Goal: Task Accomplishment & Management: Complete application form

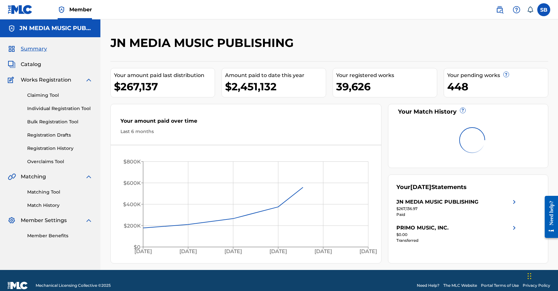
click at [73, 104] on div "Claiming Tool Individual Registration Tool Bulk Registration Tool Registration …" at bounding box center [50, 124] width 85 height 81
click at [73, 105] on div "Claiming Tool Individual Registration Tool Bulk Registration Tool Registration …" at bounding box center [50, 124] width 85 height 81
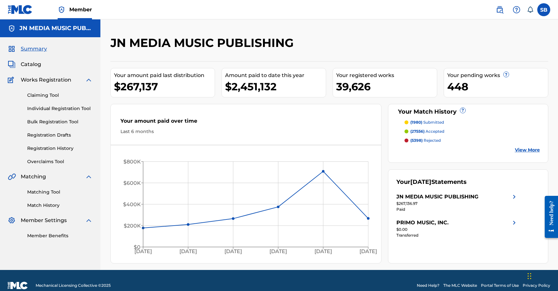
click at [76, 108] on link "Individual Registration Tool" at bounding box center [59, 108] width 65 height 7
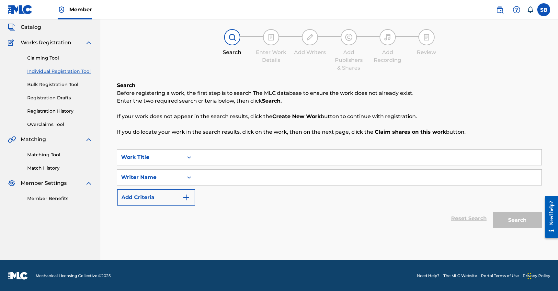
scroll to position [38, 0]
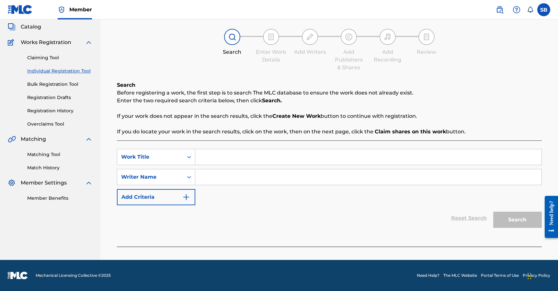
click at [46, 114] on link "Registration History" at bounding box center [59, 111] width 65 height 7
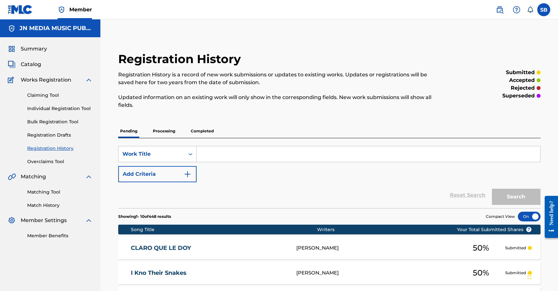
click at [60, 107] on link "Individual Registration Tool" at bounding box center [59, 108] width 65 height 7
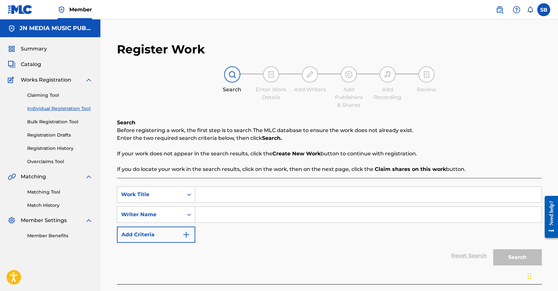
click at [219, 196] on input "Search Form" at bounding box center [368, 195] width 346 height 16
paste input "Higher"
type input "Higher"
click at [222, 214] on input "Search Form" at bounding box center [368, 215] width 346 height 16
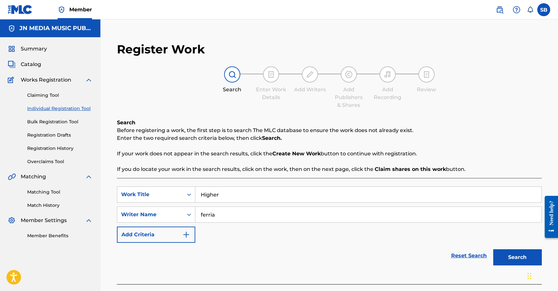
type input "ferria"
click at [493, 249] on button "Search" at bounding box center [517, 257] width 49 height 16
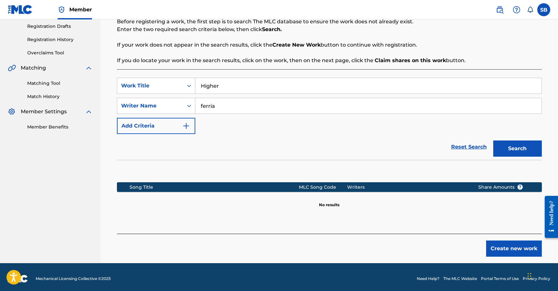
scroll to position [112, 0]
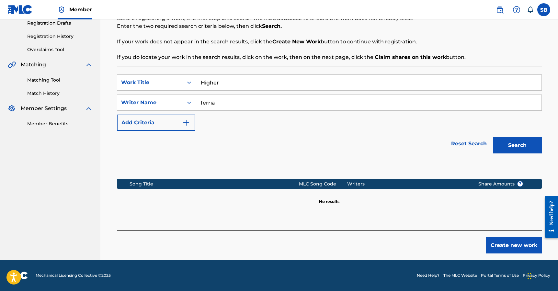
click at [508, 243] on button "Create new work" at bounding box center [514, 245] width 56 height 16
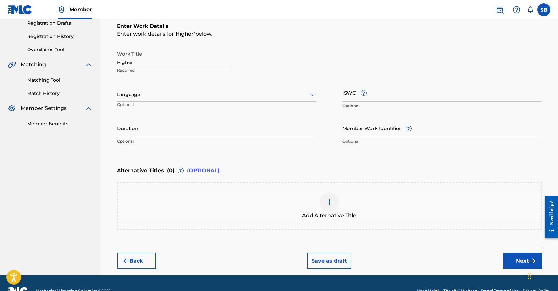
click at [216, 97] on div at bounding box center [217, 95] width 200 height 8
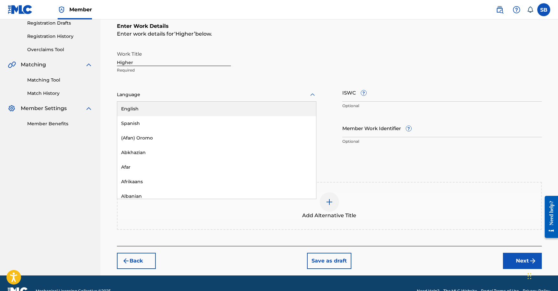
click at [199, 111] on div "English" at bounding box center [216, 109] width 199 height 15
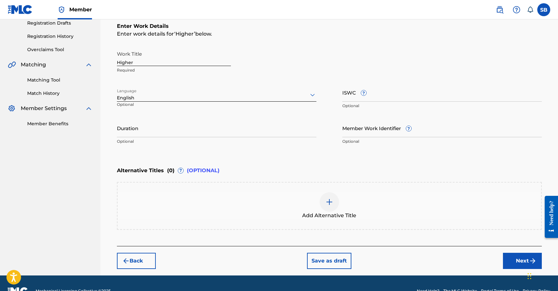
click at [515, 259] on button "Next" at bounding box center [522, 261] width 39 height 16
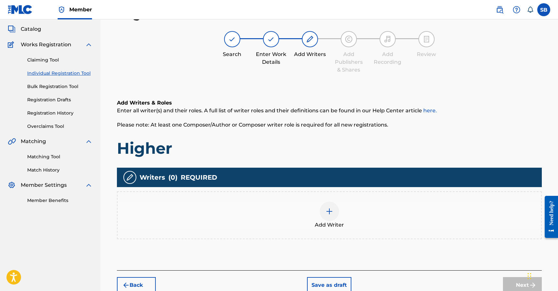
scroll to position [29, 0]
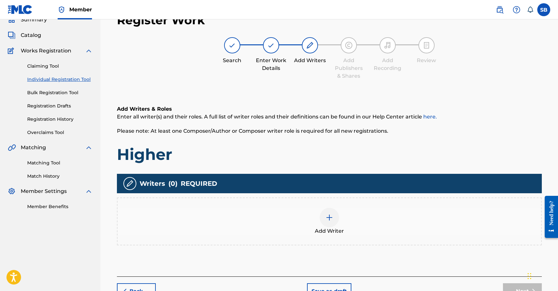
click at [319, 211] on div "Add Writer" at bounding box center [330, 221] width 424 height 27
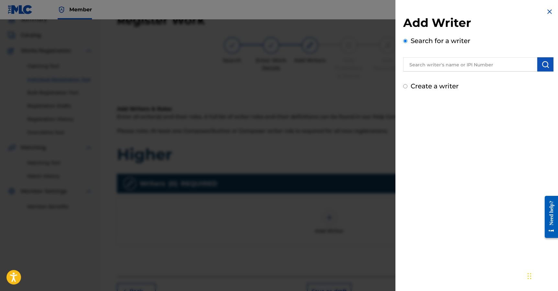
click at [432, 64] on input "text" at bounding box center [470, 64] width 134 height 14
paste input "Jinho Ferreira"
type input "Jinho Ferreira"
click at [547, 64] on img "submit" at bounding box center [546, 65] width 8 height 8
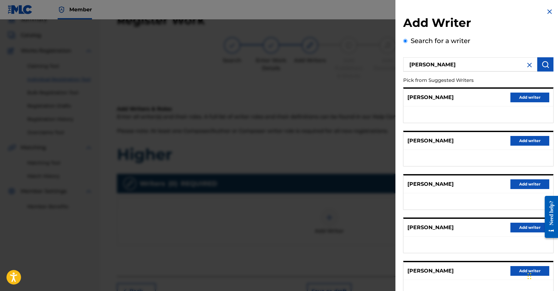
click at [533, 96] on button "Add writer" at bounding box center [530, 98] width 39 height 10
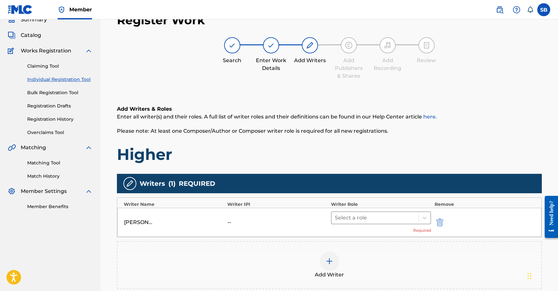
click at [410, 213] on div "Select a role" at bounding box center [375, 218] width 87 height 12
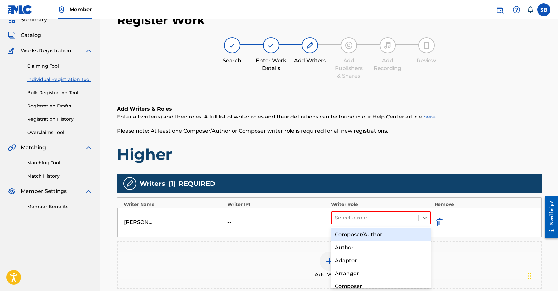
drag, startPoint x: 395, startPoint y: 232, endPoint x: 382, endPoint y: 210, distance: 25.6
click at [395, 233] on div "Composer/Author" at bounding box center [381, 234] width 100 height 13
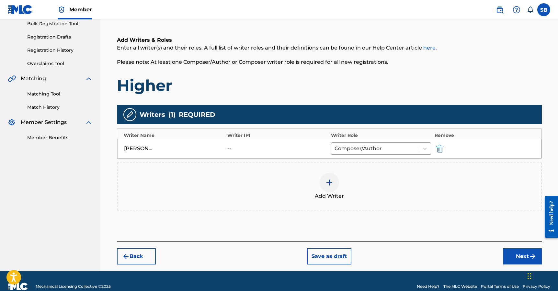
scroll to position [109, 0]
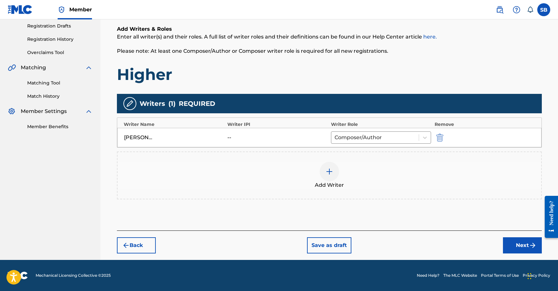
click at [335, 174] on div at bounding box center [329, 171] width 19 height 19
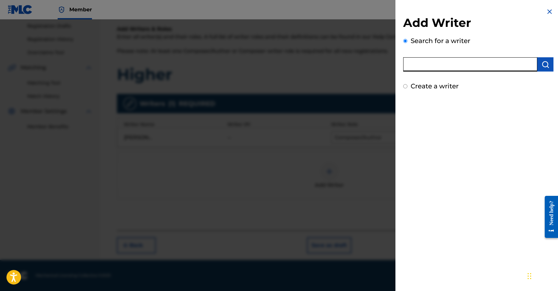
click at [476, 66] on input "text" at bounding box center [470, 64] width 134 height 14
paste input "David Lopez"
type input "David Lopez"
click at [542, 65] on img "submit" at bounding box center [546, 65] width 8 height 8
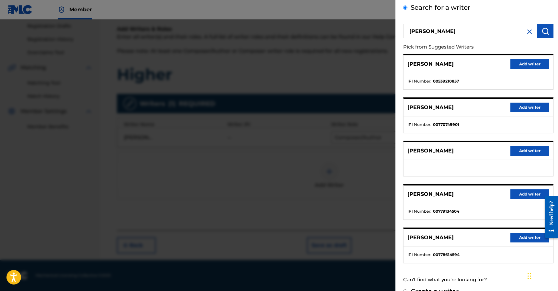
scroll to position [40, 0]
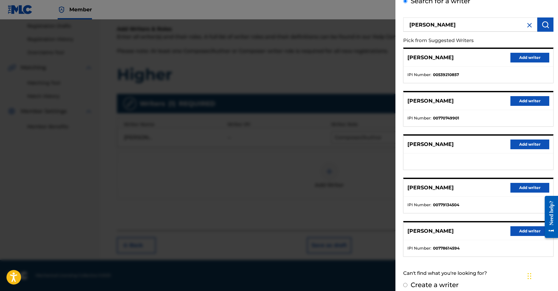
click at [528, 145] on button "Add writer" at bounding box center [530, 145] width 39 height 10
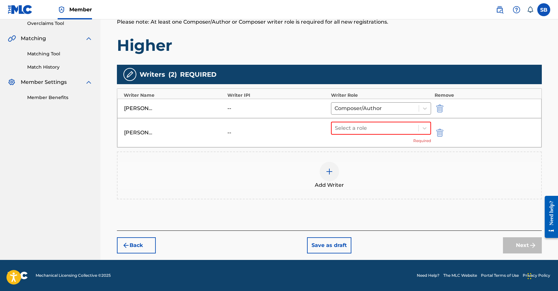
drag, startPoint x: 384, startPoint y: 125, endPoint x: 383, endPoint y: 137, distance: 12.0
click at [383, 125] on div at bounding box center [375, 128] width 81 height 9
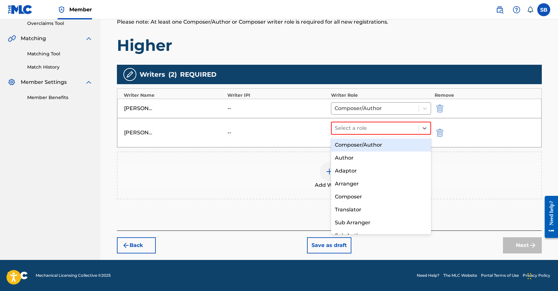
click at [381, 142] on div "Composer/Author" at bounding box center [381, 145] width 100 height 13
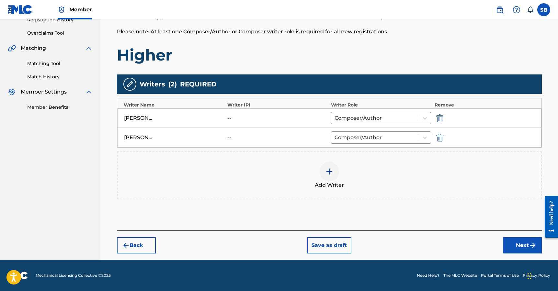
click at [324, 172] on div at bounding box center [329, 171] width 19 height 19
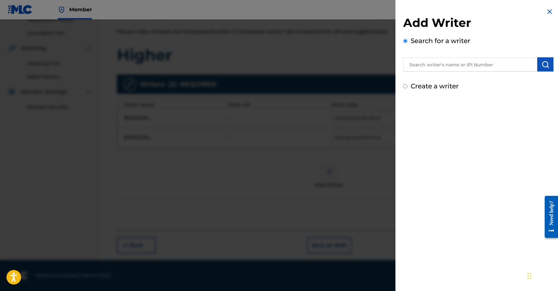
click at [472, 67] on input "text" at bounding box center [470, 64] width 134 height 14
paste input "Steve Smith"
type input "Steve Smith"
click at [543, 67] on img "submit" at bounding box center [546, 65] width 8 height 8
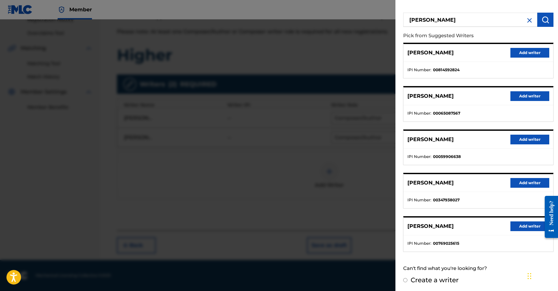
scroll to position [46, 0]
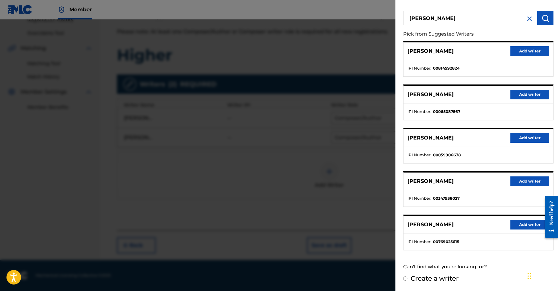
click at [405, 281] on input "Create a writer" at bounding box center [405, 279] width 4 height 4
radio input "false"
radio input "true"
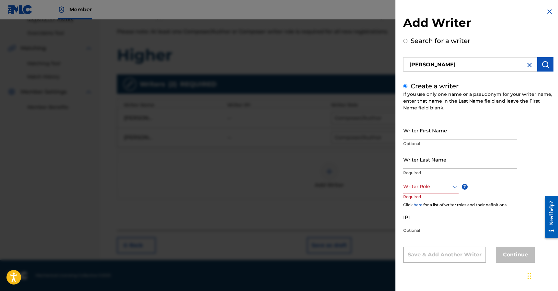
click at [458, 136] on input "Writer First Name" at bounding box center [460, 130] width 114 height 18
paste input "Steve Smith"
drag, startPoint x: 418, startPoint y: 135, endPoint x: 456, endPoint y: 139, distance: 38.4
click at [456, 139] on input "Steve Smith" at bounding box center [460, 130] width 114 height 18
type input "Steve"
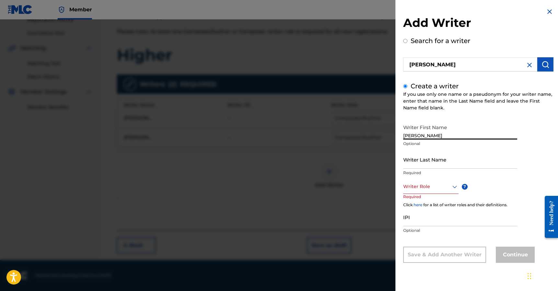
click at [469, 160] on input "Writer Last Name" at bounding box center [460, 159] width 114 height 18
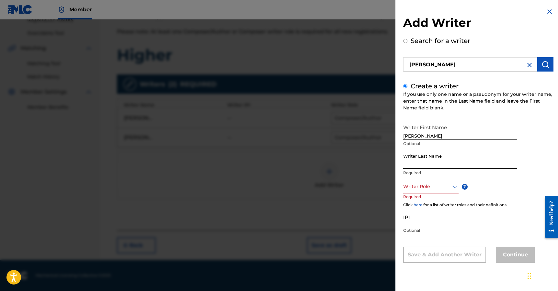
paste input "Smith"
type input "Smith"
click at [434, 191] on div "Writer Role" at bounding box center [430, 186] width 55 height 15
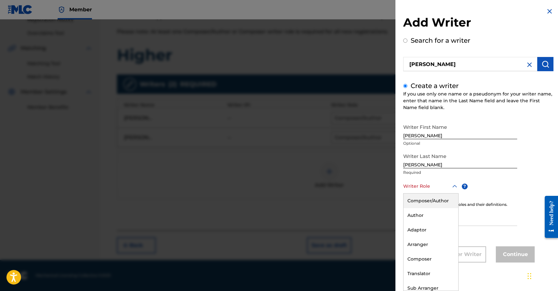
click at [433, 199] on div "Composer/Author" at bounding box center [431, 201] width 55 height 15
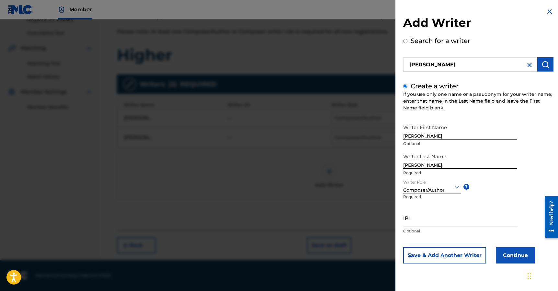
click at [511, 251] on button "Continue" at bounding box center [515, 256] width 39 height 16
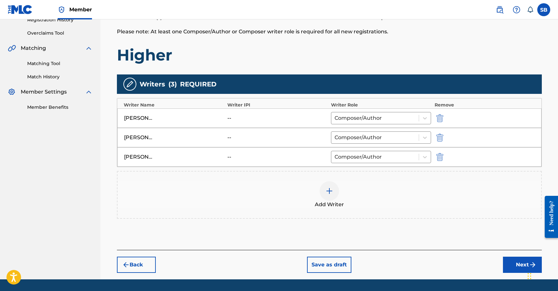
click at [338, 194] on div at bounding box center [329, 190] width 19 height 19
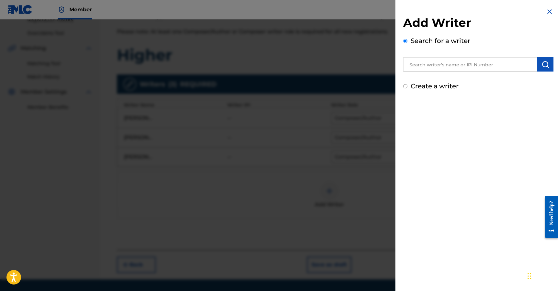
click at [459, 74] on div "Add Writer Search for a writer Create a writer" at bounding box center [478, 53] width 150 height 75
click at [459, 73] on div "Add Writer Search for a writer Create a writer" at bounding box center [478, 53] width 150 height 75
click at [459, 68] on input "text" at bounding box center [470, 64] width 134 height 14
paste input "Reto Peter"
type input "Reto Peter"
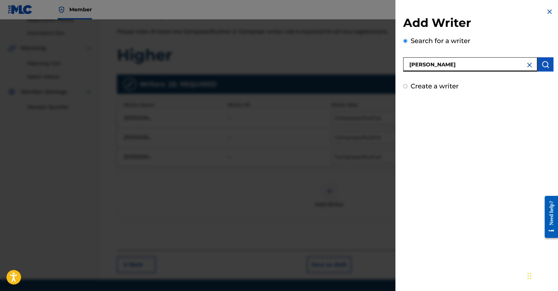
click at [542, 68] on img "submit" at bounding box center [546, 65] width 8 height 8
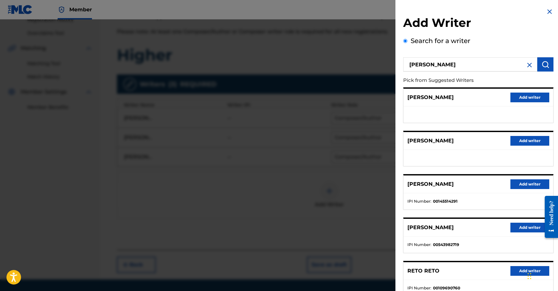
click at [523, 144] on button "Add writer" at bounding box center [530, 141] width 39 height 10
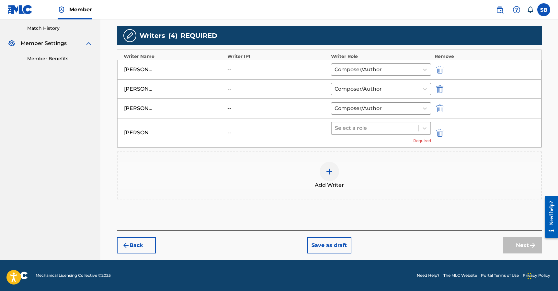
click at [378, 133] on div "Select a role" at bounding box center [375, 128] width 87 height 12
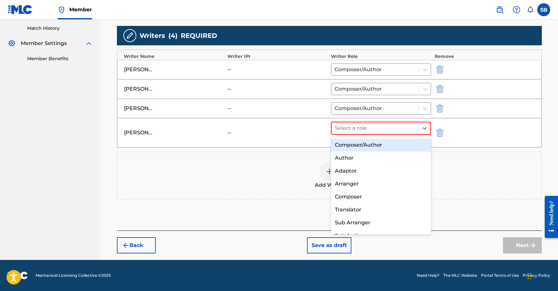
click at [378, 143] on div "Composer/Author" at bounding box center [381, 145] width 100 height 13
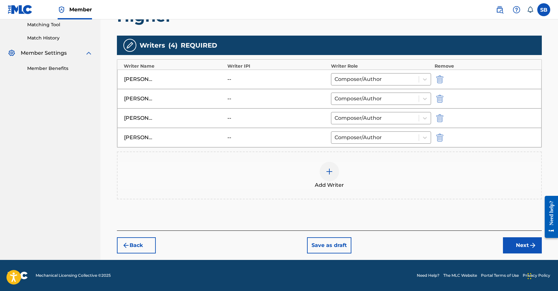
click at [524, 243] on button "Next" at bounding box center [522, 245] width 39 height 16
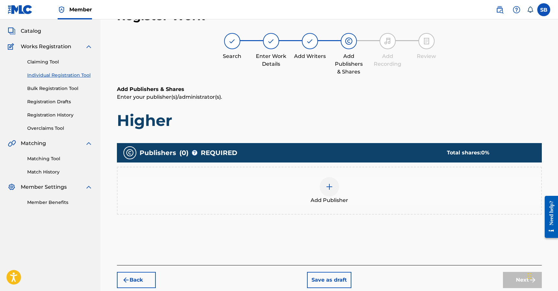
scroll to position [29, 0]
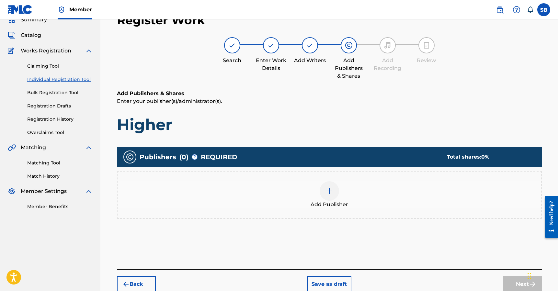
click at [341, 197] on div "Add Publisher" at bounding box center [330, 194] width 424 height 27
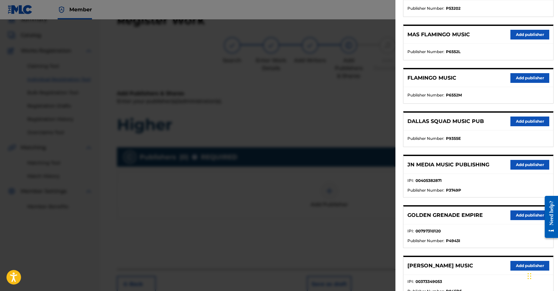
scroll to position [116, 0]
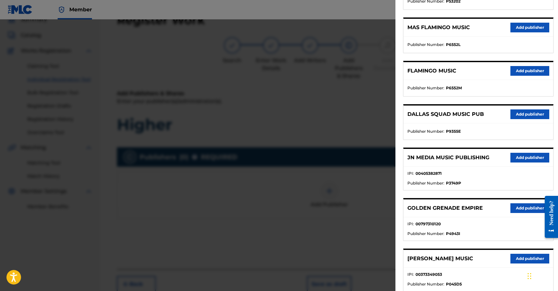
click at [531, 158] on button "Add publisher" at bounding box center [530, 158] width 39 height 10
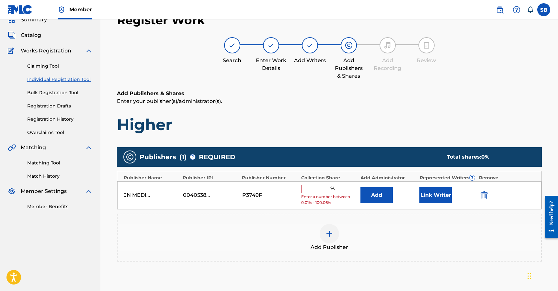
click at [320, 187] on input "text" at bounding box center [315, 189] width 29 height 8
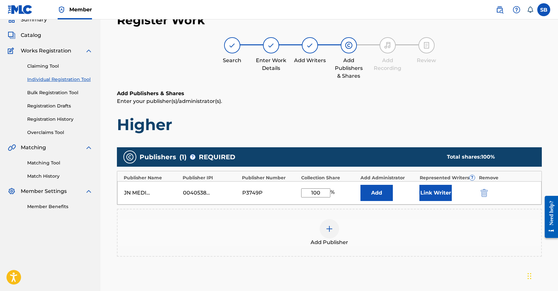
type input "100"
click at [423, 189] on button "Link Writer" at bounding box center [436, 193] width 32 height 16
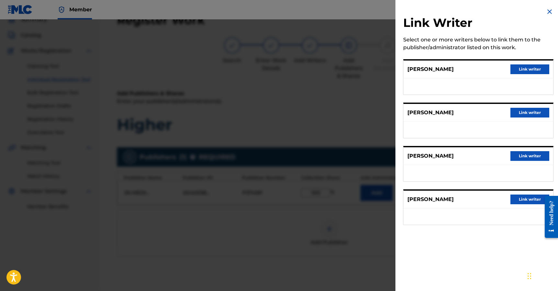
click at [522, 71] on button "Link writer" at bounding box center [530, 69] width 39 height 10
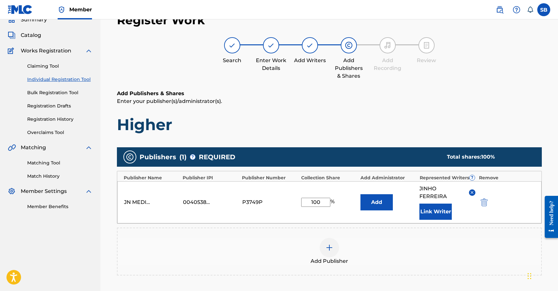
click at [434, 207] on button "Link Writer" at bounding box center [436, 212] width 32 height 16
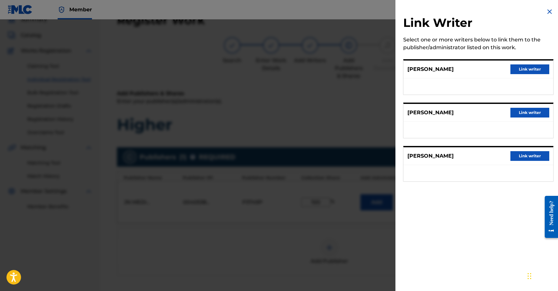
click at [521, 66] on button "Link writer" at bounding box center [530, 69] width 39 height 10
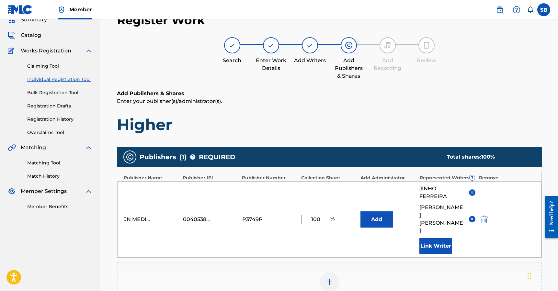
click at [440, 238] on button "Link Writer" at bounding box center [436, 246] width 32 height 16
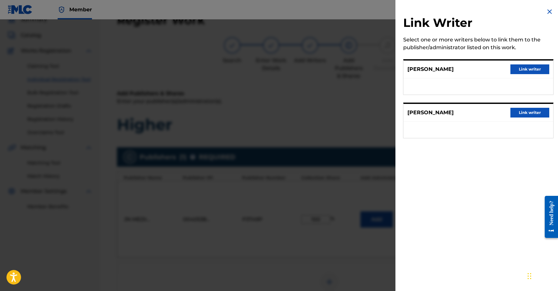
click at [529, 64] on div "Steve Smith Link writer" at bounding box center [479, 70] width 150 height 18
click at [527, 67] on button "Link writer" at bounding box center [530, 69] width 39 height 10
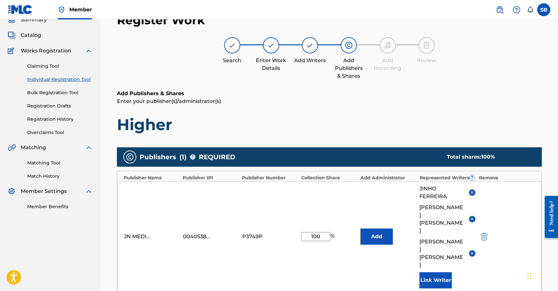
click at [428, 272] on button "Link Writer" at bounding box center [436, 280] width 32 height 16
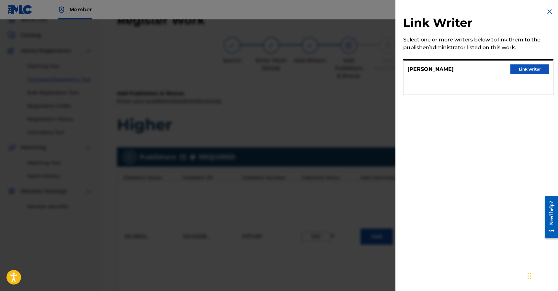
click at [533, 66] on button "Link writer" at bounding box center [530, 69] width 39 height 10
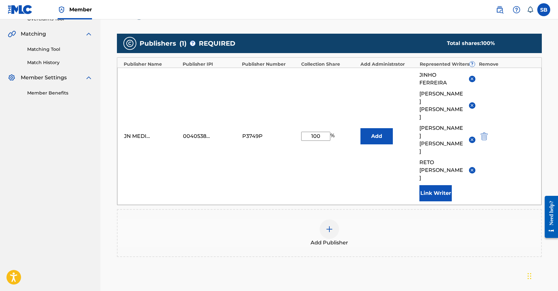
scroll to position [143, 0]
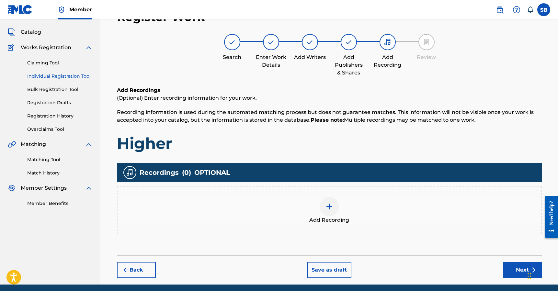
scroll to position [29, 0]
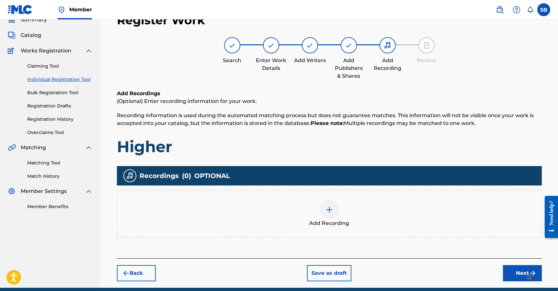
click at [377, 226] on div "Add Recording" at bounding box center [330, 213] width 424 height 27
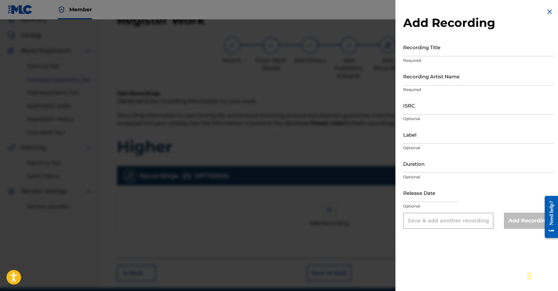
click at [410, 112] on input "ISRC" at bounding box center [478, 105] width 150 height 18
paste input "USUYG1740923"
type input "USUYG1740923"
click at [447, 78] on input "Recording Artist Name" at bounding box center [478, 76] width 150 height 18
paste input "Flipsyde"
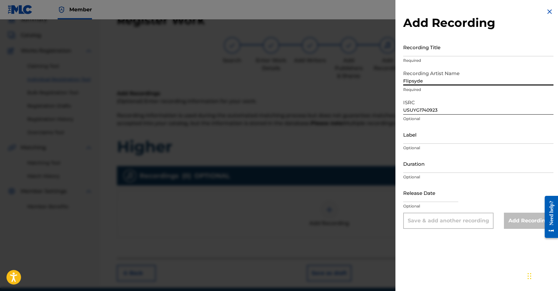
type input "Flipsyde"
click at [418, 41] on input "Recording Title" at bounding box center [478, 47] width 150 height 18
paste input "Higher"
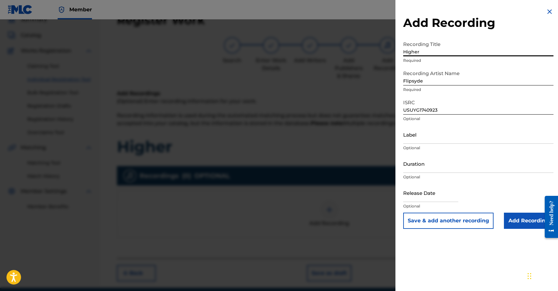
type input "Higher"
click at [509, 214] on input "Add Recording" at bounding box center [529, 221] width 50 height 16
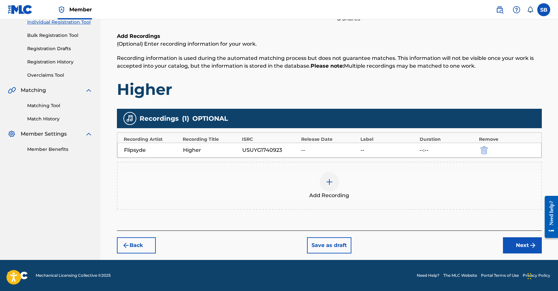
click at [507, 239] on button "Next" at bounding box center [522, 245] width 39 height 16
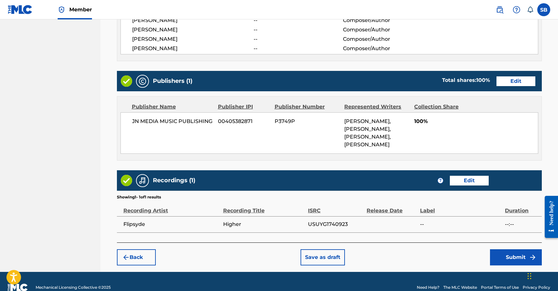
scroll to position [309, 0]
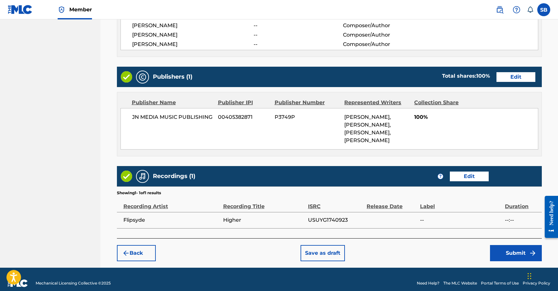
click at [515, 247] on button "Submit" at bounding box center [516, 253] width 52 height 16
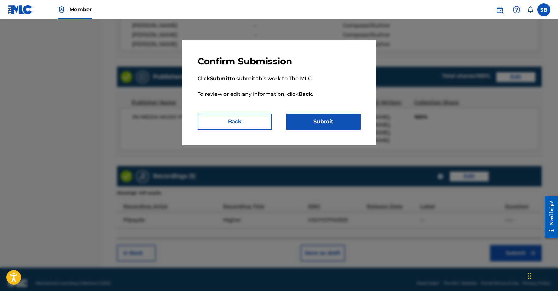
click at [336, 123] on button "Submit" at bounding box center [323, 122] width 75 height 16
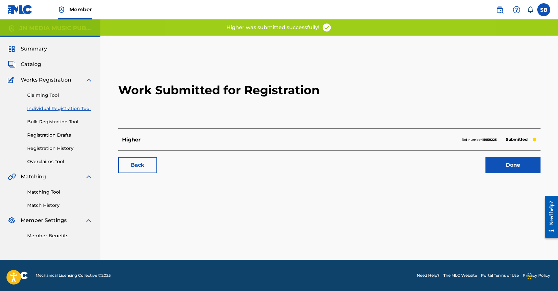
click at [501, 170] on link "Done" at bounding box center [513, 165] width 55 height 16
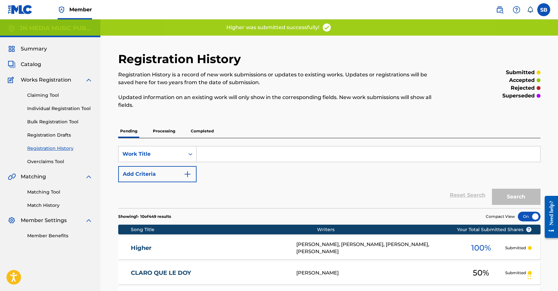
click at [78, 108] on link "Individual Registration Tool" at bounding box center [59, 108] width 65 height 7
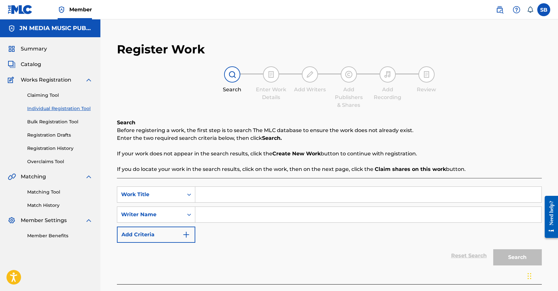
click at [238, 194] on input "Search Form" at bounding box center [368, 195] width 346 height 16
paste input "ON MY WAY (with [PERSON_NAME])"
type input "ON MY WAY (with [PERSON_NAME])"
click at [227, 213] on input "Search Form" at bounding box center [368, 215] width 346 height 16
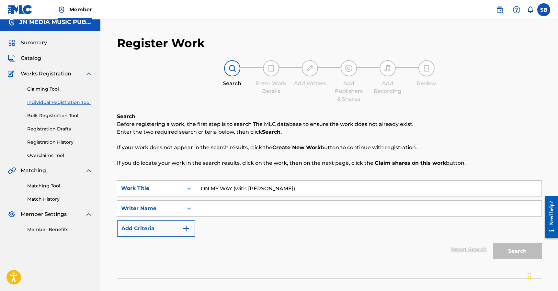
scroll to position [33, 0]
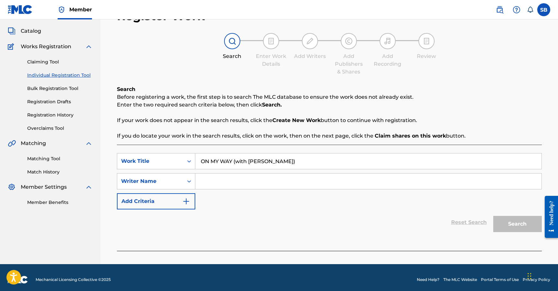
click at [285, 185] on input "Search Form" at bounding box center [368, 182] width 346 height 16
paste input "Gaudencio Sillona III"
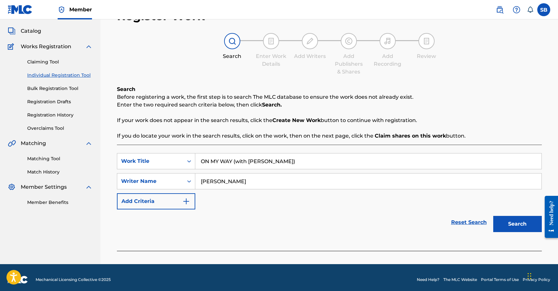
type input "Gaudencio Sillona III"
click at [500, 226] on button "Search" at bounding box center [517, 224] width 49 height 16
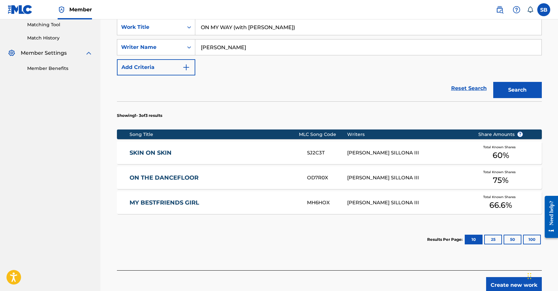
scroll to position [203, 0]
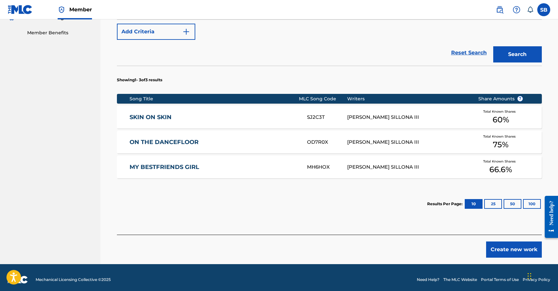
click at [500, 257] on button "Create new work" at bounding box center [514, 250] width 56 height 16
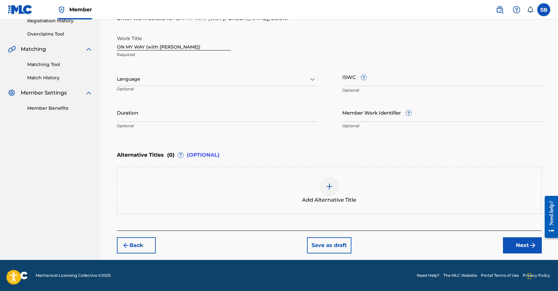
click at [211, 86] on div "Language Optional" at bounding box center [217, 82] width 200 height 29
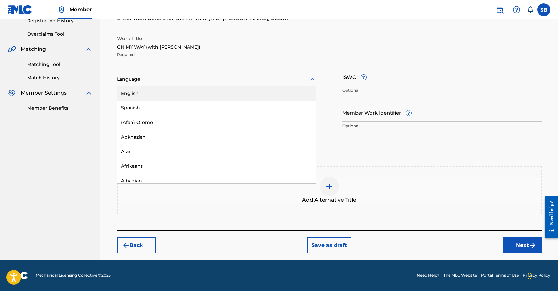
click at [210, 81] on div at bounding box center [217, 79] width 200 height 8
click at [203, 91] on div "English" at bounding box center [216, 93] width 199 height 15
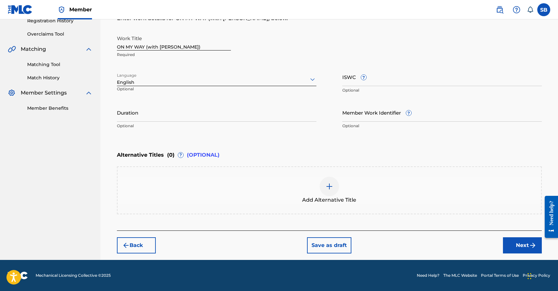
click at [509, 249] on button "Next" at bounding box center [522, 245] width 39 height 16
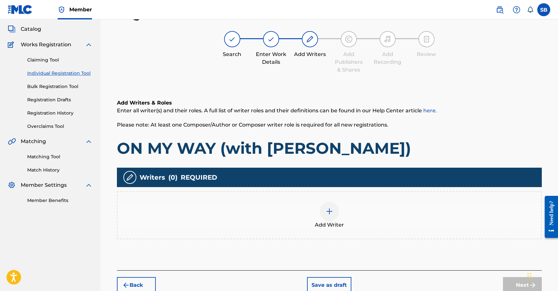
scroll to position [29, 0]
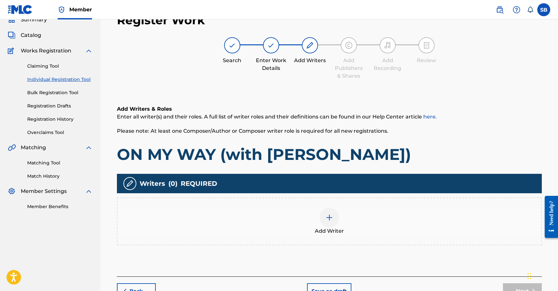
click at [341, 211] on div "Add Writer" at bounding box center [330, 221] width 424 height 27
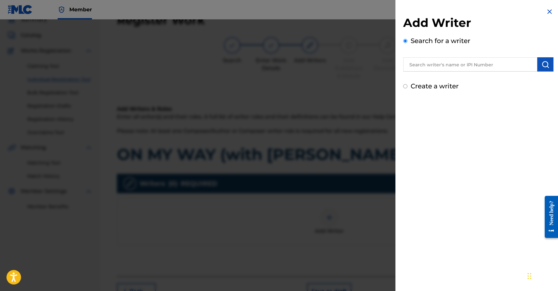
click at [461, 60] on input "text" at bounding box center [470, 64] width 134 height 14
paste input "Gaudencio Sillona III"
type input "Gaudencio Sillona III"
click at [542, 70] on button "submit" at bounding box center [545, 64] width 16 height 14
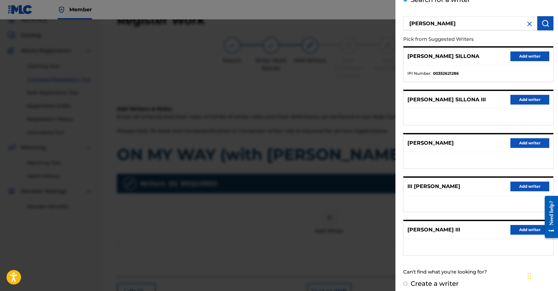
scroll to position [44, 0]
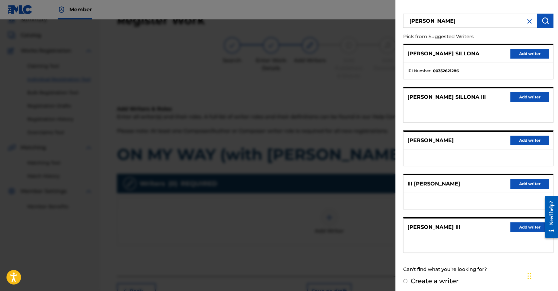
click at [522, 227] on button "Add writer" at bounding box center [530, 228] width 39 height 10
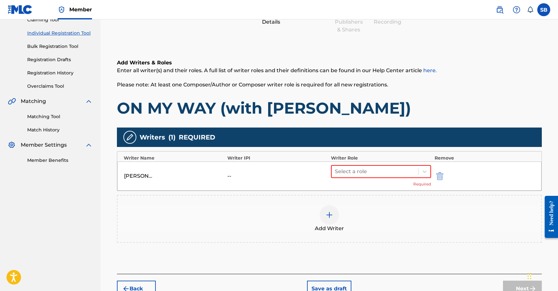
scroll to position [80, 0]
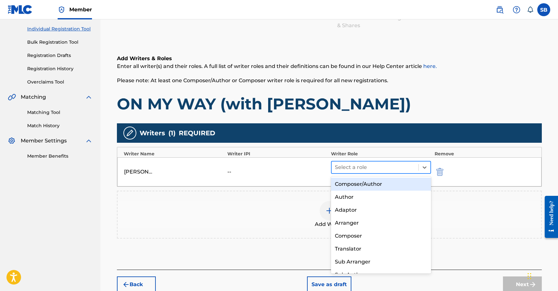
click at [346, 170] on div at bounding box center [375, 167] width 81 height 9
click at [355, 187] on div "Composer/Author" at bounding box center [381, 184] width 100 height 13
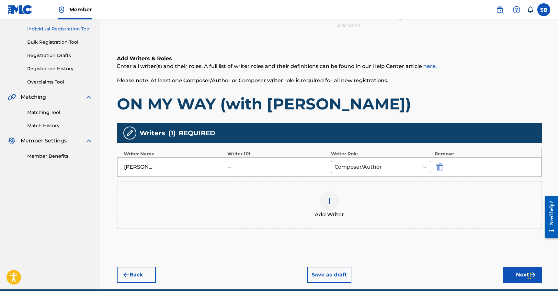
click at [508, 278] on button "Next" at bounding box center [522, 275] width 39 height 16
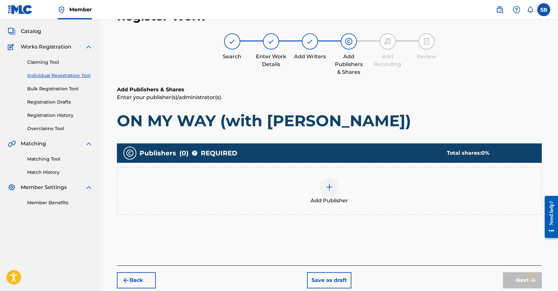
scroll to position [29, 0]
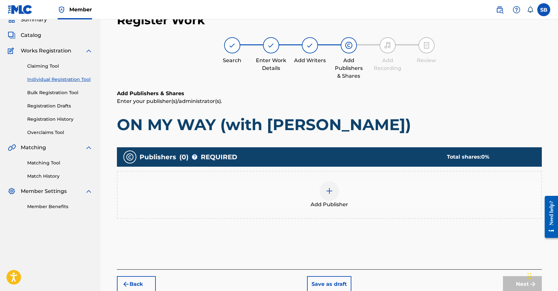
click at [341, 190] on div "Add Publisher" at bounding box center [330, 194] width 424 height 27
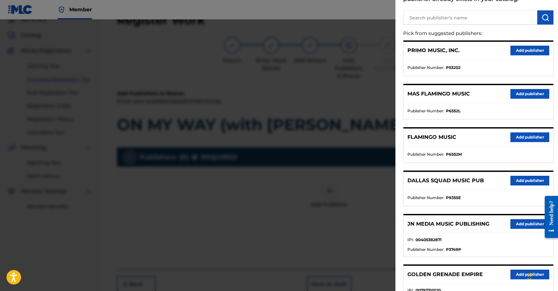
scroll to position [187, 0]
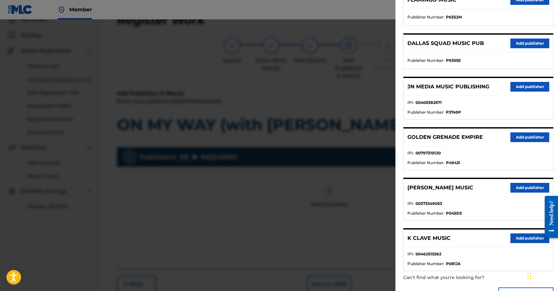
click at [521, 84] on button "Add publisher" at bounding box center [530, 87] width 39 height 10
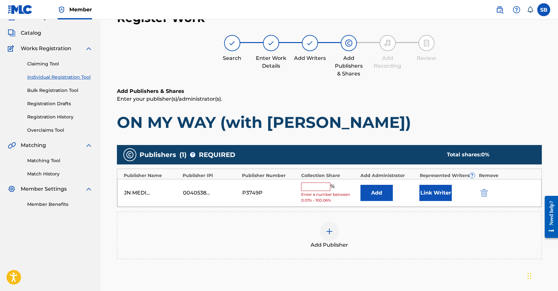
scroll to position [37, 0]
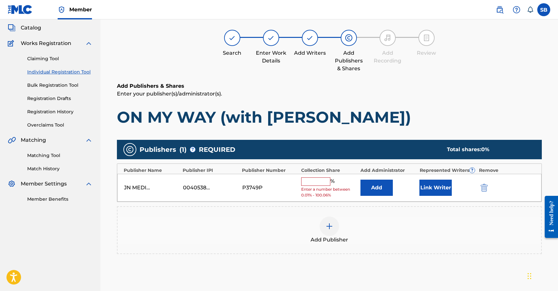
click at [316, 183] on input "text" at bounding box center [315, 182] width 29 height 8
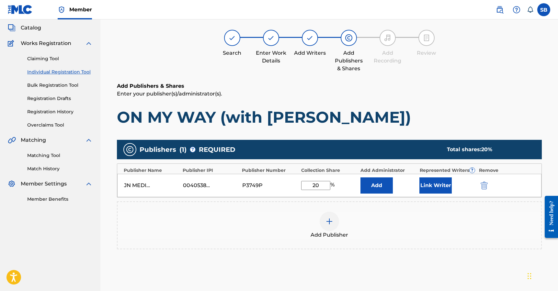
type input "20"
click at [433, 183] on button "Link Writer" at bounding box center [436, 186] width 32 height 16
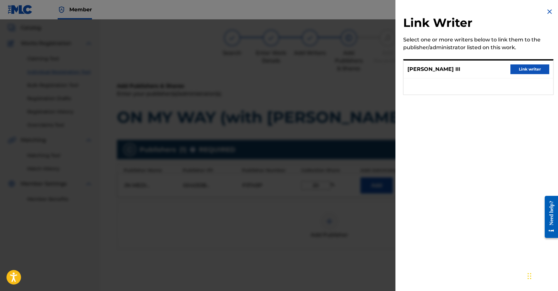
click at [527, 72] on button "Link writer" at bounding box center [530, 69] width 39 height 10
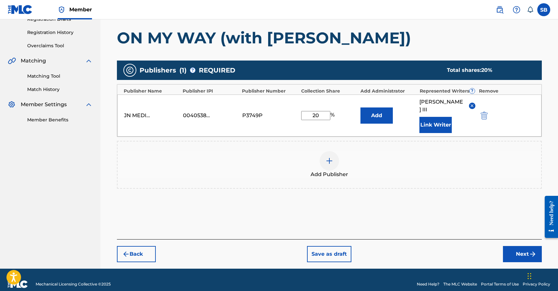
scroll to position [125, 0]
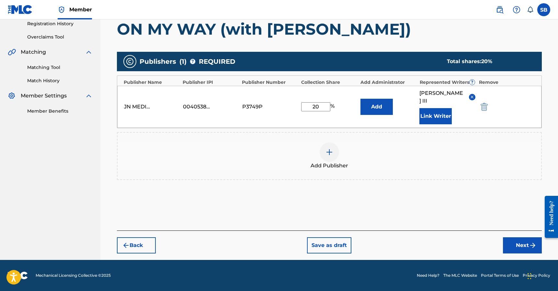
click at [511, 244] on button "Next" at bounding box center [522, 245] width 39 height 16
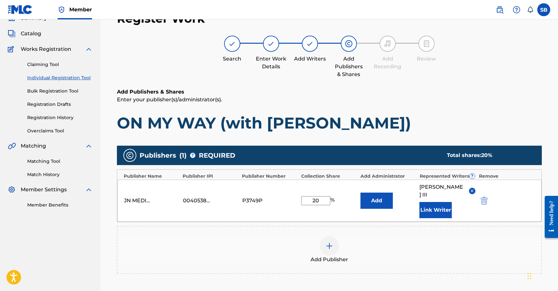
scroll to position [29, 0]
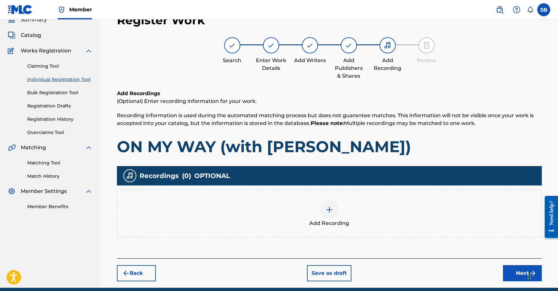
click at [135, 273] on button "Back" at bounding box center [136, 273] width 39 height 16
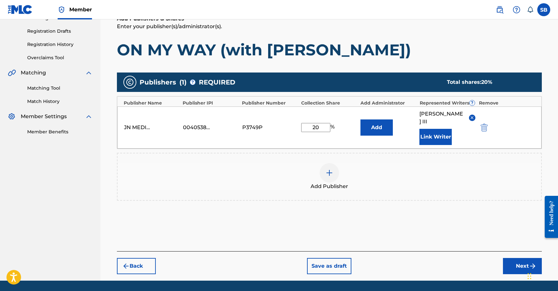
scroll to position [122, 0]
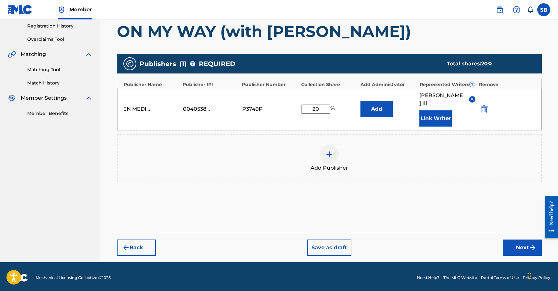
click at [375, 108] on button "Add" at bounding box center [377, 109] width 32 height 16
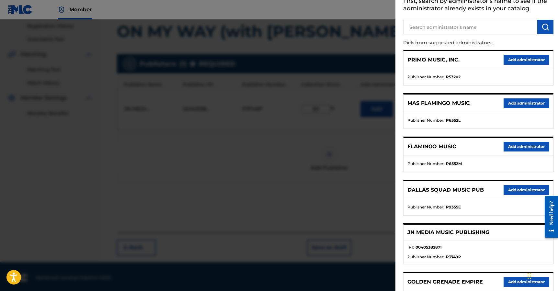
scroll to position [0, 0]
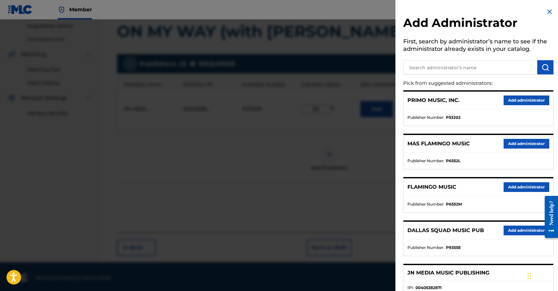
click at [549, 13] on img at bounding box center [550, 12] width 8 height 8
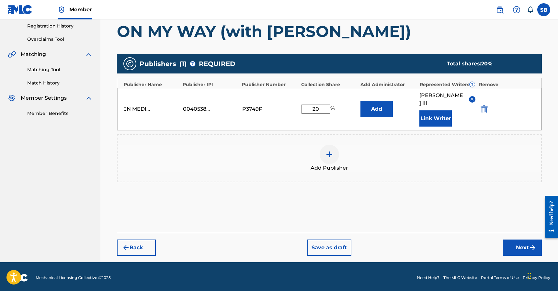
click at [520, 246] on button "Next" at bounding box center [522, 248] width 39 height 16
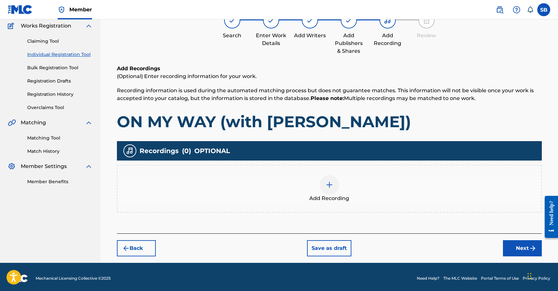
scroll to position [57, 0]
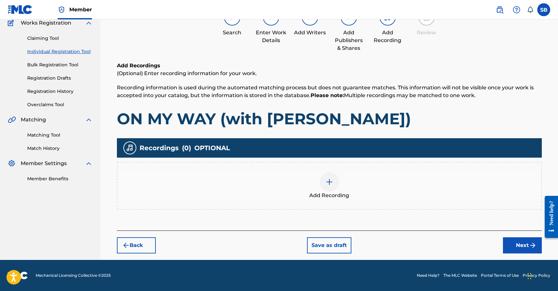
click at [353, 183] on div "Add Recording" at bounding box center [330, 185] width 424 height 27
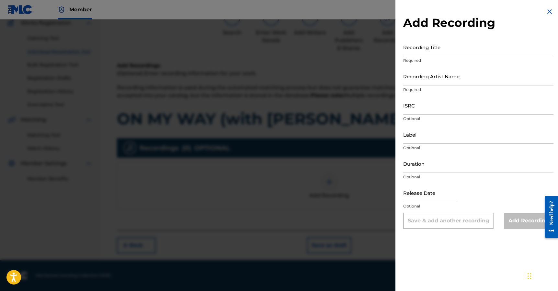
click at [446, 116] on p "Optional" at bounding box center [478, 119] width 150 height 6
click at [440, 108] on input "ISRC" at bounding box center [478, 105] width 150 height 18
paste input "CAM372500174"
type input "CAM372500174"
click at [465, 87] on p "Required" at bounding box center [478, 90] width 150 height 6
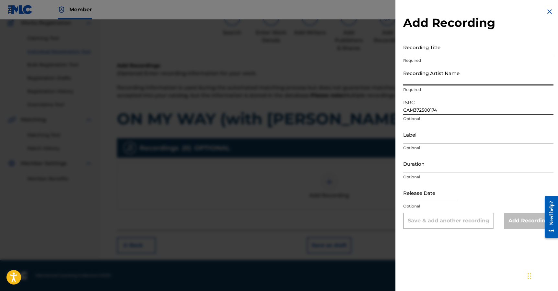
click at [460, 80] on input "Recording Artist Name" at bounding box center [478, 76] width 150 height 18
paste input "RUSSELL!, Jay R"
type input "RUSSELL!, Jay R"
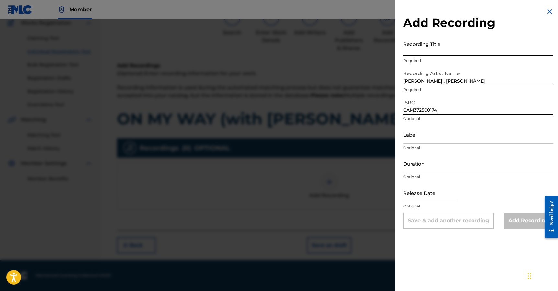
click at [468, 49] on input "Recording Title" at bounding box center [478, 47] width 150 height 18
paste input "ON MY WAY (with [PERSON_NAME])"
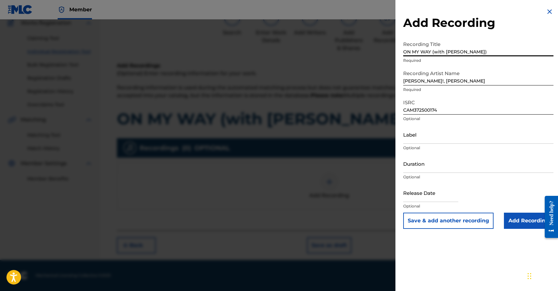
type input "ON MY WAY (with [PERSON_NAME])"
click at [516, 219] on input "Add Recording" at bounding box center [529, 221] width 50 height 16
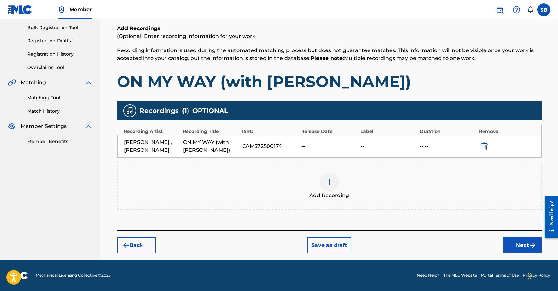
click at [509, 247] on button "Next" at bounding box center [522, 245] width 39 height 16
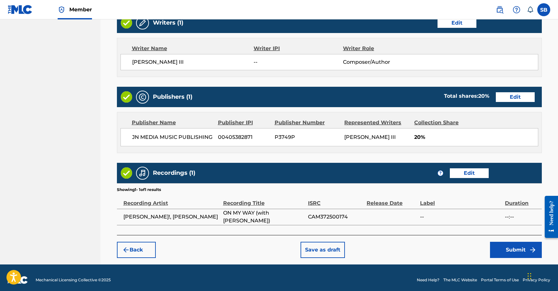
scroll to position [270, 0]
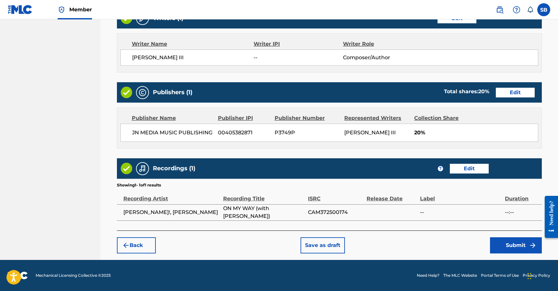
click at [513, 244] on button "Submit" at bounding box center [516, 245] width 52 height 16
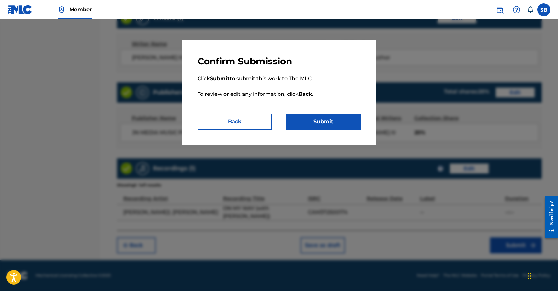
click at [340, 118] on button "Submit" at bounding box center [323, 122] width 75 height 16
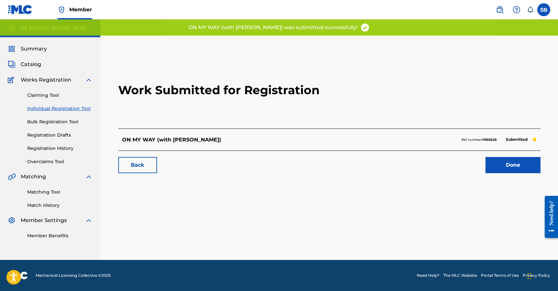
click at [522, 166] on link "Done" at bounding box center [513, 165] width 55 height 16
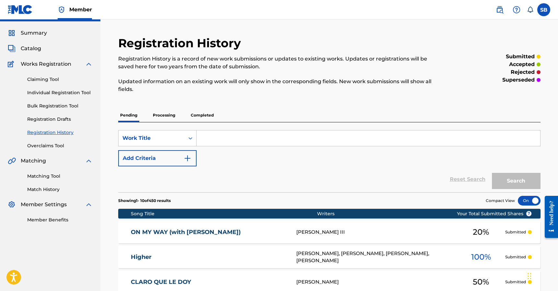
scroll to position [49, 0]
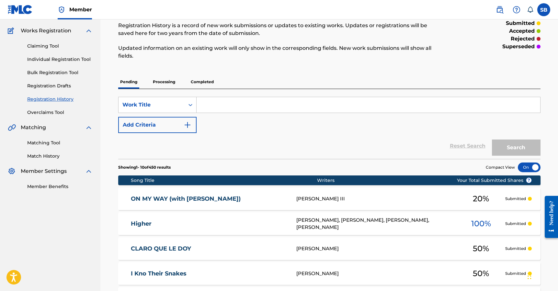
click at [83, 57] on link "Individual Registration Tool" at bounding box center [59, 59] width 65 height 7
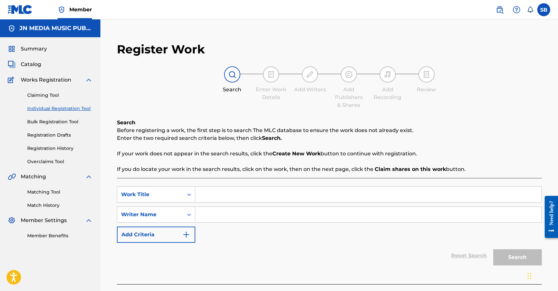
click at [214, 196] on input "Search Form" at bounding box center [368, 195] width 346 height 16
paste input "Want Her Too"
type input "Want Her Too"
click at [218, 211] on input "Search Form" at bounding box center [368, 215] width 346 height 16
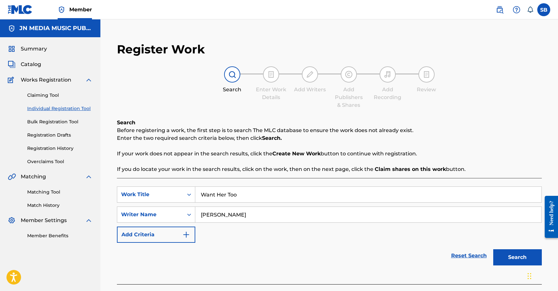
type input "[PERSON_NAME]"
click at [493, 249] on button "Search" at bounding box center [517, 257] width 49 height 16
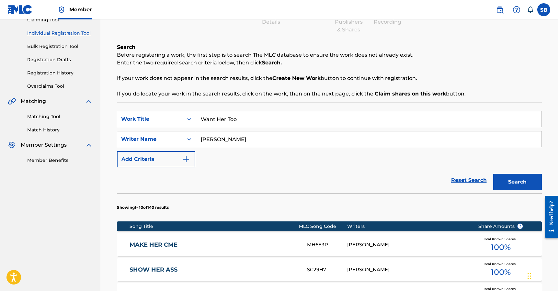
scroll to position [385, 0]
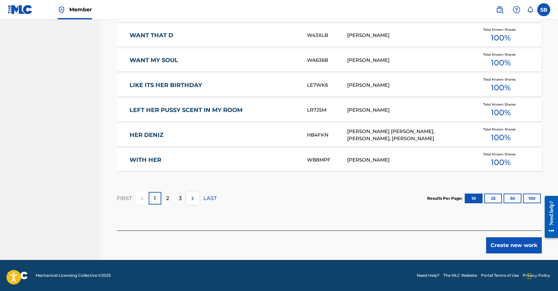
click at [502, 242] on button "Create new work" at bounding box center [514, 245] width 56 height 16
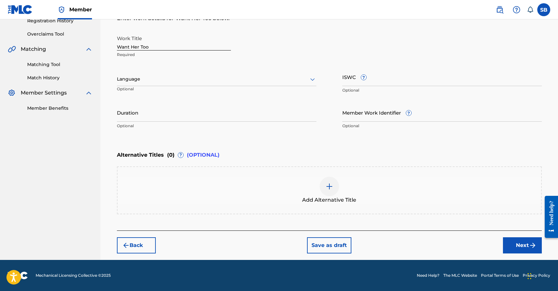
scroll to position [128, 0]
click at [188, 82] on div at bounding box center [217, 79] width 200 height 8
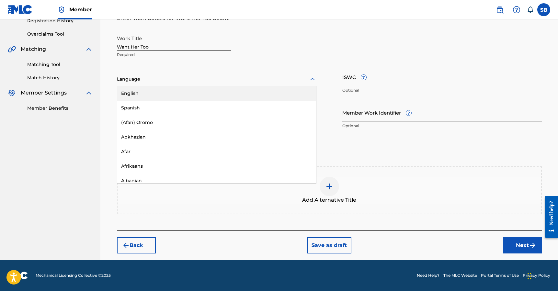
click at [187, 100] on div "English" at bounding box center [216, 93] width 199 height 15
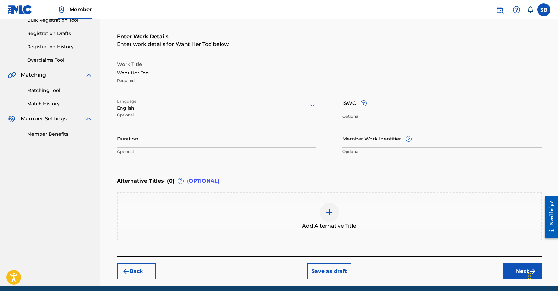
click at [516, 267] on button "Next" at bounding box center [522, 271] width 39 height 16
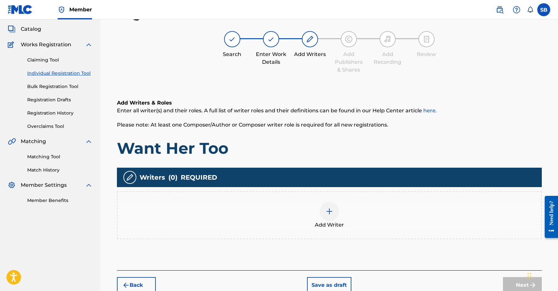
scroll to position [29, 0]
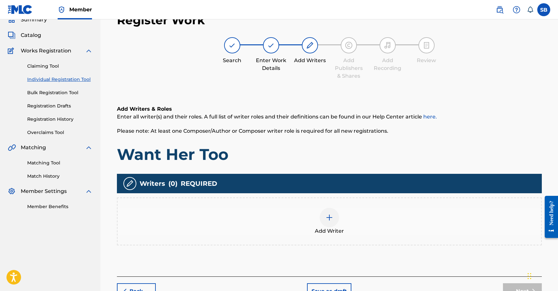
click at [360, 225] on div "Add Writer" at bounding box center [330, 221] width 424 height 27
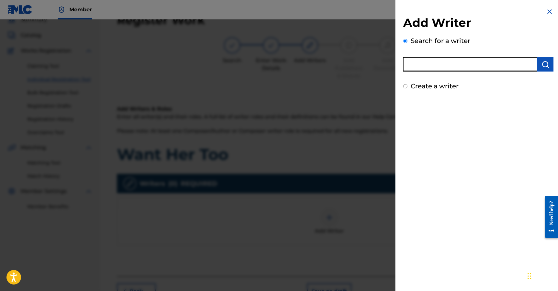
click at [468, 68] on input "text" at bounding box center [470, 64] width 134 height 14
paste input "[PERSON_NAME]"
type input "[PERSON_NAME]"
click at [543, 69] on button "submit" at bounding box center [545, 64] width 16 height 14
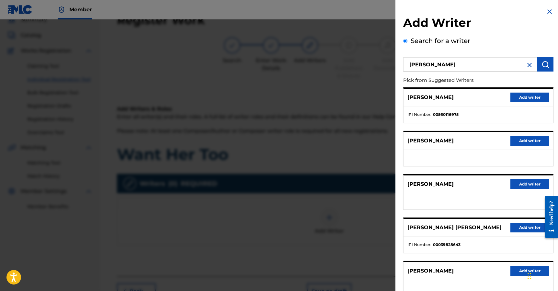
click at [533, 96] on button "Add writer" at bounding box center [530, 98] width 39 height 10
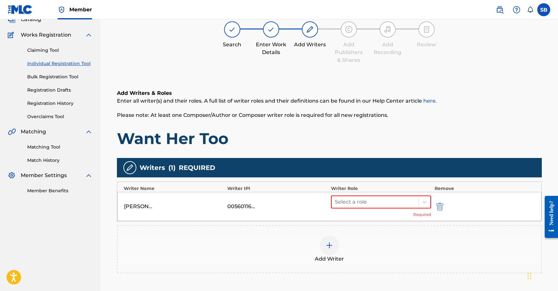
scroll to position [79, 0]
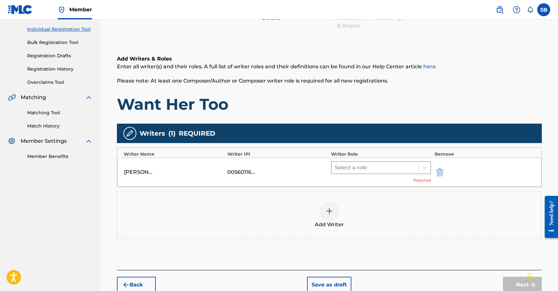
click at [365, 165] on div at bounding box center [375, 167] width 81 height 9
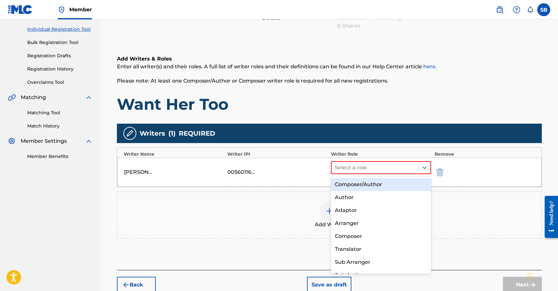
drag, startPoint x: 364, startPoint y: 183, endPoint x: 341, endPoint y: 212, distance: 36.8
click at [364, 183] on div "Composer/Author" at bounding box center [381, 184] width 100 height 13
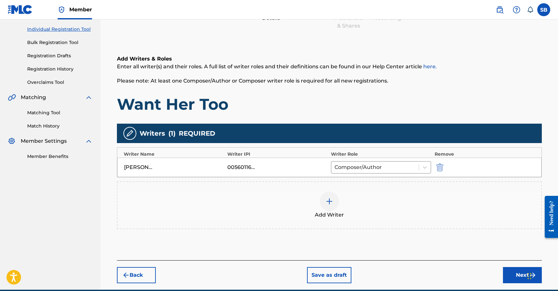
click at [330, 203] on img at bounding box center [330, 202] width 8 height 8
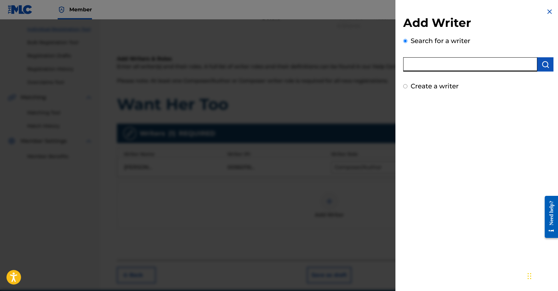
click at [453, 66] on input "text" at bounding box center [470, 64] width 134 height 14
paste input "Damian Johnson"
type input "Damian Johnson"
click at [547, 65] on button "submit" at bounding box center [545, 64] width 16 height 14
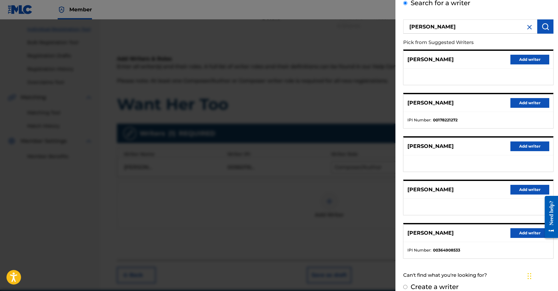
scroll to position [46, 0]
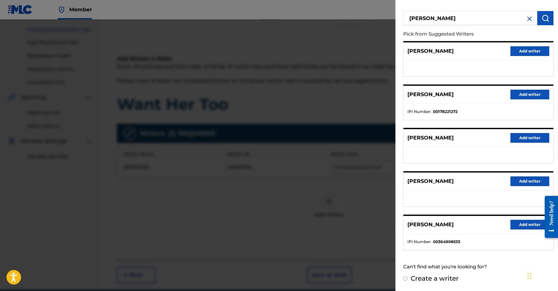
click at [528, 139] on button "Add writer" at bounding box center [530, 138] width 39 height 10
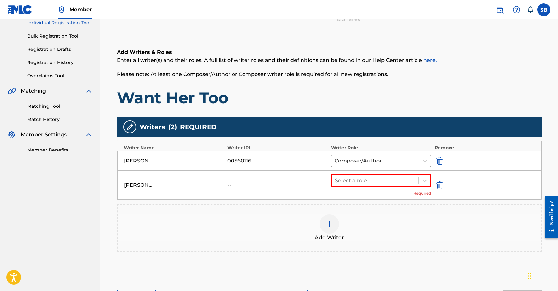
scroll to position [89, 0]
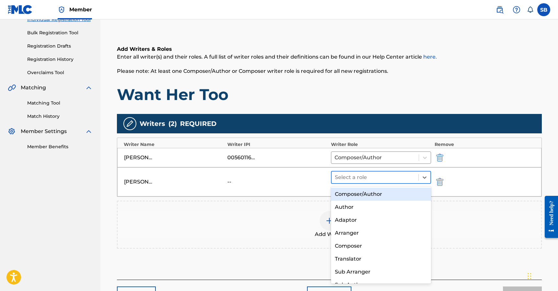
click at [361, 177] on div at bounding box center [375, 177] width 81 height 9
drag, startPoint x: 362, startPoint y: 193, endPoint x: 364, endPoint y: 197, distance: 4.0
click at [362, 193] on div "Composer/Author" at bounding box center [381, 194] width 100 height 13
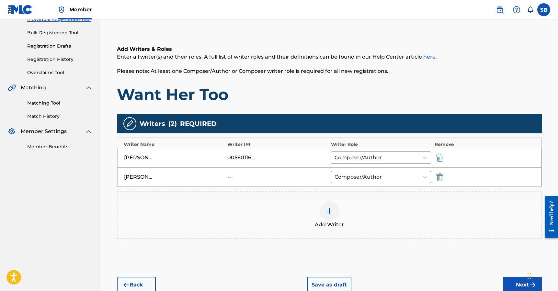
click at [516, 287] on button "Next" at bounding box center [522, 285] width 39 height 16
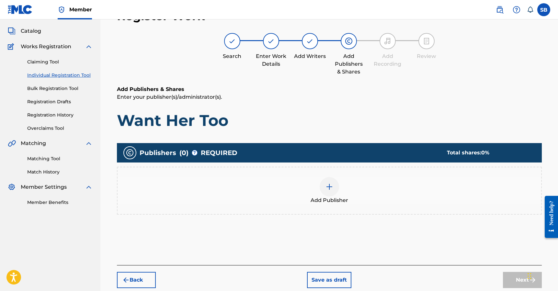
scroll to position [29, 0]
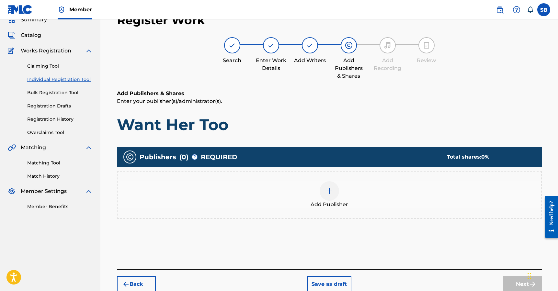
click at [335, 192] on div at bounding box center [329, 190] width 19 height 19
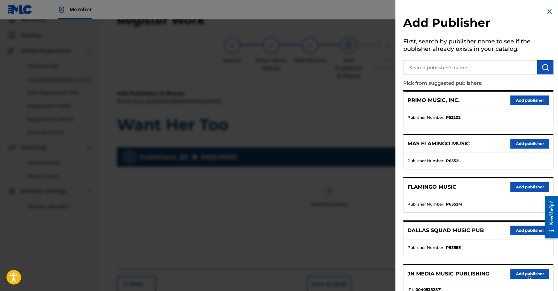
scroll to position [211, 0]
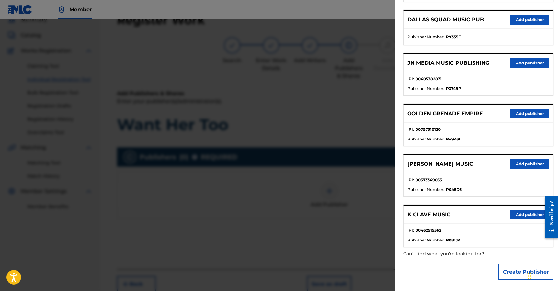
click at [512, 63] on button "Add publisher" at bounding box center [530, 63] width 39 height 10
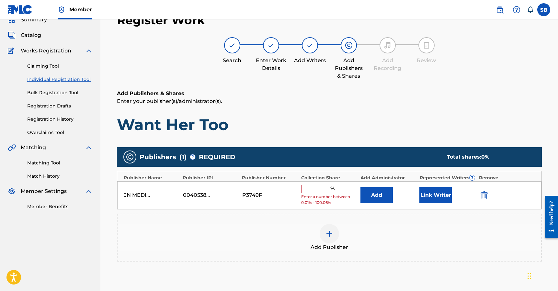
click at [326, 187] on input "text" at bounding box center [315, 189] width 29 height 8
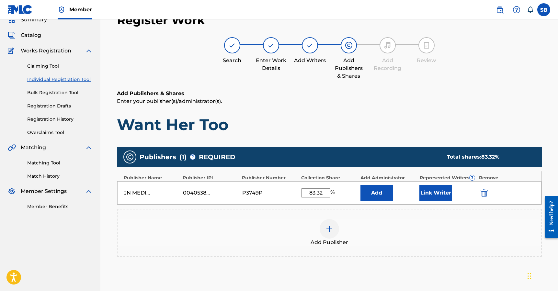
type input "83.32"
click at [447, 196] on button "Link Writer" at bounding box center [436, 193] width 32 height 16
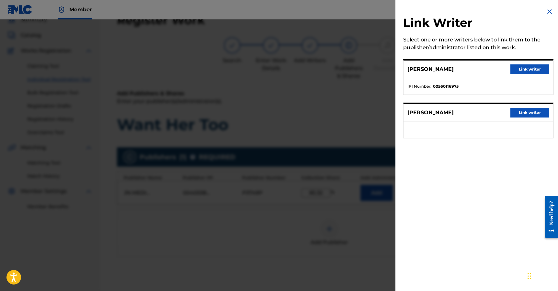
click at [532, 71] on button "Link writer" at bounding box center [530, 69] width 39 height 10
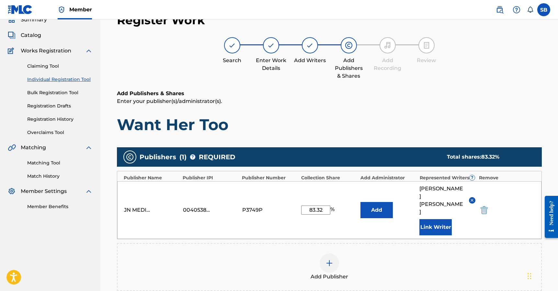
click at [435, 219] on button "Link Writer" at bounding box center [436, 227] width 32 height 16
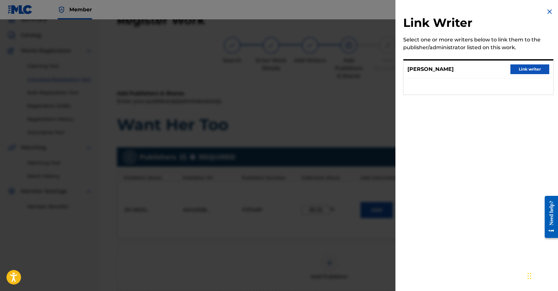
click at [535, 72] on button "Link writer" at bounding box center [530, 69] width 39 height 10
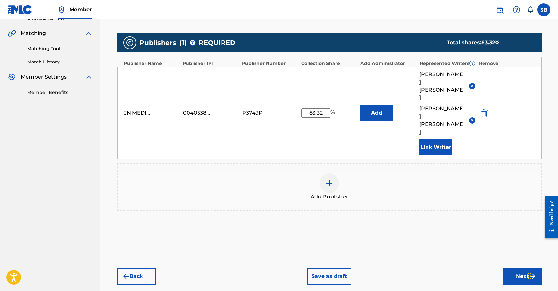
click at [513, 269] on button "Next" at bounding box center [522, 277] width 39 height 16
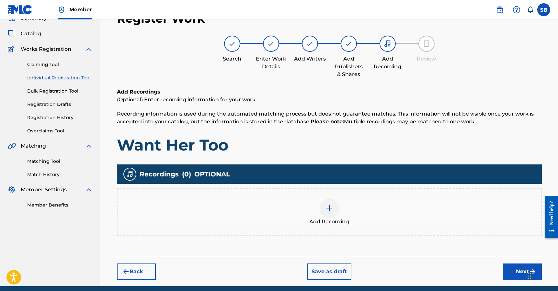
scroll to position [29, 0]
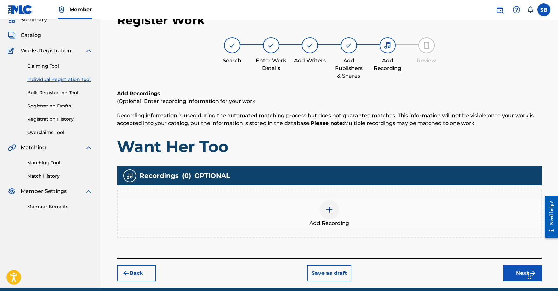
click at [323, 220] on span "Add Recording" at bounding box center [329, 224] width 40 height 8
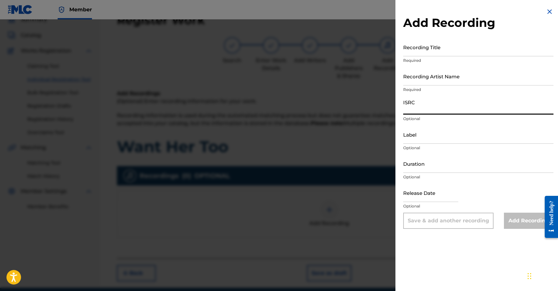
click at [427, 107] on input "ISRC" at bounding box center [478, 105] width 150 height 18
paste input "USUYG1738602"
type input "USUYG1738602"
click at [441, 80] on input "Recording Artist Name" at bounding box center [478, 76] width 150 height 18
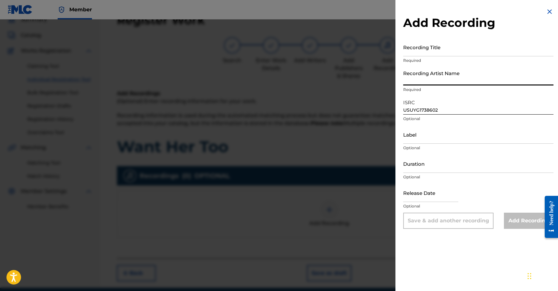
paste input "Priceless Da Roc, GetItDmac, Aaron Le, Sierra Sprague"
type input "Priceless Da Roc, GetItDmac, Aaron Le, Sierra Sprague"
click at [449, 47] on input "Recording Title" at bounding box center [478, 47] width 150 height 18
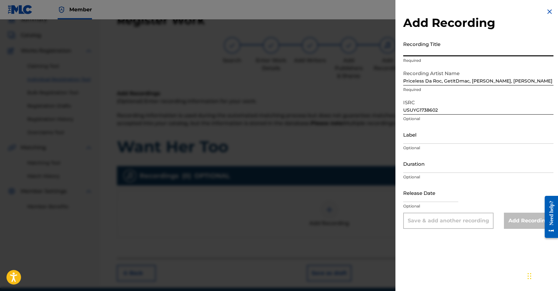
paste input "Want Her Too (feat. Sierra Sprague)"
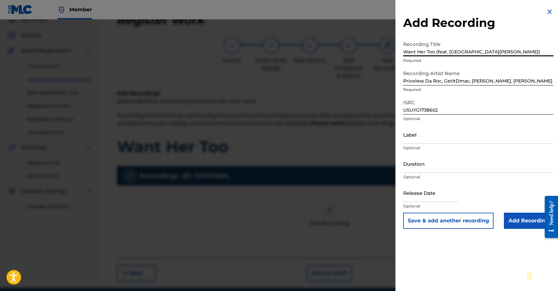
type input "Want Her Too (feat. Sierra Sprague)"
click at [517, 219] on input "Add Recording" at bounding box center [529, 221] width 50 height 16
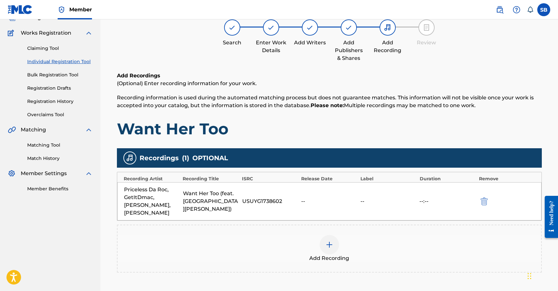
scroll to position [102, 0]
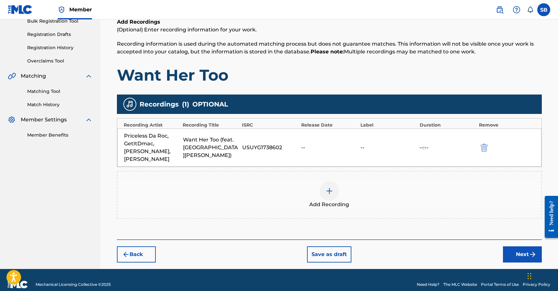
click at [513, 247] on button "Next" at bounding box center [522, 255] width 39 height 16
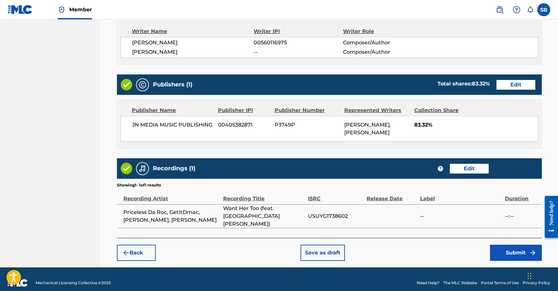
click at [512, 86] on button "Edit" at bounding box center [516, 85] width 39 height 10
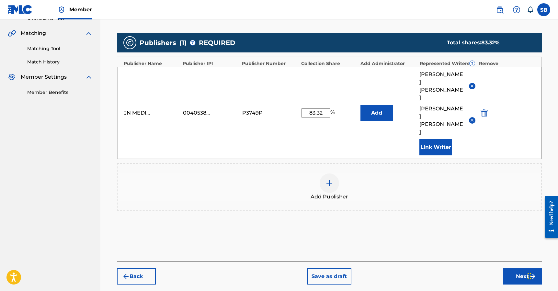
drag, startPoint x: 321, startPoint y: 97, endPoint x: 301, endPoint y: 97, distance: 20.1
click at [301, 109] on input "83.32" at bounding box center [315, 113] width 29 height 9
type input "75"
click at [520, 269] on button "Next" at bounding box center [522, 277] width 39 height 16
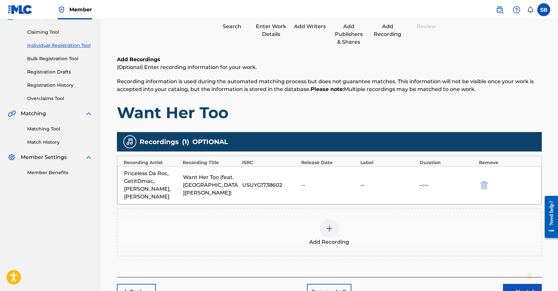
scroll to position [93, 0]
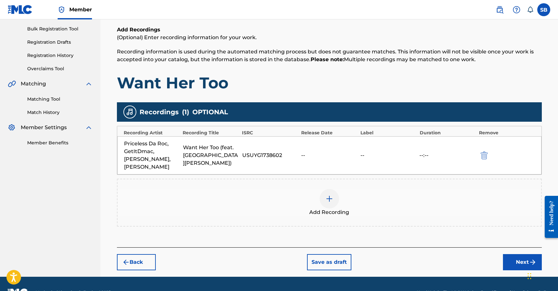
click at [521, 255] on button "Next" at bounding box center [522, 262] width 39 height 16
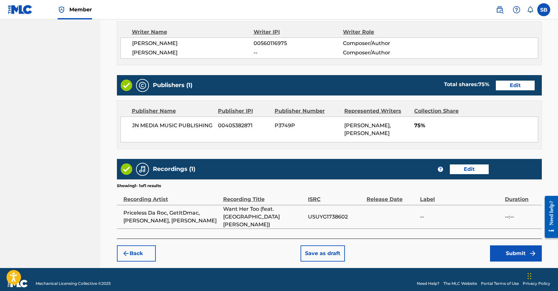
scroll to position [282, 0]
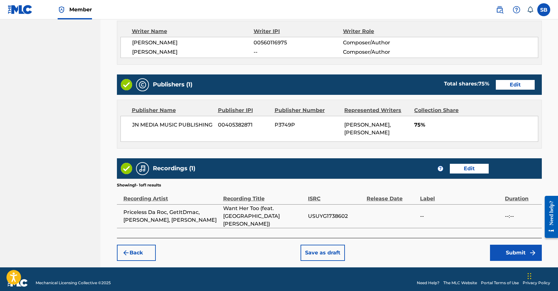
click at [406, 242] on div "Back Save as draft Submit" at bounding box center [329, 249] width 425 height 23
click at [505, 245] on button "Submit" at bounding box center [516, 253] width 52 height 16
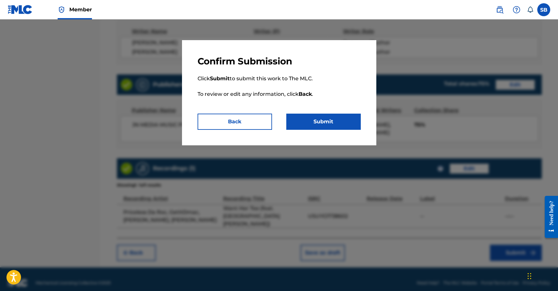
click at [333, 120] on button "Submit" at bounding box center [323, 122] width 75 height 16
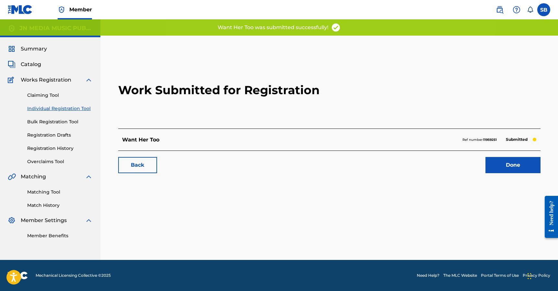
click at [512, 164] on link "Done" at bounding box center [513, 165] width 55 height 16
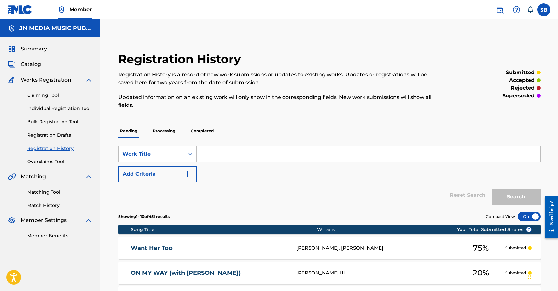
click at [85, 110] on link "Individual Registration Tool" at bounding box center [59, 108] width 65 height 7
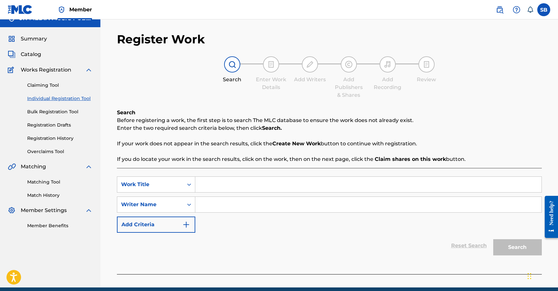
scroll to position [38, 0]
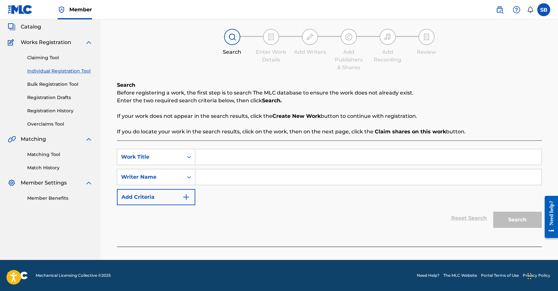
click at [241, 176] on input "Search Form" at bounding box center [368, 177] width 346 height 16
drag, startPoint x: 242, startPoint y: 171, endPoint x: 242, endPoint y: 167, distance: 4.2
click at [242, 171] on input "Search Form" at bounding box center [368, 177] width 346 height 16
click at [242, 167] on div "SearchWithCriteriade45b988-7827-4ad5-9fa7-ba58c0030cfd Work Title SearchWithCri…" at bounding box center [329, 177] width 425 height 56
click at [243, 159] on input "Search Form" at bounding box center [368, 157] width 346 height 16
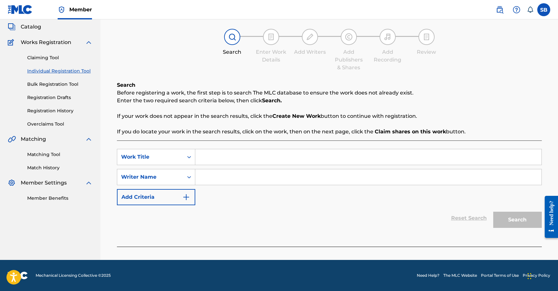
click at [243, 159] on input "Search Form" at bounding box center [368, 157] width 346 height 16
paste input "LIMELIGHT"
type input "LIMELIGHT"
click at [243, 175] on input "Search Form" at bounding box center [368, 177] width 346 height 16
click at [264, 178] on input "Search Form" at bounding box center [368, 177] width 346 height 16
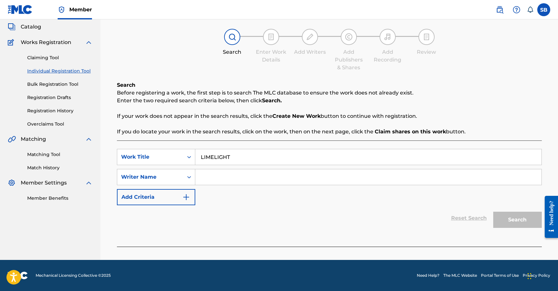
paste input "Michael Avery Wilbur"
type input "Michael Avery Wilbur"
click at [518, 225] on button "Search" at bounding box center [517, 220] width 49 height 16
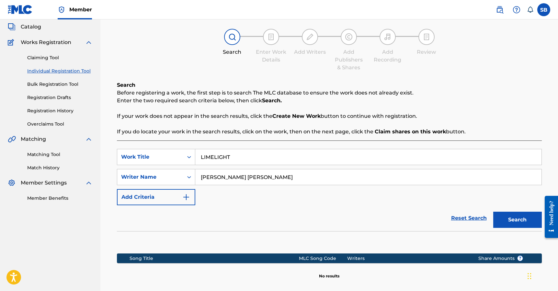
scroll to position [112, 0]
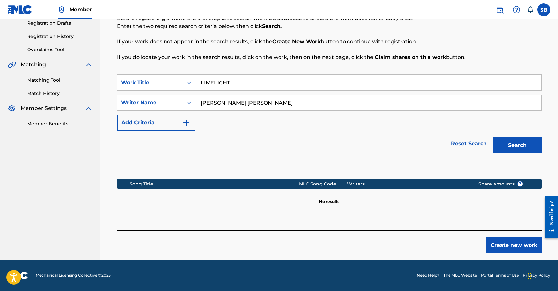
click at [511, 242] on button "Create new work" at bounding box center [514, 245] width 56 height 16
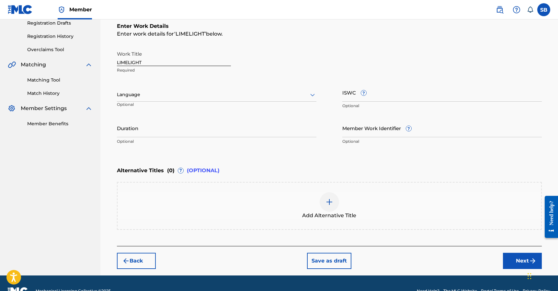
click at [161, 89] on div "Language" at bounding box center [217, 95] width 200 height 14
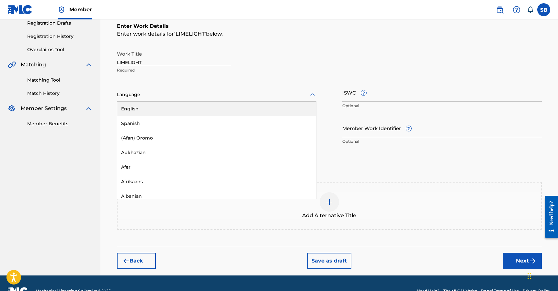
click at [161, 105] on div "English" at bounding box center [216, 109] width 199 height 15
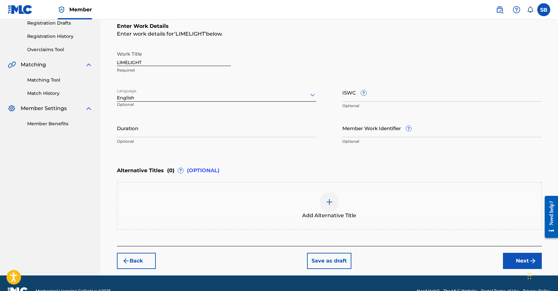
click at [513, 254] on button "Next" at bounding box center [522, 261] width 39 height 16
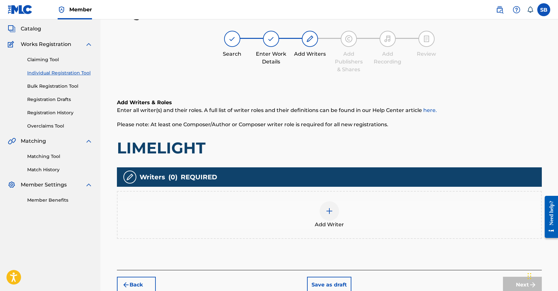
scroll to position [29, 0]
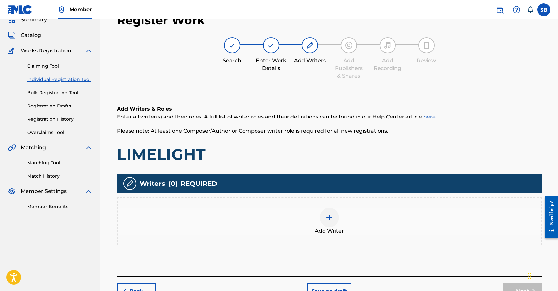
click at [335, 220] on div at bounding box center [329, 217] width 19 height 19
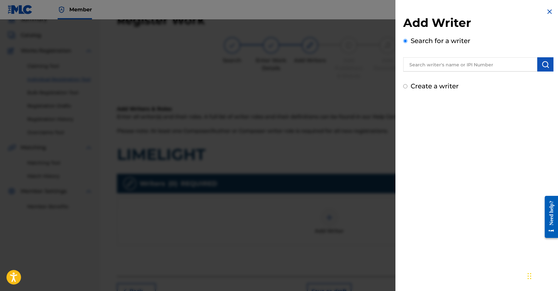
click at [482, 65] on input "text" at bounding box center [470, 64] width 134 height 14
paste input "Michael Avery Wilbur"
type input "Michael Avery Wilbur"
click at [546, 69] on button "submit" at bounding box center [545, 64] width 16 height 14
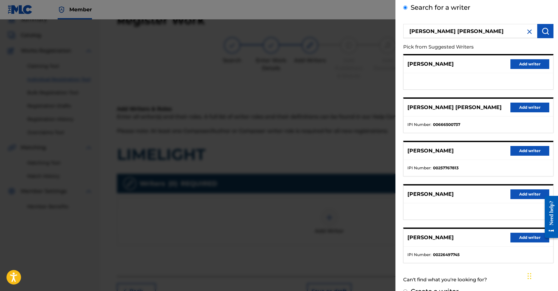
scroll to position [0, 0]
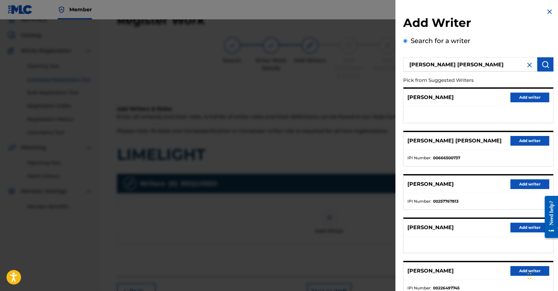
click at [528, 143] on button "Add writer" at bounding box center [530, 141] width 39 height 10
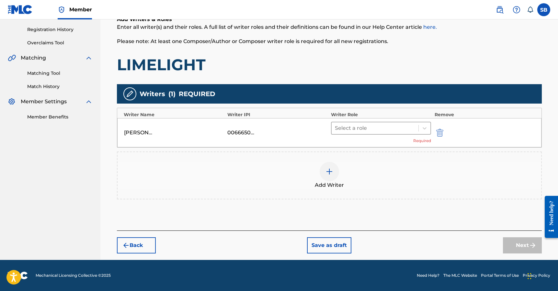
click at [373, 131] on div at bounding box center [375, 128] width 81 height 9
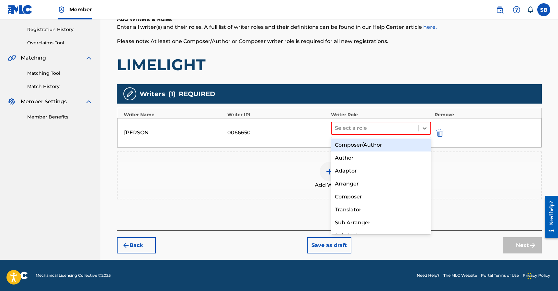
click at [374, 144] on div "Composer/Author" at bounding box center [381, 145] width 100 height 13
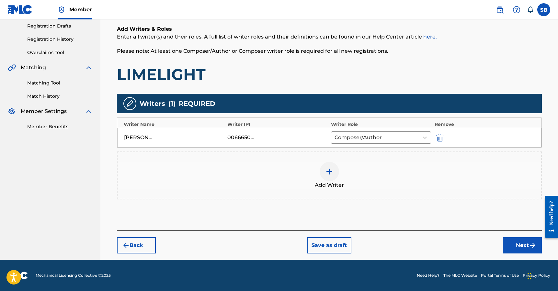
click at [516, 243] on button "Next" at bounding box center [522, 245] width 39 height 16
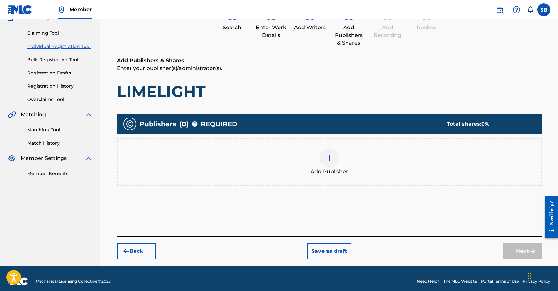
scroll to position [29, 0]
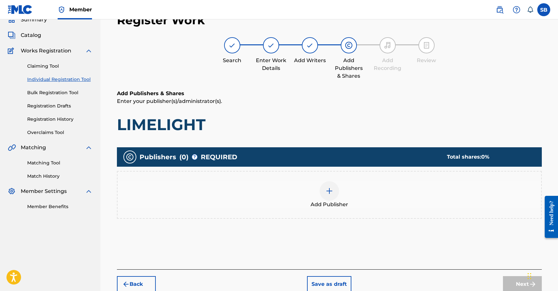
click at [311, 191] on div "Add Publisher" at bounding box center [330, 194] width 424 height 27
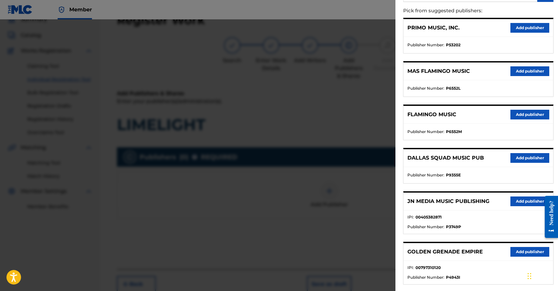
scroll to position [98, 0]
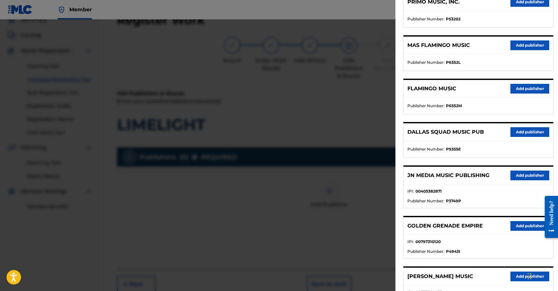
click at [519, 177] on button "Add publisher" at bounding box center [530, 176] width 39 height 10
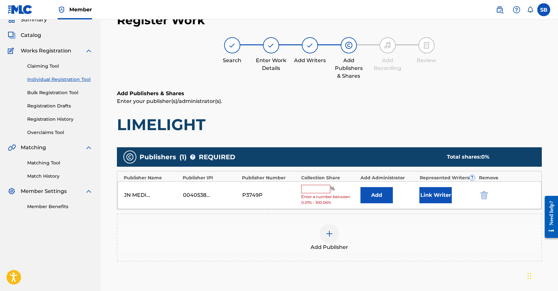
click at [312, 187] on input "text" at bounding box center [315, 189] width 29 height 8
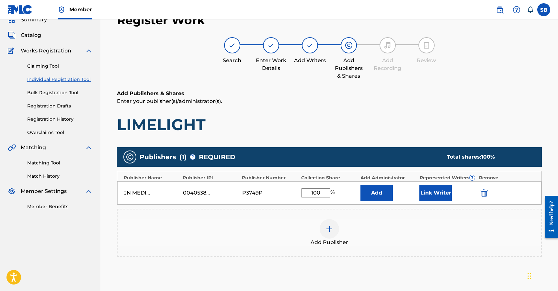
type input "100"
click at [435, 197] on button "Link Writer" at bounding box center [436, 193] width 32 height 16
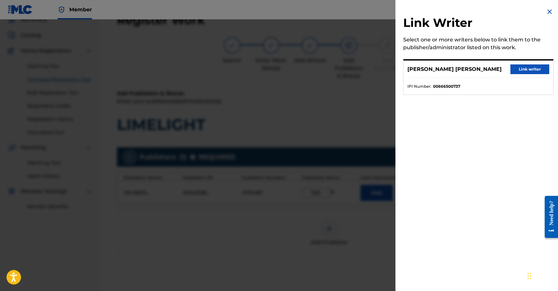
click at [537, 72] on button "Link writer" at bounding box center [530, 69] width 39 height 10
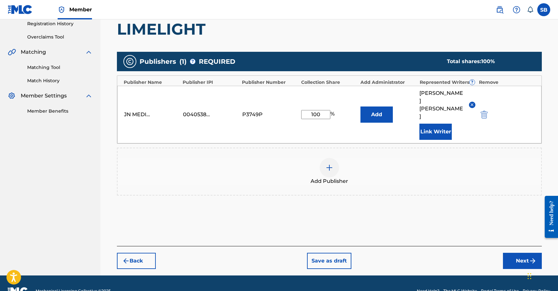
click at [509, 253] on button "Next" at bounding box center [522, 261] width 39 height 16
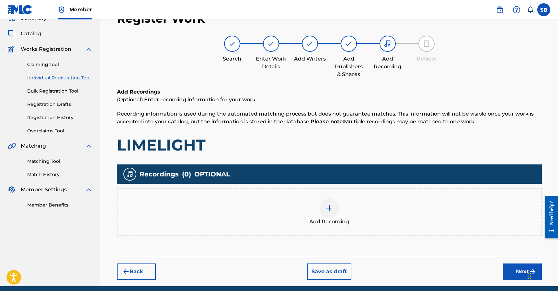
scroll to position [29, 0]
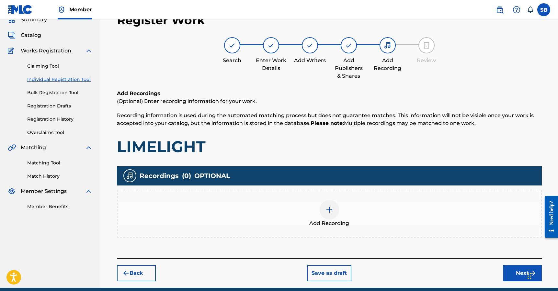
click at [292, 201] on div "Add Recording" at bounding box center [330, 213] width 424 height 27
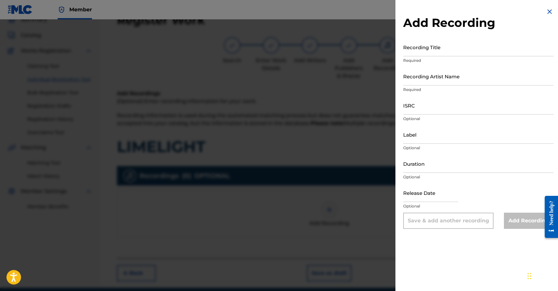
click at [462, 105] on input "ISRC" at bounding box center [478, 105] width 150 height 18
paste input "QZWFQ2529180"
type input "QZWFQ2529180"
click at [451, 75] on input "Recording Artist Name" at bounding box center [478, 76] width 150 height 18
paste input "Michael Wilbur"
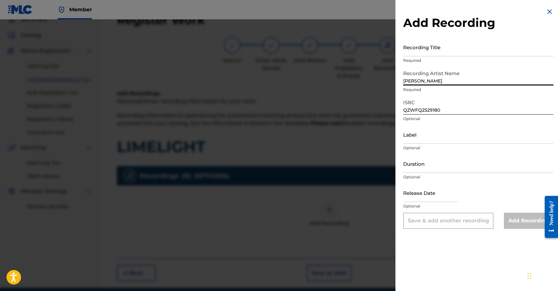
type input "Michael Wilbur"
click at [458, 49] on input "Recording Title" at bounding box center [478, 47] width 150 height 18
paste input "LIMELIGHT by"
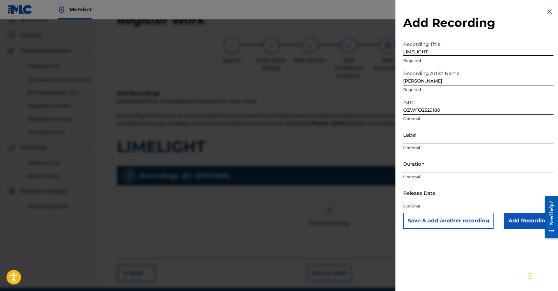
type input "LIMELIGHT"
click at [518, 220] on input "Add Recording" at bounding box center [529, 221] width 50 height 16
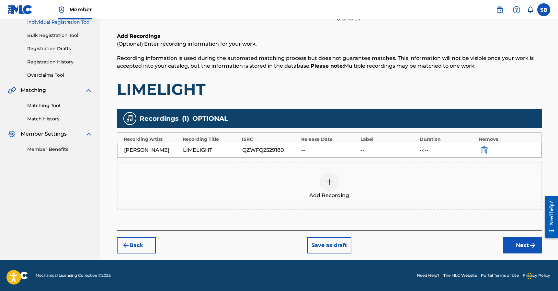
click at [518, 246] on button "Next" at bounding box center [522, 245] width 39 height 16
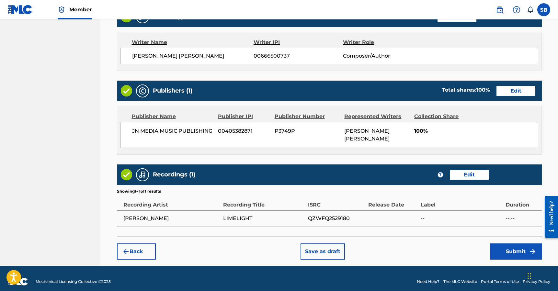
scroll to position [277, 0]
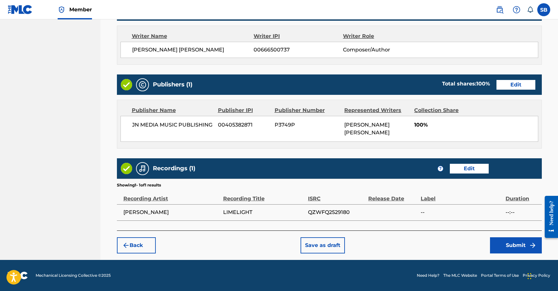
click at [507, 249] on button "Submit" at bounding box center [516, 245] width 52 height 16
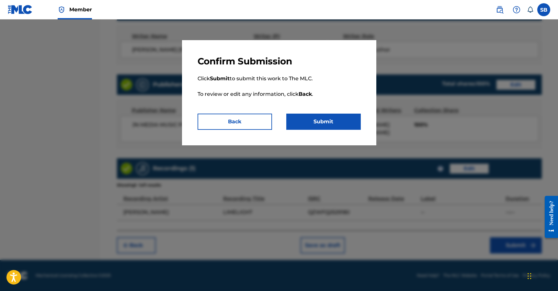
click at [331, 124] on button "Submit" at bounding box center [323, 122] width 75 height 16
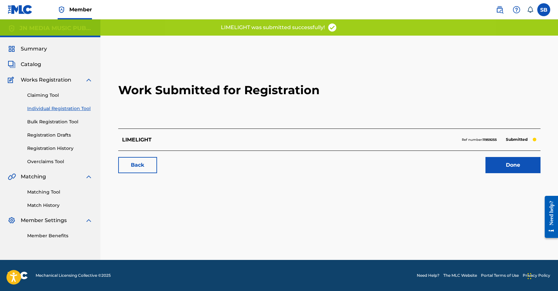
click at [511, 170] on link "Done" at bounding box center [513, 165] width 55 height 16
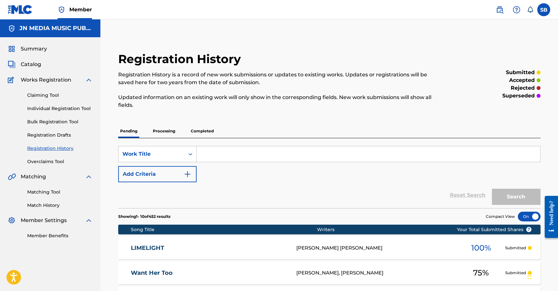
click at [83, 108] on link "Individual Registration Tool" at bounding box center [59, 108] width 65 height 7
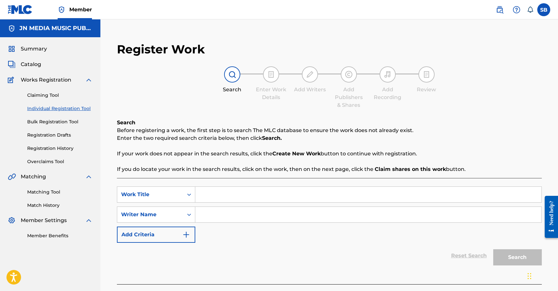
scroll to position [38, 0]
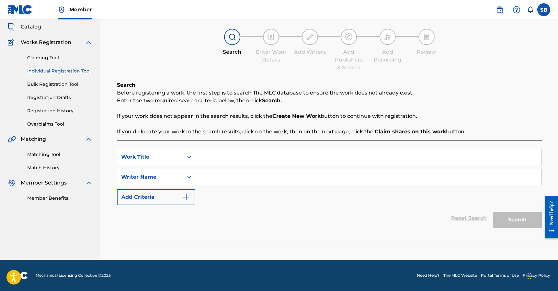
click at [236, 151] on input "Search Form" at bounding box center [368, 157] width 346 height 16
paste input "So MF What"
type input "So MF What"
click at [225, 178] on input "Search Form" at bounding box center [368, 177] width 346 height 16
click at [260, 185] on div "Search Form" at bounding box center [368, 177] width 347 height 16
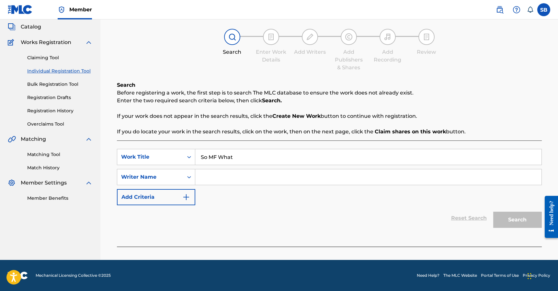
click at [281, 181] on input "Search Form" at bounding box center [368, 177] width 346 height 16
click at [281, 182] on input "Search Form" at bounding box center [368, 177] width 346 height 16
paste input "Adrian Joseph Perez"
type input "Adrian Joseph Perez"
click at [514, 217] on button "Search" at bounding box center [517, 220] width 49 height 16
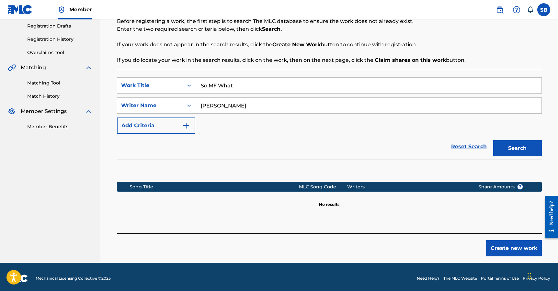
scroll to position [112, 0]
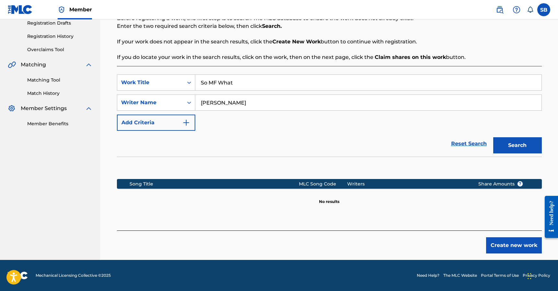
click at [519, 252] on button "Create new work" at bounding box center [514, 245] width 56 height 16
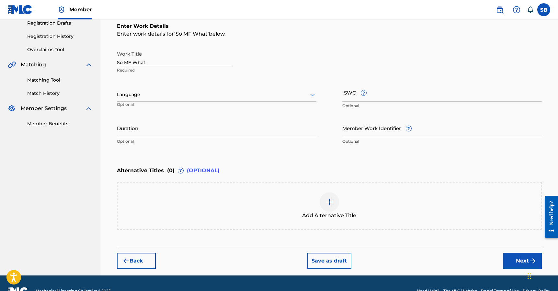
click at [212, 87] on div "Language Optional" at bounding box center [217, 97] width 200 height 29
click at [201, 98] on div at bounding box center [217, 95] width 200 height 8
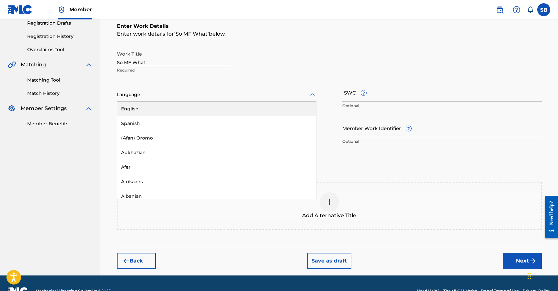
click at [200, 109] on div "English" at bounding box center [216, 109] width 199 height 15
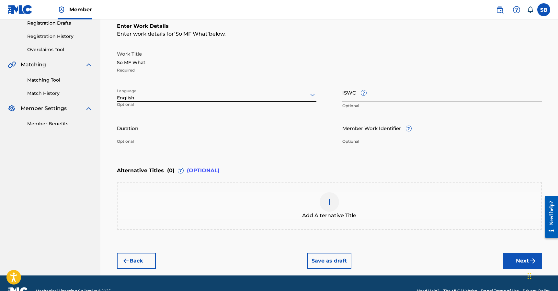
click at [513, 258] on button "Next" at bounding box center [522, 261] width 39 height 16
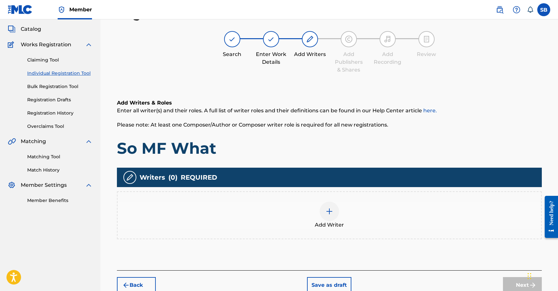
scroll to position [29, 0]
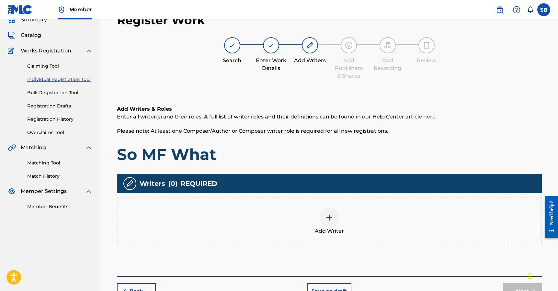
click at [371, 225] on div "Add Writer" at bounding box center [330, 221] width 424 height 27
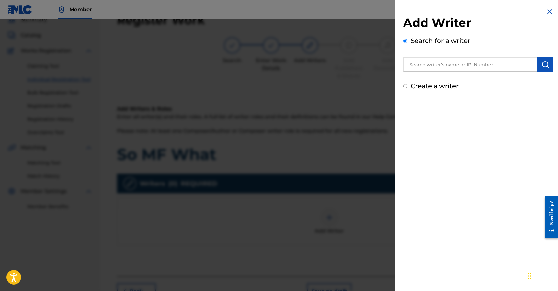
click at [463, 64] on input "text" at bounding box center [470, 64] width 134 height 14
paste input "Adrian Joseph Perez"
type input "Adrian Joseph Perez"
click at [543, 66] on img "submit" at bounding box center [546, 65] width 8 height 8
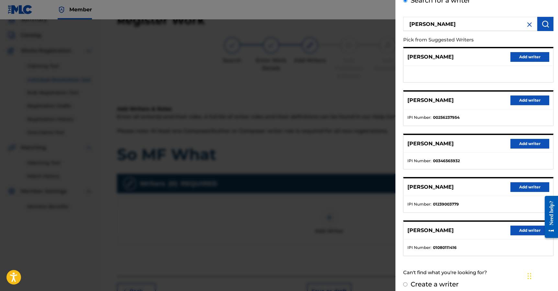
scroll to position [46, 0]
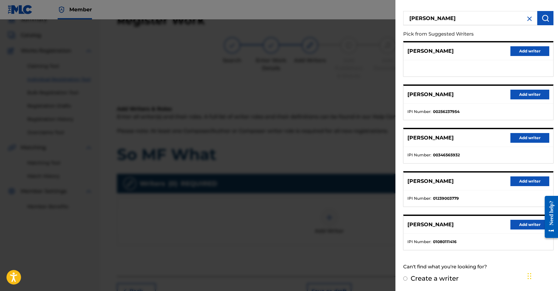
click at [519, 224] on button "Add writer" at bounding box center [530, 225] width 39 height 10
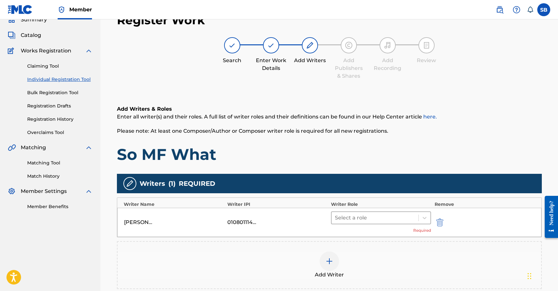
click at [381, 216] on div at bounding box center [375, 218] width 81 height 9
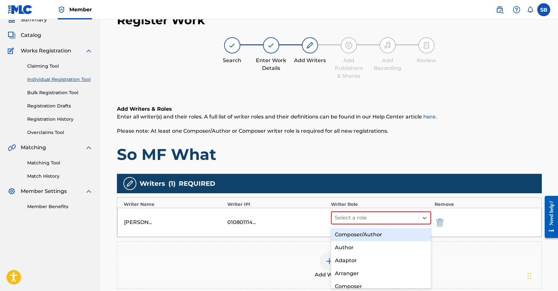
drag, startPoint x: 377, startPoint y: 236, endPoint x: 386, endPoint y: 228, distance: 11.0
click at [377, 236] on div "Composer/Author" at bounding box center [381, 234] width 100 height 13
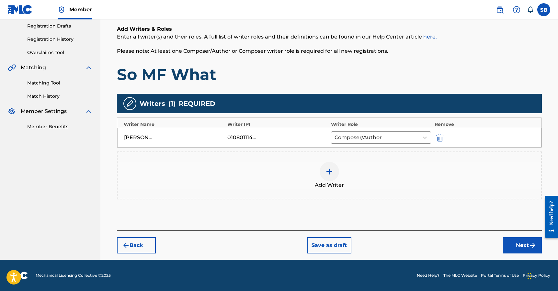
click at [520, 241] on button "Next" at bounding box center [522, 245] width 39 height 16
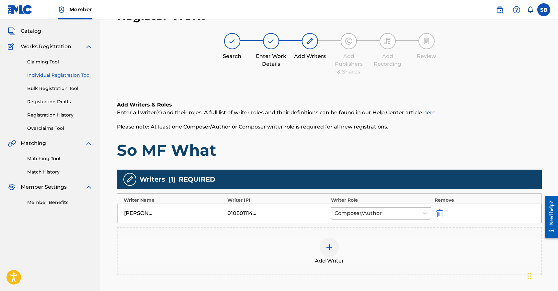
scroll to position [29, 0]
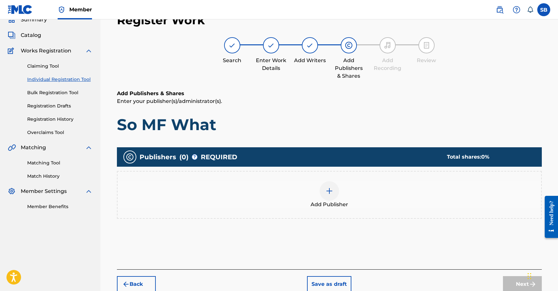
click at [330, 182] on div at bounding box center [329, 190] width 19 height 19
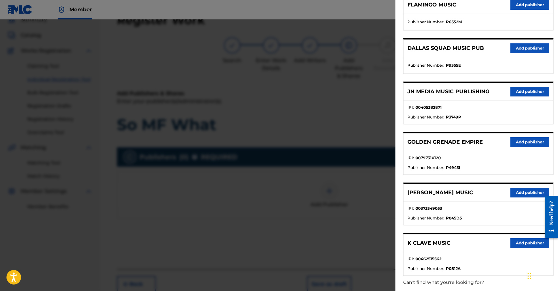
scroll to position [187, 0]
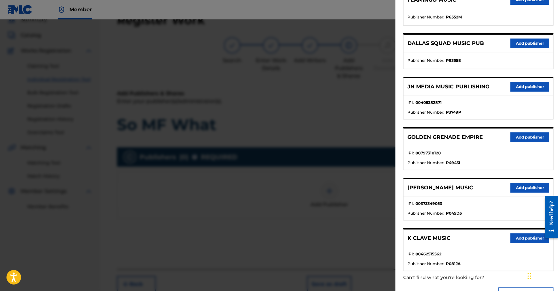
click at [534, 86] on button "Add publisher" at bounding box center [530, 87] width 39 height 10
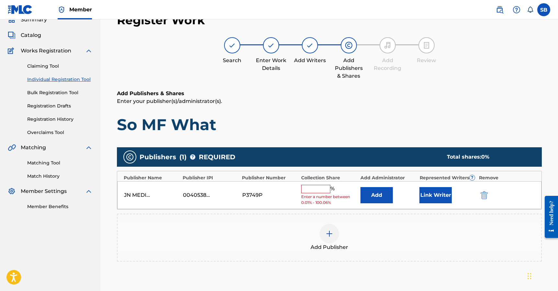
click at [323, 187] on input "text" at bounding box center [315, 189] width 29 height 8
type input "50"
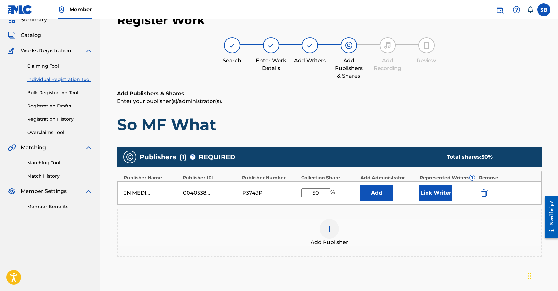
click at [449, 191] on button "Link Writer" at bounding box center [436, 193] width 32 height 16
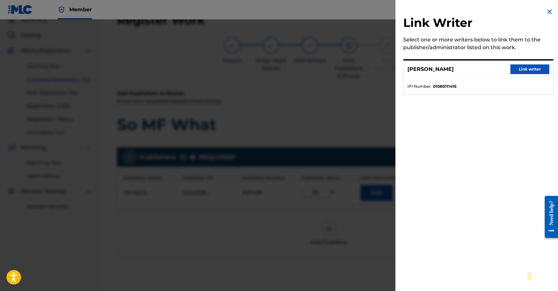
click at [539, 63] on div "ADRIAN JOSEPH PEREZ Link writer" at bounding box center [479, 70] width 150 height 18
click at [535, 67] on button "Link writer" at bounding box center [530, 69] width 39 height 10
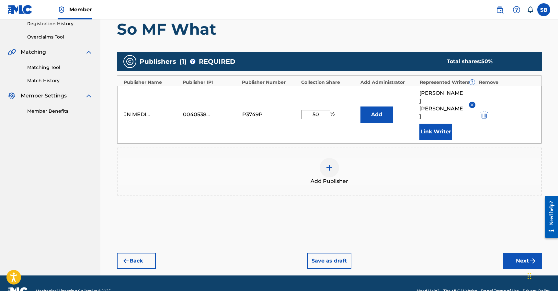
click at [504, 253] on button "Next" at bounding box center [522, 261] width 39 height 16
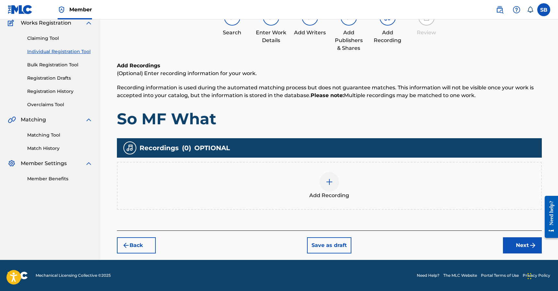
scroll to position [29, 0]
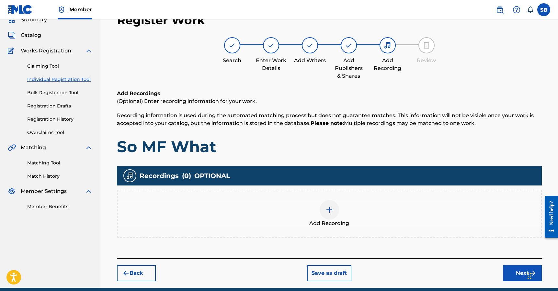
click at [333, 211] on img at bounding box center [330, 210] width 8 height 8
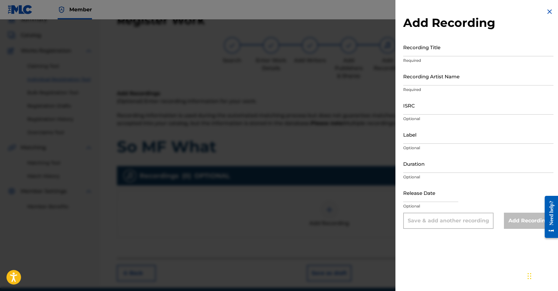
click at [431, 104] on input "ISRC" at bounding box center [478, 105] width 150 height 18
paste input "USLD91780860"
type input "USLD91780860"
click at [451, 79] on input "Recording Artist Name" at bounding box center [478, 76] width 150 height 18
paste input "8K, ATM Danny"
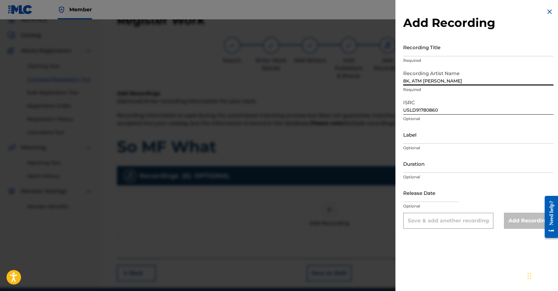
type input "8K, ATM Danny"
click at [476, 53] on input "Recording Title" at bounding box center [478, 47] width 150 height 18
paste input "So MF What"
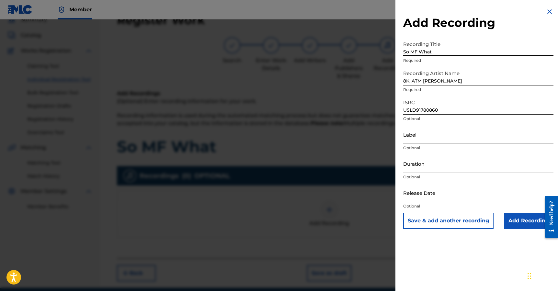
type input "So MF What"
click at [514, 220] on input "Add Recording" at bounding box center [529, 221] width 50 height 16
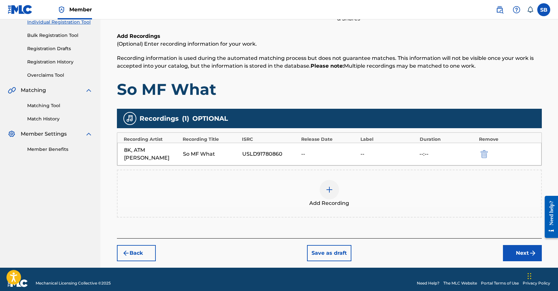
click at [508, 245] on button "Next" at bounding box center [522, 253] width 39 height 16
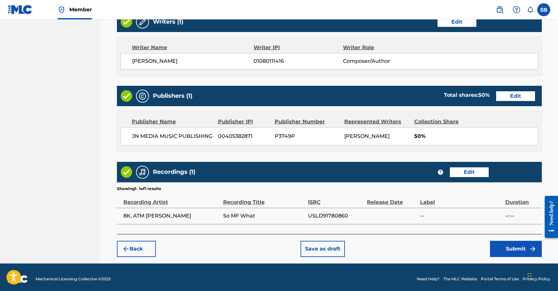
scroll to position [270, 0]
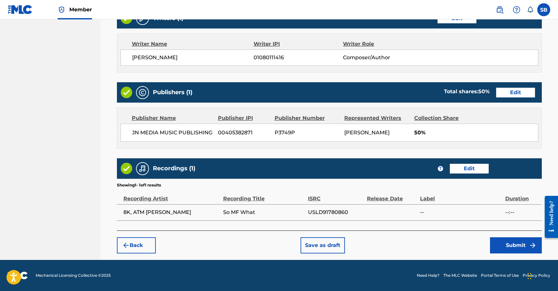
click at [504, 249] on button "Submit" at bounding box center [516, 245] width 52 height 16
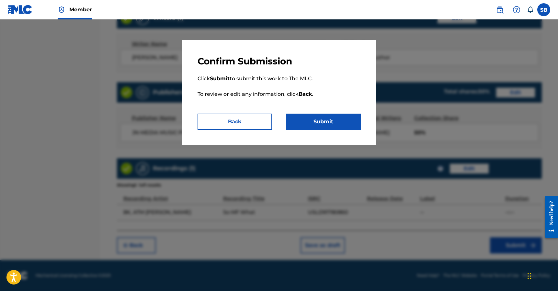
click at [333, 122] on button "Submit" at bounding box center [323, 122] width 75 height 16
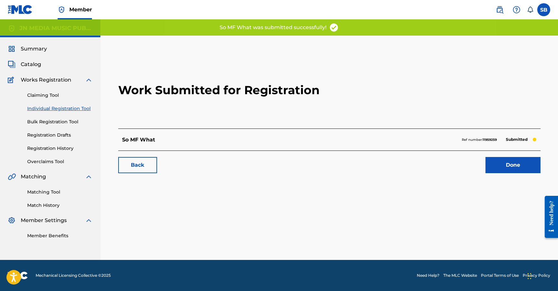
click at [489, 165] on link "Done" at bounding box center [513, 165] width 55 height 16
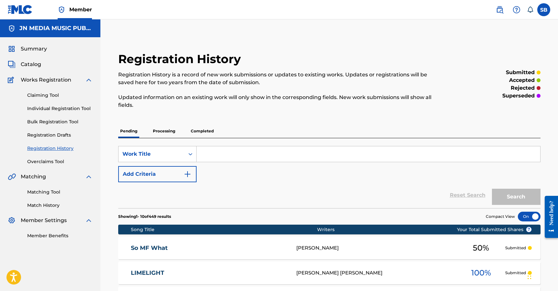
click at [62, 110] on link "Individual Registration Tool" at bounding box center [59, 108] width 65 height 7
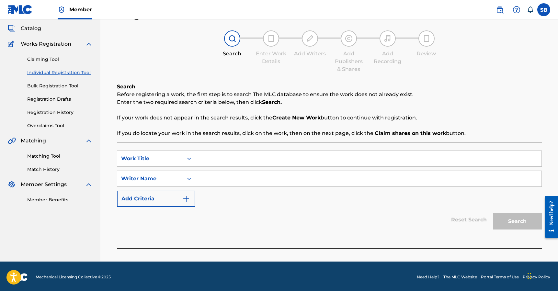
scroll to position [38, 0]
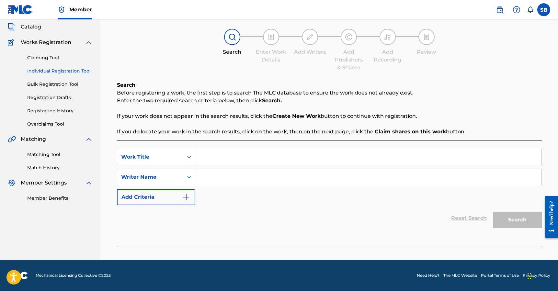
click at [252, 155] on input "Search Form" at bounding box center [368, 157] width 346 height 16
paste input "Rat"
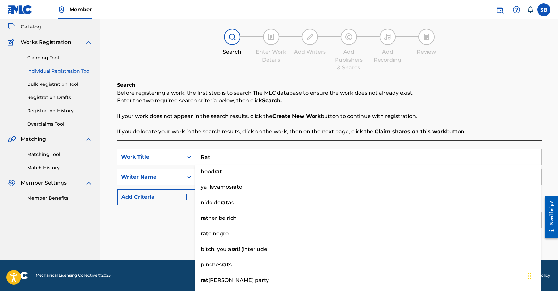
type input "Rat"
click at [338, 118] on p "If your work does not appear in the search results, click the Create New Work b…" at bounding box center [329, 116] width 425 height 8
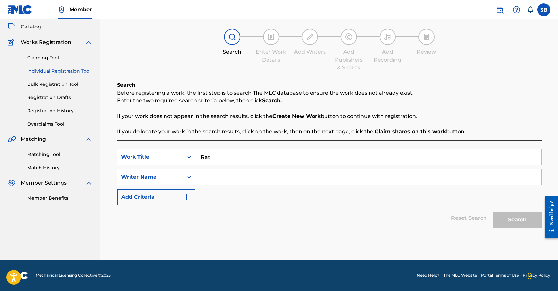
click at [252, 178] on input "Search Form" at bounding box center [368, 177] width 346 height 16
paste input "Troy Vashon Donte Lane"
type input "Troy Vashon Donte Lane"
click at [516, 221] on button "Search" at bounding box center [517, 220] width 49 height 16
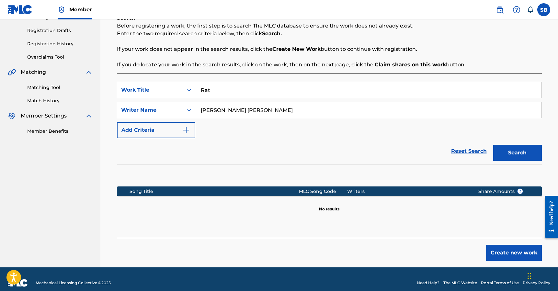
scroll to position [112, 0]
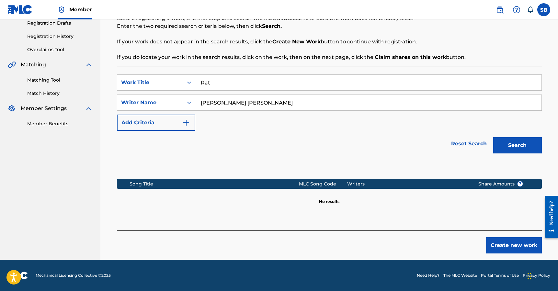
click at [505, 242] on button "Create new work" at bounding box center [514, 245] width 56 height 16
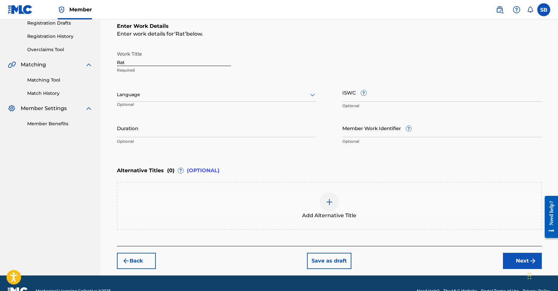
click at [218, 93] on div at bounding box center [217, 95] width 200 height 8
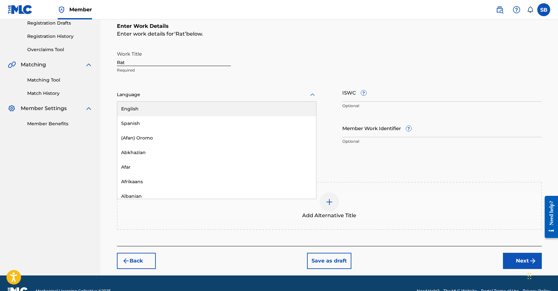
click at [207, 115] on div "English" at bounding box center [216, 109] width 199 height 15
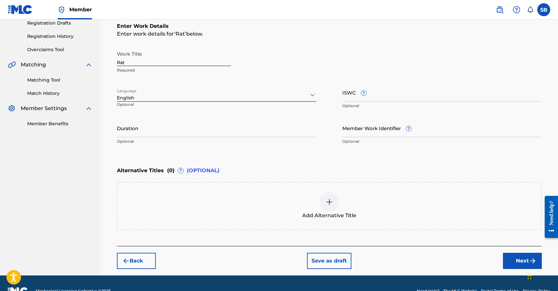
click at [519, 262] on button "Next" at bounding box center [522, 261] width 39 height 16
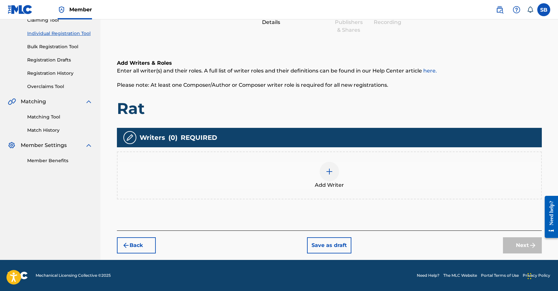
scroll to position [29, 0]
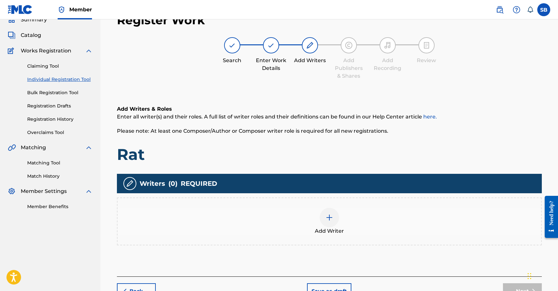
click at [342, 216] on div "Add Writer" at bounding box center [330, 221] width 424 height 27
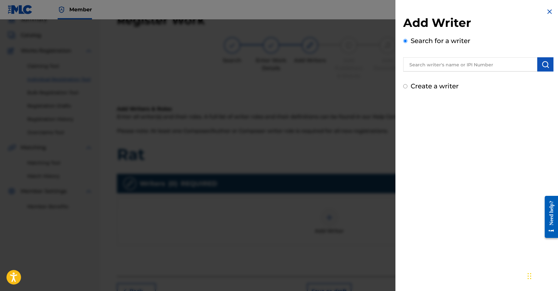
click at [470, 63] on input "text" at bounding box center [470, 64] width 134 height 14
paste input "Troy Vashon Donte Lane"
type input "Troy Vashon Donte Lane"
click at [541, 69] on button "submit" at bounding box center [545, 64] width 16 height 14
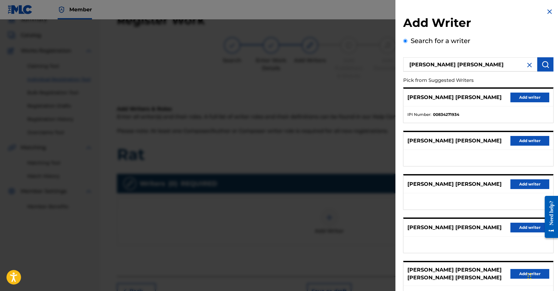
click at [530, 99] on button "Add writer" at bounding box center [530, 98] width 39 height 10
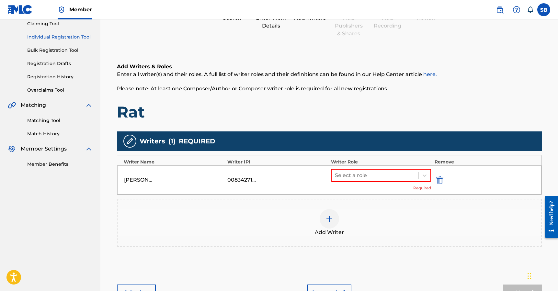
scroll to position [73, 0]
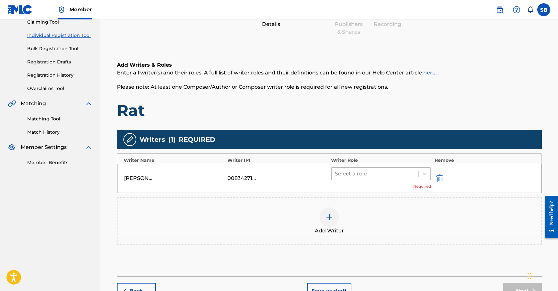
click at [379, 175] on div at bounding box center [375, 173] width 81 height 9
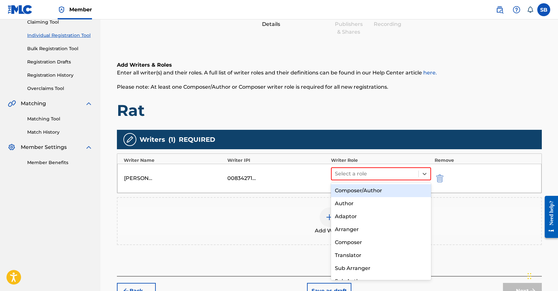
click at [379, 192] on div "Composer/Author" at bounding box center [381, 190] width 100 height 13
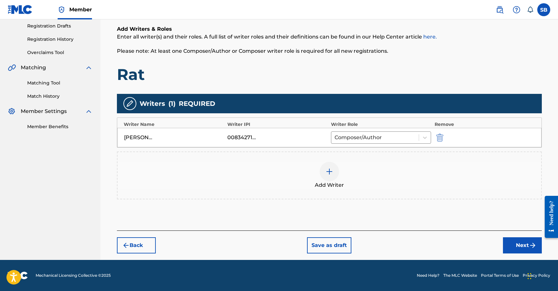
click at [505, 247] on button "Next" at bounding box center [522, 245] width 39 height 16
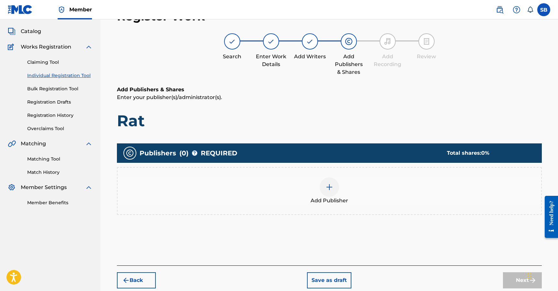
scroll to position [29, 0]
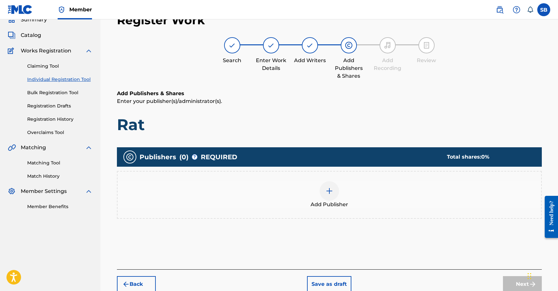
click at [338, 203] on span "Add Publisher" at bounding box center [330, 205] width 38 height 8
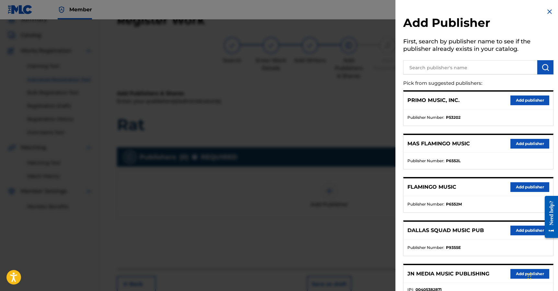
scroll to position [124, 0]
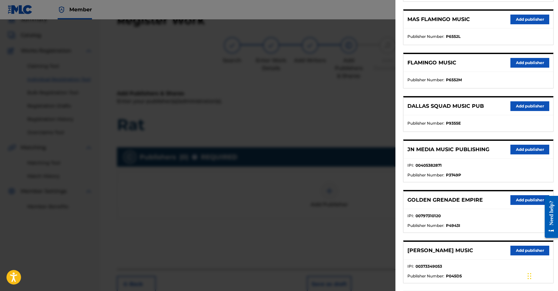
click at [527, 152] on button "Add publisher" at bounding box center [530, 150] width 39 height 10
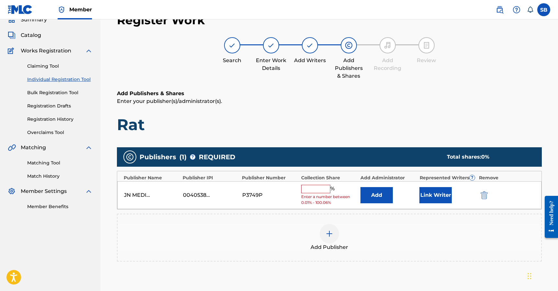
click at [322, 191] on input "text" at bounding box center [315, 189] width 29 height 8
type input "25"
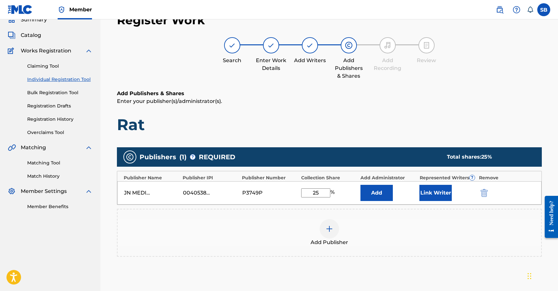
click at [437, 194] on button "Link Writer" at bounding box center [436, 193] width 32 height 16
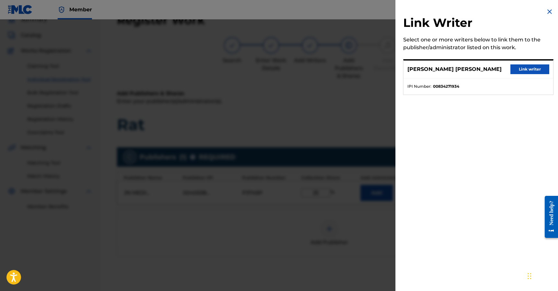
click at [531, 71] on button "Link writer" at bounding box center [530, 69] width 39 height 10
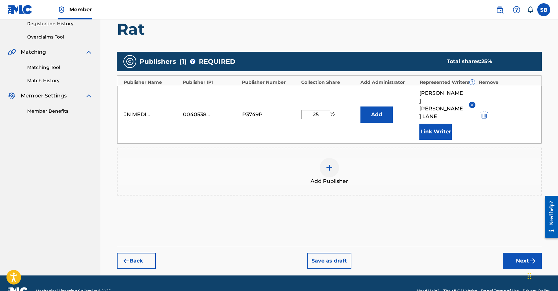
click at [513, 253] on button "Next" at bounding box center [522, 261] width 39 height 16
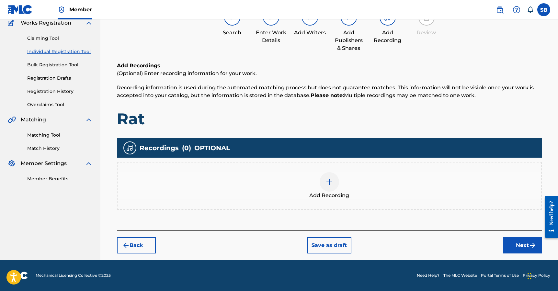
scroll to position [29, 0]
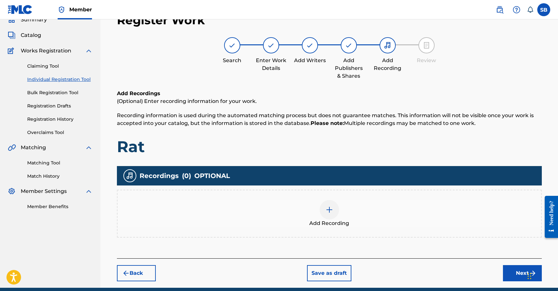
click at [332, 208] on img at bounding box center [330, 210] width 8 height 8
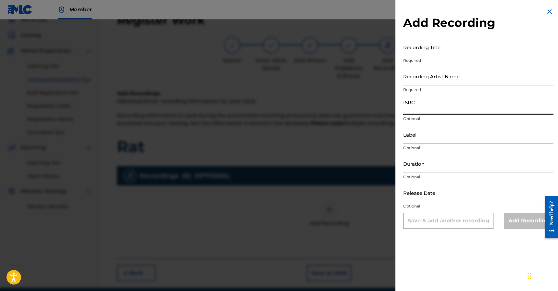
drag, startPoint x: 436, startPoint y: 109, endPoint x: 441, endPoint y: 112, distance: 5.8
click at [436, 109] on input "ISRC" at bounding box center [478, 105] width 150 height 18
paste input "QZWFU2510912"
type input "QZWFU2510912"
click at [443, 80] on input "Recording Artist Name" at bounding box center [478, 76] width 150 height 18
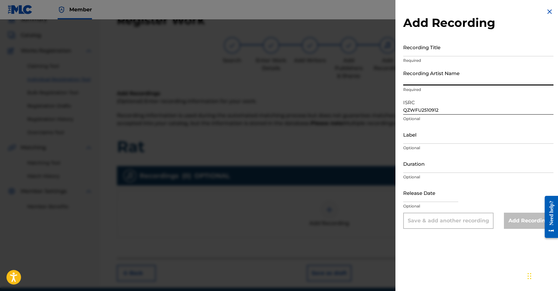
paste input "STRAPPED!, UnoTheActivist"
type input "STRAPPED!, UnoTheActivist"
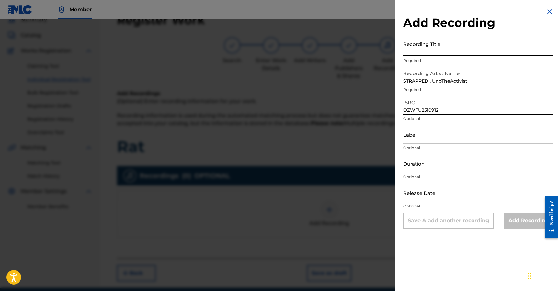
click at [462, 49] on input "Recording Title" at bounding box center [478, 47] width 150 height 18
paste input "Rat"
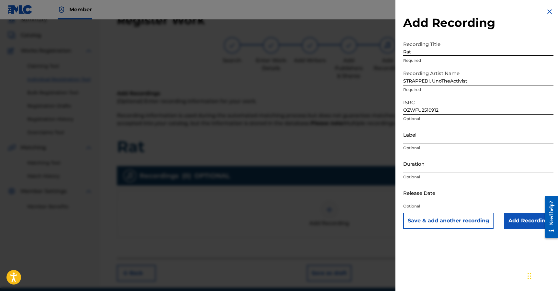
type input "Rat"
click at [512, 220] on input "Add Recording" at bounding box center [529, 221] width 50 height 16
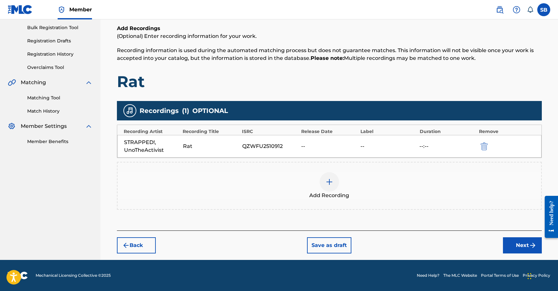
click at [520, 246] on button "Next" at bounding box center [522, 245] width 39 height 16
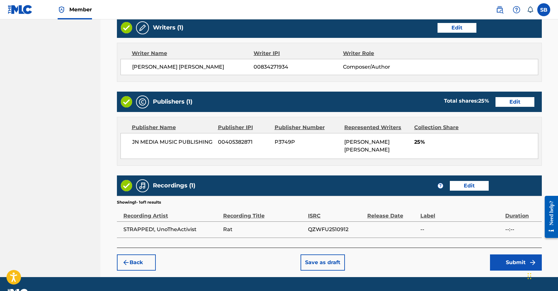
scroll to position [277, 0]
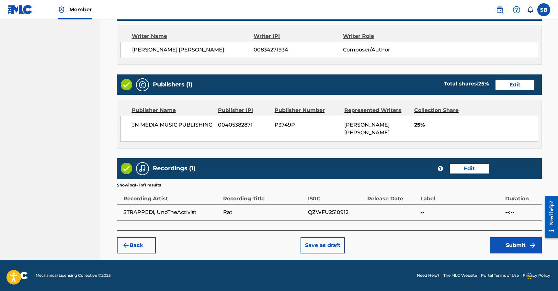
click at [507, 249] on button "Submit" at bounding box center [516, 245] width 52 height 16
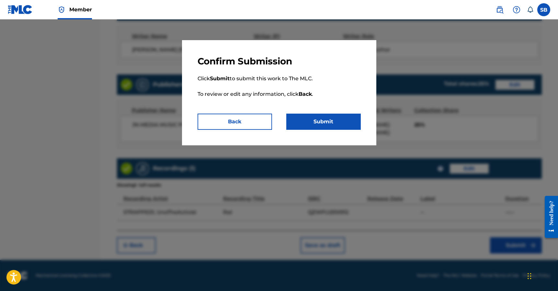
click at [343, 120] on button "Submit" at bounding box center [323, 122] width 75 height 16
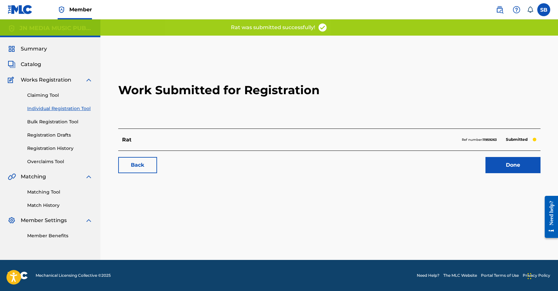
click at [517, 160] on link "Done" at bounding box center [513, 165] width 55 height 16
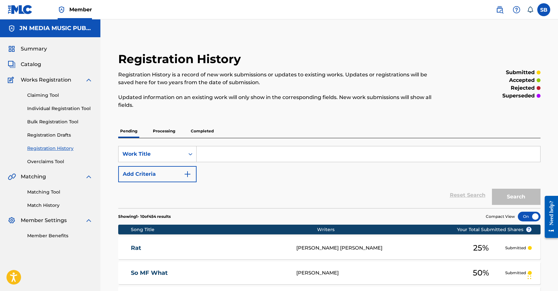
click at [80, 108] on link "Individual Registration Tool" at bounding box center [59, 108] width 65 height 7
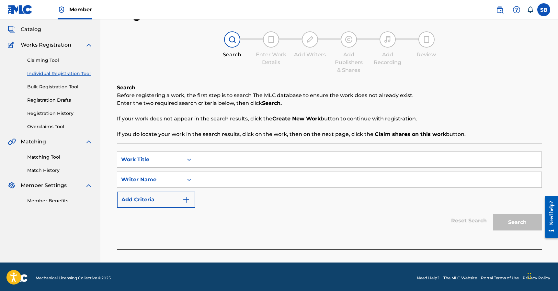
scroll to position [38, 0]
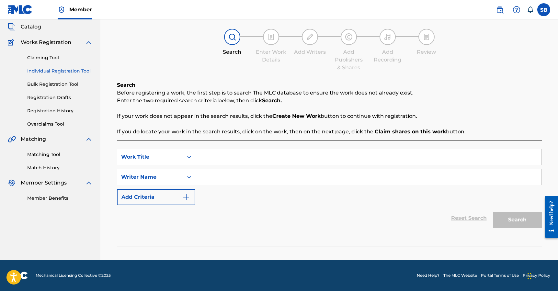
click at [228, 154] on input "Search Form" at bounding box center [368, 157] width 346 height 16
paste input "Money"
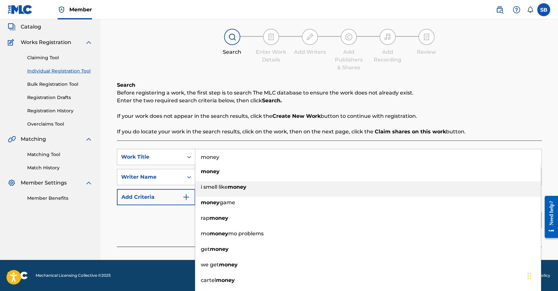
click at [328, 181] on div "i smell like money" at bounding box center [368, 187] width 346 height 12
paste input "Lydon Borg Bonaci"
type input "i smell like moneyLydon Borg Bonaci"
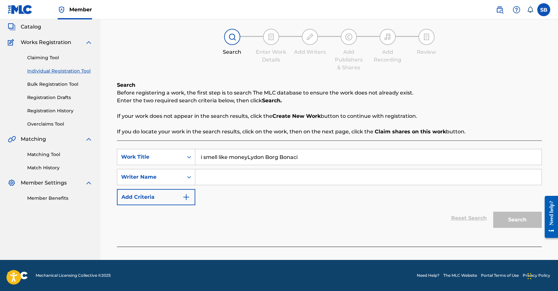
drag, startPoint x: 256, startPoint y: 151, endPoint x: 151, endPoint y: 137, distance: 106.5
click at [152, 138] on div "Search Before registering a work, the first step is to search The MLC database …" at bounding box center [329, 164] width 425 height 166
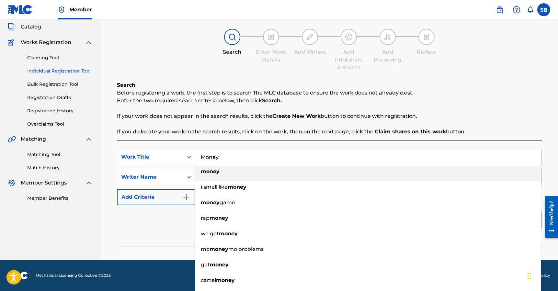
type input "Money"
click at [375, 117] on p "If your work does not appear in the search results, click the Create New Work b…" at bounding box center [329, 116] width 425 height 8
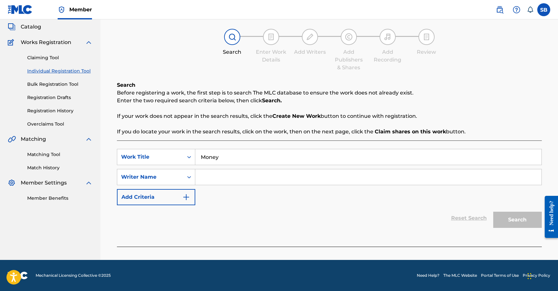
click at [259, 176] on input "Search Form" at bounding box center [368, 177] width 346 height 16
paste input "Lydon Borg Bonaci"
type input "Lydon Borg Bonaci"
click at [516, 220] on button "Search" at bounding box center [517, 220] width 49 height 16
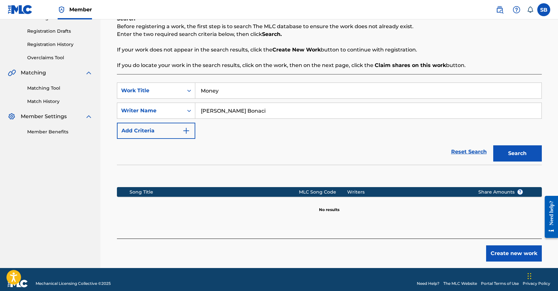
scroll to position [112, 0]
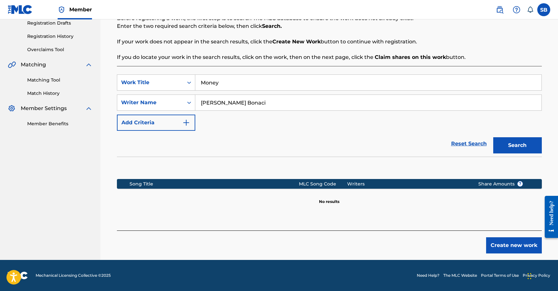
click at [506, 250] on button "Create new work" at bounding box center [514, 245] width 56 height 16
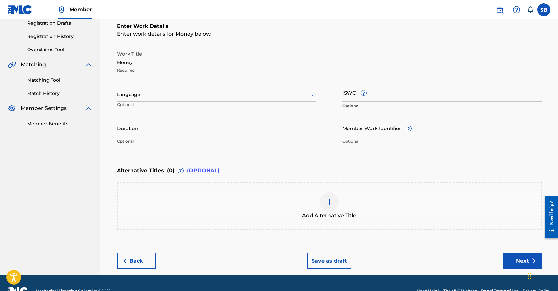
click at [197, 102] on div "Language Optional" at bounding box center [217, 97] width 200 height 29
click at [193, 97] on div at bounding box center [217, 95] width 200 height 8
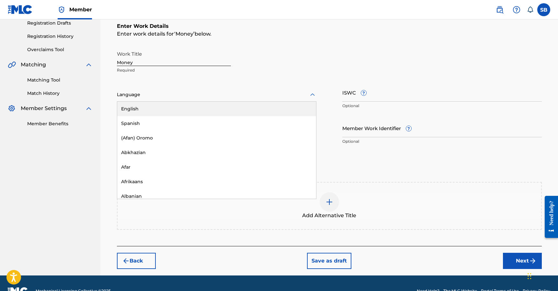
click at [191, 109] on div "English" at bounding box center [216, 109] width 199 height 15
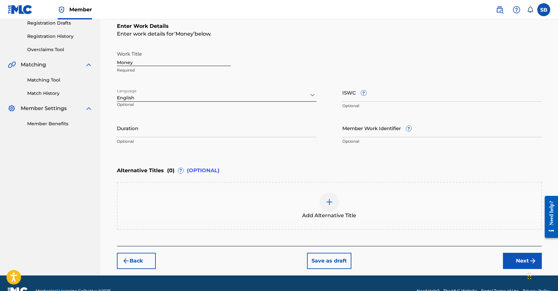
click at [518, 258] on button "Next" at bounding box center [522, 261] width 39 height 16
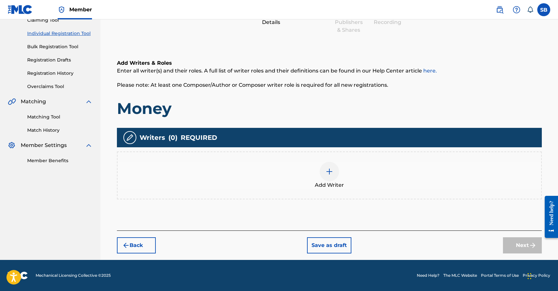
scroll to position [29, 0]
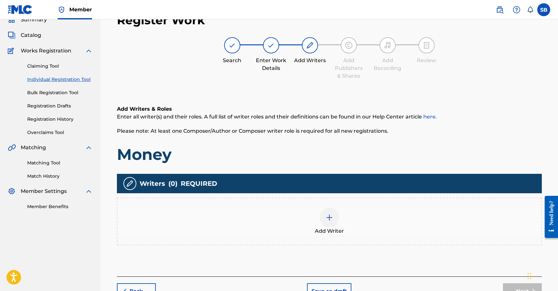
click at [312, 219] on div "Add Writer" at bounding box center [330, 221] width 424 height 27
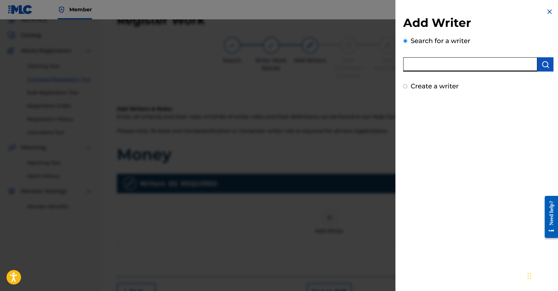
click at [469, 66] on input "text" at bounding box center [470, 64] width 134 height 14
paste input "Lydon Borg Bonaci"
type input "Lydon Borg Bonaci"
click at [542, 66] on img "submit" at bounding box center [546, 65] width 8 height 8
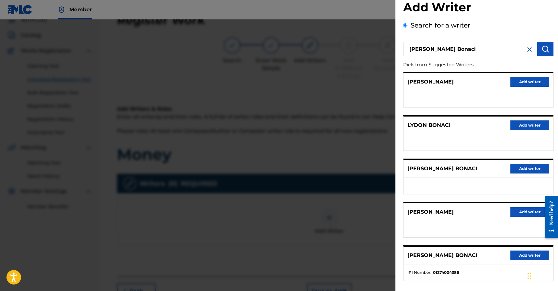
scroll to position [27, 0]
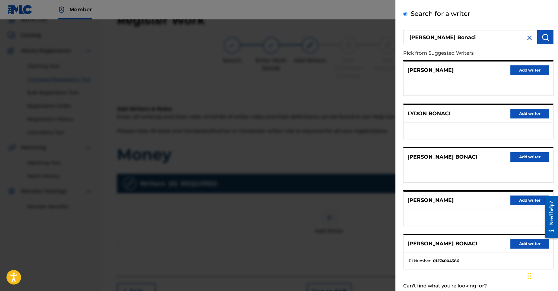
click at [525, 155] on button "Add writer" at bounding box center [530, 157] width 39 height 10
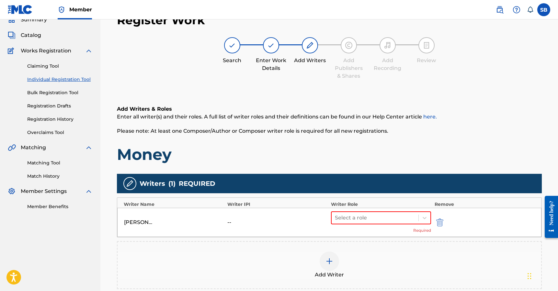
scroll to position [85, 0]
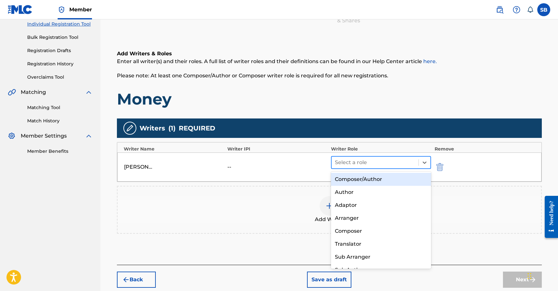
click at [373, 159] on div at bounding box center [375, 162] width 81 height 9
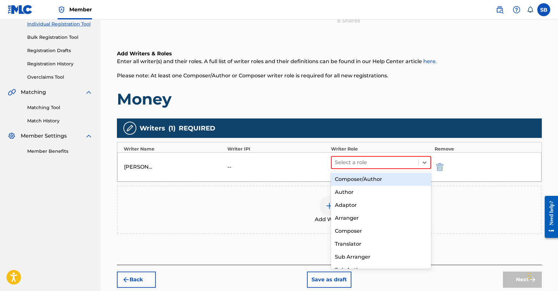
click at [374, 176] on div "Composer/Author" at bounding box center [381, 179] width 100 height 13
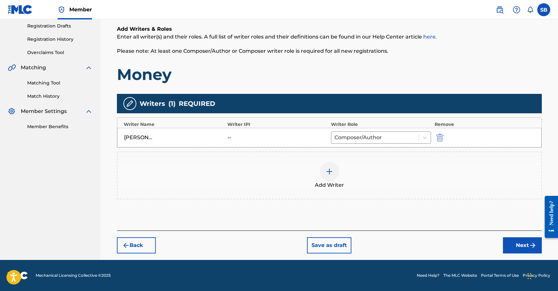
click at [517, 247] on button "Next" at bounding box center [522, 245] width 39 height 16
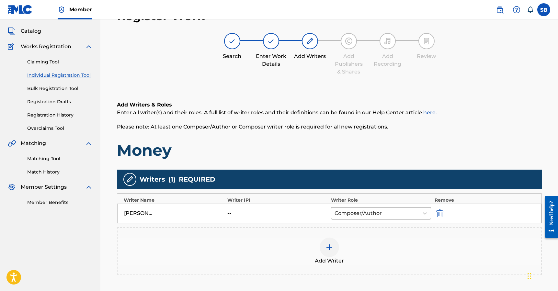
scroll to position [29, 0]
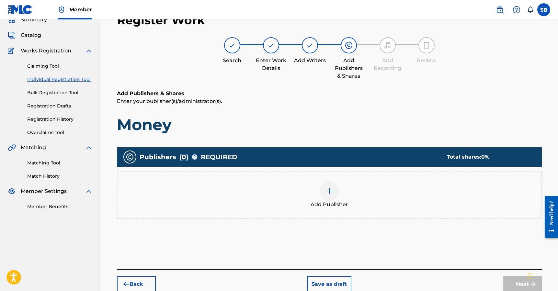
click at [361, 213] on div "Add Publisher" at bounding box center [329, 195] width 425 height 48
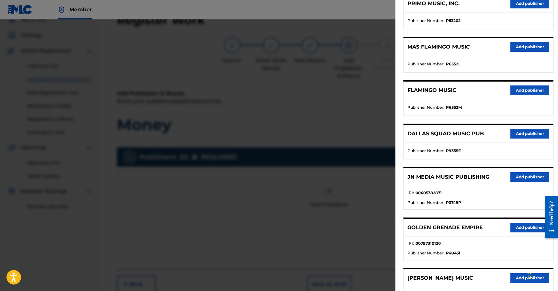
scroll to position [105, 0]
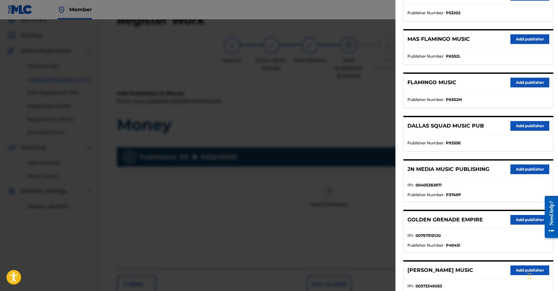
click at [525, 163] on div "JN MEDIA MUSIC PUBLISHING Add publisher" at bounding box center [479, 170] width 150 height 18
click at [525, 168] on button "Add publisher" at bounding box center [530, 170] width 39 height 10
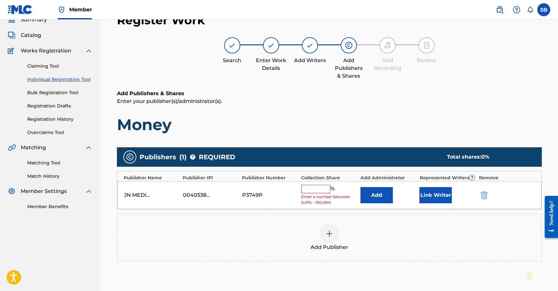
click at [318, 191] on input "text" at bounding box center [315, 189] width 29 height 8
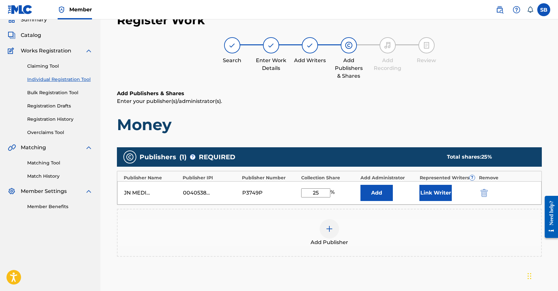
type input "25"
click at [443, 200] on button "Link Writer" at bounding box center [436, 193] width 32 height 16
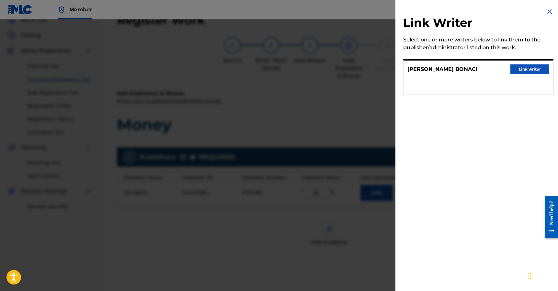
click at [530, 70] on button "Link writer" at bounding box center [530, 69] width 39 height 10
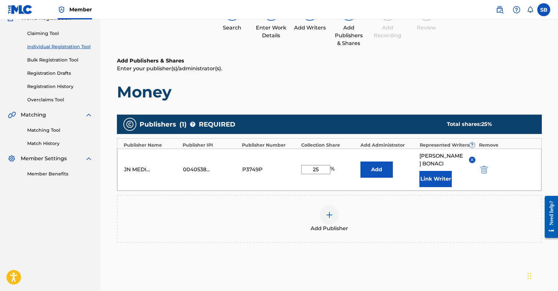
scroll to position [125, 0]
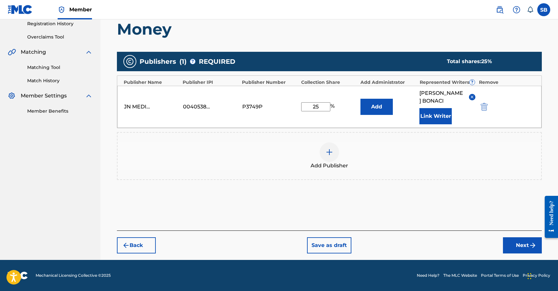
click at [518, 246] on button "Next" at bounding box center [522, 245] width 39 height 16
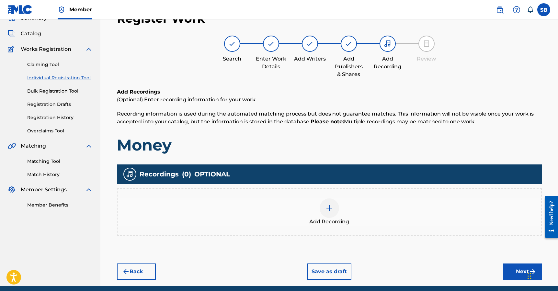
scroll to position [29, 0]
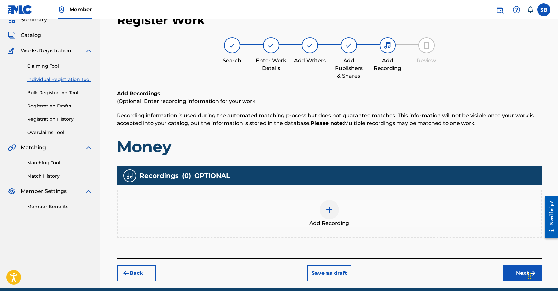
click at [345, 221] on span "Add Recording" at bounding box center [329, 224] width 40 height 8
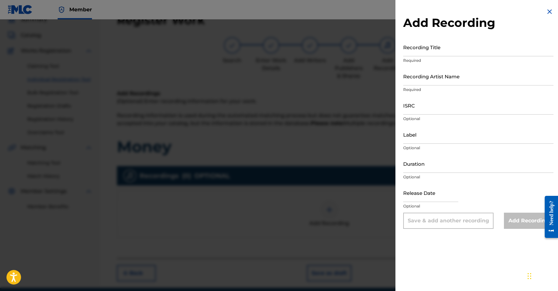
click at [431, 112] on input "ISRC" at bounding box center [478, 105] width 150 height 18
paste input "FRX762591626"
type input "FRX762591626"
click at [458, 84] on input "Recording Artist Name" at bounding box center [478, 76] width 150 height 18
paste input "Eddie Fresco"
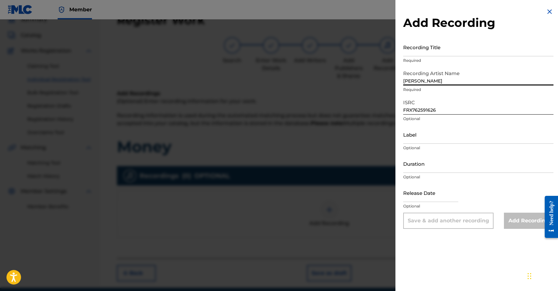
type input "Eddie Fresco"
click at [451, 53] on input "Recording Title" at bounding box center [478, 47] width 150 height 18
paste input "Money"
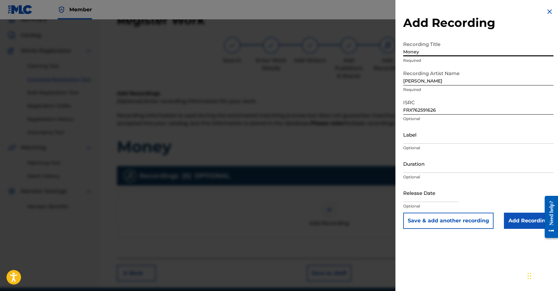
type input "Money"
click at [507, 222] on input "Add Recording" at bounding box center [529, 221] width 50 height 16
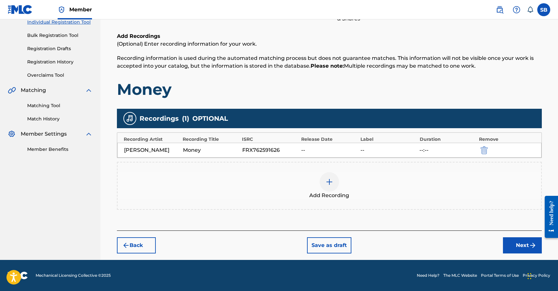
click at [515, 244] on button "Next" at bounding box center [522, 245] width 39 height 16
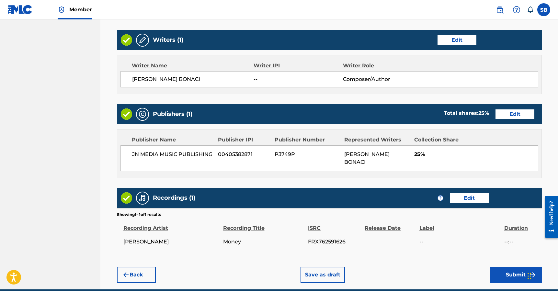
scroll to position [270, 0]
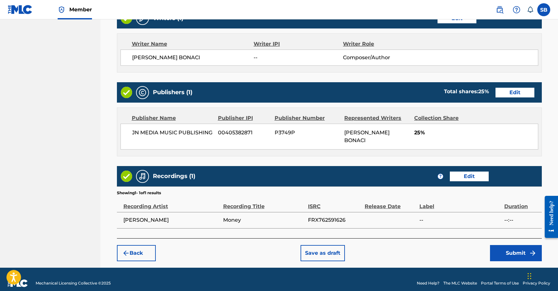
click at [512, 245] on button "Submit" at bounding box center [516, 253] width 52 height 16
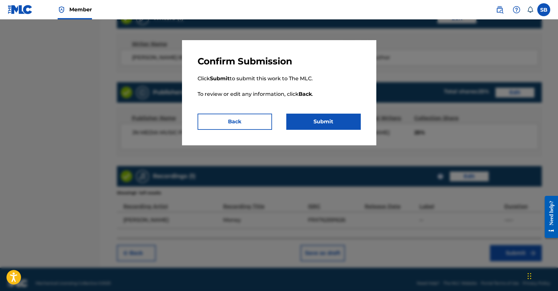
click at [336, 114] on button "Submit" at bounding box center [323, 122] width 75 height 16
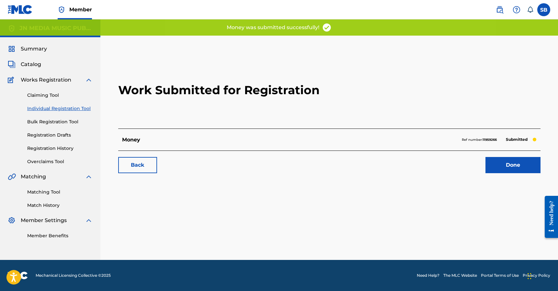
click at [506, 167] on link "Done" at bounding box center [513, 165] width 55 height 16
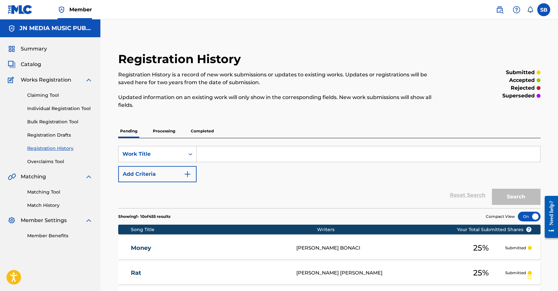
click at [75, 109] on link "Individual Registration Tool" at bounding box center [59, 108] width 65 height 7
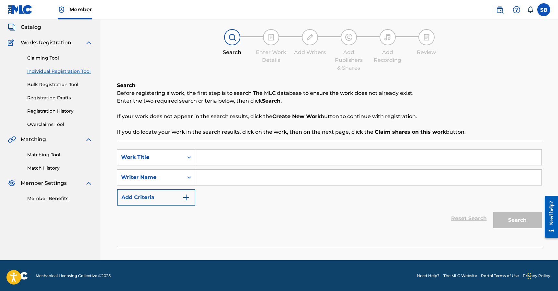
scroll to position [38, 0]
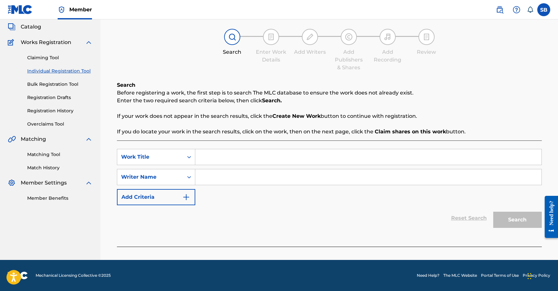
click at [228, 156] on input "Search Form" at bounding box center [368, 157] width 346 height 16
paste input "Deja Vu"
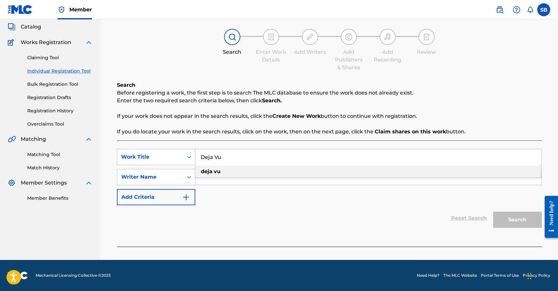
click at [222, 172] on div "deja vu" at bounding box center [368, 172] width 346 height 12
type input "deja vu"
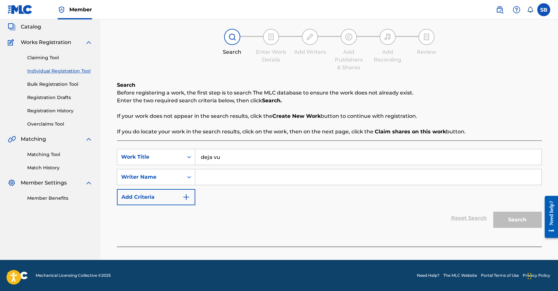
click at [223, 173] on input "Search Form" at bounding box center [368, 177] width 346 height 16
click at [258, 176] on input "Search Form" at bounding box center [368, 177] width 346 height 16
paste input "Deja Vu"
type input "Deja Vu"
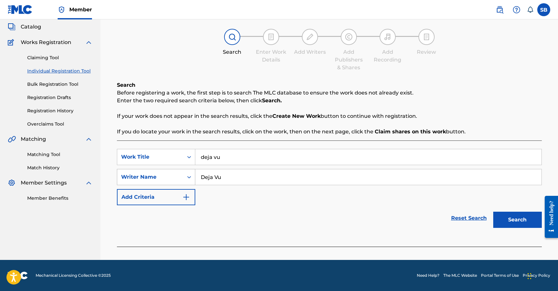
drag, startPoint x: 226, startPoint y: 178, endPoint x: 182, endPoint y: 175, distance: 43.5
click at [182, 175] on div "SearchWithCriteria5e36678b-7324-4529-9bc6-8249ee86daef Writer Name Deja Vu" at bounding box center [329, 177] width 425 height 16
click at [203, 157] on input "deja vu" at bounding box center [368, 157] width 346 height 16
type input "Deja vu"
click at [310, 134] on p "If you do locate your work in the search results, click on the work, then on th…" at bounding box center [329, 132] width 425 height 8
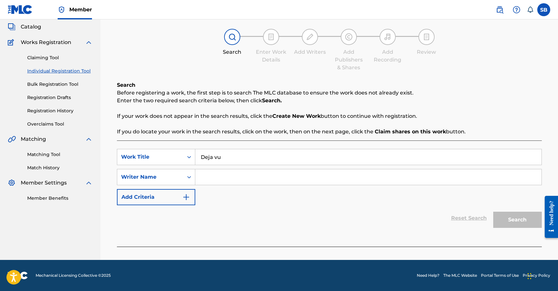
click at [274, 180] on input "Search Form" at bounding box center [368, 177] width 346 height 16
drag, startPoint x: 243, startPoint y: 178, endPoint x: 254, endPoint y: 183, distance: 12.3
click at [244, 179] on input "Search Form" at bounding box center [368, 177] width 346 height 16
paste input "Jose Luis Maldonado Ramos"
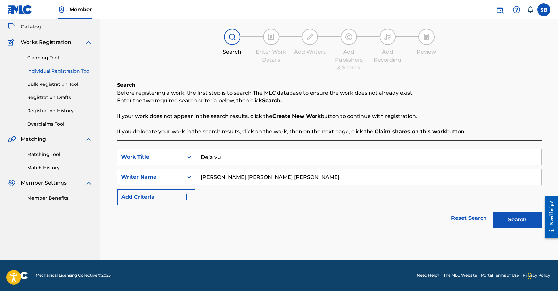
type input "Jose Luis Maldonado Ramos"
drag, startPoint x: 356, startPoint y: 219, endPoint x: 456, endPoint y: 226, distance: 100.7
click at [357, 219] on div "Reset Search Search" at bounding box center [329, 218] width 425 height 26
click at [510, 223] on button "Search" at bounding box center [517, 220] width 49 height 16
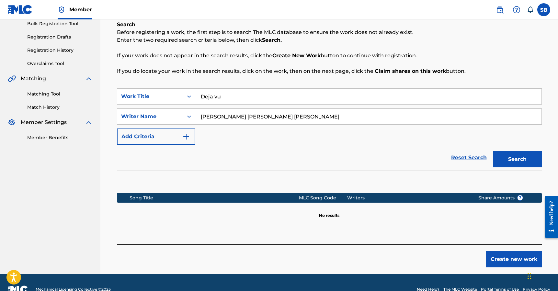
scroll to position [112, 0]
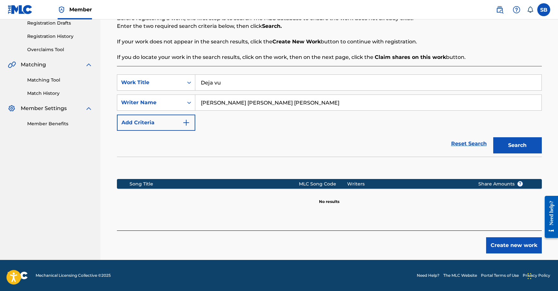
click at [504, 247] on button "Create new work" at bounding box center [514, 245] width 56 height 16
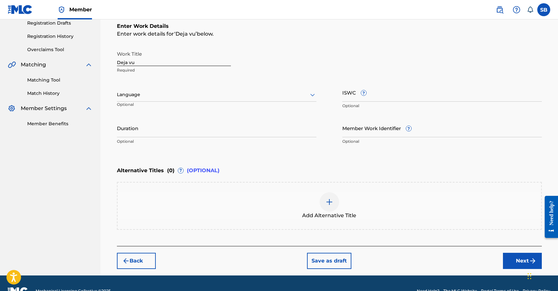
click at [206, 104] on div "Language Optional" at bounding box center [217, 97] width 200 height 29
click at [207, 99] on div "Language" at bounding box center [217, 95] width 200 height 14
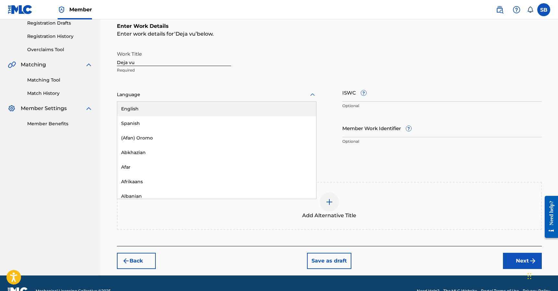
click at [209, 113] on div "English" at bounding box center [216, 109] width 199 height 15
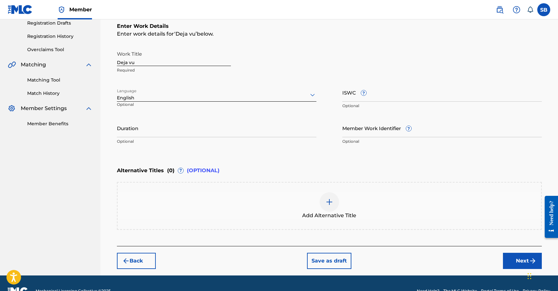
click at [516, 256] on button "Next" at bounding box center [522, 261] width 39 height 16
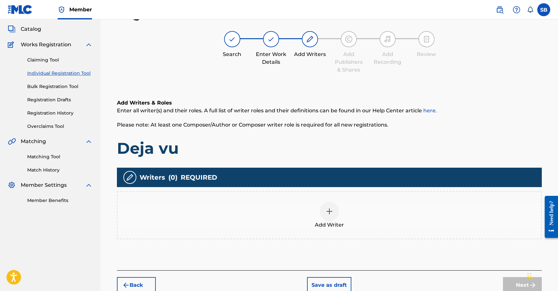
scroll to position [29, 0]
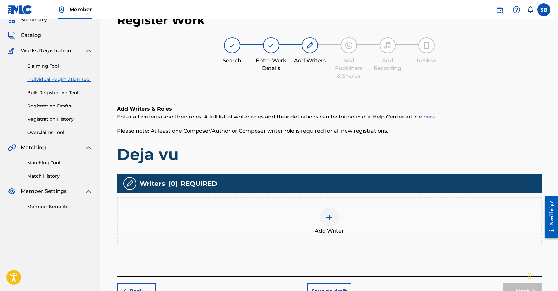
click at [335, 222] on div at bounding box center [329, 217] width 19 height 19
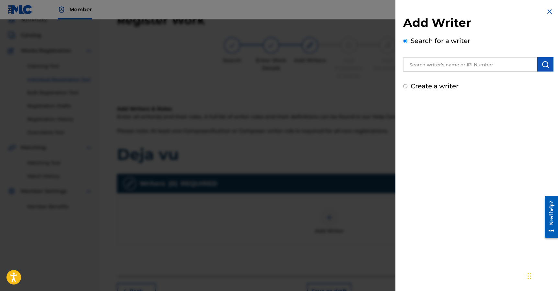
click at [445, 65] on input "text" at bounding box center [470, 64] width 134 height 14
paste input "Jose Luis Maldonado Ramos"
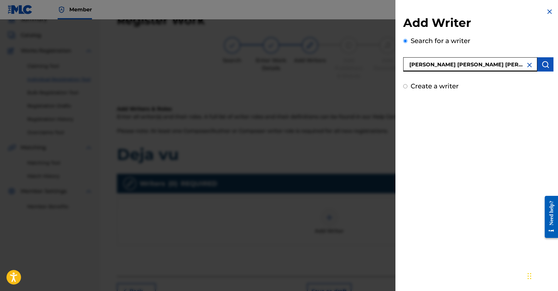
type input "Jose Luis Maldonado Ramos"
click at [542, 65] on img "submit" at bounding box center [546, 65] width 8 height 8
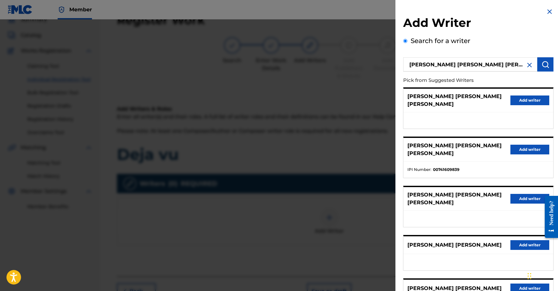
click at [526, 145] on button "Add writer" at bounding box center [530, 150] width 39 height 10
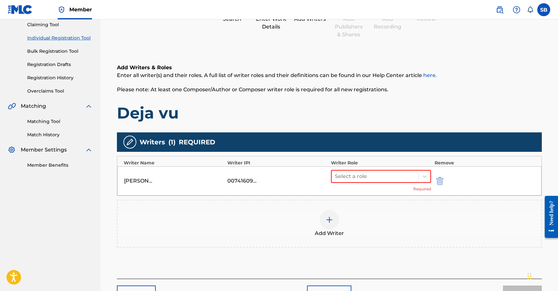
scroll to position [119, 0]
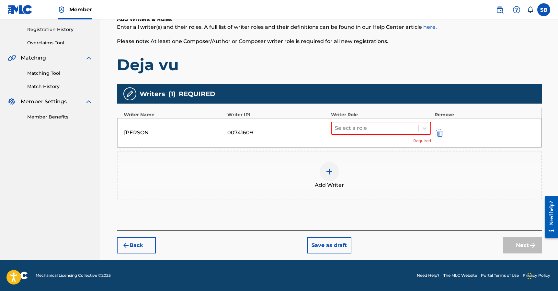
click at [382, 135] on div "Select a role Required" at bounding box center [381, 133] width 100 height 22
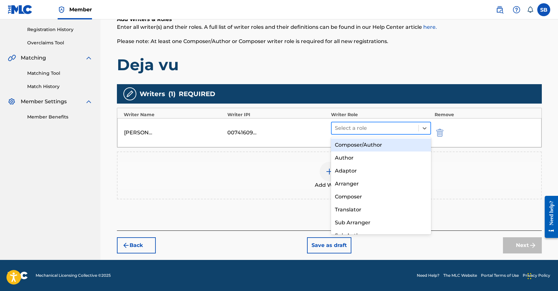
click at [380, 132] on div at bounding box center [375, 128] width 81 height 9
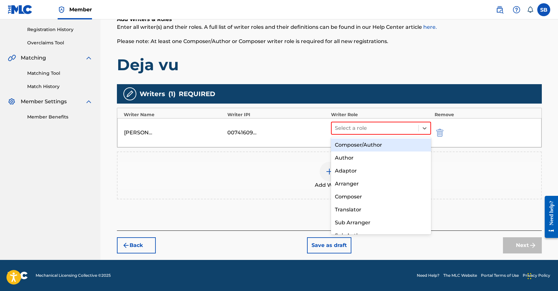
click at [382, 144] on div "Composer/Author" at bounding box center [381, 145] width 100 height 13
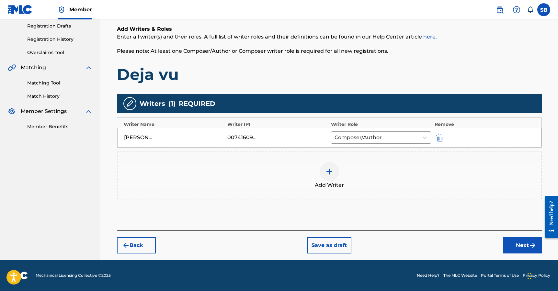
click at [523, 248] on button "Next" at bounding box center [522, 245] width 39 height 16
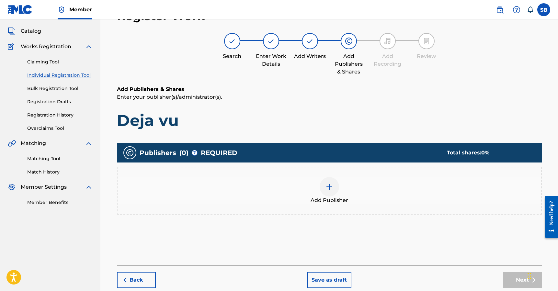
scroll to position [29, 0]
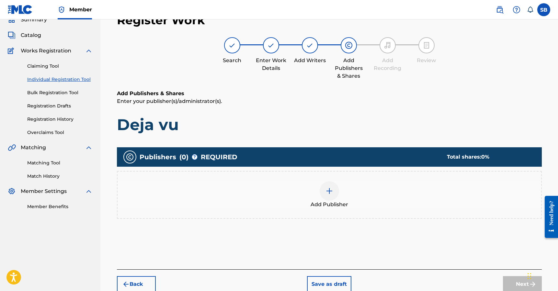
click at [311, 201] on span "Add Publisher" at bounding box center [330, 205] width 38 height 8
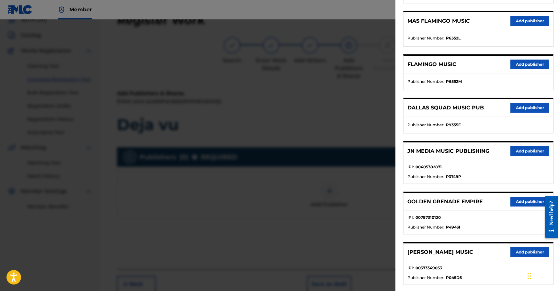
scroll to position [124, 0]
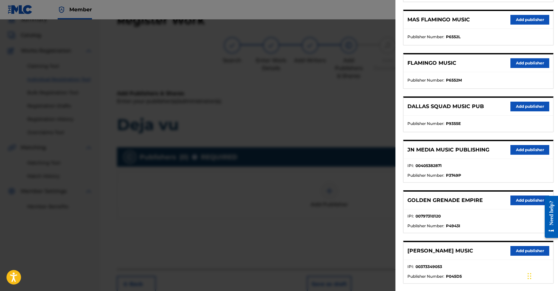
click at [523, 148] on button "Add publisher" at bounding box center [530, 150] width 39 height 10
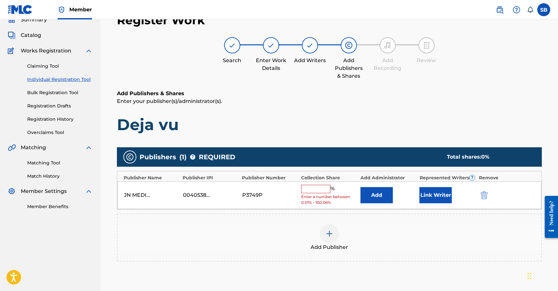
click at [316, 186] on input "text" at bounding box center [315, 189] width 29 height 8
type input "25"
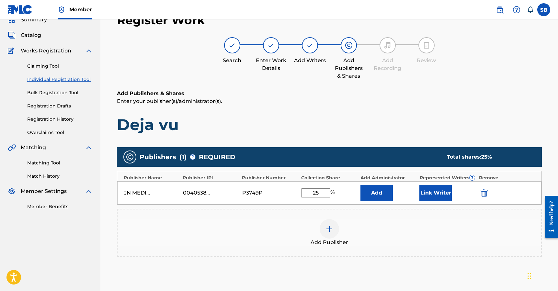
click at [444, 192] on button "Link Writer" at bounding box center [436, 193] width 32 height 16
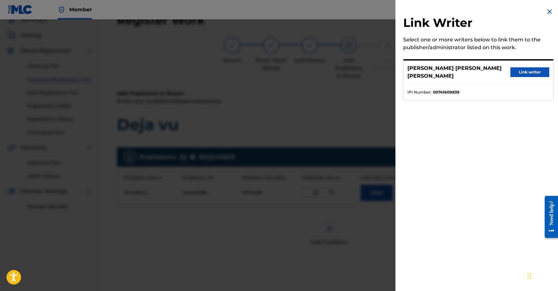
click at [536, 70] on button "Link writer" at bounding box center [530, 72] width 39 height 10
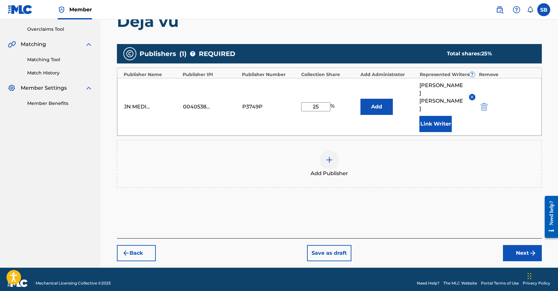
click at [511, 247] on button "Next" at bounding box center [522, 253] width 39 height 16
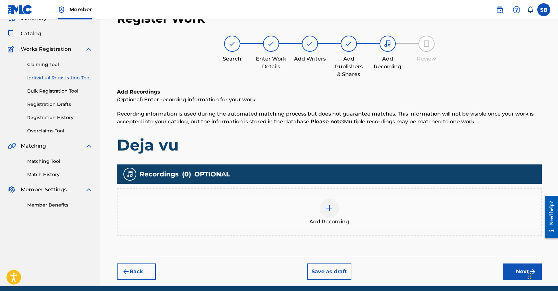
scroll to position [29, 0]
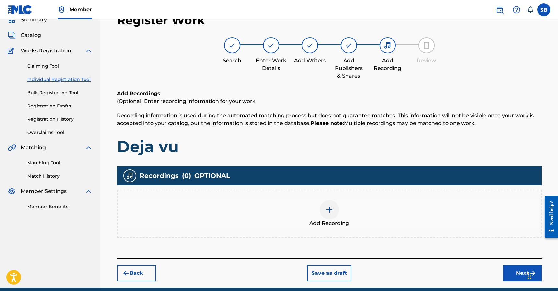
click at [325, 212] on div at bounding box center [329, 209] width 19 height 19
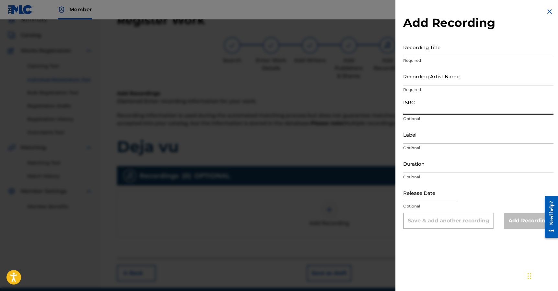
click at [432, 103] on input "ISRC" at bounding box center [478, 105] width 150 height 18
paste input "QZNJY2522723"
type input "QZNJY2522723"
click at [435, 81] on input "Recording Artist Name" at bounding box center [478, 76] width 150 height 18
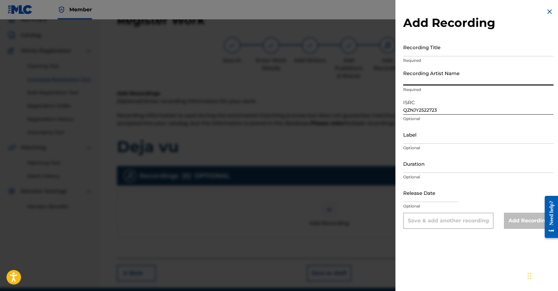
paste input "Santa RM, Franco Escamilla, C-Kan"
type input "Santa RM, Franco Escamilla, C-Kan"
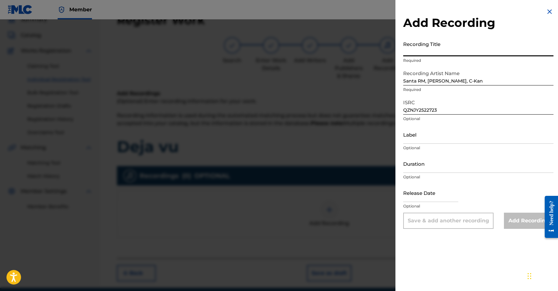
click at [470, 48] on input "Recording Title" at bounding box center [478, 47] width 150 height 18
paste input "Deja Vu"
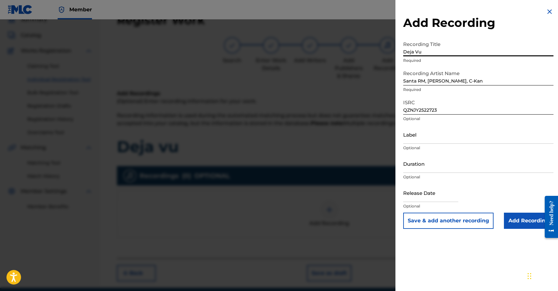
type input "Deja Vu"
click at [522, 223] on input "Add Recording" at bounding box center [529, 221] width 50 height 16
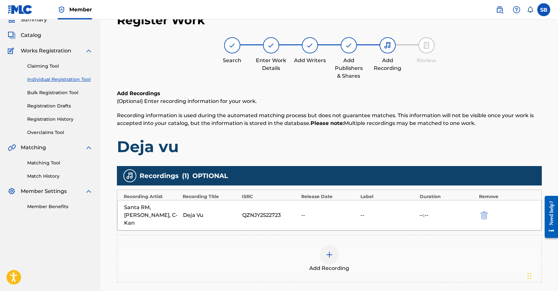
scroll to position [94, 0]
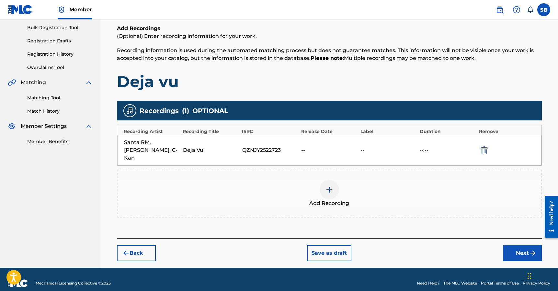
click at [513, 249] on button "Next" at bounding box center [522, 253] width 39 height 16
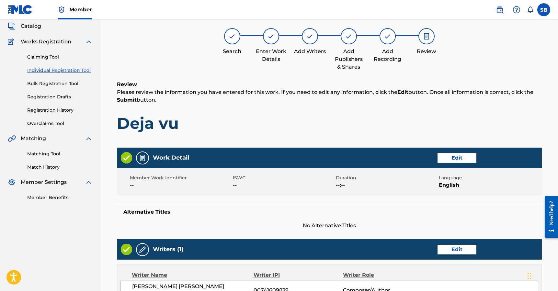
scroll to position [29, 0]
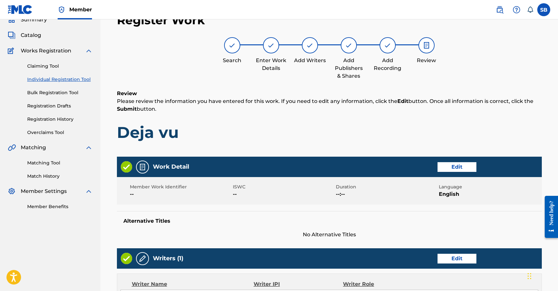
click at [465, 166] on button "Edit" at bounding box center [457, 167] width 39 height 10
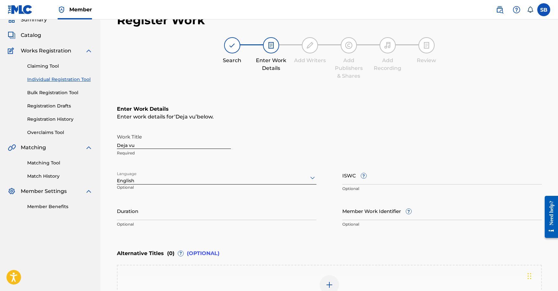
click at [131, 146] on input "Deja vu" at bounding box center [174, 140] width 114 height 18
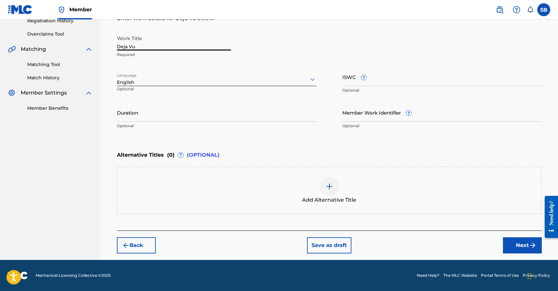
type input "Deja Vu"
click at [523, 250] on button "Next" at bounding box center [522, 245] width 39 height 16
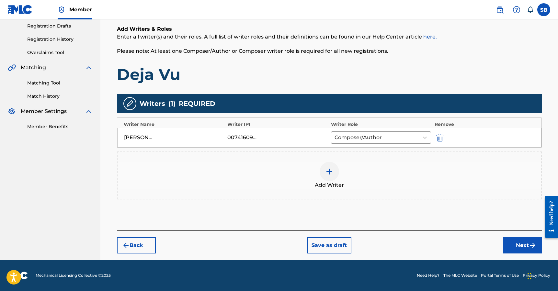
click at [518, 248] on button "Next" at bounding box center [522, 245] width 39 height 16
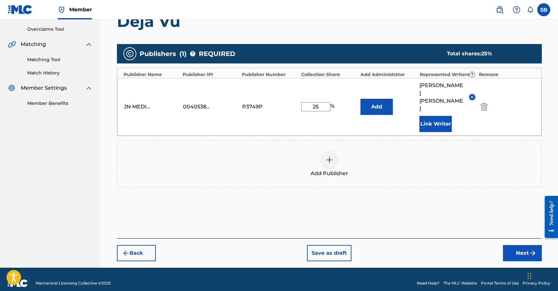
click at [524, 245] on button "Next" at bounding box center [522, 253] width 39 height 16
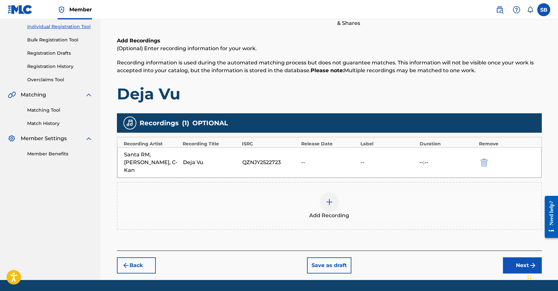
scroll to position [94, 0]
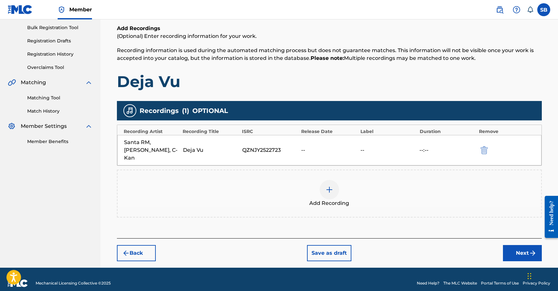
click at [524, 246] on button "Next" at bounding box center [522, 253] width 39 height 16
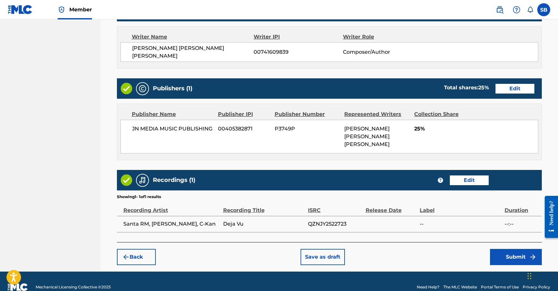
scroll to position [277, 0]
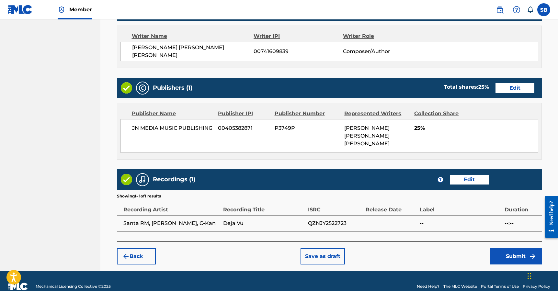
click at [512, 249] on button "Submit" at bounding box center [516, 256] width 52 height 16
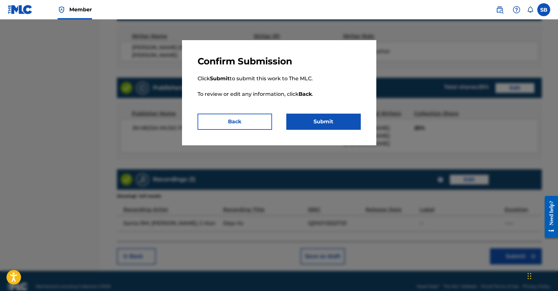
click at [336, 122] on button "Submit" at bounding box center [323, 122] width 75 height 16
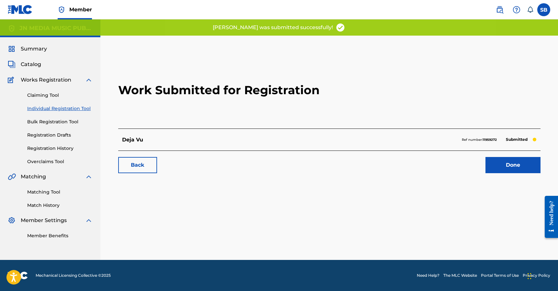
click at [507, 164] on link "Done" at bounding box center [513, 165] width 55 height 16
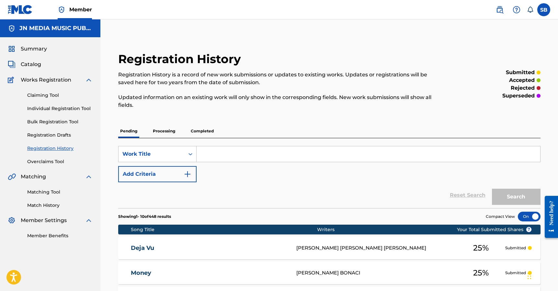
click at [82, 108] on link "Individual Registration Tool" at bounding box center [59, 108] width 65 height 7
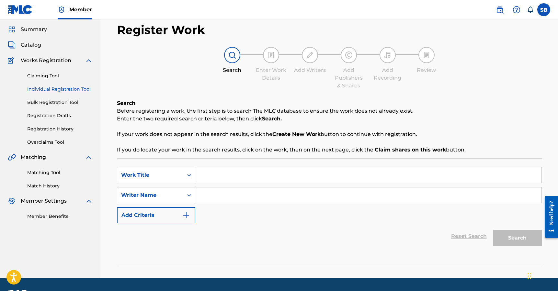
scroll to position [38, 0]
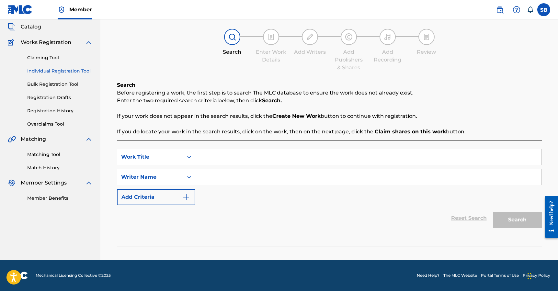
click at [229, 156] on input "Search Form" at bounding box center [368, 157] width 346 height 16
paste input "Every Night"
type input "pray every night"
drag, startPoint x: 247, startPoint y: 159, endPoint x: 183, endPoint y: 149, distance: 64.7
click at [183, 149] on div "SearchWithCriteriade45b988-7827-4ad5-9fa7-ba58c0030cfd Work Title pray every ni…" at bounding box center [329, 157] width 425 height 16
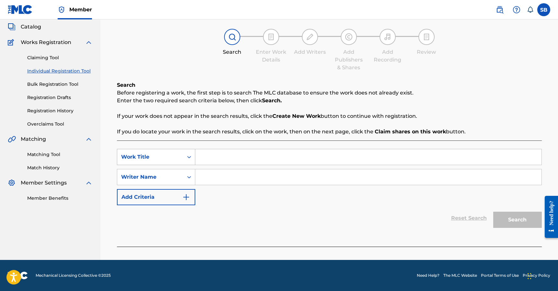
paste input "Every Night"
type input "Every Night"
click at [275, 198] on div "SearchWithCriteriade45b988-7827-4ad5-9fa7-ba58c0030cfd Work Title Every Night p…" at bounding box center [329, 177] width 425 height 56
click at [257, 177] on input "Search Form" at bounding box center [368, 177] width 346 height 16
click at [249, 172] on input "Search Form" at bounding box center [368, 177] width 346 height 16
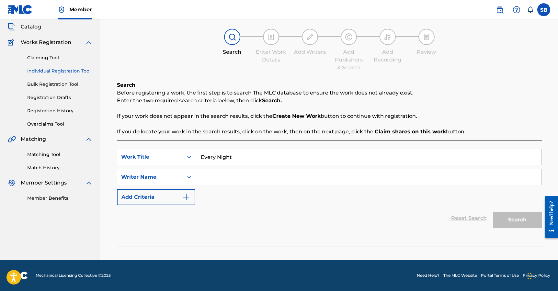
click at [249, 172] on input "Search Form" at bounding box center [368, 177] width 346 height 16
paste input "Ramaj Walker"
type input "Ramaj Walker"
click at [522, 220] on button "Search" at bounding box center [517, 220] width 49 height 16
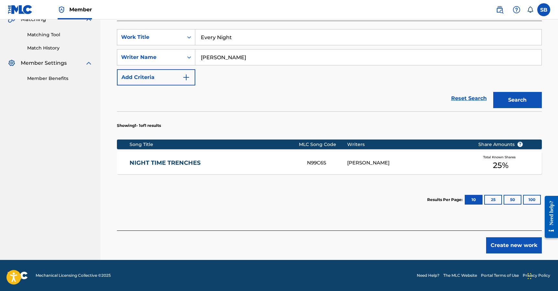
click at [504, 248] on button "Create new work" at bounding box center [514, 245] width 56 height 16
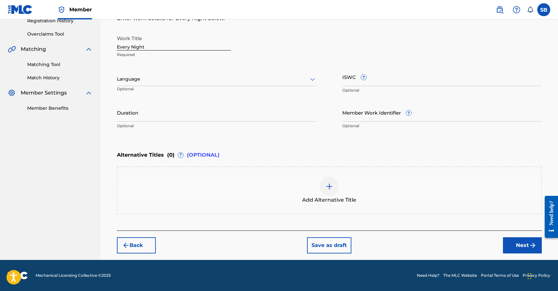
click at [181, 78] on div at bounding box center [217, 79] width 200 height 8
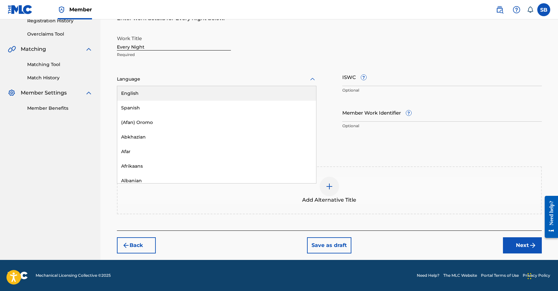
click at [176, 90] on div "English" at bounding box center [216, 93] width 199 height 15
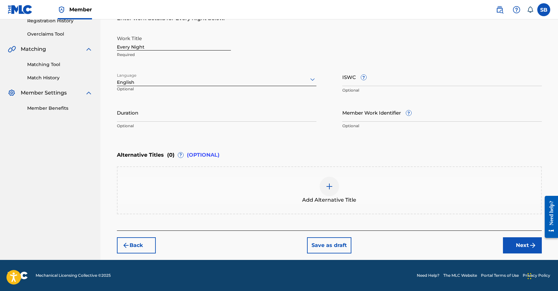
click at [517, 246] on button "Next" at bounding box center [522, 245] width 39 height 16
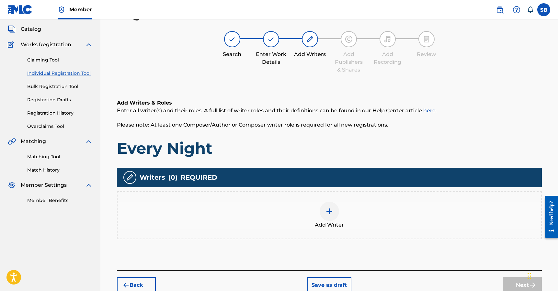
scroll to position [29, 0]
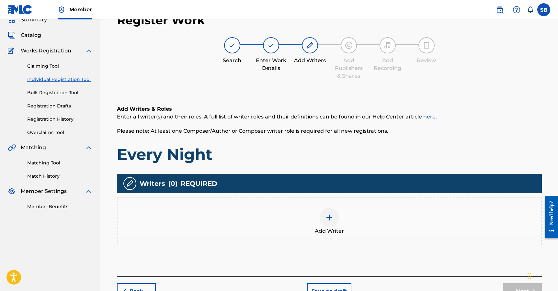
click at [339, 213] on div "Add Writer" at bounding box center [330, 221] width 424 height 27
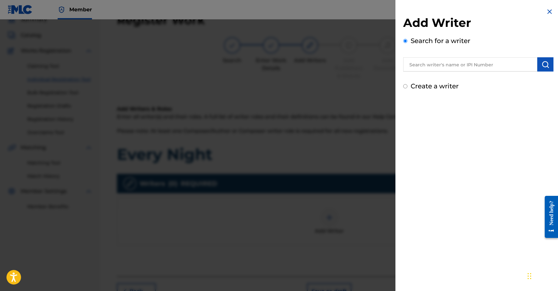
click at [460, 69] on input "text" at bounding box center [470, 64] width 134 height 14
paste input "Ramaj Walker"
type input "Ramaj Walker"
click at [544, 64] on img "submit" at bounding box center [546, 65] width 8 height 8
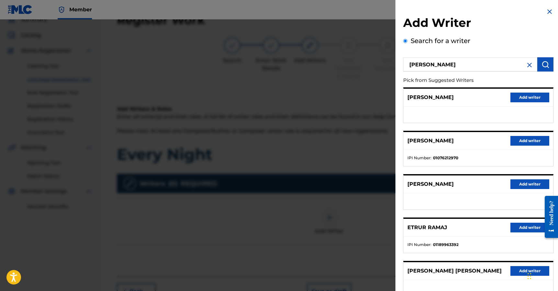
scroll to position [1, 0]
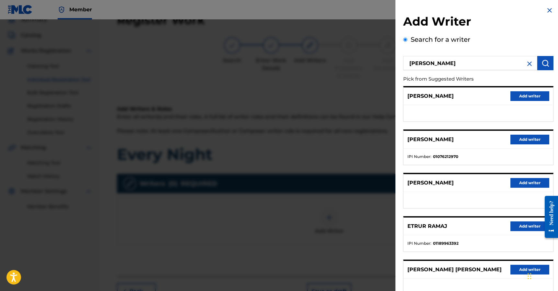
click at [523, 138] on button "Add writer" at bounding box center [530, 140] width 39 height 10
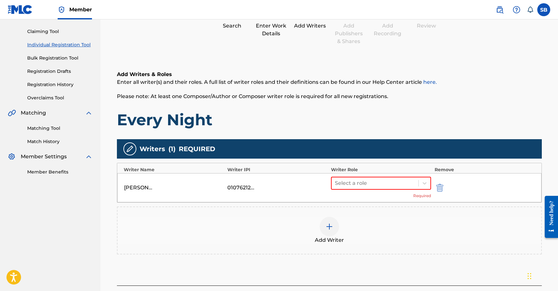
scroll to position [119, 0]
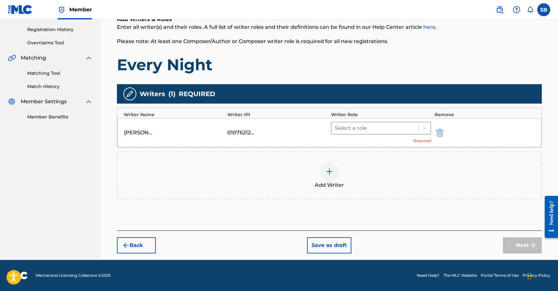
click at [359, 128] on div at bounding box center [375, 128] width 81 height 9
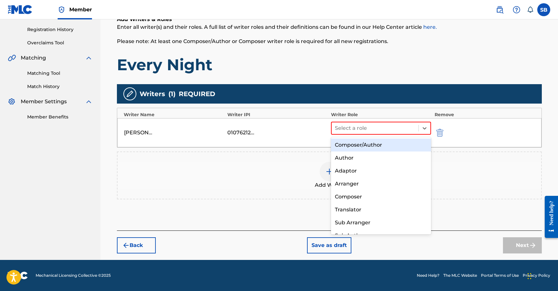
click at [362, 144] on div "Composer/Author" at bounding box center [381, 145] width 100 height 13
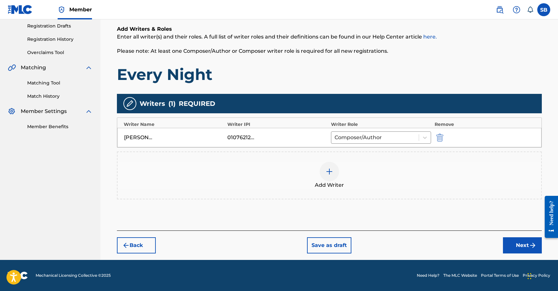
click at [520, 245] on button "Next" at bounding box center [522, 245] width 39 height 16
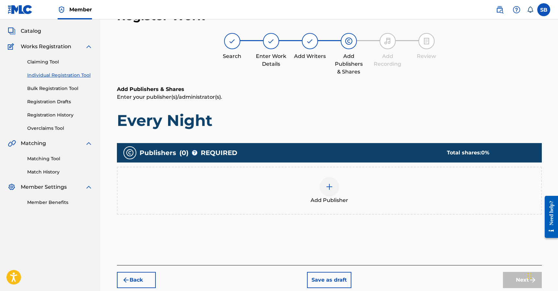
scroll to position [29, 0]
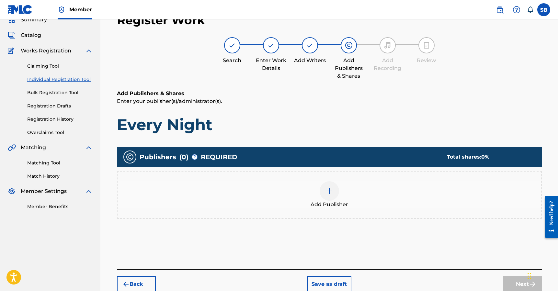
click at [342, 203] on span "Add Publisher" at bounding box center [330, 205] width 38 height 8
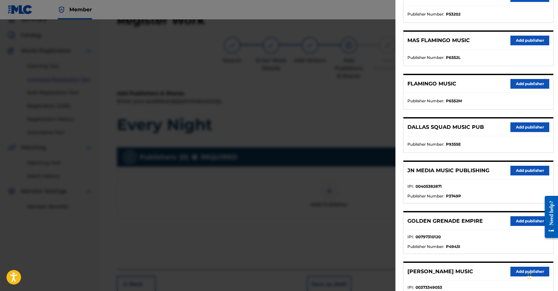
scroll to position [112, 0]
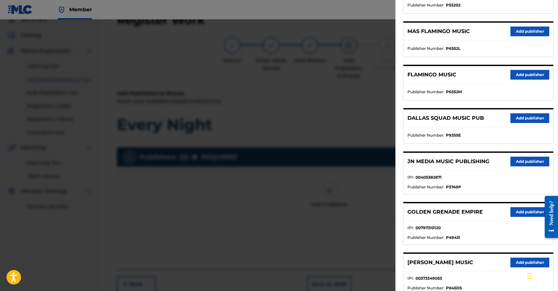
click at [524, 162] on button "Add publisher" at bounding box center [530, 162] width 39 height 10
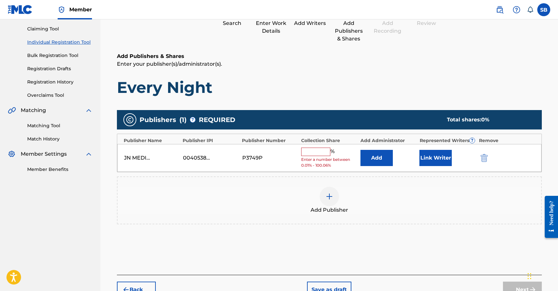
scroll to position [73, 0]
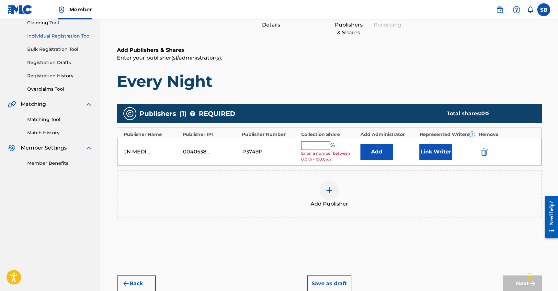
click at [319, 147] on input "text" at bounding box center [315, 146] width 29 height 8
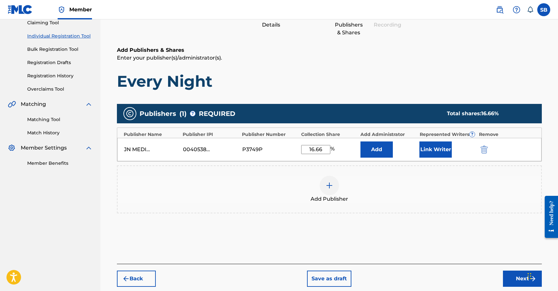
type input "16.66"
click at [434, 154] on button "Link Writer" at bounding box center [436, 150] width 32 height 16
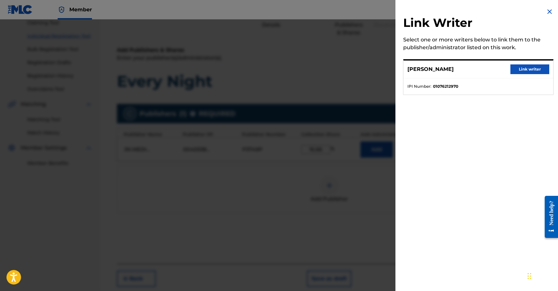
click at [527, 77] on div "RAMAJ WALKER Link writer" at bounding box center [479, 70] width 150 height 18
click at [526, 72] on button "Link writer" at bounding box center [530, 69] width 39 height 10
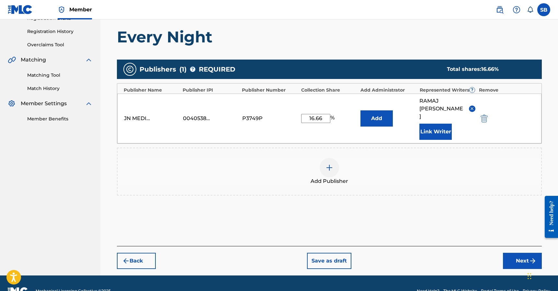
click at [514, 253] on button "Next" at bounding box center [522, 261] width 39 height 16
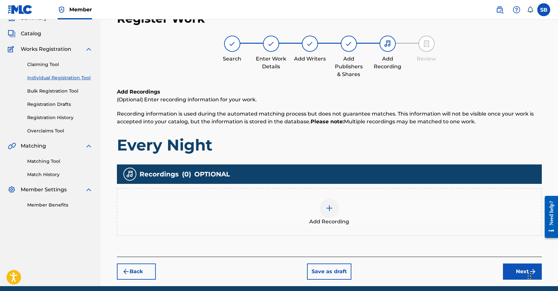
scroll to position [29, 0]
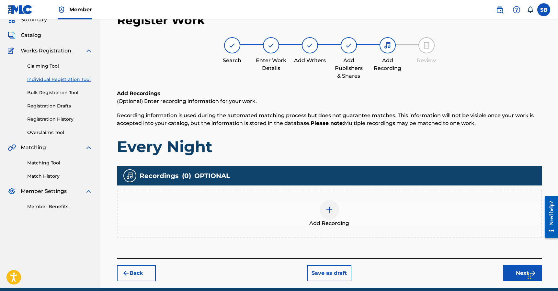
click at [337, 218] on div "Add Recording" at bounding box center [330, 213] width 424 height 27
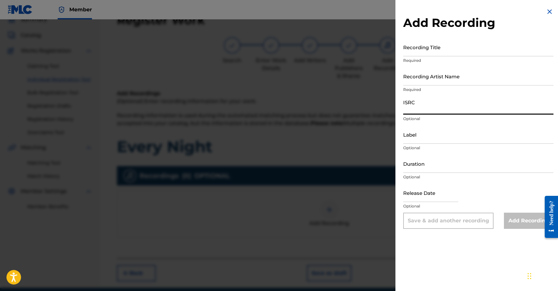
click at [442, 103] on input "ISRC" at bounding box center [478, 105] width 150 height 18
paste input "QZWFT2557629"
type input "QZWFT2557629"
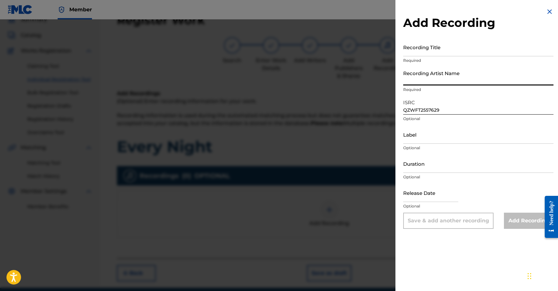
click at [462, 75] on input "Recording Artist Name" at bounding box center [478, 76] width 150 height 18
paste input "Flashy B, OsosuckaK, Maj4l"
type input "Flashy B, OsosuckaK, Maj4l"
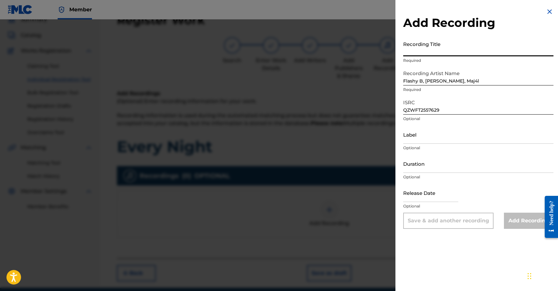
click at [462, 43] on input "Recording Title" at bounding box center [478, 47] width 150 height 18
paste input "Every Night"
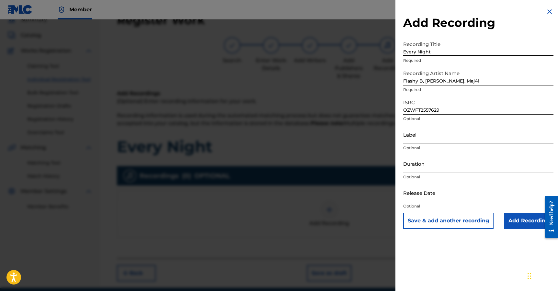
type input "Every Night"
click at [524, 221] on input "Add Recording" at bounding box center [529, 221] width 50 height 16
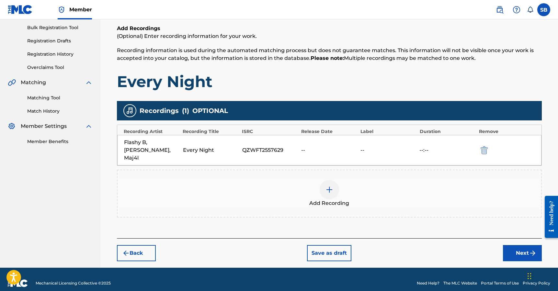
click at [514, 245] on button "Next" at bounding box center [522, 253] width 39 height 16
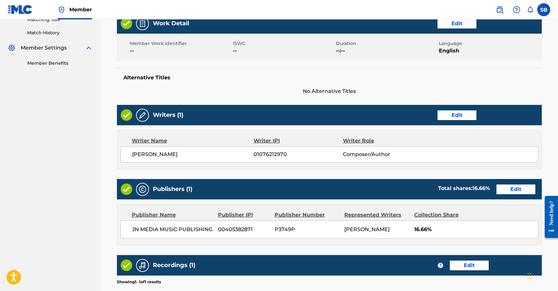
scroll to position [270, 0]
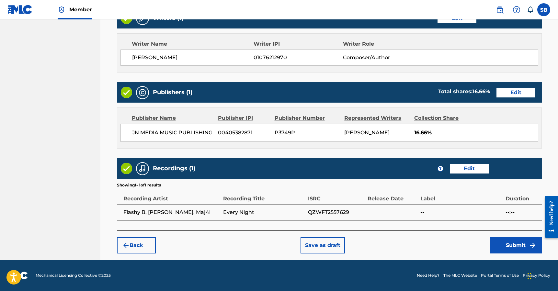
click at [514, 245] on button "Submit" at bounding box center [516, 245] width 52 height 16
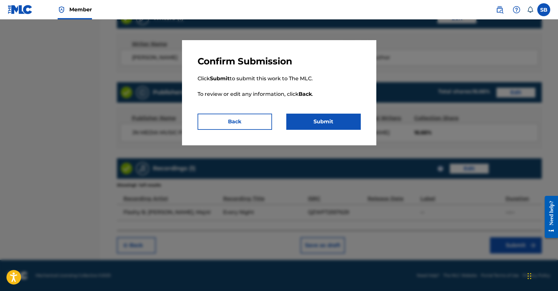
click at [337, 118] on button "Submit" at bounding box center [323, 122] width 75 height 16
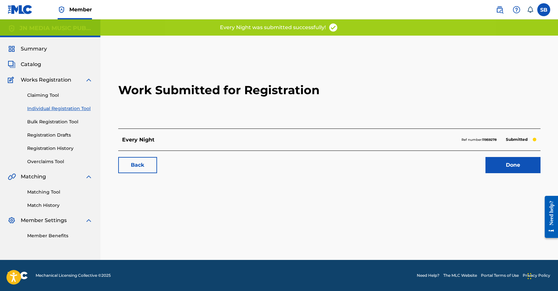
click at [516, 164] on link "Done" at bounding box center [513, 165] width 55 height 16
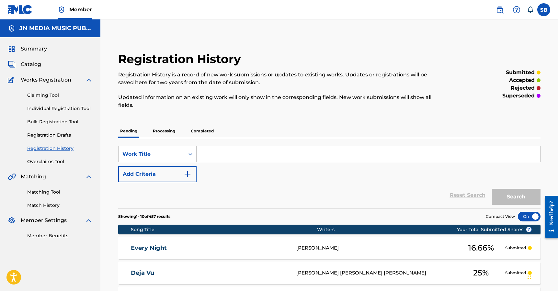
click at [74, 108] on link "Individual Registration Tool" at bounding box center [59, 108] width 65 height 7
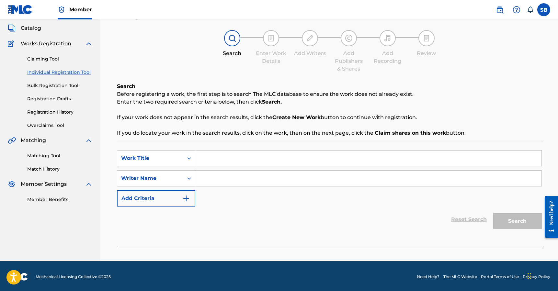
scroll to position [38, 0]
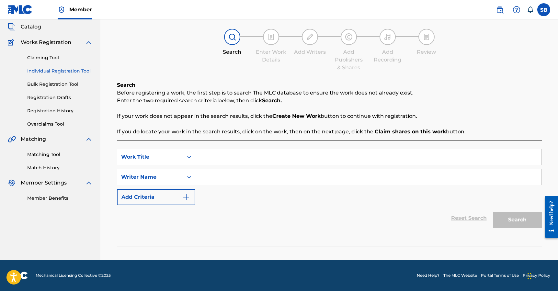
click at [223, 159] on input "Search Form" at bounding box center [368, 157] width 346 height 16
paste input "Un Corazón Con Pies"
type input "Un Corazón Con Pies"
click at [223, 174] on input "Search Form" at bounding box center [368, 177] width 346 height 16
click at [309, 176] on input "Search Form" at bounding box center [368, 177] width 346 height 16
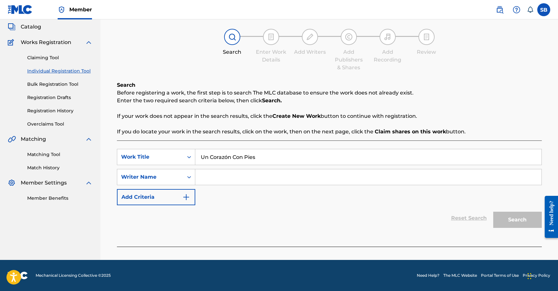
click at [309, 176] on input "Search Form" at bounding box center [368, 177] width 346 height 16
paste input "Javier Alonso Conde"
type input "Javier Alonso Conde"
click at [515, 221] on button "Search" at bounding box center [517, 220] width 49 height 16
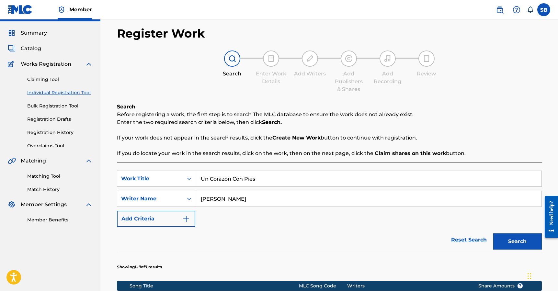
scroll to position [203, 0]
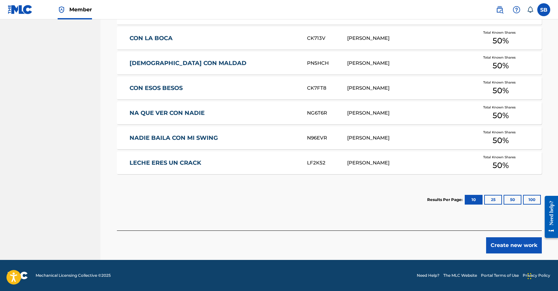
click at [490, 240] on button "Create new work" at bounding box center [514, 245] width 56 height 16
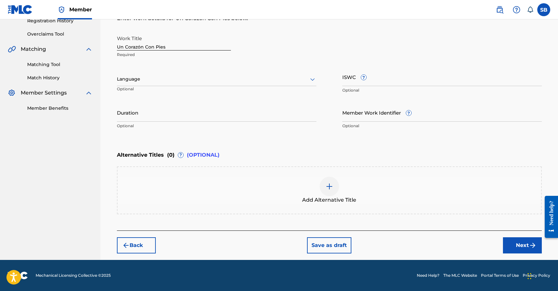
scroll to position [128, 0]
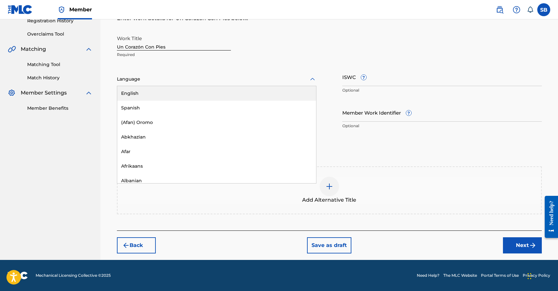
click at [150, 75] on div at bounding box center [217, 79] width 200 height 8
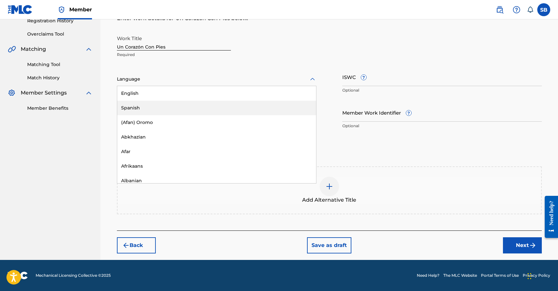
click at [141, 103] on div "Spanish" at bounding box center [216, 108] width 199 height 15
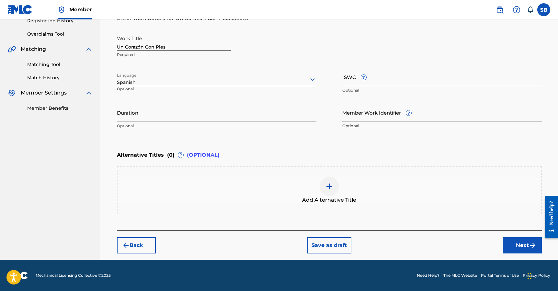
click at [519, 247] on button "Next" at bounding box center [522, 245] width 39 height 16
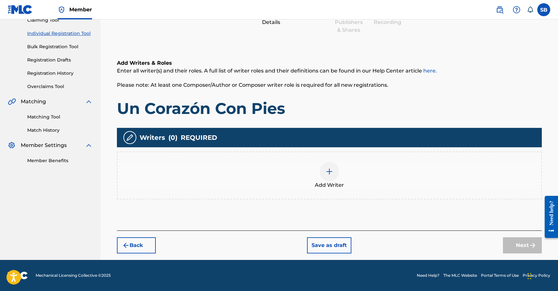
scroll to position [29, 0]
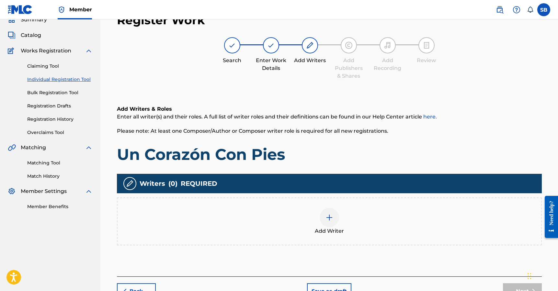
click at [347, 222] on div "Add Writer" at bounding box center [330, 221] width 424 height 27
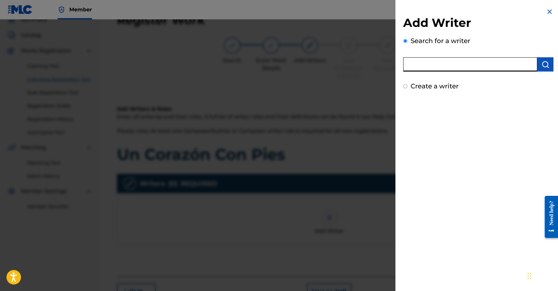
click at [429, 66] on input "text" at bounding box center [470, 64] width 134 height 14
paste input "Javier Alonso Conde"
type input "Javier Alonso Conde"
click at [544, 66] on img "submit" at bounding box center [546, 65] width 8 height 8
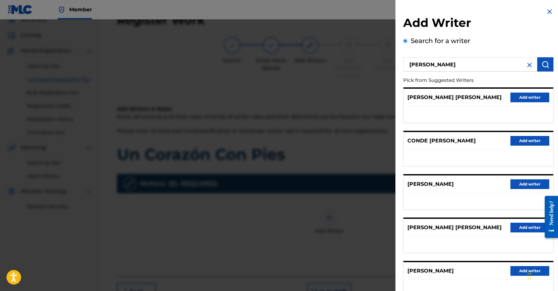
click at [529, 98] on button "Add writer" at bounding box center [530, 98] width 39 height 10
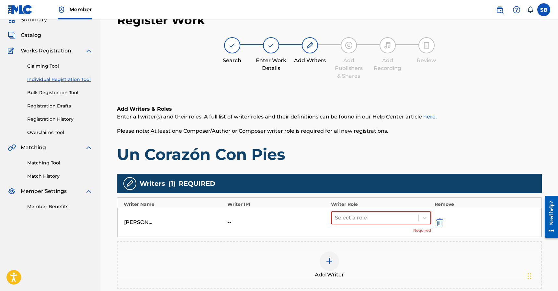
click at [444, 224] on div at bounding box center [448, 222] width 29 height 7
click at [443, 224] on img "submit" at bounding box center [439, 223] width 7 height 8
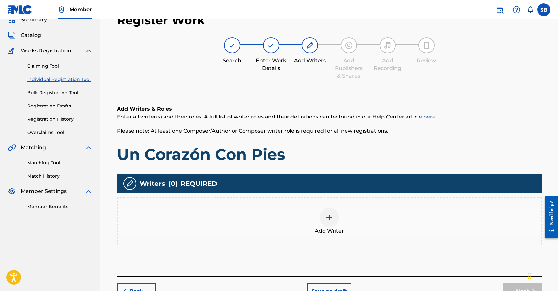
click at [310, 220] on div "Add Writer" at bounding box center [330, 221] width 424 height 27
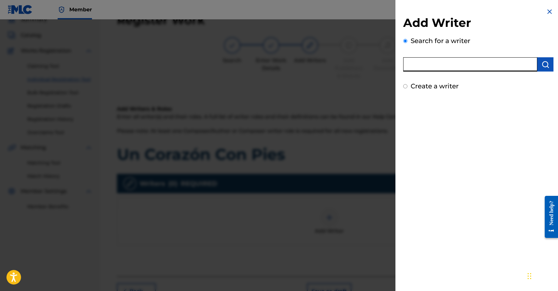
click at [447, 66] on input "text" at bounding box center [470, 64] width 134 height 14
paste input "Javier Alonso Conde"
type input "Javier Alonso Conde"
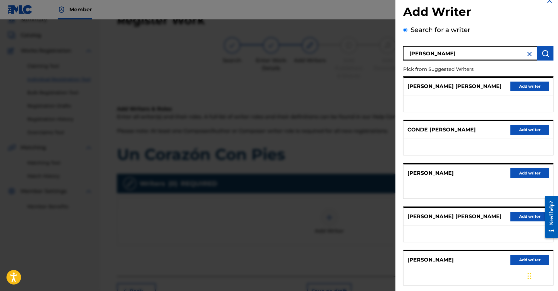
scroll to position [12, 0]
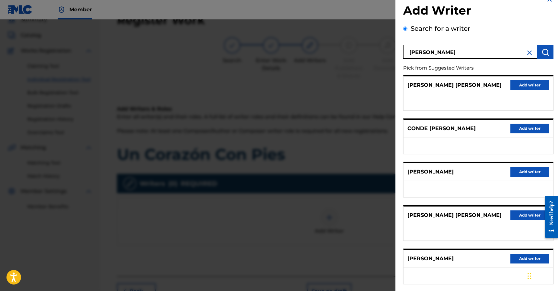
click at [526, 172] on button "Add writer" at bounding box center [530, 172] width 39 height 10
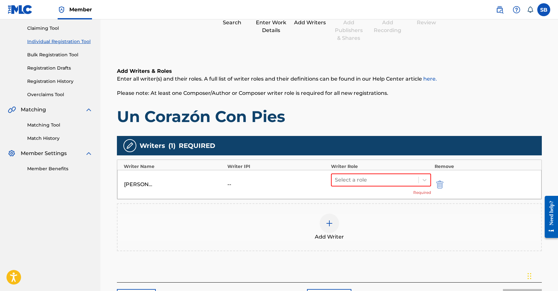
scroll to position [119, 0]
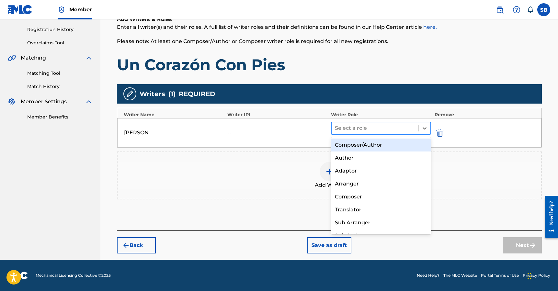
click at [364, 131] on div at bounding box center [375, 128] width 81 height 9
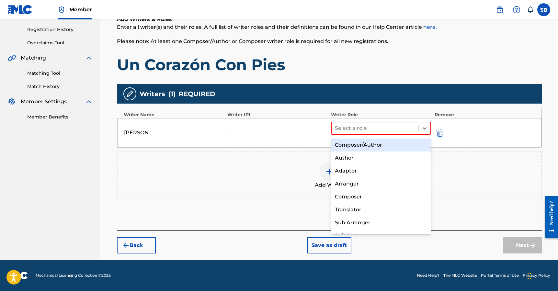
click at [365, 144] on div "Composer/Author" at bounding box center [381, 145] width 100 height 13
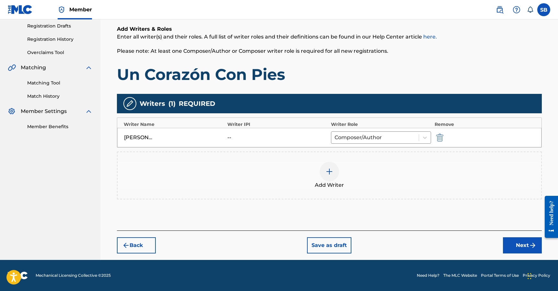
click at [517, 246] on button "Next" at bounding box center [522, 245] width 39 height 16
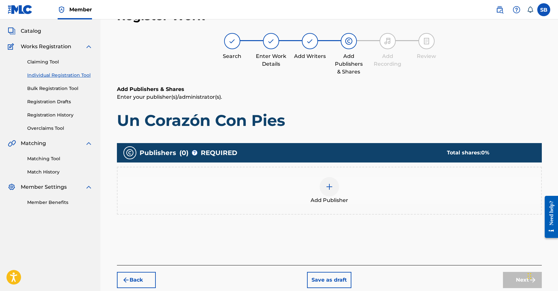
scroll to position [29, 0]
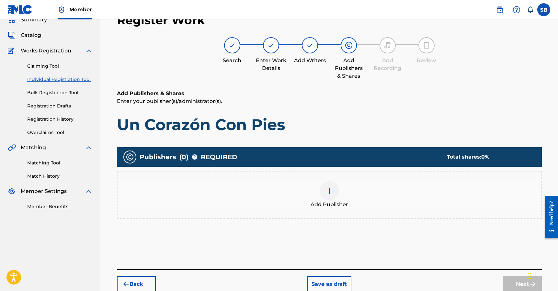
click at [310, 186] on div "Add Publisher" at bounding box center [330, 194] width 424 height 27
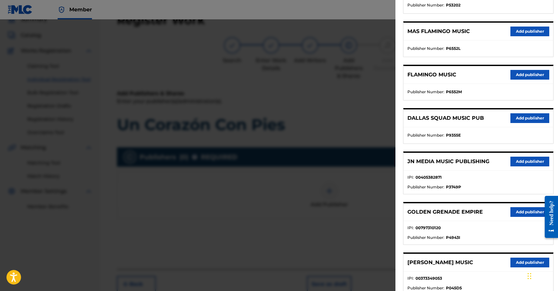
scroll to position [203, 0]
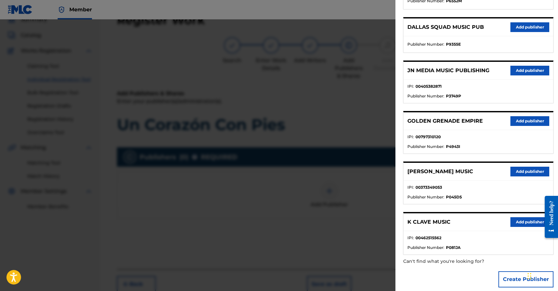
click at [522, 70] on button "Add publisher" at bounding box center [530, 71] width 39 height 10
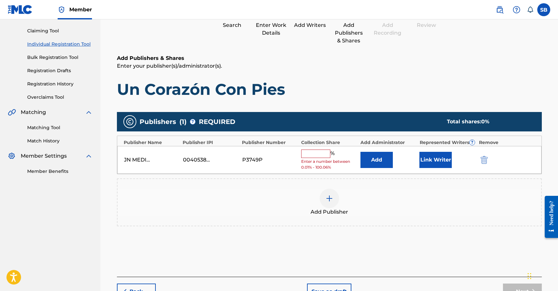
scroll to position [69, 0]
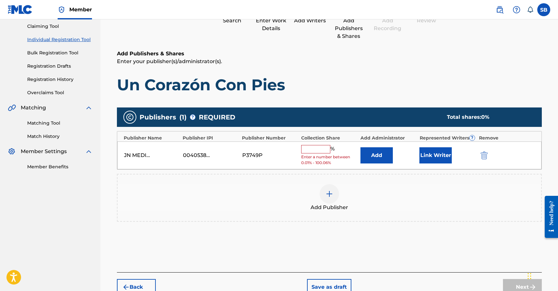
click at [317, 150] on input "text" at bounding box center [315, 149] width 29 height 8
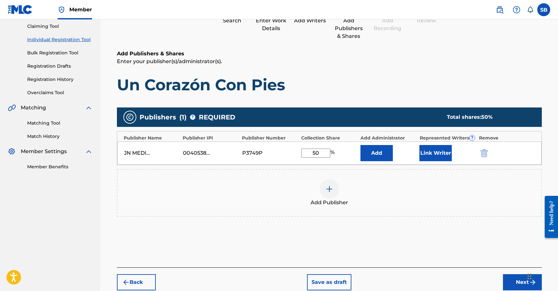
type input "50"
click at [435, 154] on button "Link Writer" at bounding box center [436, 153] width 32 height 16
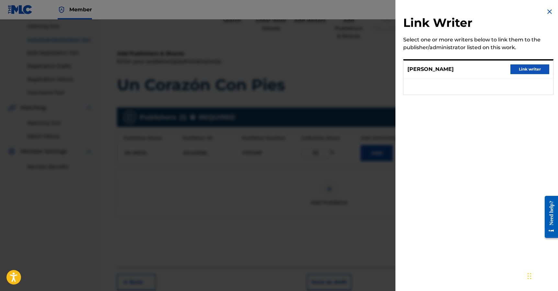
click at [530, 70] on button "Link writer" at bounding box center [530, 69] width 39 height 10
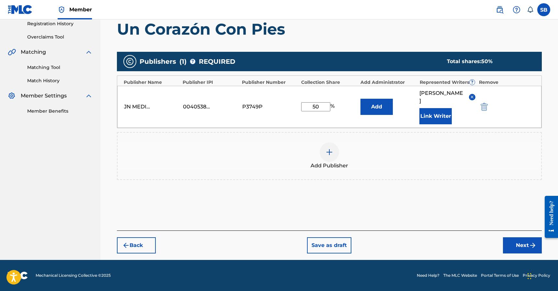
click at [521, 240] on button "Next" at bounding box center [522, 245] width 39 height 16
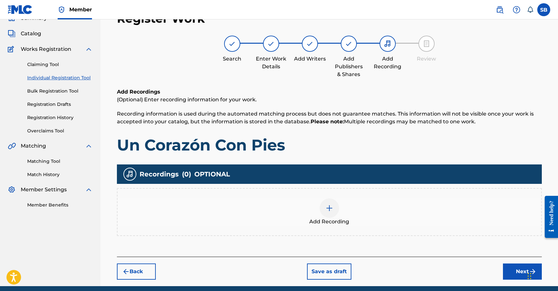
scroll to position [29, 0]
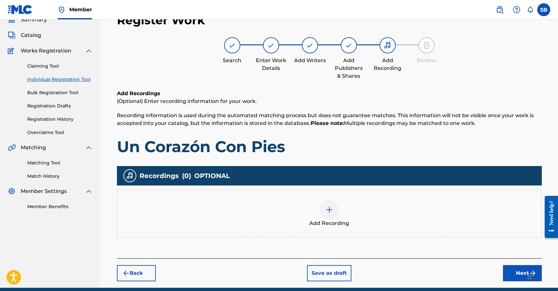
click at [325, 199] on div "Add Recording" at bounding box center [329, 214] width 425 height 48
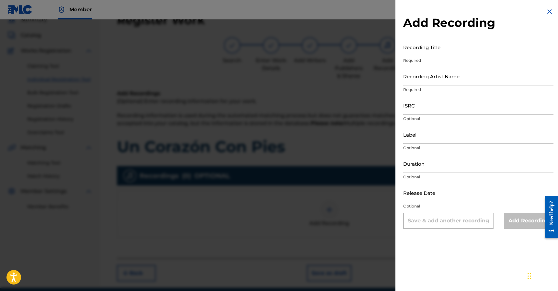
click at [446, 105] on input "ISRC" at bounding box center [478, 105] width 150 height 18
paste input "QZNJX2592806"
type input "QZNJX2592806"
click at [461, 78] on input "Recording Artist Name" at bounding box center [478, 76] width 150 height 18
paste input "Osmani Garcia "La Voz", Descemer Bueno, DJ Conds"
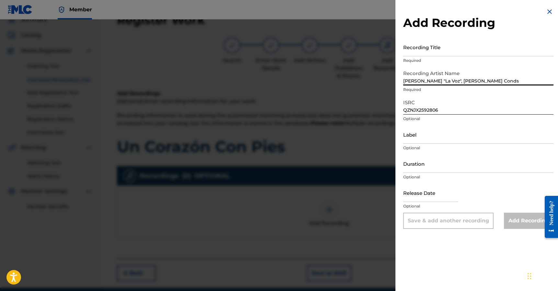
type input "Osmani Garcia "La Voz", Descemer Bueno, DJ Conds"
click at [480, 53] on input "Recording Title" at bounding box center [478, 47] width 150 height 18
paste input "Un Corazón Con Pies"
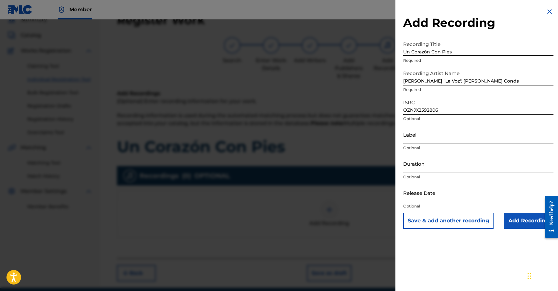
type input "Un Corazón Con Pies"
click at [523, 225] on input "Add Recording" at bounding box center [529, 221] width 50 height 16
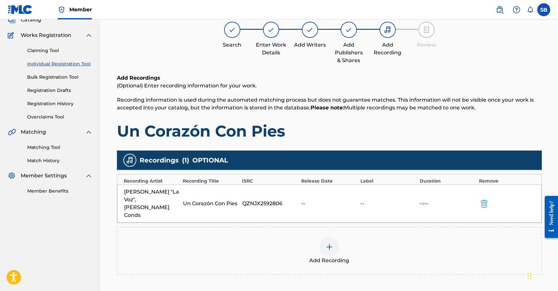
scroll to position [102, 0]
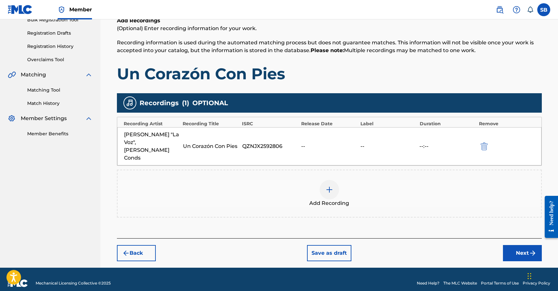
click at [520, 248] on button "Next" at bounding box center [522, 253] width 39 height 16
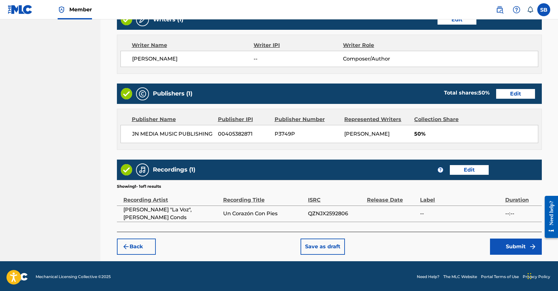
scroll to position [270, 0]
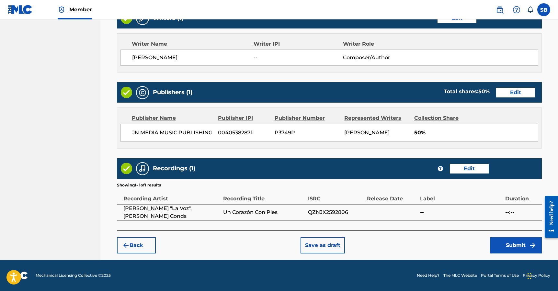
click at [509, 240] on button "Submit" at bounding box center [516, 245] width 52 height 16
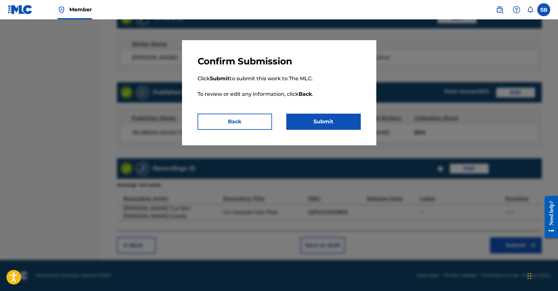
click at [342, 126] on button "Submit" at bounding box center [323, 122] width 75 height 16
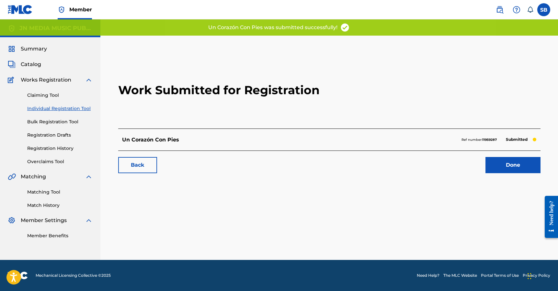
click at [511, 166] on link "Done" at bounding box center [513, 165] width 55 height 16
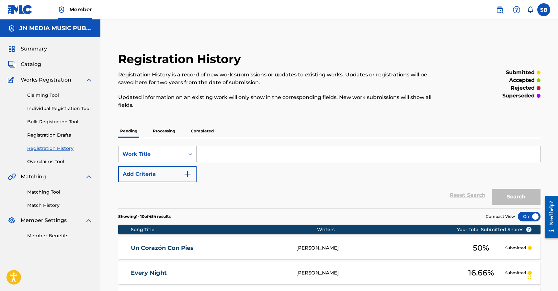
click at [79, 108] on link "Individual Registration Tool" at bounding box center [59, 108] width 65 height 7
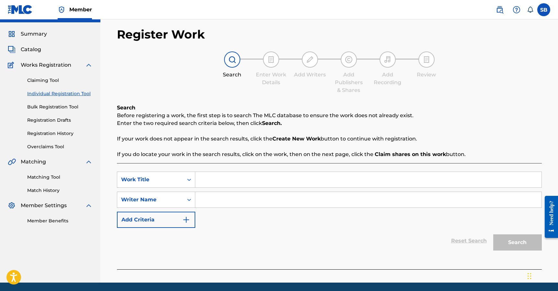
scroll to position [38, 0]
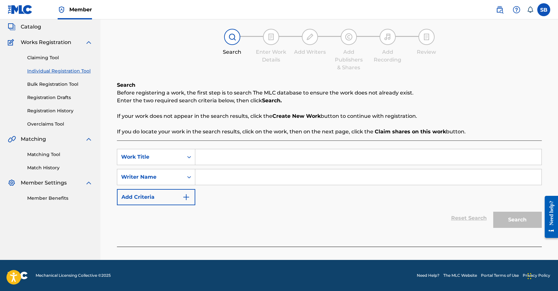
click at [229, 161] on input "Search Form" at bounding box center [368, 157] width 346 height 16
paste input "Jank Baby"
type input "Jank Baby"
click at [229, 172] on input "Search Form" at bounding box center [368, 177] width 346 height 16
type input "jalique moore"
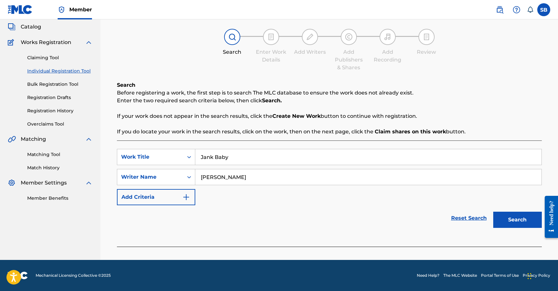
click at [493, 212] on button "Search" at bounding box center [517, 220] width 49 height 16
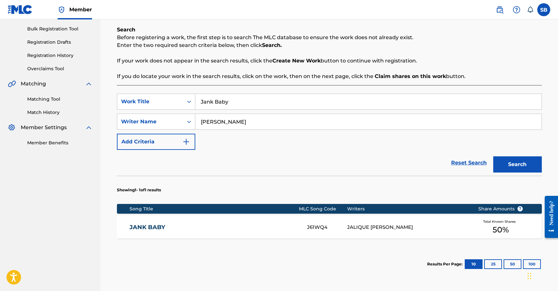
scroll to position [120, 0]
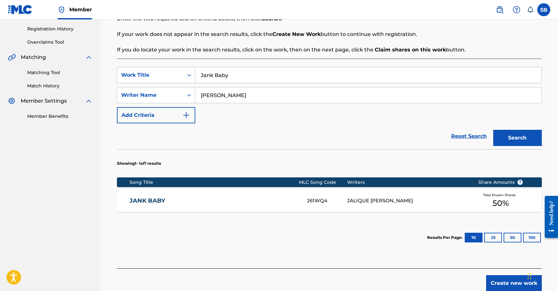
click at [397, 201] on div "JALIQUE MOORE" at bounding box center [407, 200] width 121 height 7
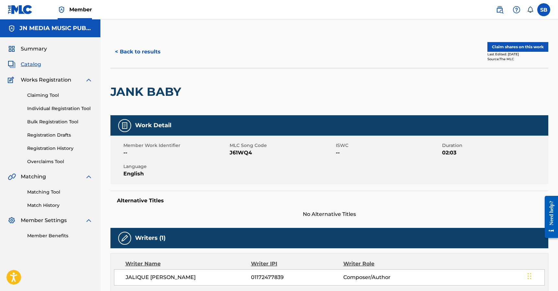
click at [164, 53] on div "< Back to results" at bounding box center [219, 52] width 219 height 16
click at [153, 49] on button "< Back to results" at bounding box center [137, 52] width 55 height 16
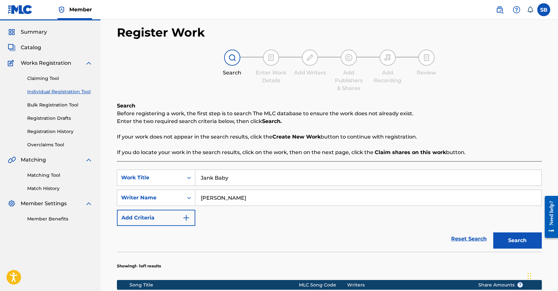
drag, startPoint x: 252, startPoint y: 177, endPoint x: 208, endPoint y: 174, distance: 43.8
click at [208, 174] on input "Jank Baby" at bounding box center [368, 178] width 346 height 16
paste input "YOU"
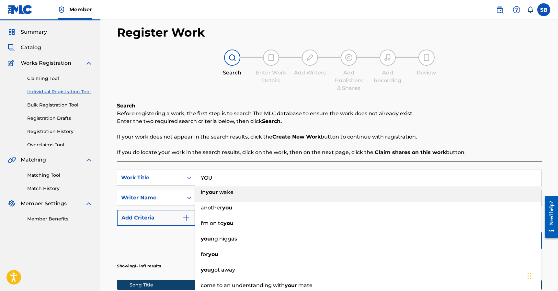
type input "YOU"
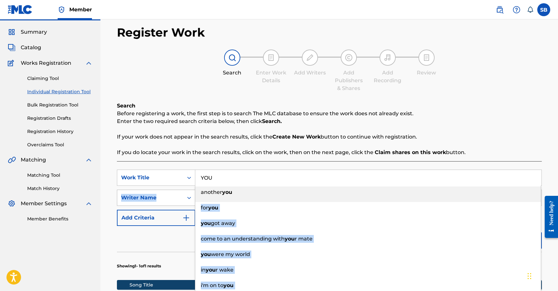
click at [193, 196] on div "SearchWithCriteriade45b988-7827-4ad5-9fa7-ba58c0030cfd Work Title YOU another y…" at bounding box center [329, 198] width 425 height 56
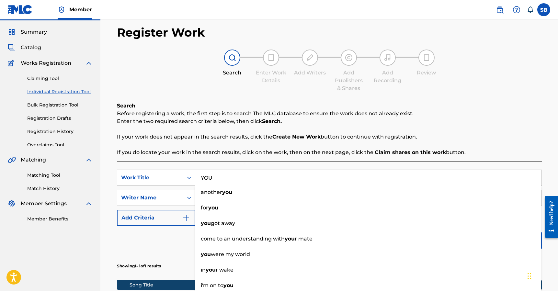
click at [293, 155] on p "If you do locate your work in the search results, click on the work, then on th…" at bounding box center [329, 153] width 425 height 8
click at [300, 130] on div "Search Before registering a work, the first step is to search The MLC database …" at bounding box center [329, 129] width 425 height 54
click at [495, 90] on div "Search Enter Work Details Add Writers Add Publishers & Shares Add Recording Rev…" at bounding box center [329, 71] width 425 height 43
click at [78, 222] on link "Member Benefits" at bounding box center [59, 219] width 65 height 7
click at [269, 145] on div "Search Before registering a work, the first step is to search The MLC database …" at bounding box center [329, 129] width 425 height 54
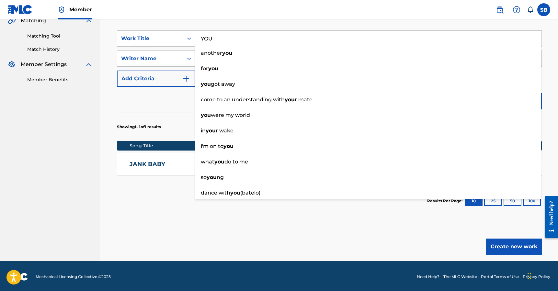
scroll to position [157, 0]
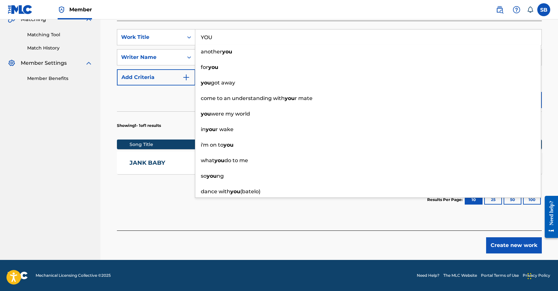
click at [127, 102] on div "Reset Search Search" at bounding box center [329, 99] width 425 height 26
click at [138, 104] on div "Reset Search Search" at bounding box center [329, 99] width 425 height 26
click at [171, 105] on div "Reset Search Search" at bounding box center [329, 99] width 425 height 26
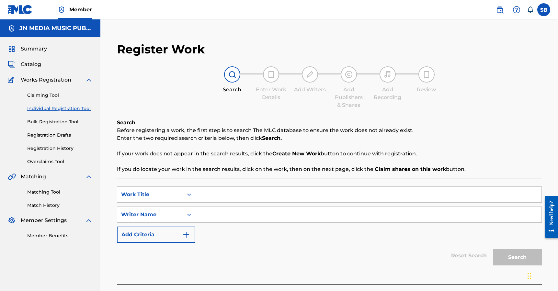
click at [238, 197] on input "Search Form" at bounding box center [368, 195] width 346 height 16
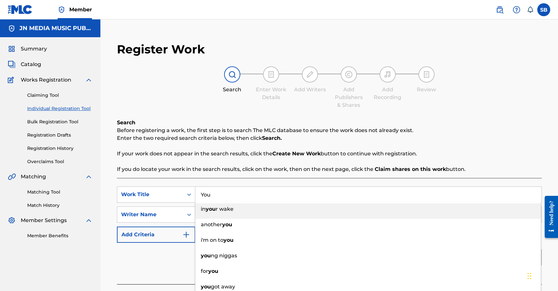
type input "You"
click at [324, 157] on p "If your work does not appear in the search results, click the Create New Work b…" at bounding box center [329, 154] width 425 height 8
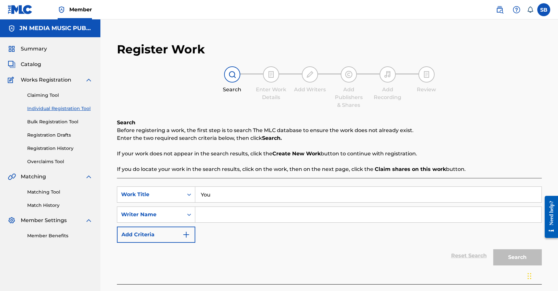
click at [236, 211] on input "Search Form" at bounding box center [368, 215] width 346 height 16
paste input "[PERSON_NAME]"
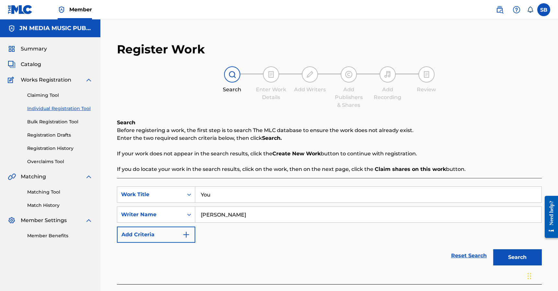
type input "[PERSON_NAME]"
click at [510, 256] on button "Search" at bounding box center [517, 257] width 49 height 16
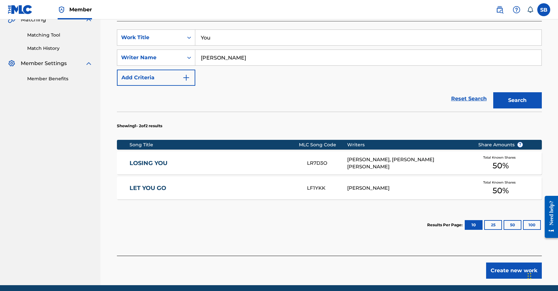
scroll to position [182, 0]
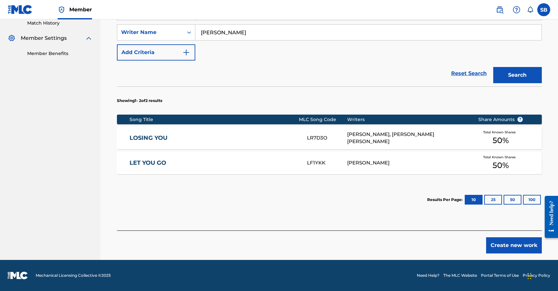
click at [501, 245] on button "Create new work" at bounding box center [514, 245] width 56 height 16
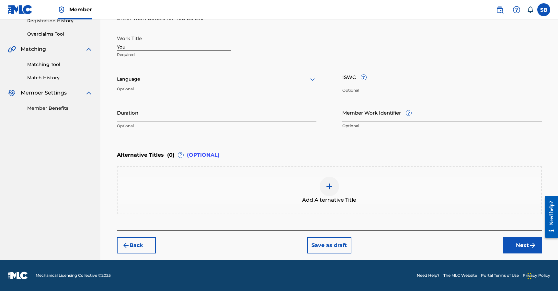
scroll to position [128, 0]
click at [193, 69] on div "Language Optional" at bounding box center [217, 82] width 200 height 29
click at [184, 82] on div at bounding box center [217, 79] width 200 height 8
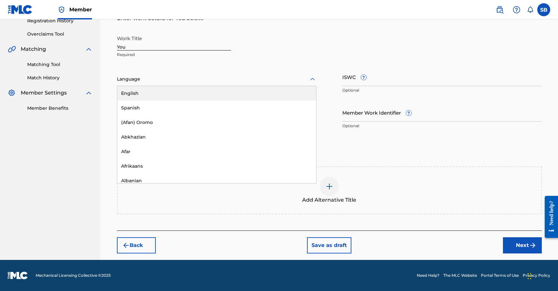
click at [173, 96] on div "English" at bounding box center [216, 93] width 199 height 15
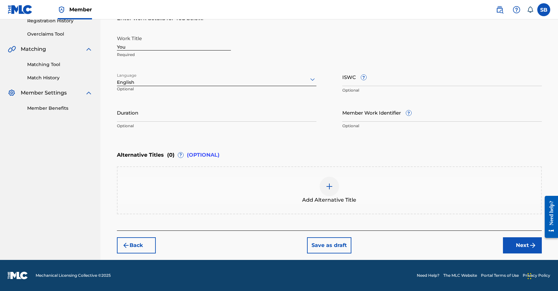
click at [515, 245] on button "Next" at bounding box center [522, 245] width 39 height 16
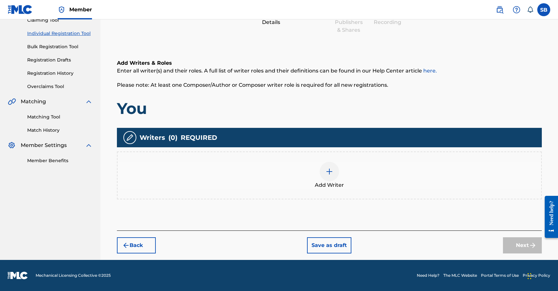
scroll to position [29, 0]
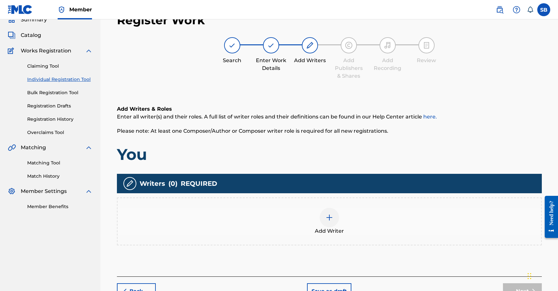
click at [343, 215] on div "Add Writer" at bounding box center [330, 221] width 424 height 27
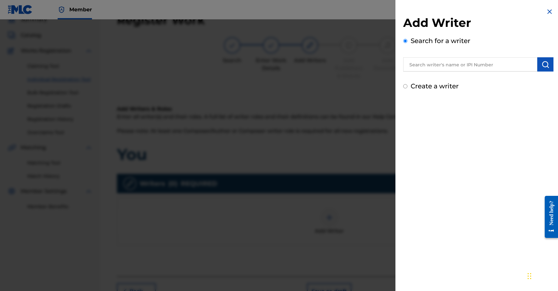
click at [443, 64] on input "text" at bounding box center [470, 64] width 134 height 14
paste input "[PERSON_NAME]"
type input "[PERSON_NAME]"
click at [547, 66] on img "submit" at bounding box center [546, 65] width 8 height 8
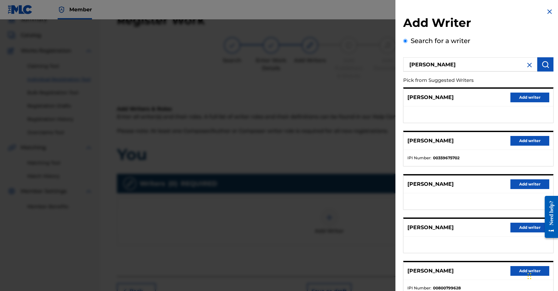
click at [529, 139] on button "Add writer" at bounding box center [530, 141] width 39 height 10
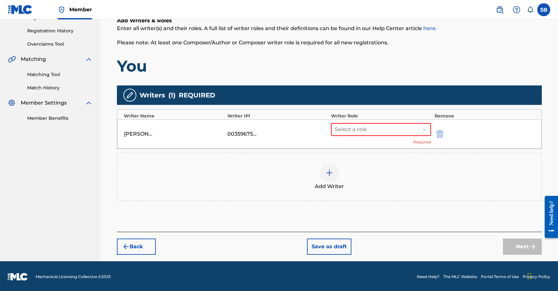
scroll to position [119, 0]
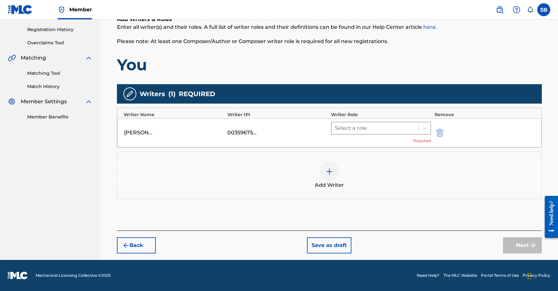
click at [368, 131] on div at bounding box center [375, 128] width 81 height 9
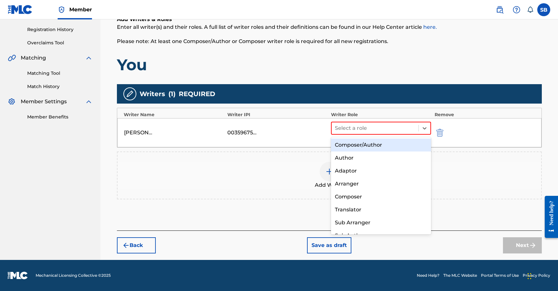
click at [369, 143] on div "Composer/Author" at bounding box center [381, 145] width 100 height 13
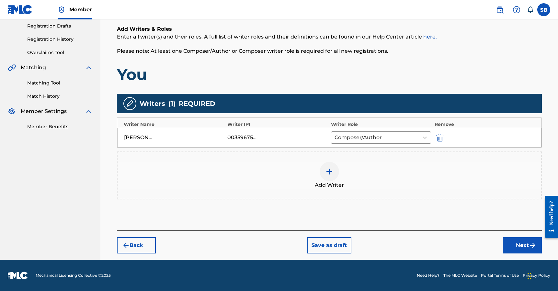
click at [527, 252] on button "Next" at bounding box center [522, 245] width 39 height 16
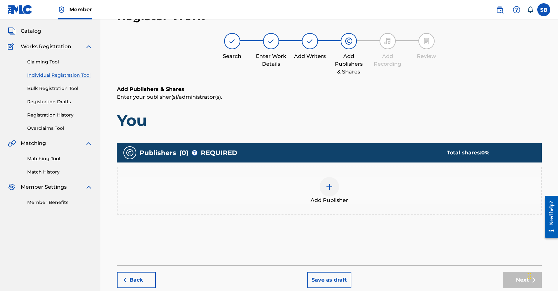
scroll to position [29, 0]
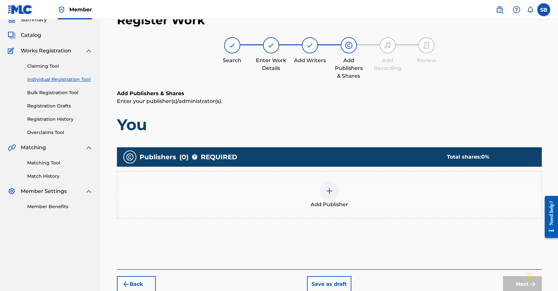
click at [319, 194] on div "Add Publisher" at bounding box center [330, 194] width 424 height 27
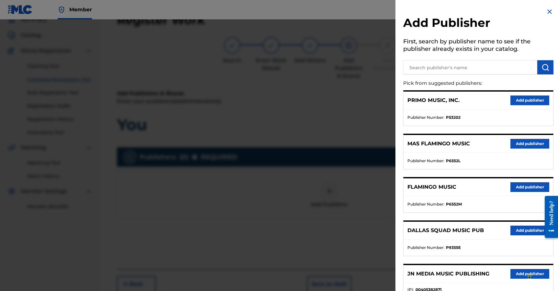
scroll to position [207, 0]
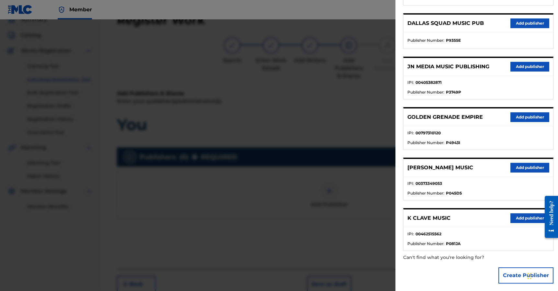
click at [531, 69] on button "Add publisher" at bounding box center [530, 67] width 39 height 10
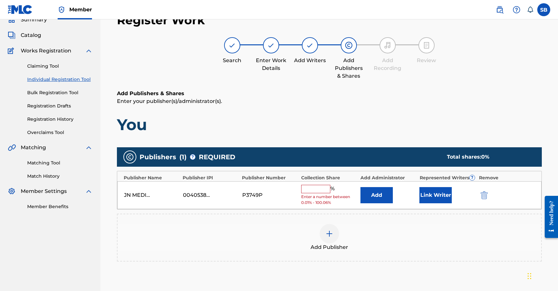
click at [320, 188] on input "text" at bounding box center [315, 189] width 29 height 8
type input "25"
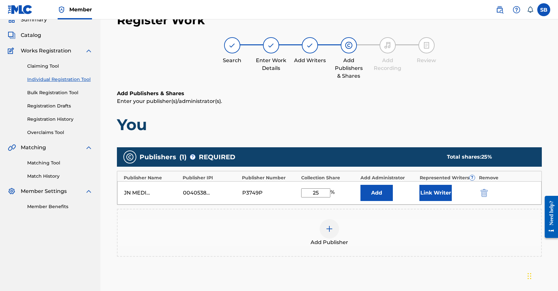
click at [420, 192] on button "Link Writer" at bounding box center [436, 193] width 32 height 16
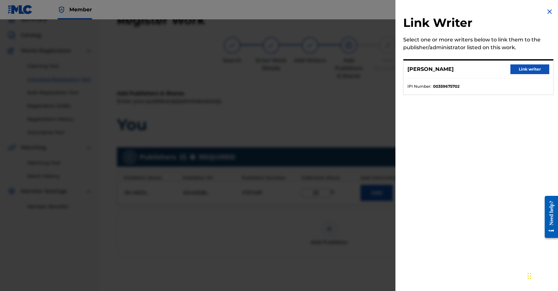
click at [532, 69] on button "Link writer" at bounding box center [530, 69] width 39 height 10
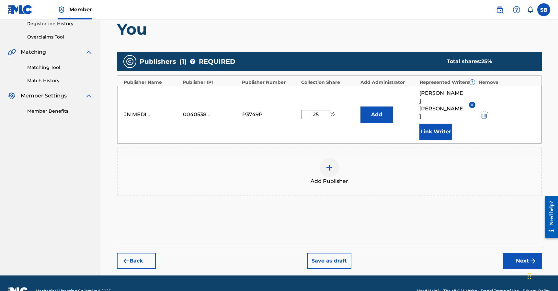
click at [518, 253] on button "Next" at bounding box center [522, 261] width 39 height 16
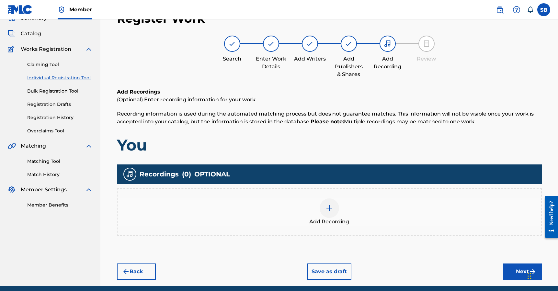
scroll to position [29, 0]
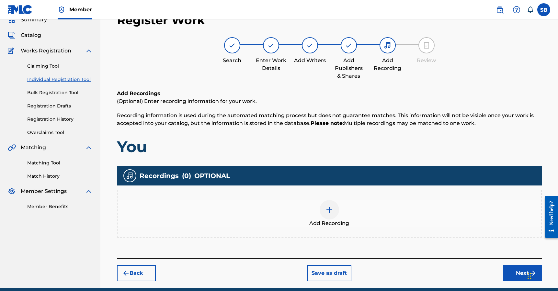
click at [329, 214] on div at bounding box center [329, 209] width 19 height 19
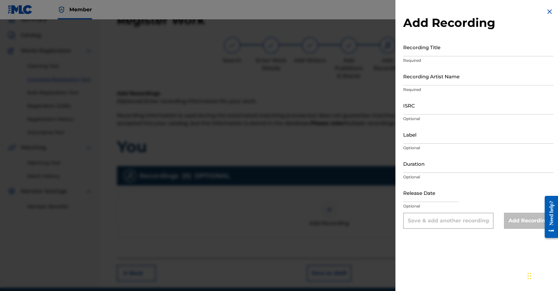
click at [432, 109] on input "ISRC" at bounding box center [478, 105] width 150 height 18
paste input "QZWFS2575806"
type input "QZWFS2575806"
drag, startPoint x: 422, startPoint y: 90, endPoint x: 421, endPoint y: 86, distance: 4.4
click at [422, 89] on p "Required" at bounding box center [478, 90] width 150 height 6
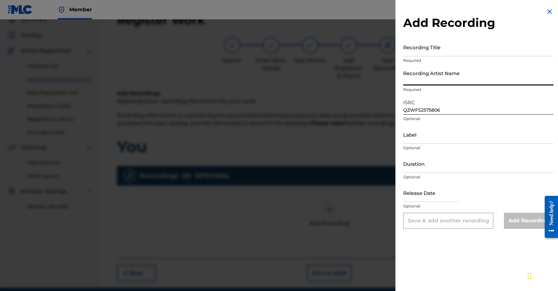
click at [420, 85] on input "Recording Artist Name" at bounding box center [478, 76] width 150 height 18
paste input "RuziRec, Suigeneris"
type input "RuziRec, Suigeneris"
click at [455, 51] on input "Recording Title" at bounding box center [478, 47] width 150 height 18
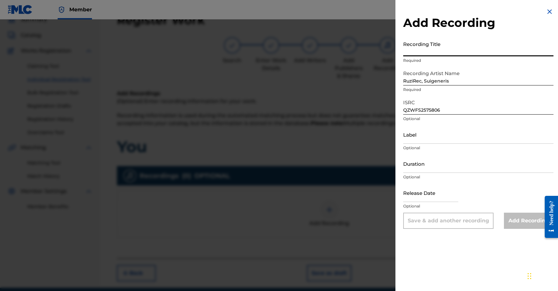
paste input "YOU"
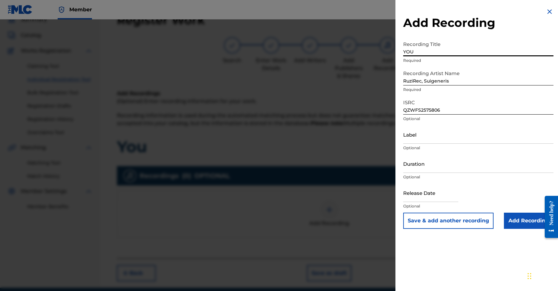
type input "YOU"
click at [511, 222] on input "Add Recording" at bounding box center [529, 221] width 50 height 16
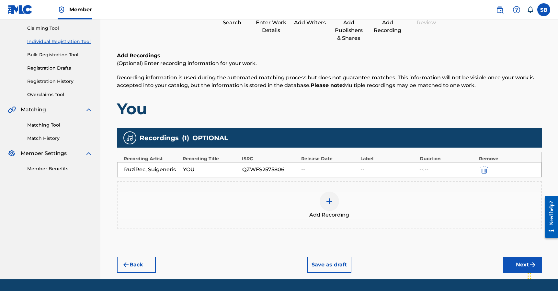
scroll to position [87, 0]
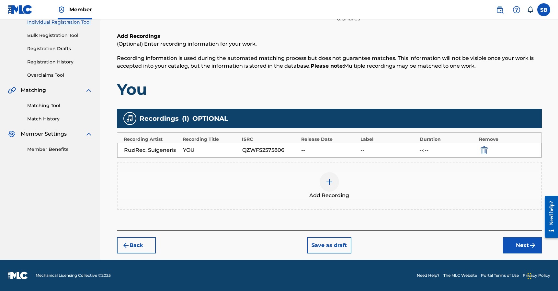
click at [503, 243] on button "Next" at bounding box center [522, 245] width 39 height 16
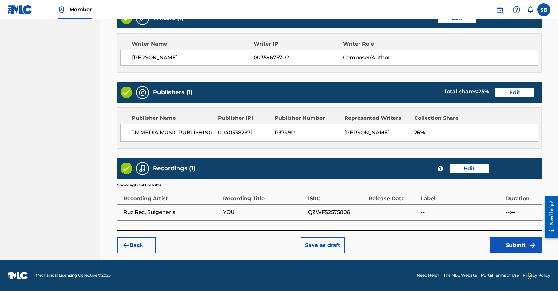
scroll to position [277, 0]
click at [511, 237] on div "Back Save as draft Submit" at bounding box center [329, 242] width 425 height 23
click at [513, 247] on button "Submit" at bounding box center [516, 245] width 52 height 16
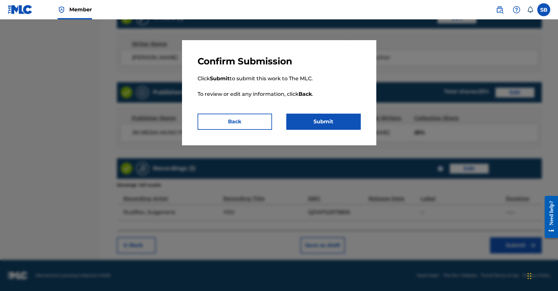
click at [333, 122] on button "Submit" at bounding box center [323, 122] width 75 height 16
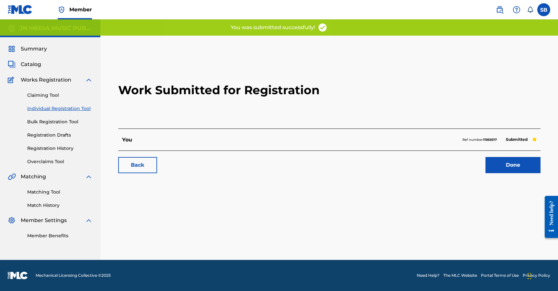
click at [520, 169] on link "Done" at bounding box center [513, 165] width 55 height 16
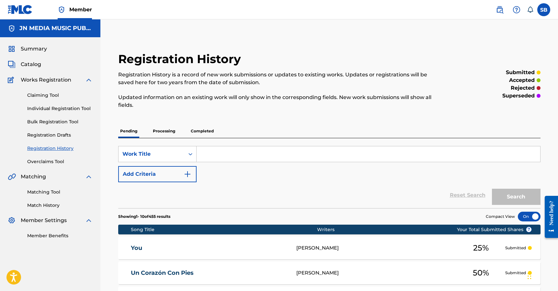
click at [69, 107] on link "Individual Registration Tool" at bounding box center [59, 108] width 65 height 7
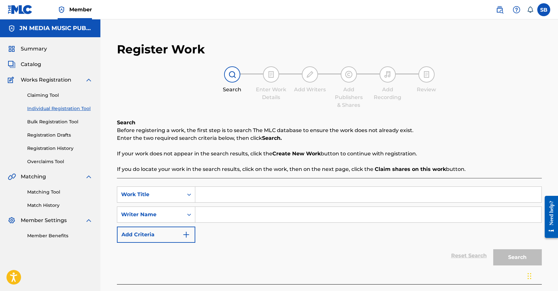
click at [69, 107] on link "Individual Registration Tool" at bounding box center [59, 108] width 65 height 7
click at [222, 199] on input "Search Form" at bounding box center [368, 195] width 346 height 16
paste input "Grindin and Giggin"
type input "Grindin and Giggin"
click at [225, 212] on input "Search Form" at bounding box center [368, 215] width 346 height 16
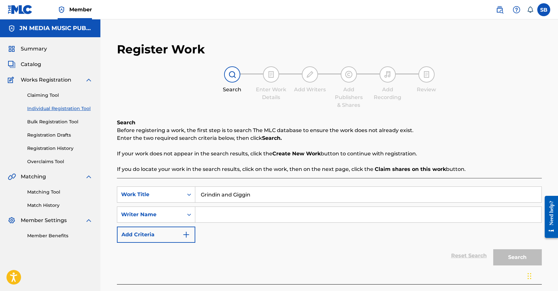
click at [306, 209] on input "Search Form" at bounding box center [368, 215] width 346 height 16
paste input "[PERSON_NAME]"
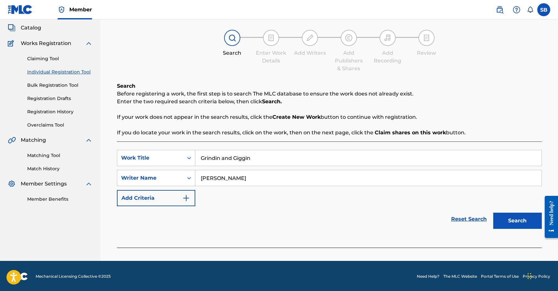
scroll to position [38, 0]
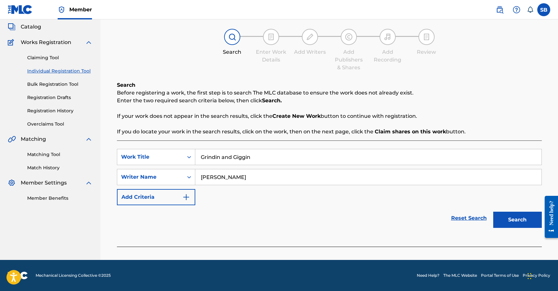
type input "[PERSON_NAME]"
click at [501, 224] on button "Search" at bounding box center [517, 220] width 49 height 16
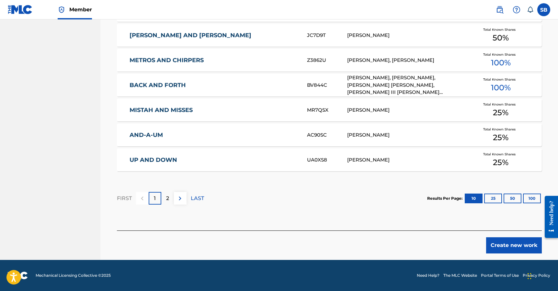
click at [508, 242] on button "Create new work" at bounding box center [514, 245] width 56 height 16
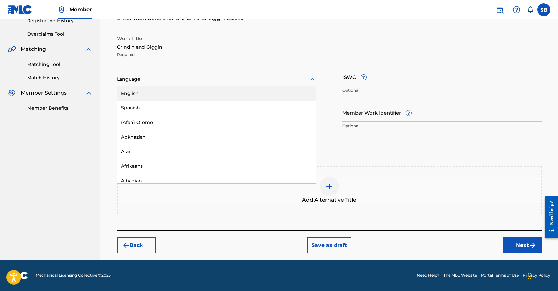
click at [186, 81] on div at bounding box center [217, 79] width 200 height 8
click at [182, 91] on div "English" at bounding box center [216, 93] width 199 height 15
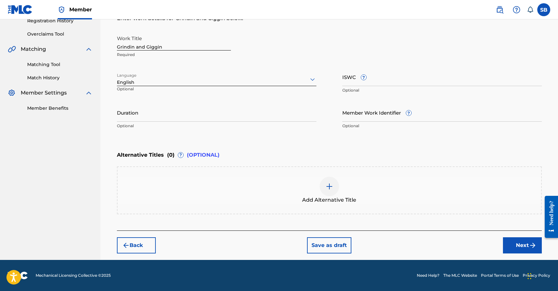
click at [519, 246] on button "Next" at bounding box center [522, 245] width 39 height 16
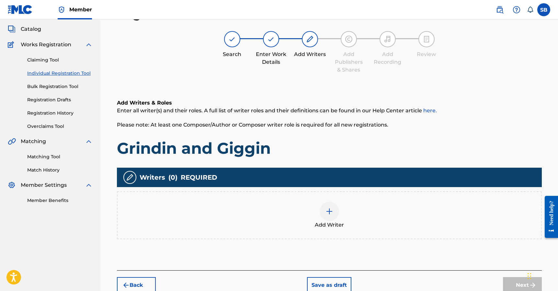
scroll to position [29, 0]
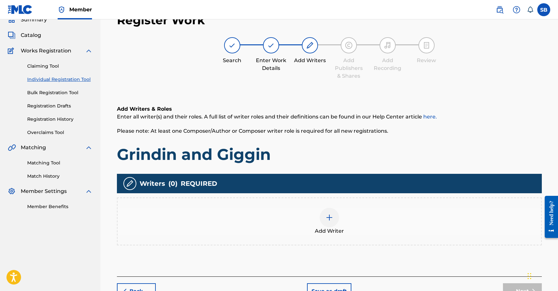
click at [304, 215] on div "Add Writer" at bounding box center [330, 221] width 424 height 27
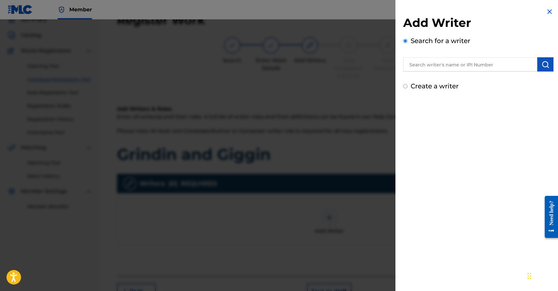
click at [461, 68] on input "text" at bounding box center [470, 64] width 134 height 14
paste input "[PERSON_NAME]"
type input "[PERSON_NAME]"
click at [545, 65] on img "submit" at bounding box center [546, 65] width 8 height 8
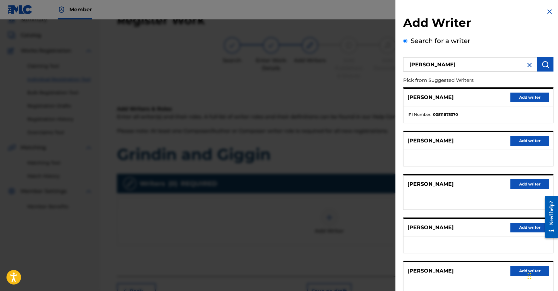
click at [543, 95] on button "Add writer" at bounding box center [530, 98] width 39 height 10
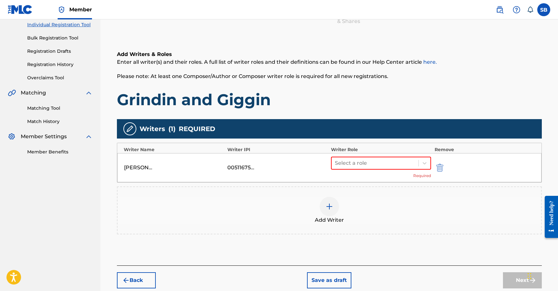
scroll to position [119, 0]
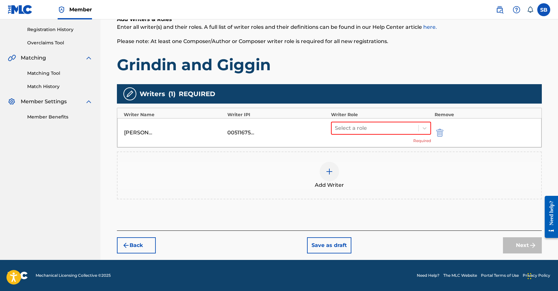
drag, startPoint x: 368, startPoint y: 132, endPoint x: 368, endPoint y: 135, distance: 3.3
click at [368, 132] on div at bounding box center [375, 128] width 81 height 9
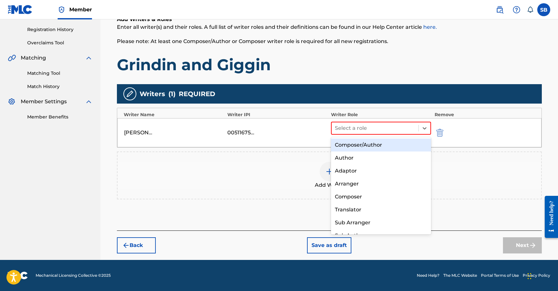
click at [369, 145] on div "Composer/Author" at bounding box center [381, 145] width 100 height 13
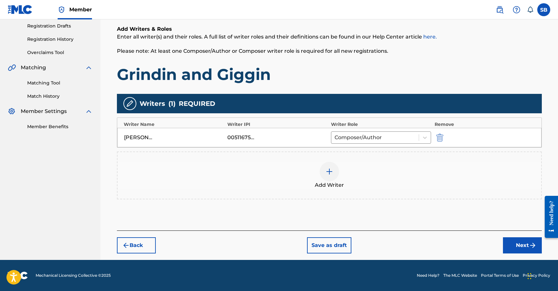
click at [311, 167] on div "Add Writer" at bounding box center [330, 175] width 424 height 27
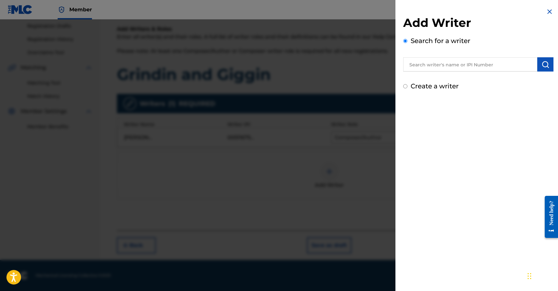
click at [449, 69] on input "text" at bounding box center [470, 64] width 134 height 14
paste input "[PERSON_NAME]"
type input "[PERSON_NAME]"
click at [547, 65] on button "submit" at bounding box center [545, 64] width 16 height 14
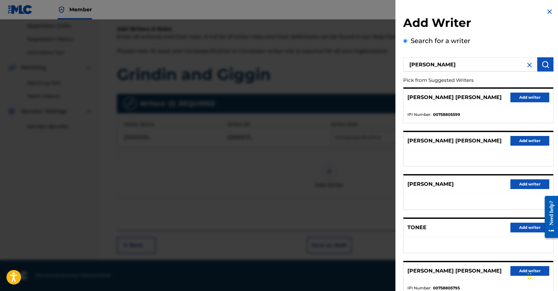
click at [525, 97] on button "Add writer" at bounding box center [530, 98] width 39 height 10
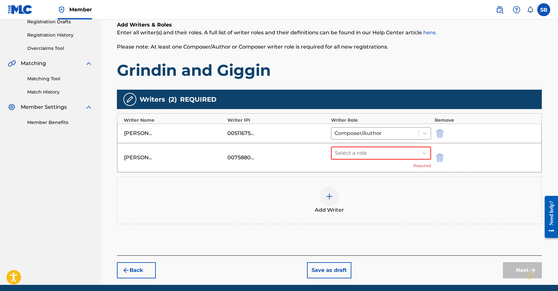
scroll to position [120, 0]
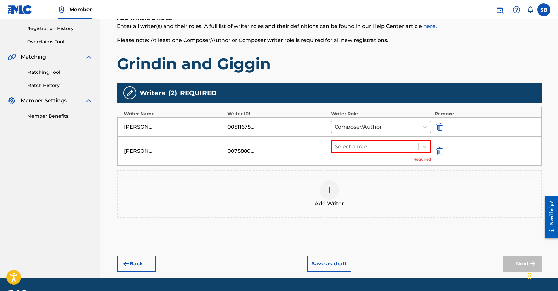
click at [369, 155] on div "Select a role Required" at bounding box center [381, 151] width 100 height 22
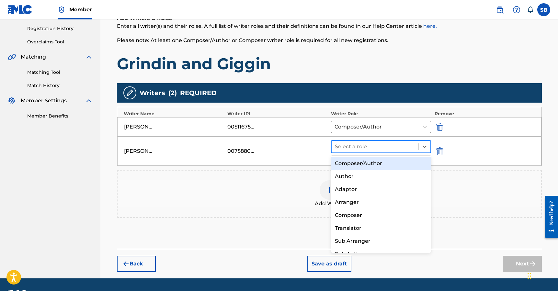
click at [368, 149] on div at bounding box center [375, 146] width 81 height 9
click at [369, 166] on div "Composer/Author" at bounding box center [381, 163] width 100 height 13
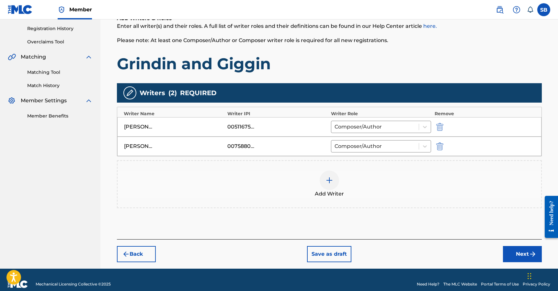
click at [518, 254] on button "Next" at bounding box center [522, 254] width 39 height 16
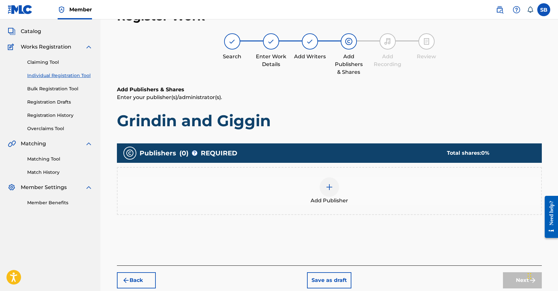
scroll to position [29, 0]
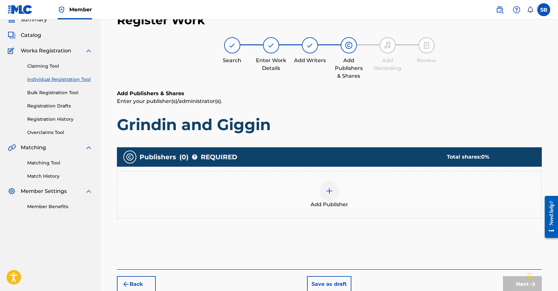
click at [322, 189] on div at bounding box center [329, 190] width 19 height 19
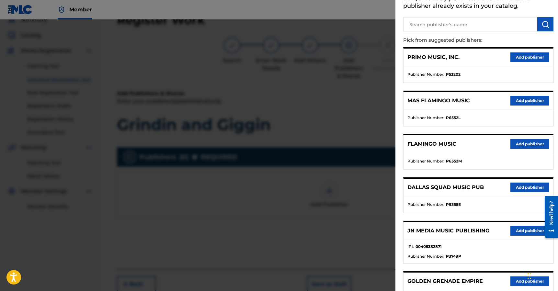
scroll to position [47, 0]
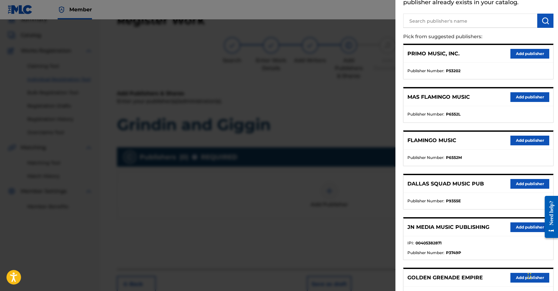
click at [519, 224] on button "Add publisher" at bounding box center [530, 228] width 39 height 10
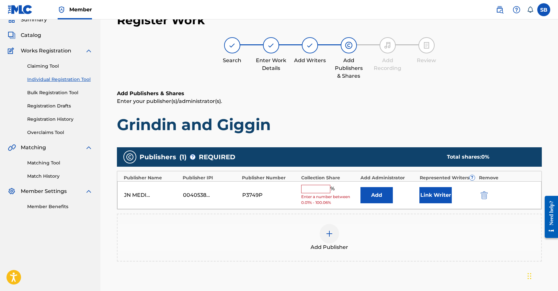
click at [320, 189] on input "text" at bounding box center [315, 189] width 29 height 8
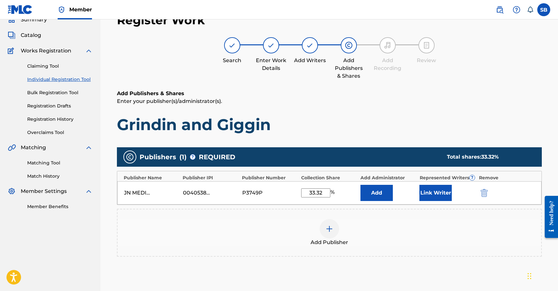
type input "33.32"
click at [438, 196] on button "Link Writer" at bounding box center [436, 193] width 32 height 16
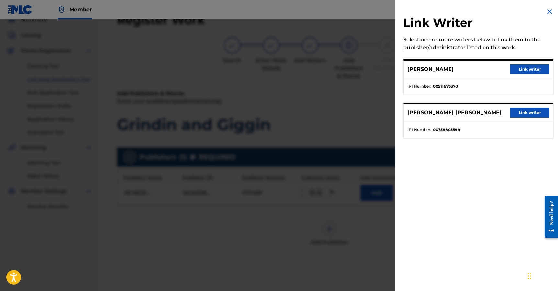
click at [537, 67] on button "Link writer" at bounding box center [530, 69] width 39 height 10
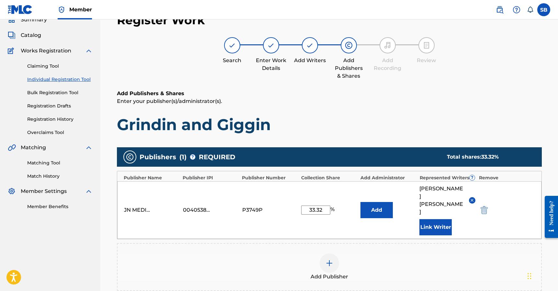
click at [436, 219] on button "Link Writer" at bounding box center [436, 227] width 32 height 16
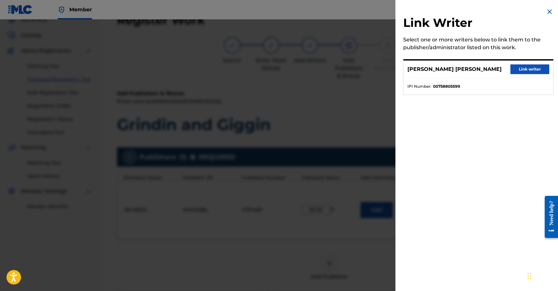
click at [527, 66] on button "Link writer" at bounding box center [530, 69] width 39 height 10
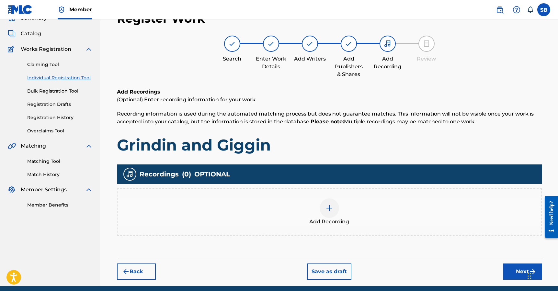
scroll to position [29, 0]
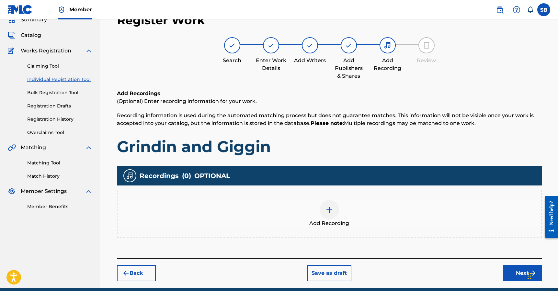
click at [336, 213] on div at bounding box center [329, 209] width 19 height 19
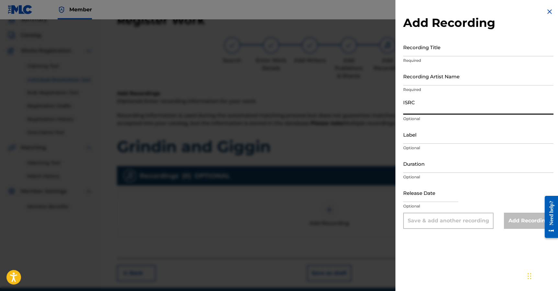
click at [441, 107] on input "ISRC" at bounding box center [478, 105] width 150 height 18
paste input "TCAJW2553363"
type input "TCAJW2553363"
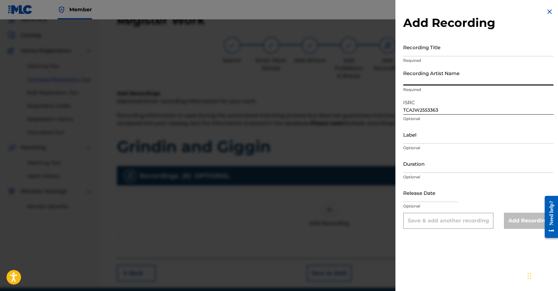
click at [456, 79] on input "Recording Artist Name" at bounding box center [478, 76] width 150 height 18
paste input "[PERSON_NAME], Mistah F.A.B., Nef The Pharaoh"
type input "[PERSON_NAME], Mistah F.A.B., Nef The Pharaoh"
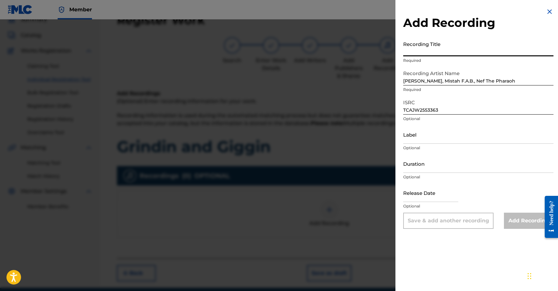
click at [449, 51] on input "Recording Title" at bounding box center [478, 47] width 150 height 18
paste input "Grindin and Giggin"
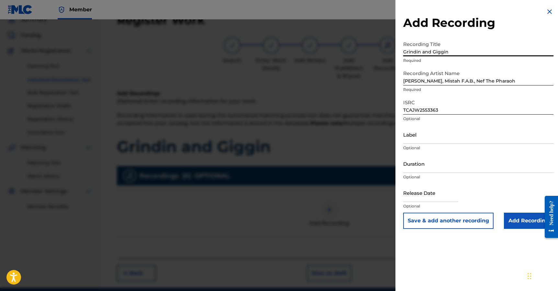
type input "Grindin and Giggin"
click at [525, 222] on input "Add Recording" at bounding box center [529, 221] width 50 height 16
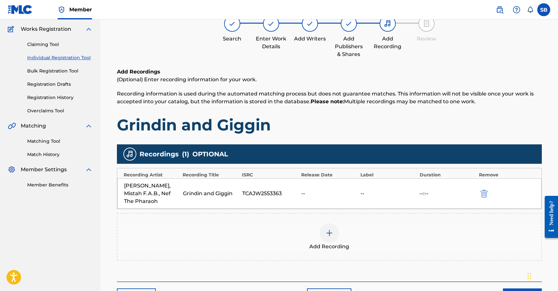
scroll to position [102, 0]
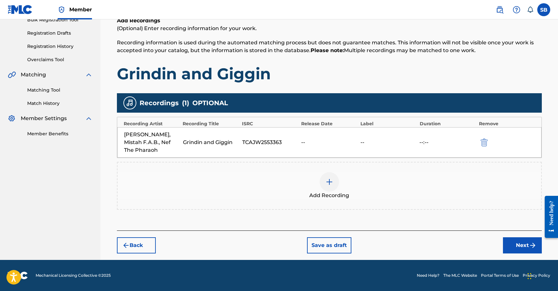
click at [513, 250] on button "Next" at bounding box center [522, 245] width 39 height 16
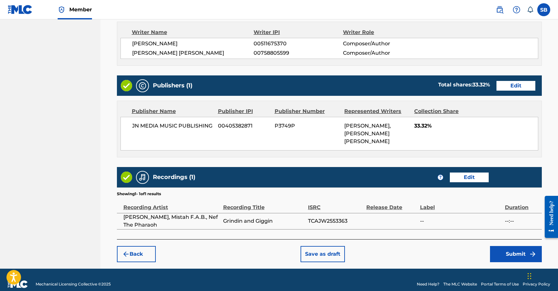
scroll to position [282, 0]
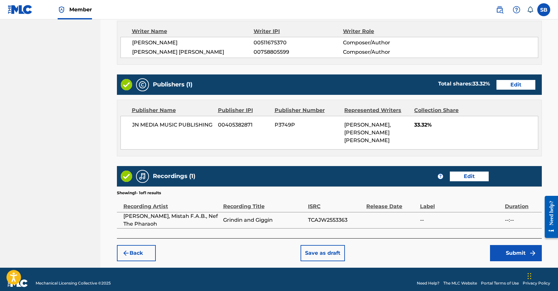
click at [515, 252] on button "Submit" at bounding box center [516, 253] width 52 height 16
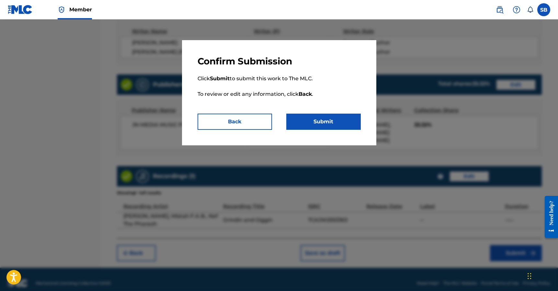
click at [331, 124] on button "Submit" at bounding box center [323, 122] width 75 height 16
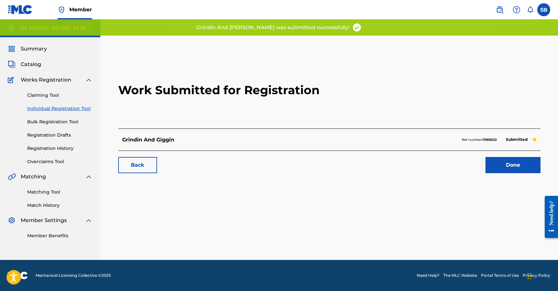
click at [515, 170] on link "Done" at bounding box center [513, 165] width 55 height 16
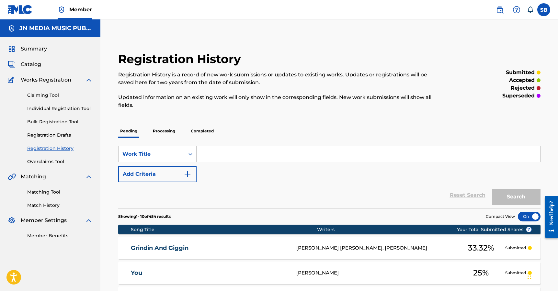
click at [84, 109] on link "Individual Registration Tool" at bounding box center [59, 108] width 65 height 7
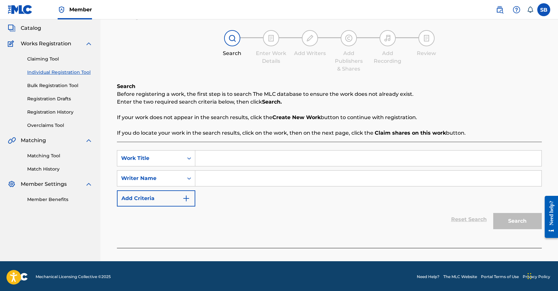
scroll to position [38, 0]
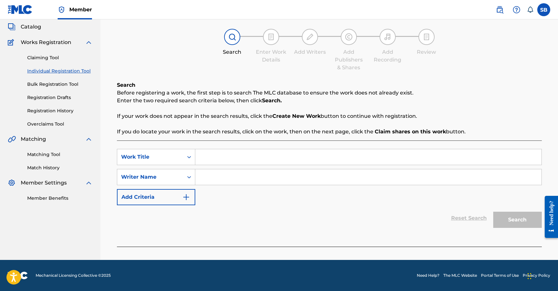
click at [225, 159] on input "Search Form" at bounding box center [368, 157] width 346 height 16
paste input "Dont be so loud about it... (with [PERSON_NAME])"
type input "Dont be so loud about it... (with [PERSON_NAME])"
click at [244, 177] on input "Search Form" at bounding box center [368, 177] width 346 height 16
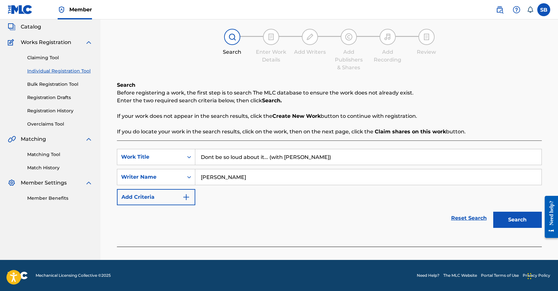
type input "[PERSON_NAME]"
click at [493, 212] on button "Search" at bounding box center [517, 220] width 49 height 16
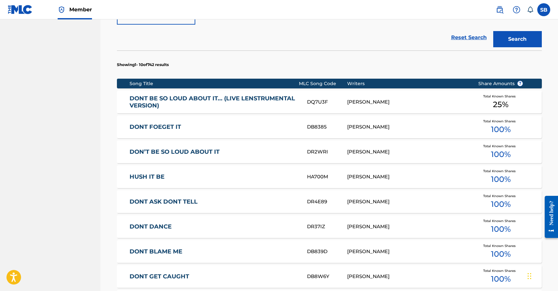
scroll to position [219, 0]
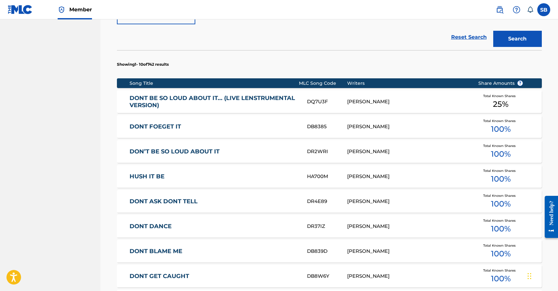
click at [375, 102] on div "[PERSON_NAME]" at bounding box center [407, 101] width 121 height 7
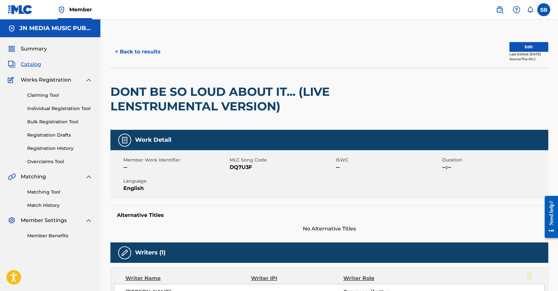
click at [153, 55] on button "< Back to results" at bounding box center [137, 52] width 55 height 16
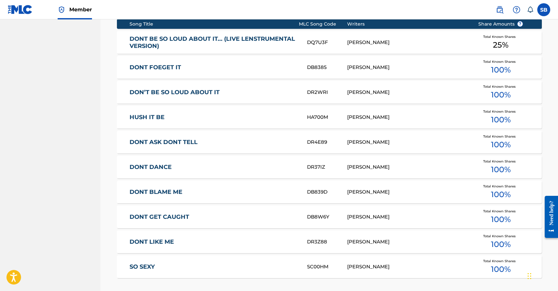
scroll to position [385, 0]
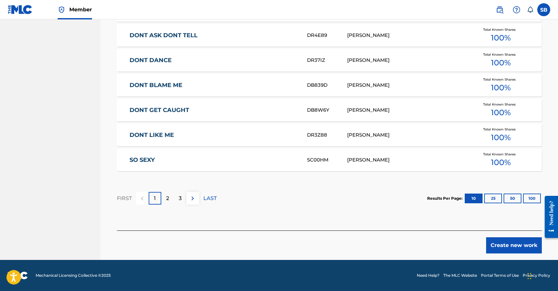
click at [491, 247] on button "Create new work" at bounding box center [514, 245] width 56 height 16
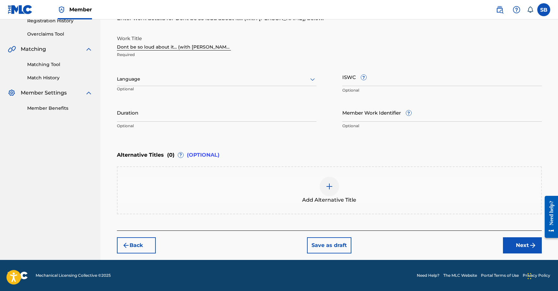
scroll to position [128, 0]
click at [179, 86] on div "Language Optional" at bounding box center [217, 82] width 200 height 29
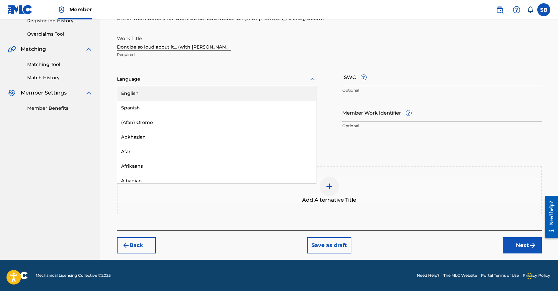
click at [179, 82] on div at bounding box center [217, 79] width 200 height 8
click at [180, 91] on div "English" at bounding box center [216, 93] width 199 height 15
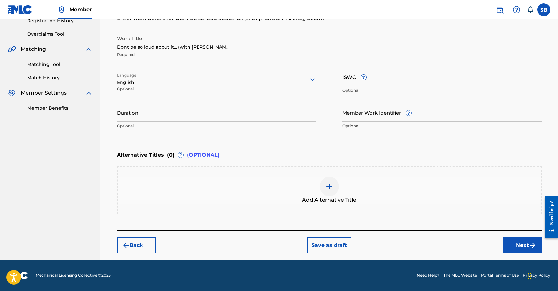
click at [513, 243] on button "Next" at bounding box center [522, 245] width 39 height 16
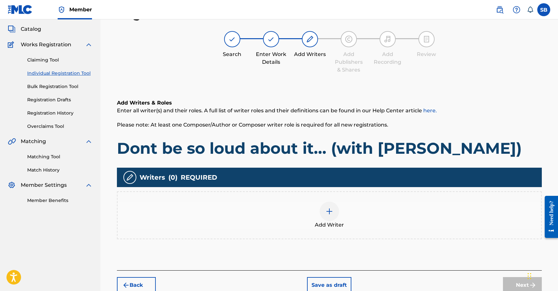
scroll to position [29, 0]
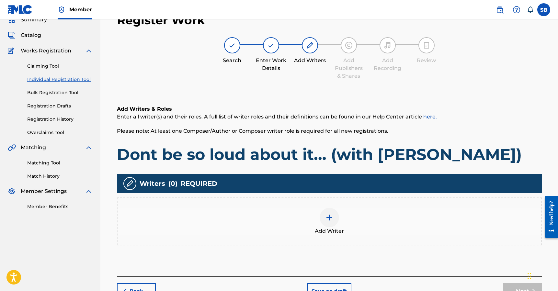
click at [352, 217] on div "Add Writer" at bounding box center [330, 221] width 424 height 27
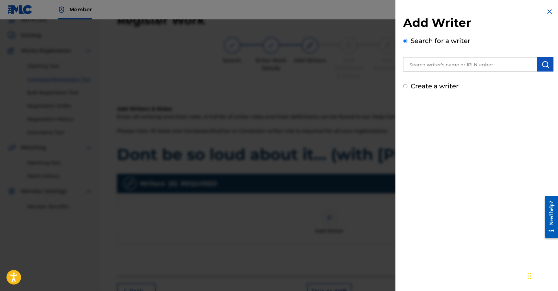
click at [436, 67] on input "text" at bounding box center [470, 64] width 134 height 14
click at [448, 66] on input "text" at bounding box center [470, 64] width 134 height 14
paste input "[PERSON_NAME]"
type input "[PERSON_NAME]"
click at [538, 66] on button "submit" at bounding box center [545, 64] width 16 height 14
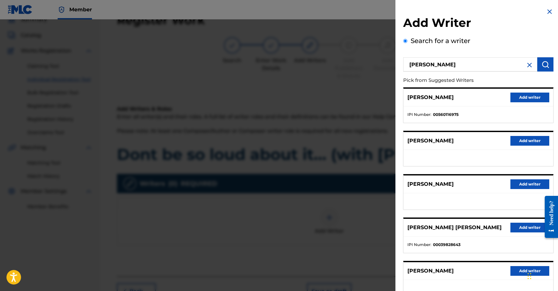
click at [528, 96] on button "Add writer" at bounding box center [530, 98] width 39 height 10
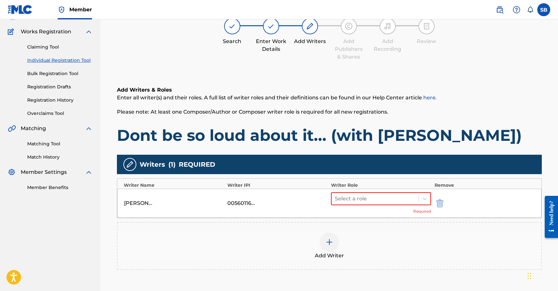
scroll to position [81, 0]
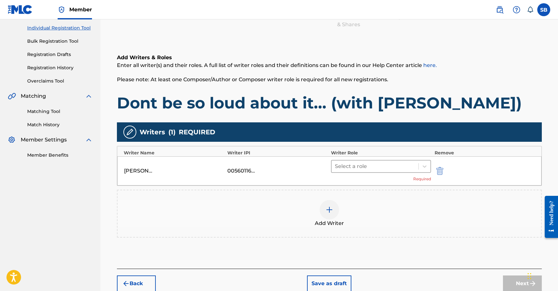
click at [372, 166] on div at bounding box center [375, 166] width 81 height 9
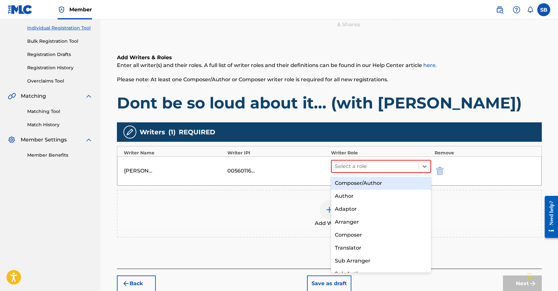
click at [369, 181] on div "Composer/Author" at bounding box center [381, 183] width 100 height 13
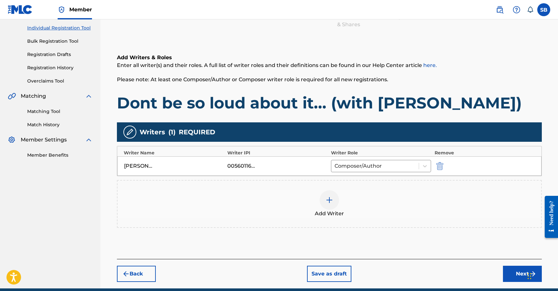
click at [508, 269] on button "Next" at bounding box center [522, 274] width 39 height 16
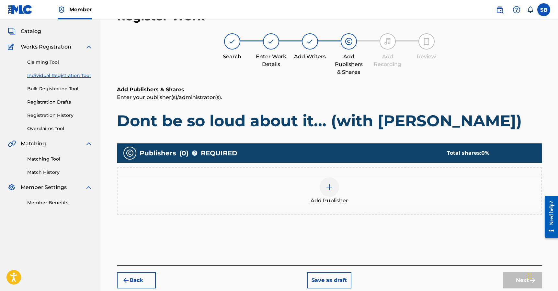
scroll to position [29, 0]
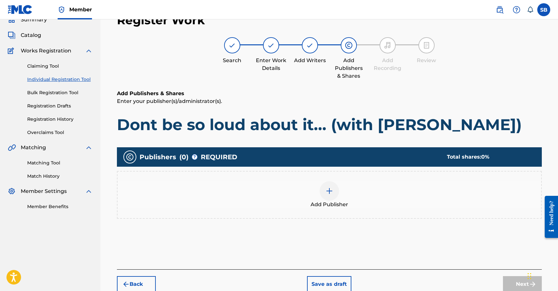
click at [333, 194] on div at bounding box center [329, 190] width 19 height 19
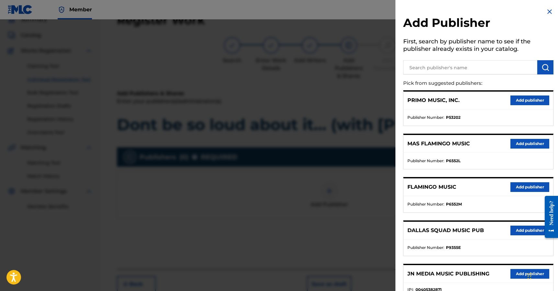
scroll to position [51, 0]
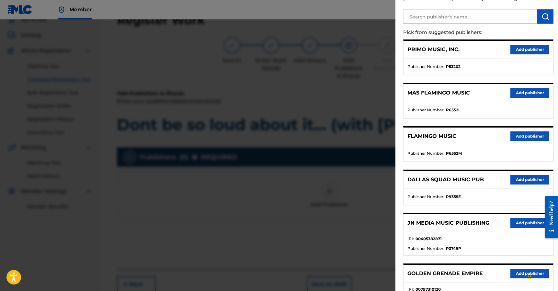
click at [508, 226] on div "JN MEDIA MUSIC PUBLISHING Add publisher" at bounding box center [479, 223] width 150 height 18
click at [511, 226] on button "Add publisher" at bounding box center [530, 223] width 39 height 10
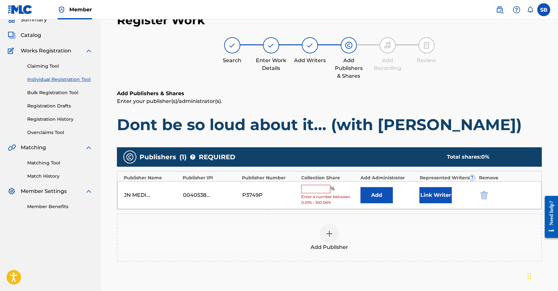
click at [315, 188] on input "text" at bounding box center [315, 189] width 29 height 8
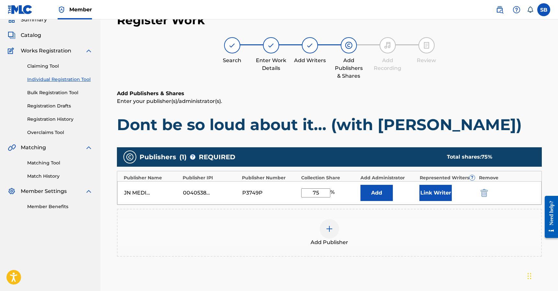
type input "75"
click at [420, 196] on button "Link Writer" at bounding box center [436, 193] width 32 height 16
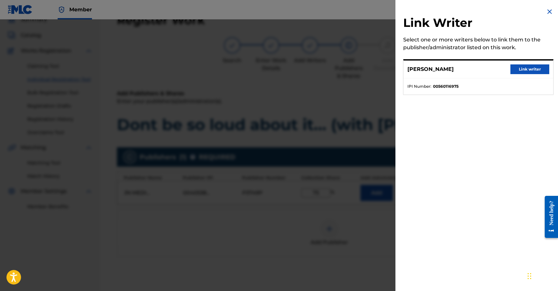
click at [521, 72] on button "Link writer" at bounding box center [530, 69] width 39 height 10
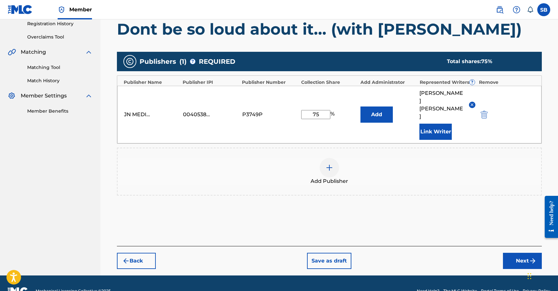
click at [514, 253] on button "Next" at bounding box center [522, 261] width 39 height 16
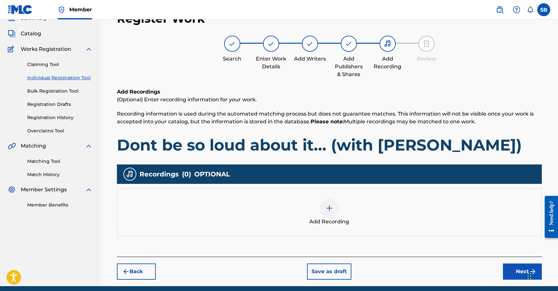
scroll to position [29, 0]
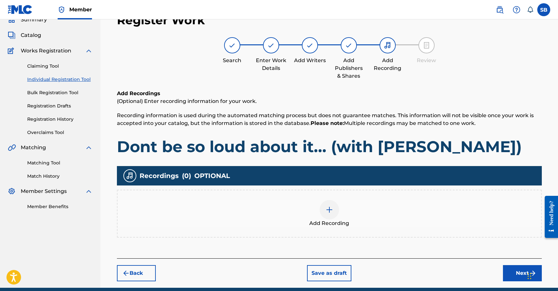
click at [359, 220] on div "Add Recording" at bounding box center [330, 213] width 424 height 27
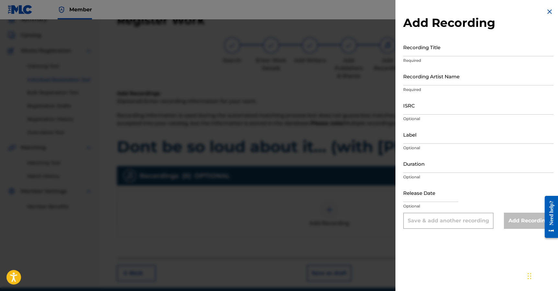
click at [459, 137] on input "Label" at bounding box center [478, 134] width 150 height 18
click at [431, 107] on input "ISRC" at bounding box center [478, 105] width 150 height 18
paste input "USUYG1561303"
type input "USUYG1561303"
click at [501, 79] on input "Recording Artist Name" at bounding box center [478, 76] width 150 height 18
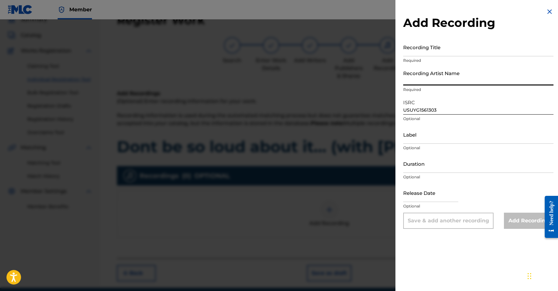
paste input "[PERSON_NAME], Priceless Da Roc"
type input "[PERSON_NAME], Priceless Da Roc"
click at [469, 49] on input "Recording Title" at bounding box center [478, 47] width 150 height 18
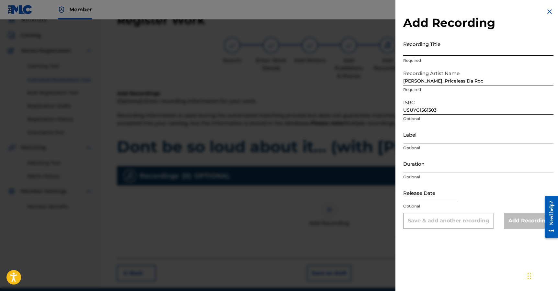
paste input "DONT BE SO LOUD ABOUT IT..."
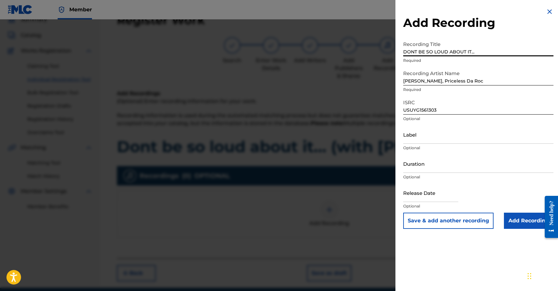
type input "DONT BE SO LOUD ABOUT IT..."
click at [521, 222] on input "Add Recording" at bounding box center [529, 221] width 50 height 16
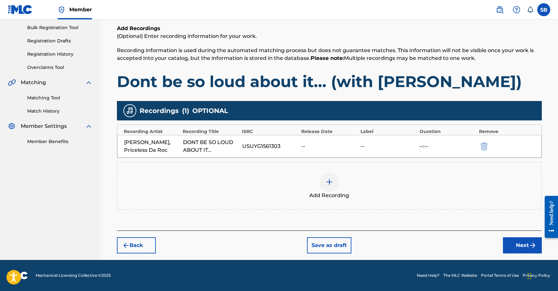
click at [513, 241] on button "Next" at bounding box center [522, 245] width 39 height 16
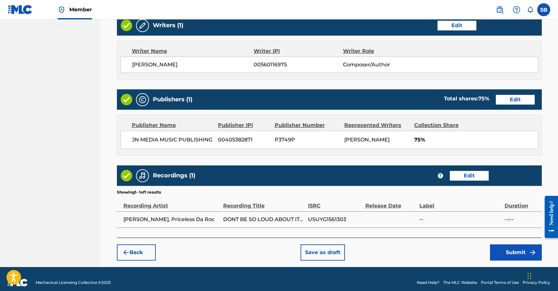
scroll to position [270, 0]
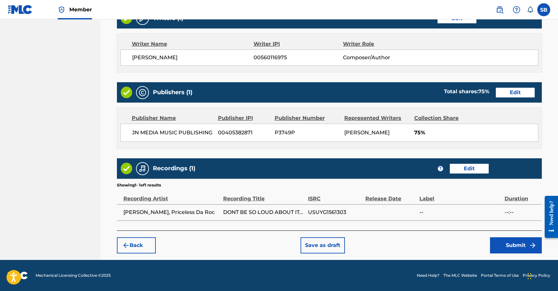
click at [506, 244] on button "Submit" at bounding box center [516, 245] width 52 height 16
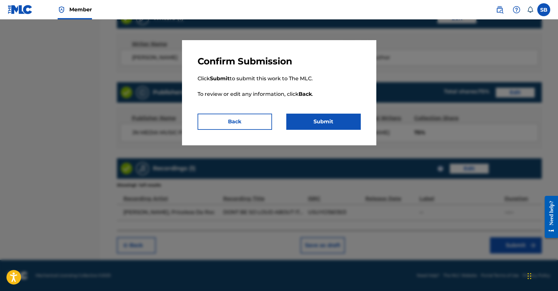
click at [325, 115] on button "Submit" at bounding box center [323, 122] width 75 height 16
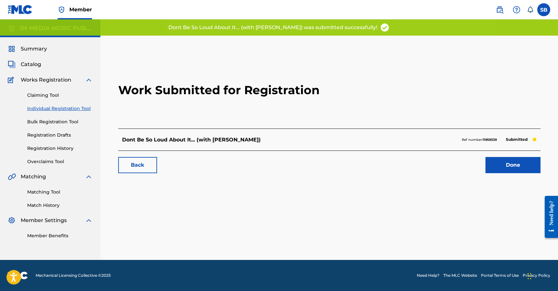
click at [507, 159] on link "Done" at bounding box center [513, 165] width 55 height 16
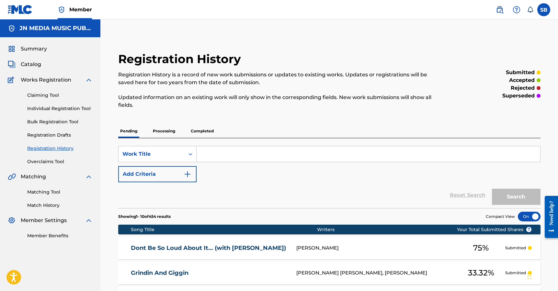
scroll to position [55, 0]
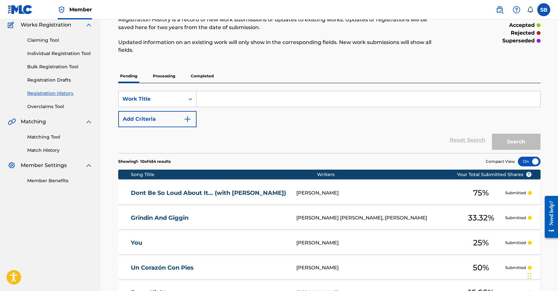
click at [75, 55] on link "Individual Registration Tool" at bounding box center [59, 53] width 65 height 7
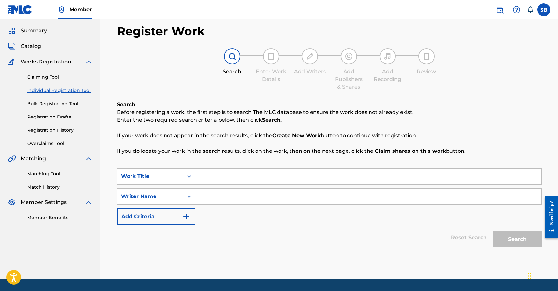
scroll to position [38, 0]
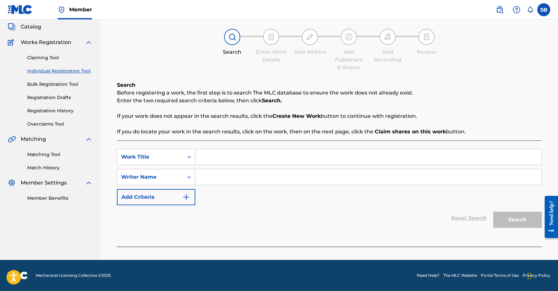
click at [233, 154] on input "Search Form" at bounding box center [368, 157] width 346 height 16
paste input "No Tienen Idea"
type input "No Tienen Idea"
click at [231, 171] on input "Search Form" at bounding box center [368, 177] width 346 height 16
click at [239, 180] on input "Search Form" at bounding box center [368, 177] width 346 height 16
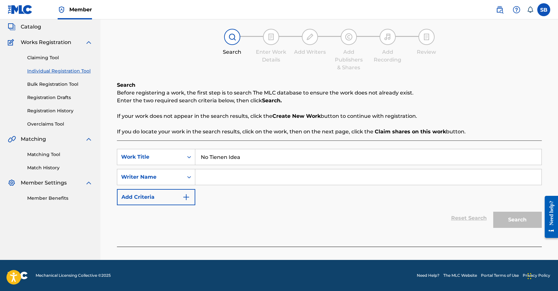
paste input "[PERSON_NAME]"
type input "[PERSON_NAME]"
click at [508, 225] on button "Search" at bounding box center [517, 220] width 49 height 16
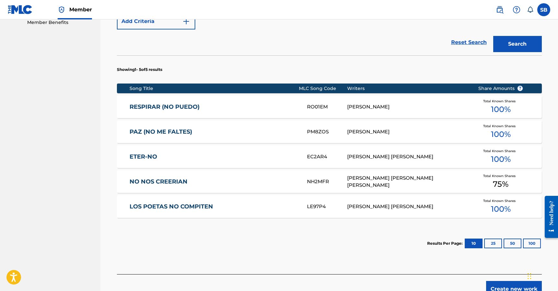
scroll to position [214, 0]
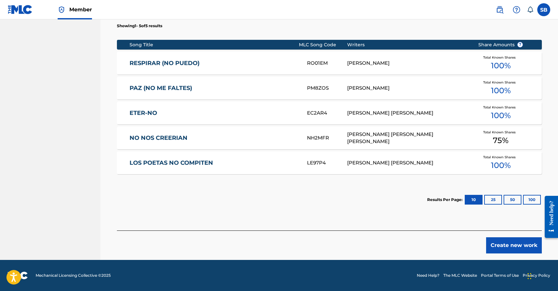
click at [503, 244] on button "Create new work" at bounding box center [514, 245] width 56 height 16
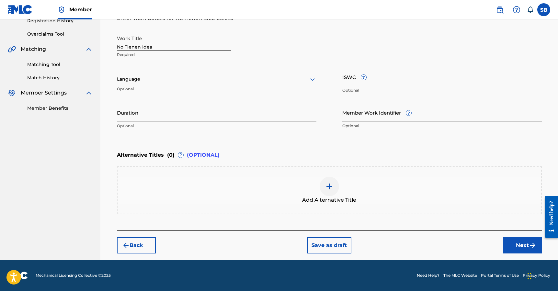
click at [192, 79] on div at bounding box center [217, 79] width 200 height 8
click at [170, 104] on div "Spanish" at bounding box center [216, 108] width 199 height 15
click at [517, 249] on button "Next" at bounding box center [522, 245] width 39 height 16
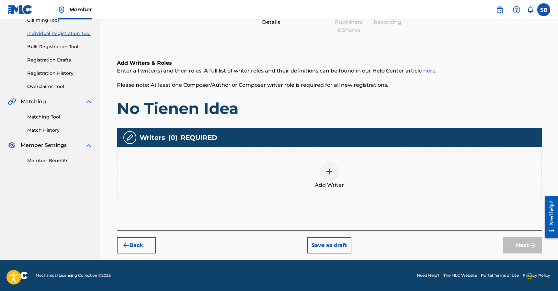
scroll to position [29, 0]
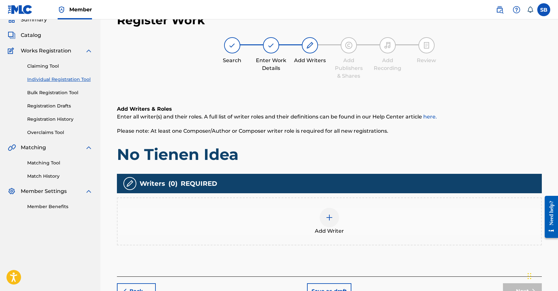
click at [309, 215] on div "Add Writer" at bounding box center [330, 221] width 424 height 27
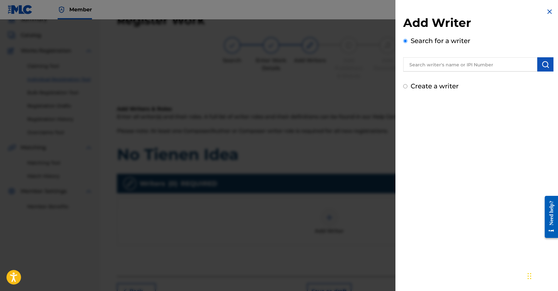
click at [456, 66] on input "text" at bounding box center [470, 64] width 134 height 14
paste input "[PERSON_NAME]"
type input "[PERSON_NAME]"
click at [542, 66] on img "submit" at bounding box center [546, 65] width 8 height 8
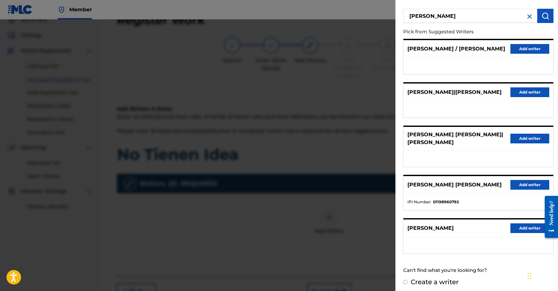
scroll to position [52, 0]
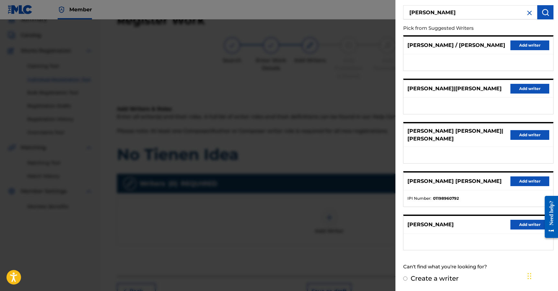
click at [531, 230] on button "Add writer" at bounding box center [530, 225] width 39 height 10
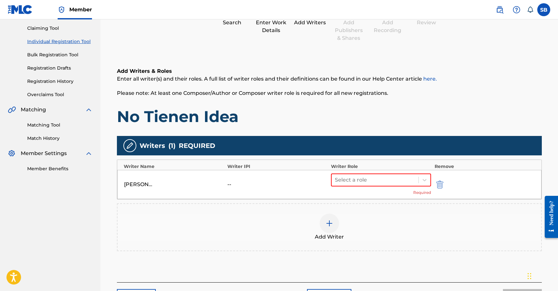
scroll to position [119, 0]
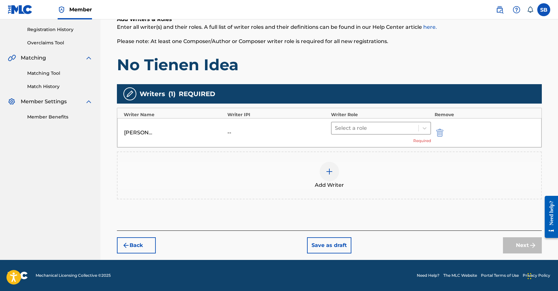
click at [339, 131] on div at bounding box center [375, 128] width 81 height 9
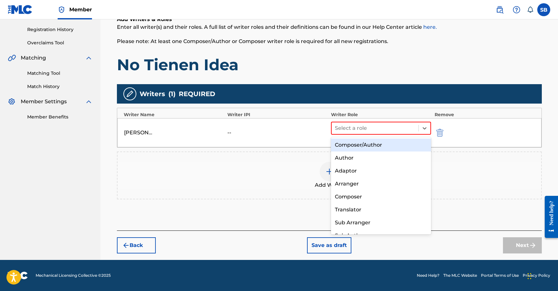
click at [339, 146] on div "Composer/Author" at bounding box center [381, 145] width 100 height 13
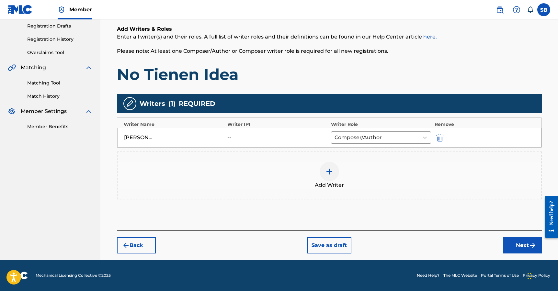
click at [513, 243] on button "Next" at bounding box center [522, 245] width 39 height 16
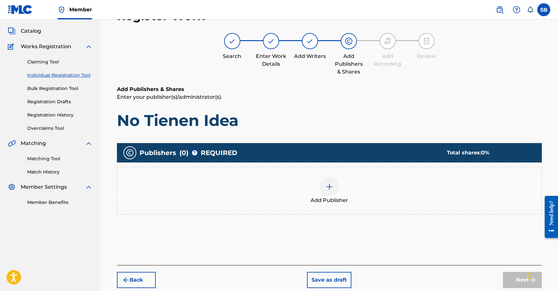
scroll to position [29, 0]
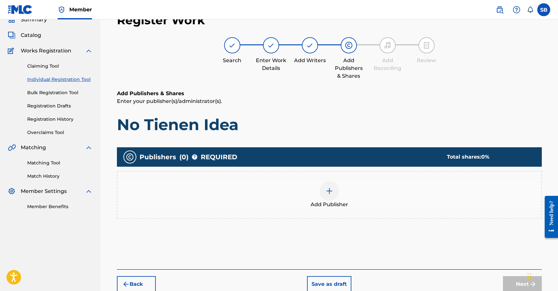
click at [320, 194] on div at bounding box center [329, 190] width 19 height 19
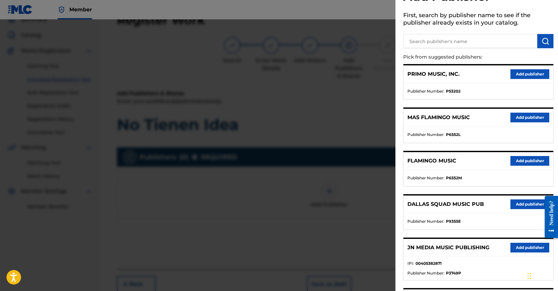
scroll to position [58, 0]
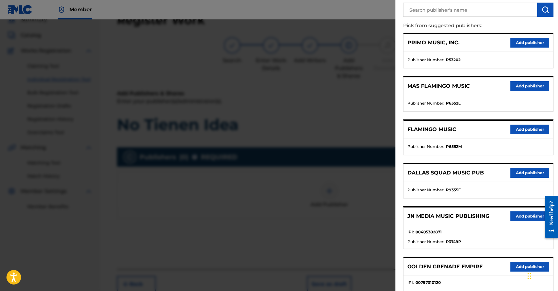
click at [522, 212] on button "Add publisher" at bounding box center [530, 217] width 39 height 10
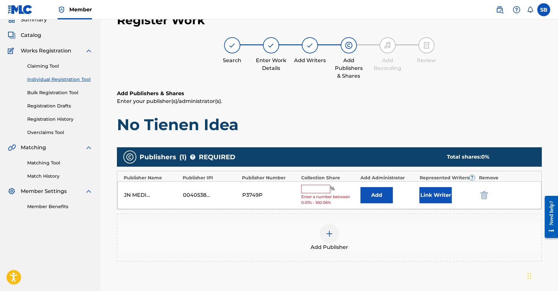
click at [328, 192] on input "text" at bounding box center [315, 189] width 29 height 8
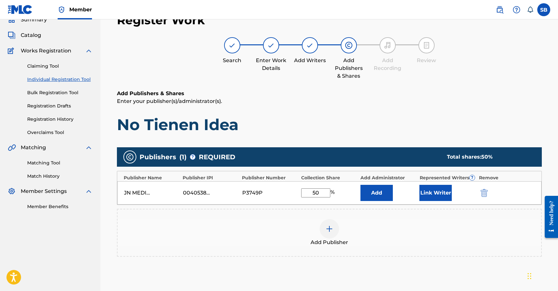
type input "50"
click at [436, 196] on button "Link Writer" at bounding box center [436, 193] width 32 height 16
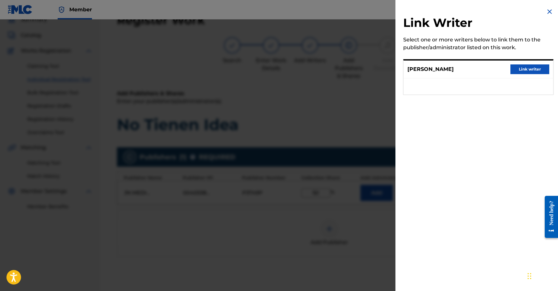
click at [526, 72] on button "Link writer" at bounding box center [530, 69] width 39 height 10
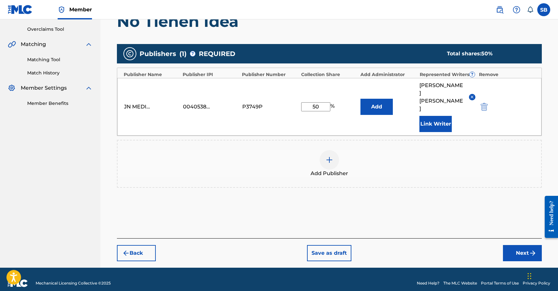
click at [515, 247] on button "Next" at bounding box center [522, 253] width 39 height 16
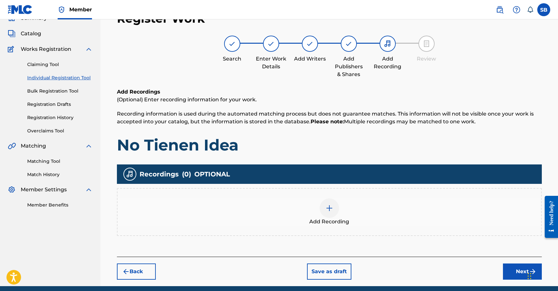
scroll to position [29, 0]
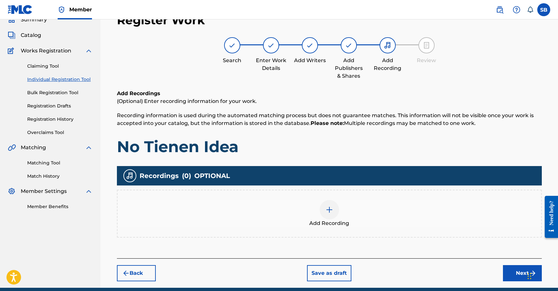
click at [320, 214] on div at bounding box center [329, 209] width 19 height 19
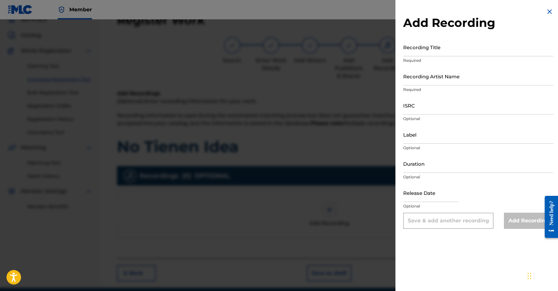
click at [453, 108] on input "ISRC" at bounding box center [478, 105] width 150 height 18
paste input "QZNJY2528132"
type input "QZNJY2528132"
click at [457, 75] on input "Recording Artist Name" at bounding box center [478, 76] width 150 height 18
paste input "[PERSON_NAME]"
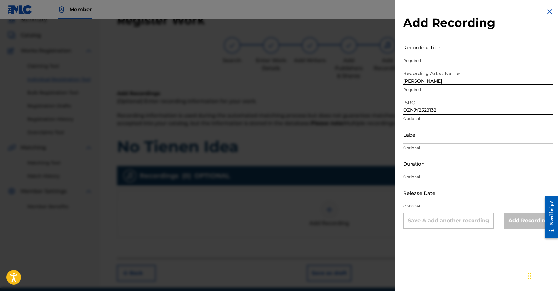
type input "[PERSON_NAME]"
click at [468, 47] on input "Recording Title" at bounding box center [478, 47] width 150 height 18
paste input "No Tienen Idea"
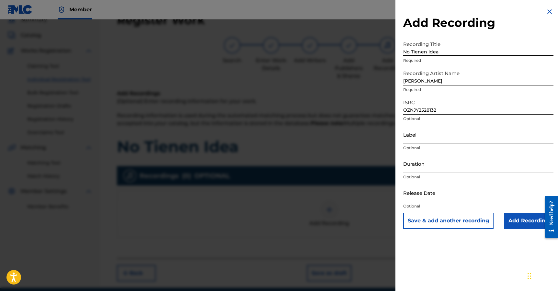
type input "No Tienen Idea"
click at [518, 218] on input "Add Recording" at bounding box center [529, 221] width 50 height 16
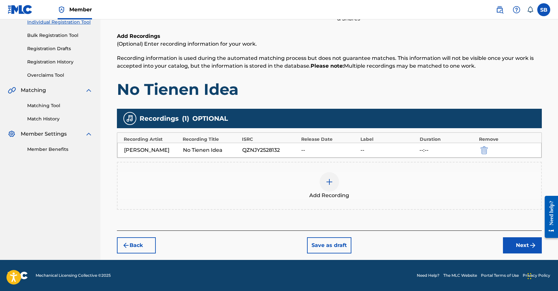
click at [512, 240] on button "Next" at bounding box center [522, 245] width 39 height 16
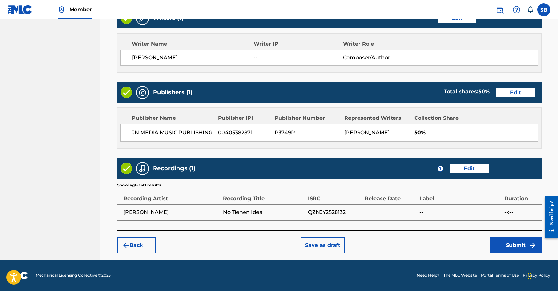
scroll to position [277, 0]
click at [436, 241] on div "Back Save as draft Submit" at bounding box center [329, 242] width 425 height 23
click at [515, 247] on button "Submit" at bounding box center [516, 245] width 52 height 16
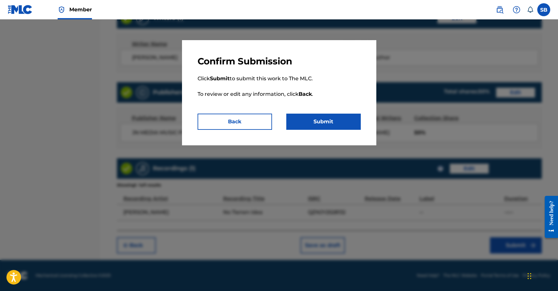
click at [342, 120] on button "Submit" at bounding box center [323, 122] width 75 height 16
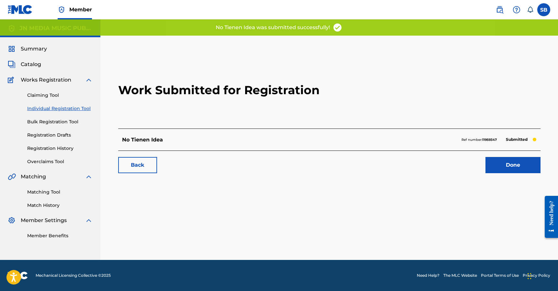
click at [508, 169] on link "Done" at bounding box center [513, 165] width 55 height 16
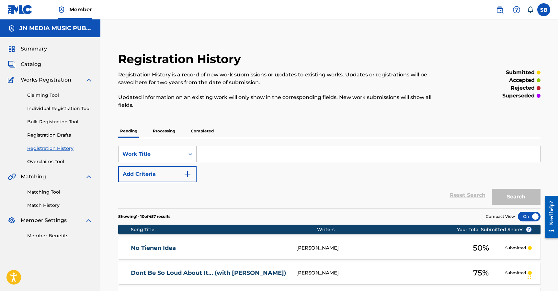
click at [84, 108] on link "Individual Registration Tool" at bounding box center [59, 108] width 65 height 7
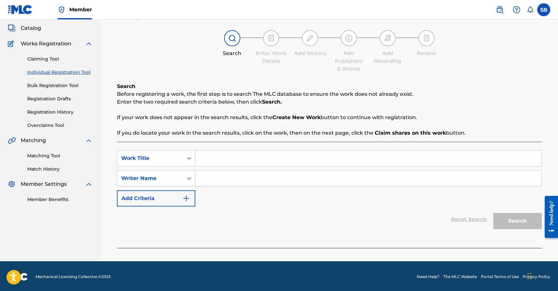
scroll to position [38, 0]
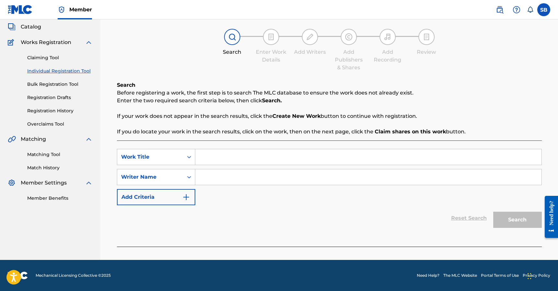
click at [241, 160] on input "Search Form" at bounding box center [368, 157] width 346 height 16
paste input "Mala"
type input "Mala"
click at [231, 179] on input "Search Form" at bounding box center [368, 177] width 346 height 16
click at [277, 178] on input "Search Form" at bounding box center [368, 177] width 346 height 16
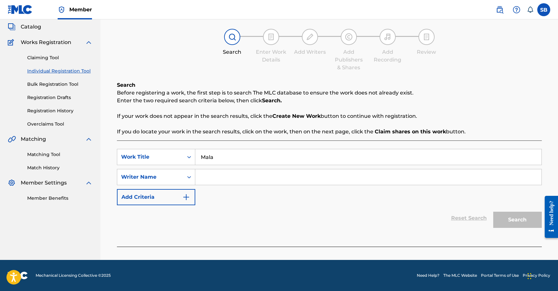
click at [277, 178] on input "Search Form" at bounding box center [368, 177] width 346 height 16
paste input "[PERSON_NAME] [PERSON_NAME] [PERSON_NAME]"
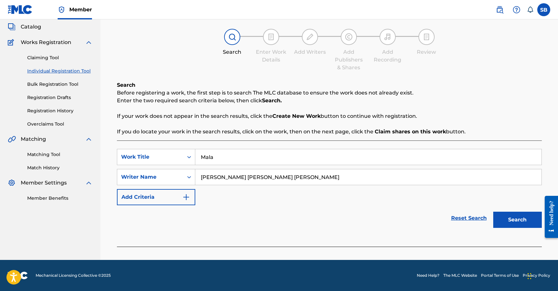
type input "[PERSON_NAME] [PERSON_NAME] [PERSON_NAME]"
click at [509, 224] on button "Search" at bounding box center [517, 220] width 49 height 16
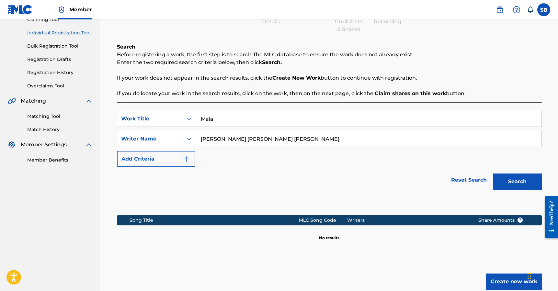
scroll to position [105, 0]
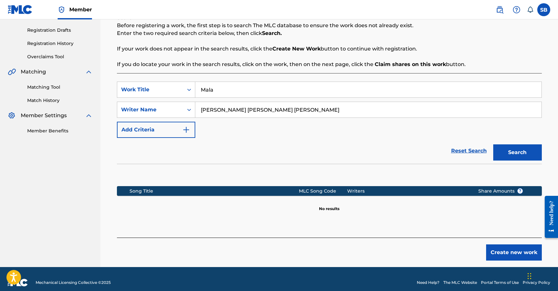
click at [505, 255] on button "Create new work" at bounding box center [514, 253] width 56 height 16
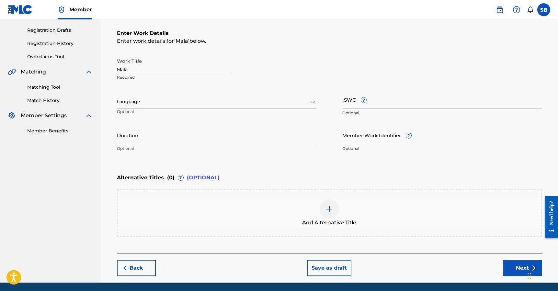
click at [225, 112] on div "Language Optional" at bounding box center [217, 104] width 200 height 29
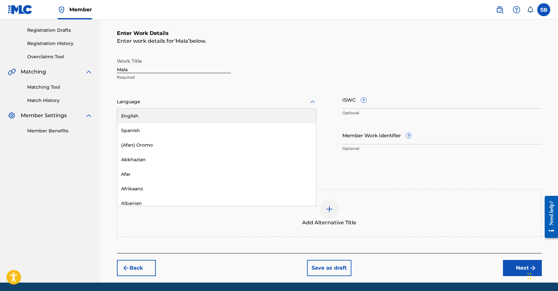
click at [223, 108] on div "Language" at bounding box center [217, 102] width 200 height 14
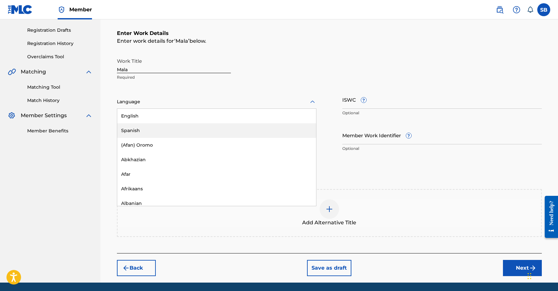
click at [216, 125] on div "Spanish" at bounding box center [216, 130] width 199 height 15
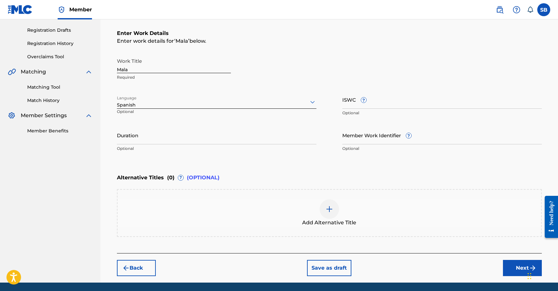
click at [511, 263] on button "Next" at bounding box center [522, 268] width 39 height 16
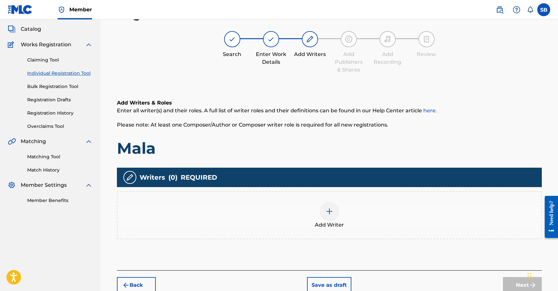
scroll to position [29, 0]
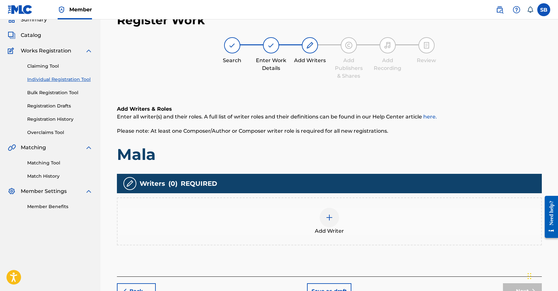
click at [363, 226] on div "Add Writer" at bounding box center [330, 221] width 424 height 27
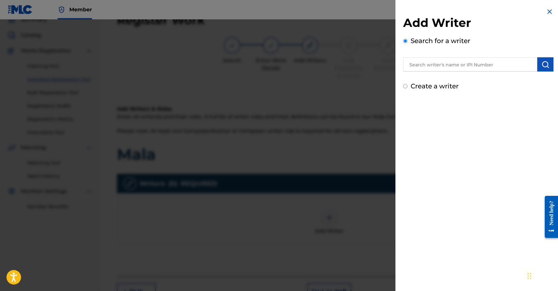
click at [475, 67] on input "text" at bounding box center [470, 64] width 134 height 14
paste input "[PERSON_NAME] [PERSON_NAME] [PERSON_NAME]"
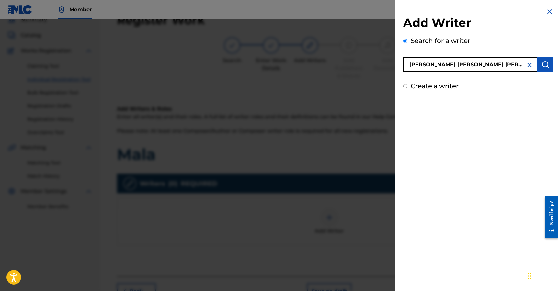
type input "[PERSON_NAME] [PERSON_NAME] [PERSON_NAME]"
click at [541, 68] on button "submit" at bounding box center [545, 64] width 16 height 14
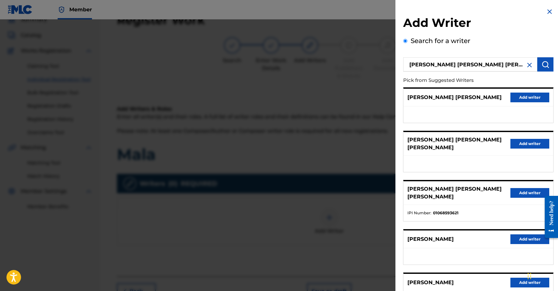
click at [532, 144] on button "Add writer" at bounding box center [530, 144] width 39 height 10
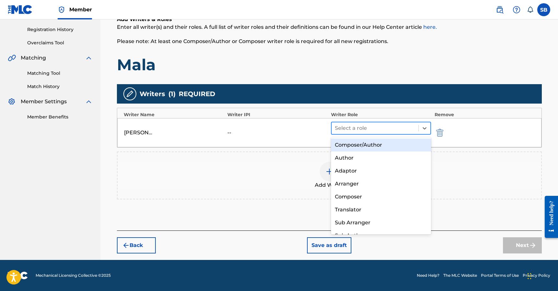
drag, startPoint x: 363, startPoint y: 129, endPoint x: 364, endPoint y: 142, distance: 12.7
click at [363, 129] on div at bounding box center [375, 128] width 81 height 9
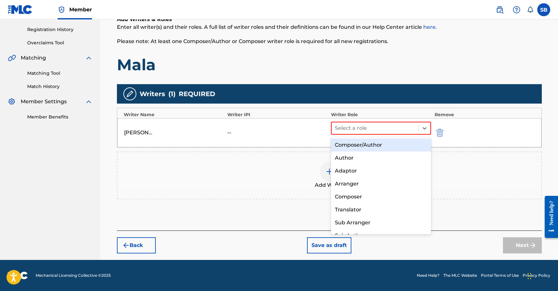
click at [354, 145] on div "Composer/Author" at bounding box center [381, 145] width 100 height 13
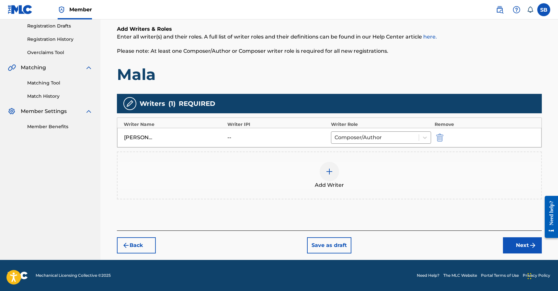
click at [522, 252] on button "Next" at bounding box center [522, 245] width 39 height 16
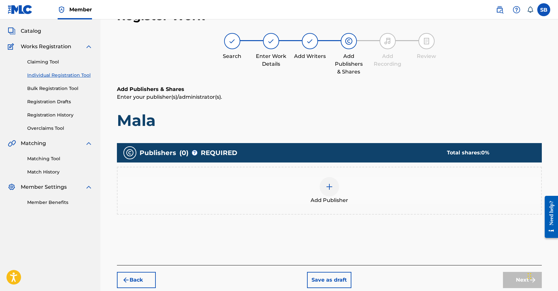
scroll to position [29, 0]
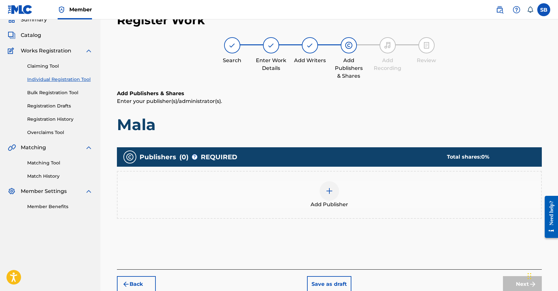
click at [336, 189] on div at bounding box center [329, 190] width 19 height 19
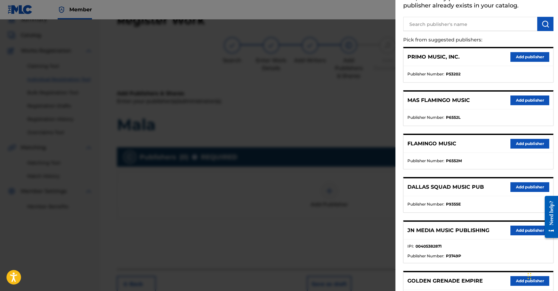
scroll to position [115, 0]
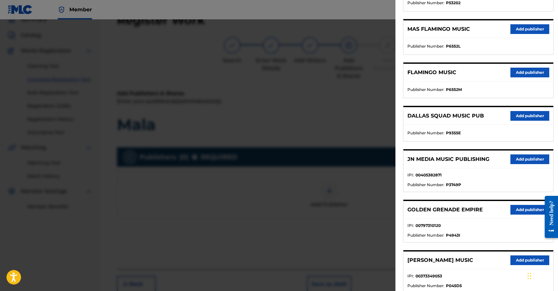
click at [527, 156] on button "Add publisher" at bounding box center [530, 160] width 39 height 10
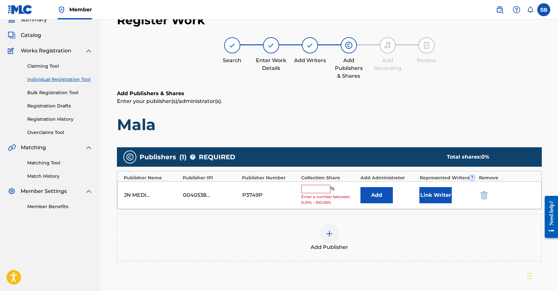
click at [316, 190] on input "text" at bounding box center [315, 189] width 29 height 8
type input "50"
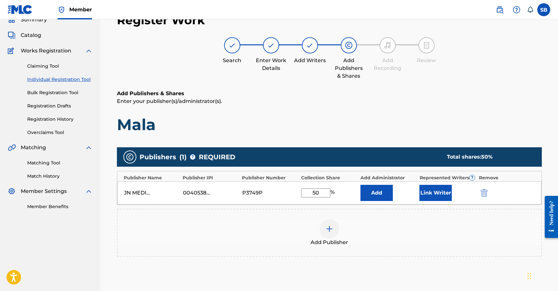
click at [437, 195] on button "Link Writer" at bounding box center [436, 193] width 32 height 16
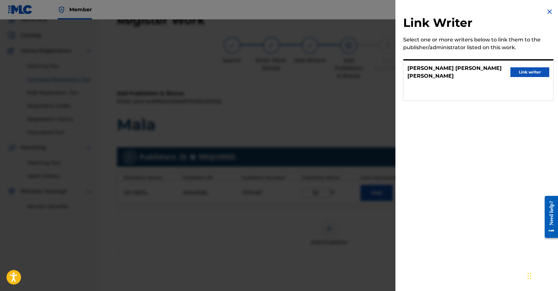
click at [537, 73] on button "Link writer" at bounding box center [530, 72] width 39 height 10
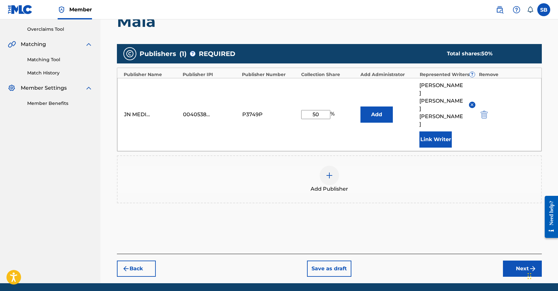
click at [527, 261] on button "Next" at bounding box center [522, 269] width 39 height 16
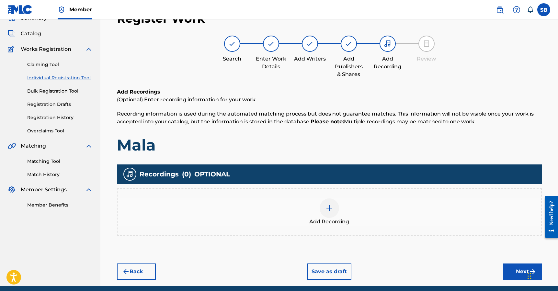
scroll to position [29, 0]
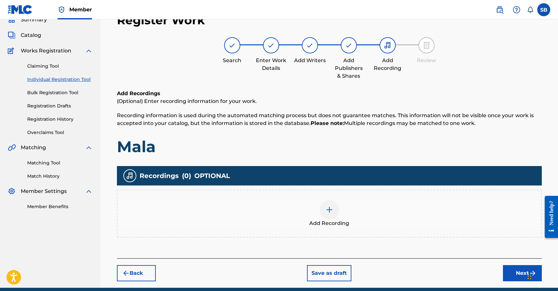
click at [337, 214] on div at bounding box center [329, 209] width 19 height 19
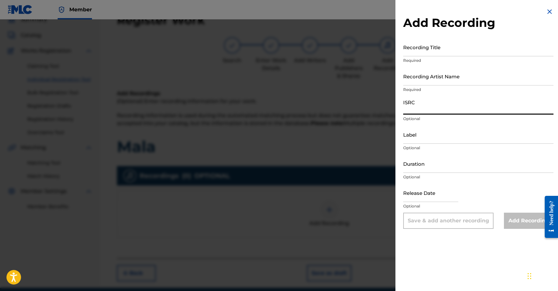
click at [429, 106] on input "ISRC" at bounding box center [478, 105] width 150 height 18
paste input "QZNJY2593849"
type input "QZNJY2593849"
click at [457, 83] on input "Recording Artist Name" at bounding box center [478, 76] width 150 height 18
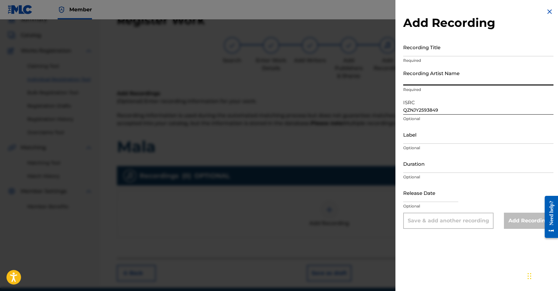
paste input "Neztor mvl, [PERSON_NAME], Dirty Koda, peache flow"
type input "Neztor mvl, [PERSON_NAME], Dirty Koda, peache flow"
click at [487, 52] on input "Recording Title" at bounding box center [478, 47] width 150 height 18
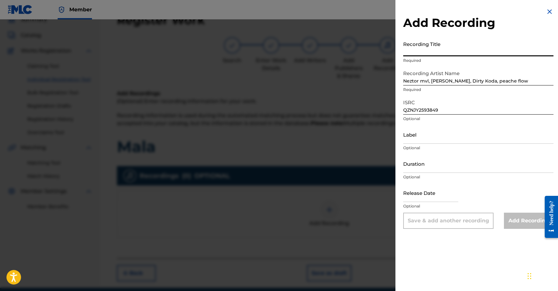
paste input "Mala"
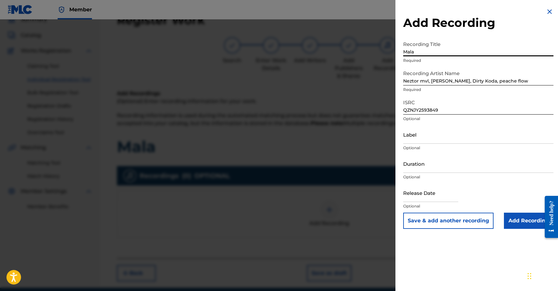
type input "Mala"
click at [521, 221] on input "Add Recording" at bounding box center [529, 221] width 50 height 16
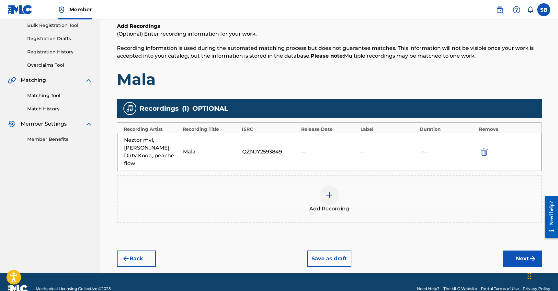
scroll to position [102, 0]
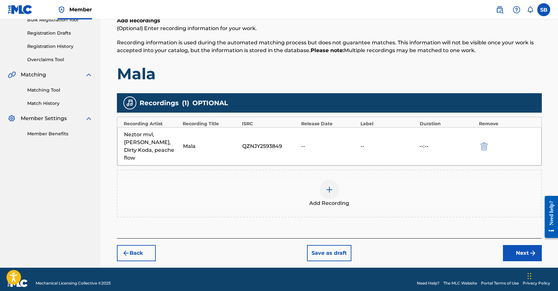
click at [525, 245] on button "Next" at bounding box center [522, 253] width 39 height 16
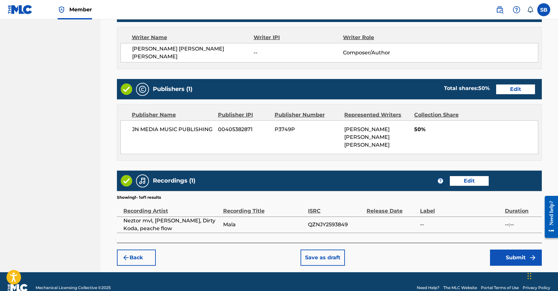
scroll to position [277, 0]
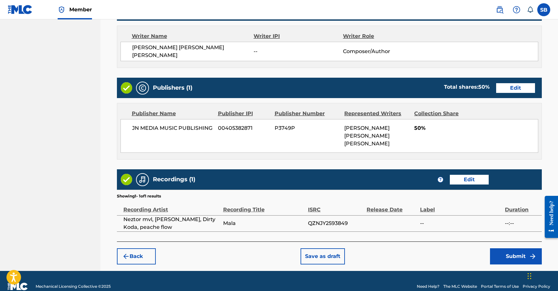
click at [509, 248] on button "Submit" at bounding box center [516, 256] width 52 height 16
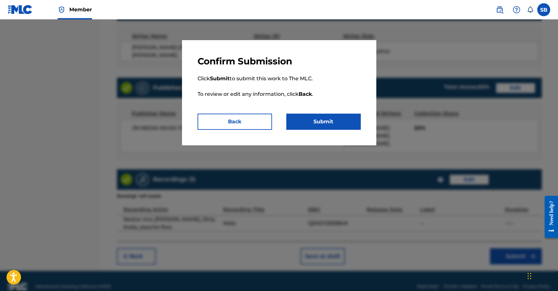
click at [338, 123] on button "Submit" at bounding box center [323, 122] width 75 height 16
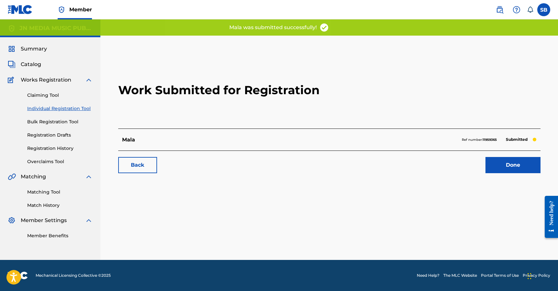
click at [524, 158] on link "Done" at bounding box center [513, 165] width 55 height 16
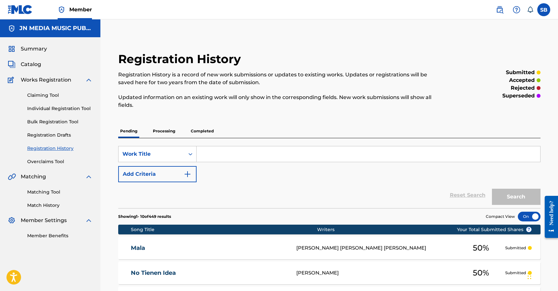
drag, startPoint x: 73, startPoint y: 105, endPoint x: 76, endPoint y: 110, distance: 6.0
click at [73, 105] on link "Individual Registration Tool" at bounding box center [59, 108] width 65 height 7
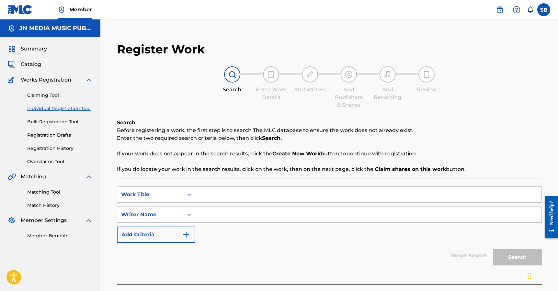
click at [76, 110] on link "Individual Registration Tool" at bounding box center [59, 108] width 65 height 7
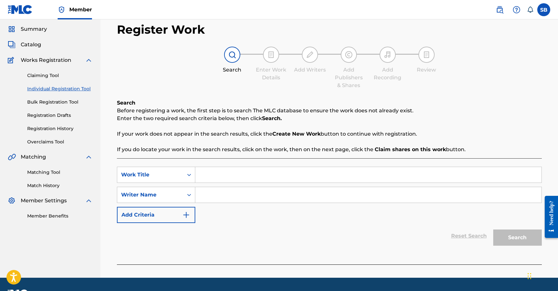
scroll to position [38, 0]
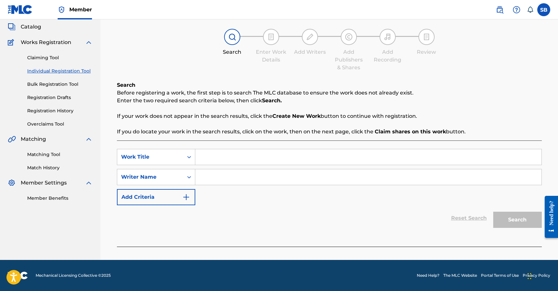
click at [251, 155] on input "Search Form" at bounding box center [368, 157] width 346 height 16
paste input "Yes, registered on [DATE]"
type input "Yes, registered on [DATE]"
drag, startPoint x: 242, startPoint y: 174, endPoint x: 246, endPoint y: 175, distance: 3.7
click at [242, 174] on input "Search Form" at bounding box center [368, 177] width 346 height 16
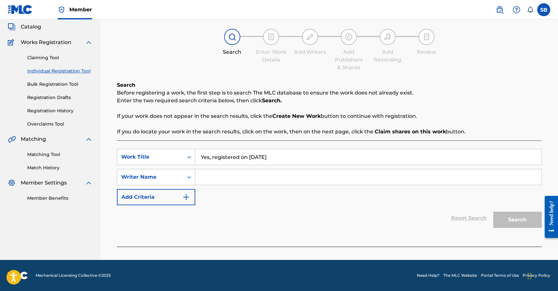
drag, startPoint x: 270, startPoint y: 157, endPoint x: 167, endPoint y: 143, distance: 104.3
click at [169, 143] on div "SearchWithCriteriaee4bdf3e-e61a-419e-8aba-02e337033fe4 Work Title Yes, register…" at bounding box center [329, 194] width 425 height 106
click at [255, 154] on input "Search Form" at bounding box center [368, 157] width 346 height 16
paste input "Malcriado"
type input "Malcriado"
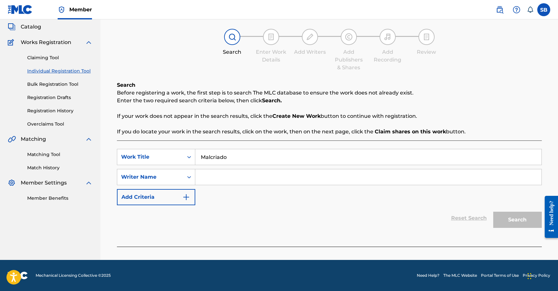
click at [244, 177] on input "Search Form" at bounding box center [368, 177] width 346 height 16
click at [281, 180] on input "Search Form" at bounding box center [368, 177] width 346 height 16
paste input "[PERSON_NAME] [PERSON_NAME]"
type input "[PERSON_NAME] [PERSON_NAME]"
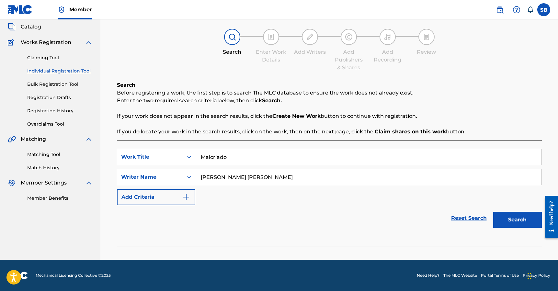
click at [520, 221] on button "Search" at bounding box center [517, 220] width 49 height 16
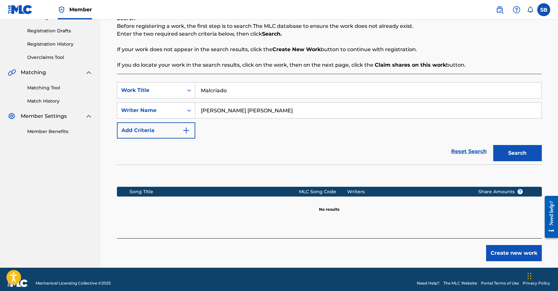
scroll to position [112, 0]
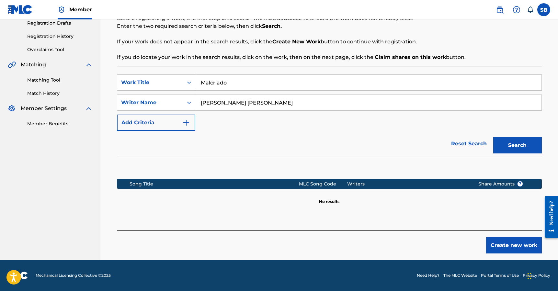
click at [521, 245] on button "Create new work" at bounding box center [514, 245] width 56 height 16
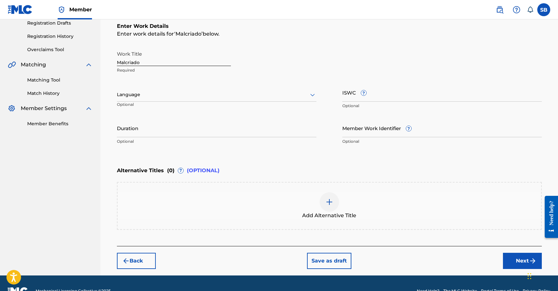
click at [198, 94] on div at bounding box center [217, 95] width 200 height 8
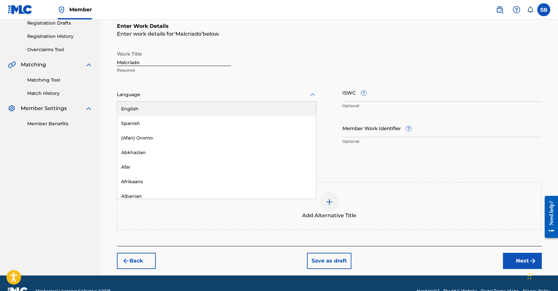
click at [188, 108] on div "English" at bounding box center [216, 109] width 199 height 15
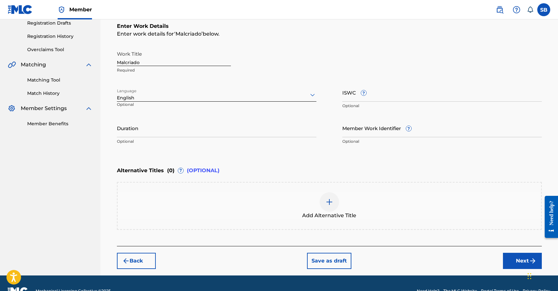
click at [225, 94] on div at bounding box center [217, 95] width 200 height 8
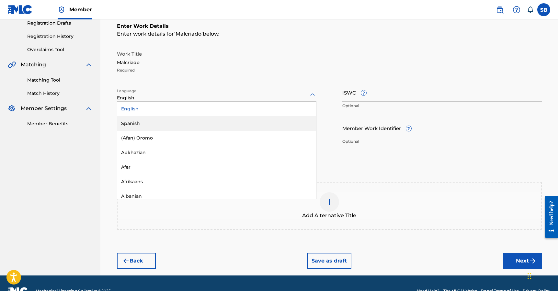
click at [197, 119] on div "Spanish" at bounding box center [216, 123] width 199 height 15
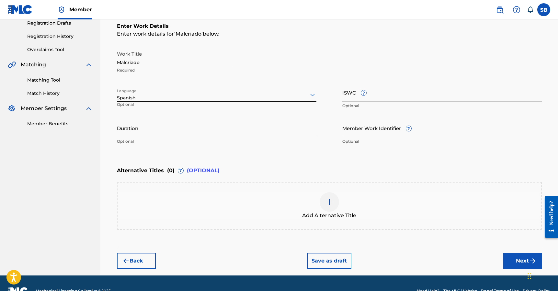
click at [523, 262] on button "Next" at bounding box center [522, 261] width 39 height 16
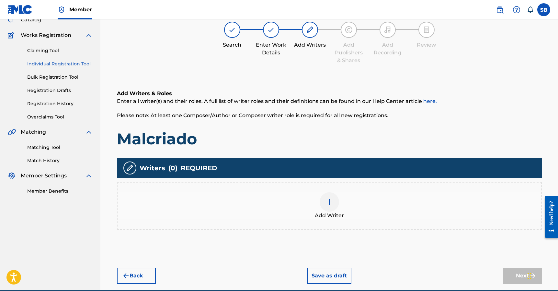
scroll to position [29, 0]
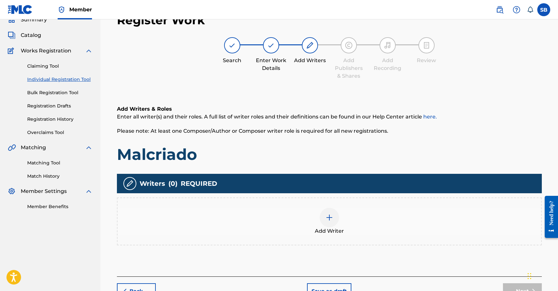
click at [364, 234] on div "Add Writer" at bounding box center [330, 221] width 424 height 27
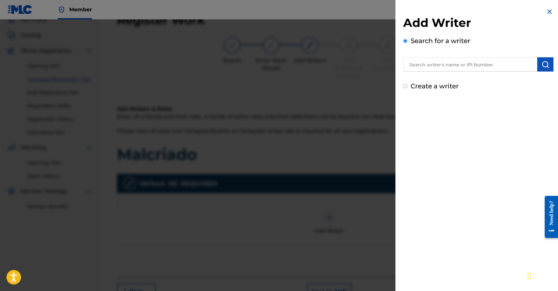
click at [491, 66] on input "text" at bounding box center [470, 64] width 134 height 14
paste input "[PERSON_NAME] [PERSON_NAME]"
type input "[PERSON_NAME] [PERSON_NAME]"
click at [548, 68] on button "submit" at bounding box center [545, 64] width 16 height 14
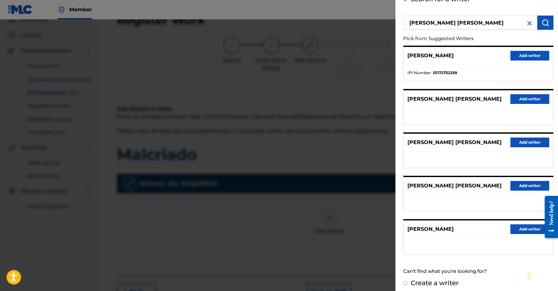
scroll to position [35, 0]
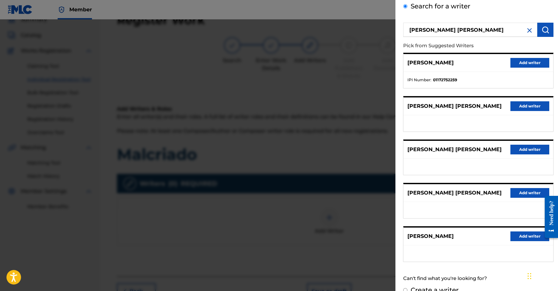
click at [521, 149] on button "Add writer" at bounding box center [530, 150] width 39 height 10
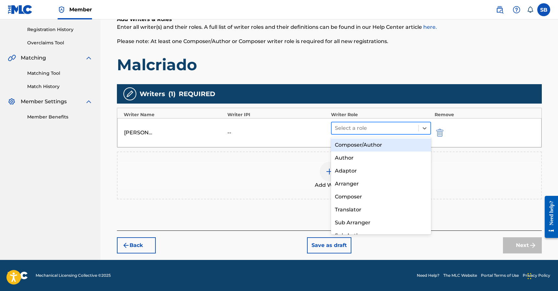
click at [368, 132] on div at bounding box center [375, 128] width 81 height 9
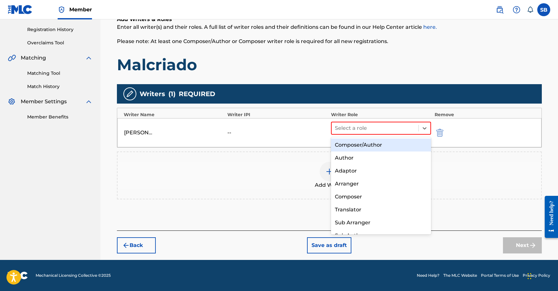
click at [364, 143] on div "Composer/Author" at bounding box center [381, 145] width 100 height 13
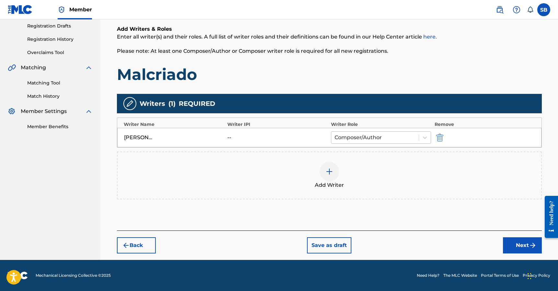
scroll to position [109, 0]
click at [514, 241] on button "Next" at bounding box center [522, 245] width 39 height 16
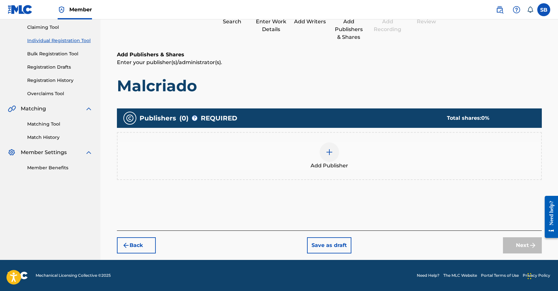
scroll to position [29, 0]
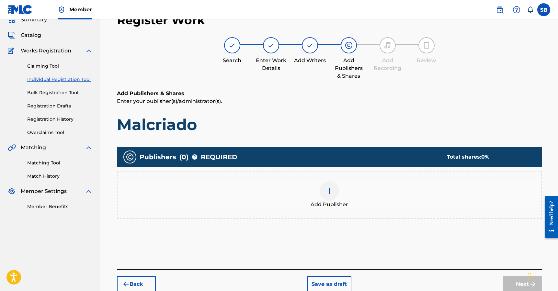
click at [332, 196] on div at bounding box center [329, 190] width 19 height 19
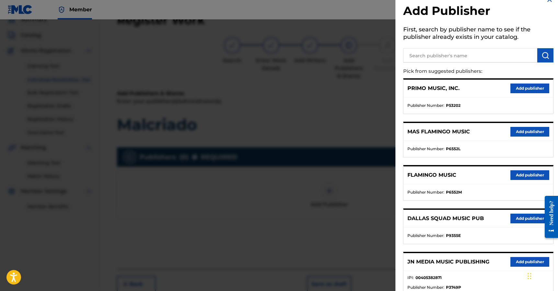
scroll to position [96, 0]
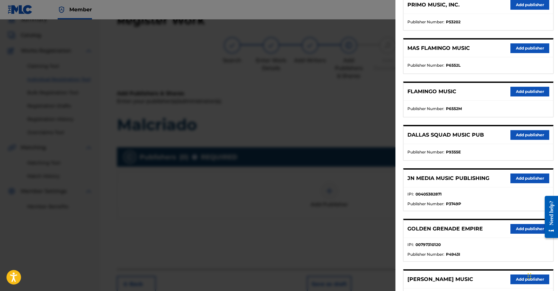
click at [521, 175] on button "Add publisher" at bounding box center [530, 179] width 39 height 10
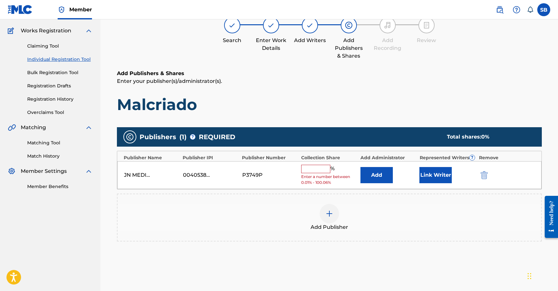
scroll to position [88, 0]
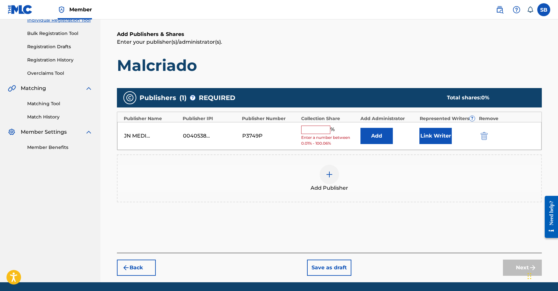
click at [319, 131] on input "text" at bounding box center [315, 130] width 29 height 8
type input "50"
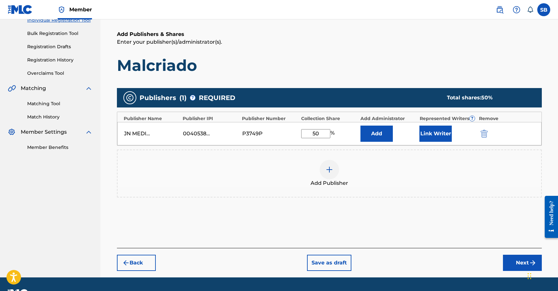
click at [424, 136] on button "Link Writer" at bounding box center [436, 134] width 32 height 16
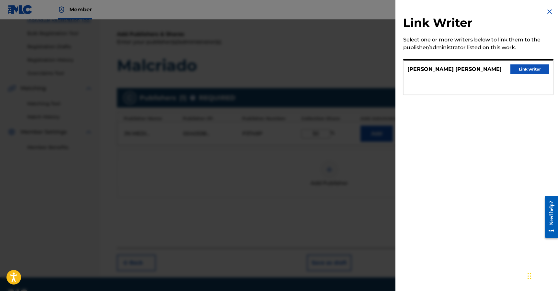
click at [540, 67] on button "Link writer" at bounding box center [530, 69] width 39 height 10
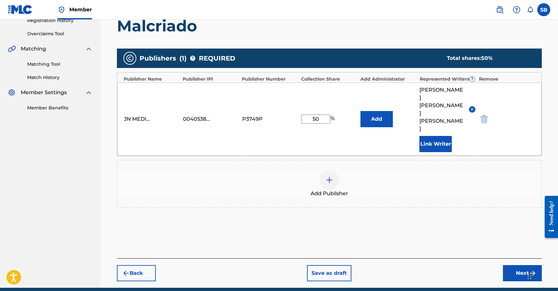
scroll to position [140, 0]
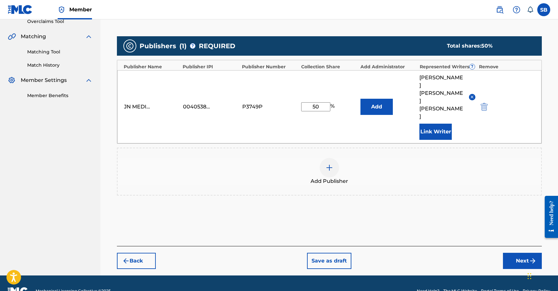
click at [511, 253] on button "Next" at bounding box center [522, 261] width 39 height 16
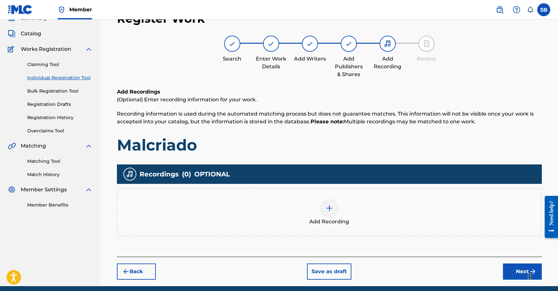
scroll to position [29, 0]
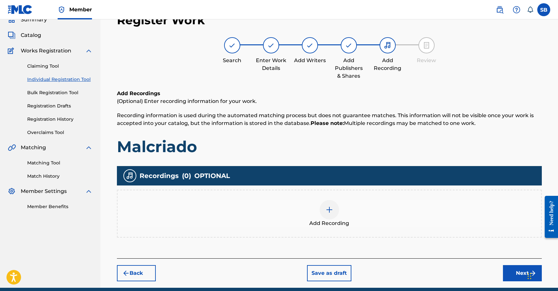
click at [323, 209] on div at bounding box center [329, 209] width 19 height 19
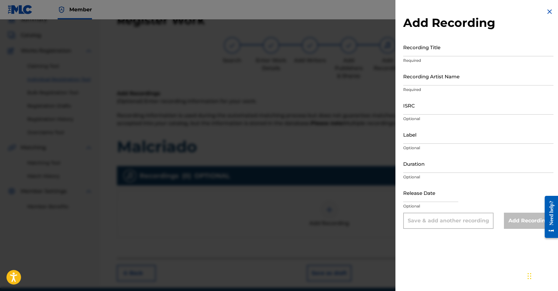
click at [464, 107] on input "ISRC" at bounding box center [478, 105] width 150 height 18
paste input "QZNJY2548365"
type input "QZNJY2548365"
click at [468, 78] on input "Recording Artist Name" at bounding box center [478, 76] width 150 height 18
paste input "ElReghosg"
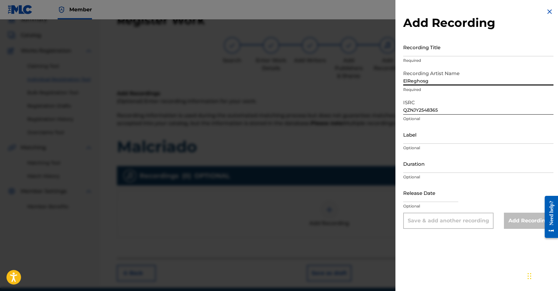
type input "ElReghosg"
click at [493, 48] on input "Recording Title" at bounding box center [478, 47] width 150 height 18
paste input "Malcriado"
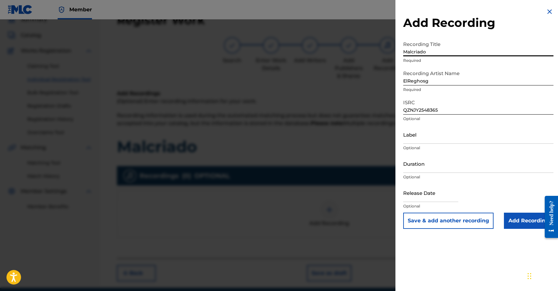
type input "Malcriado"
click at [522, 221] on input "Add Recording" at bounding box center [529, 221] width 50 height 16
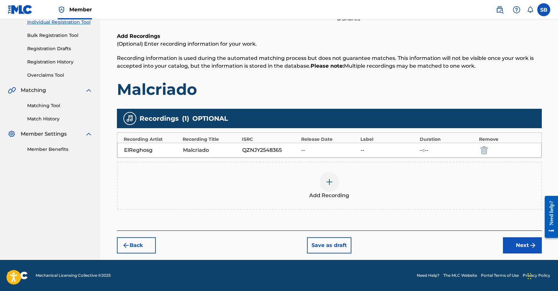
click at [515, 249] on button "Next" at bounding box center [522, 245] width 39 height 16
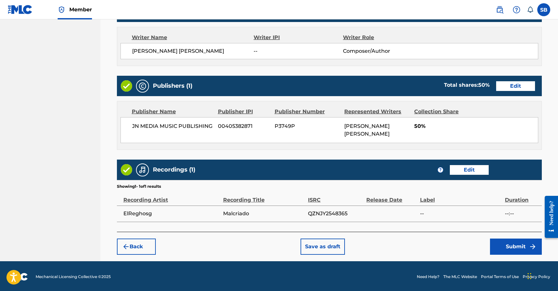
scroll to position [277, 0]
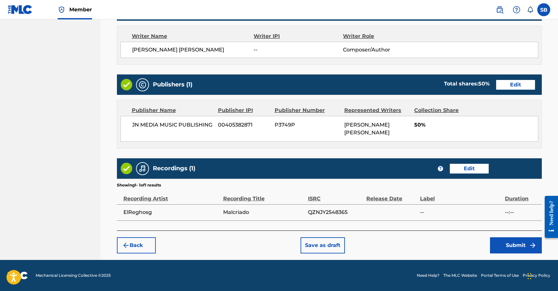
click at [505, 247] on button "Submit" at bounding box center [516, 245] width 52 height 16
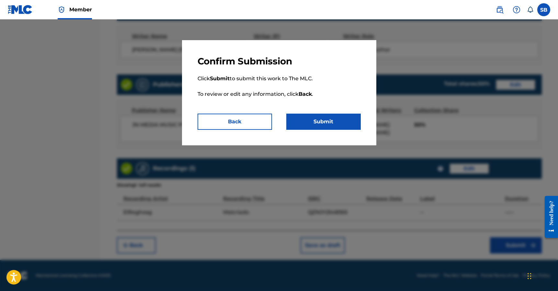
click at [324, 121] on button "Submit" at bounding box center [323, 122] width 75 height 16
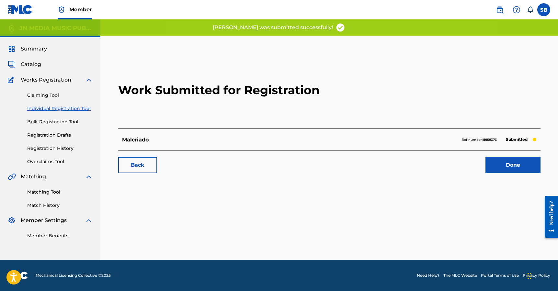
click at [512, 166] on link "Done" at bounding box center [513, 165] width 55 height 16
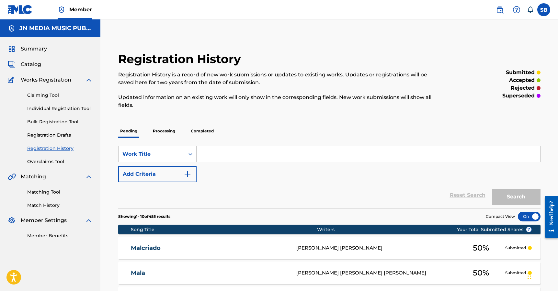
click at [82, 106] on link "Individual Registration Tool" at bounding box center [59, 108] width 65 height 7
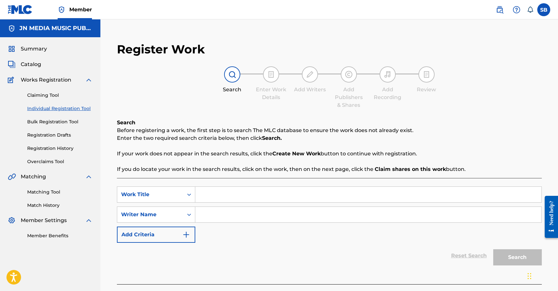
scroll to position [38, 0]
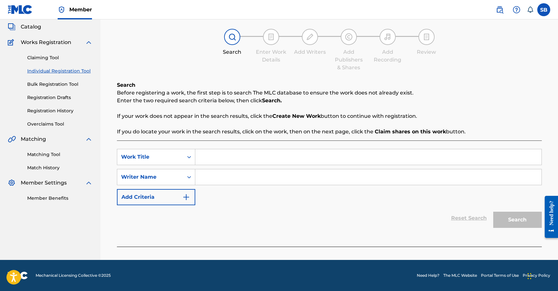
click at [229, 159] on input "Search Form" at bounding box center [368, 157] width 346 height 16
paste input "Aquí Todo Es Ilegal"
type input "Aquí Todo Es Ilegal"
click at [223, 180] on input "Search Form" at bounding box center [368, 177] width 346 height 16
click at [371, 178] on input "Search Form" at bounding box center [368, 177] width 346 height 16
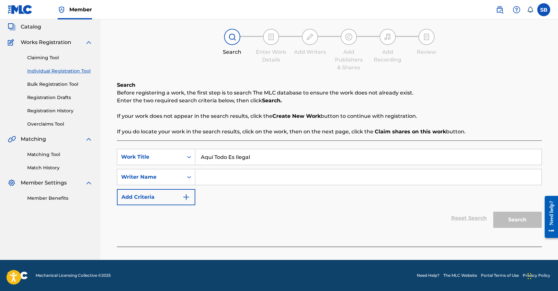
paste input "[PERSON_NAME] [PERSON_NAME]"
type input "[PERSON_NAME] [PERSON_NAME]"
click at [524, 224] on button "Search" at bounding box center [517, 220] width 49 height 16
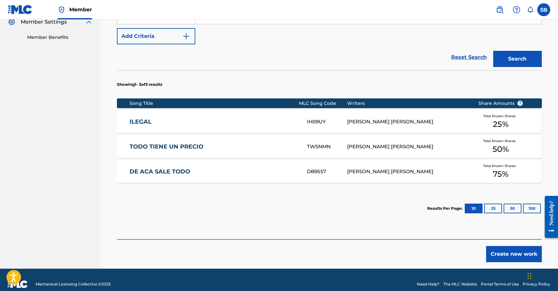
scroll to position [207, 0]
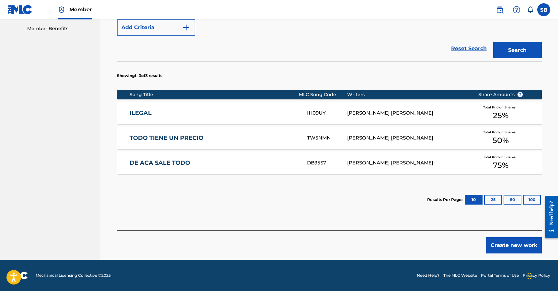
click at [515, 248] on button "Create new work" at bounding box center [514, 245] width 56 height 16
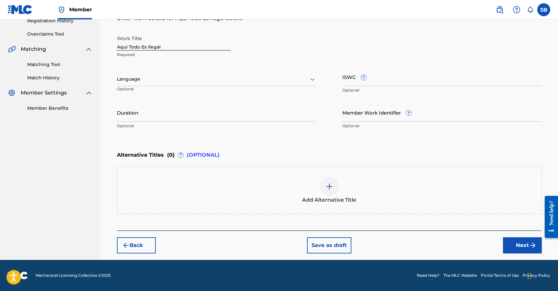
scroll to position [128, 0]
click at [210, 79] on div at bounding box center [217, 79] width 200 height 8
click at [185, 102] on div "Spanish" at bounding box center [216, 108] width 199 height 15
click at [525, 249] on button "Next" at bounding box center [522, 245] width 39 height 16
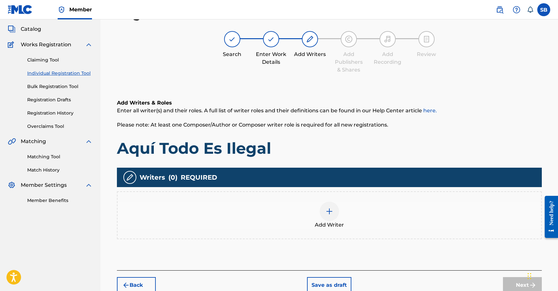
scroll to position [29, 0]
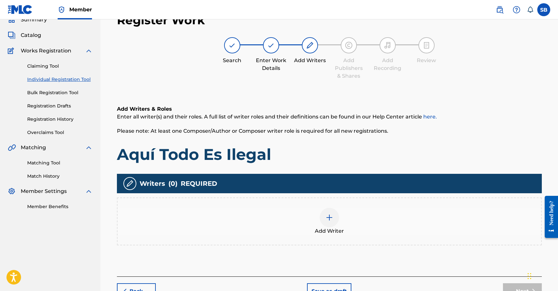
click at [384, 211] on div "Add Writer" at bounding box center [330, 221] width 424 height 27
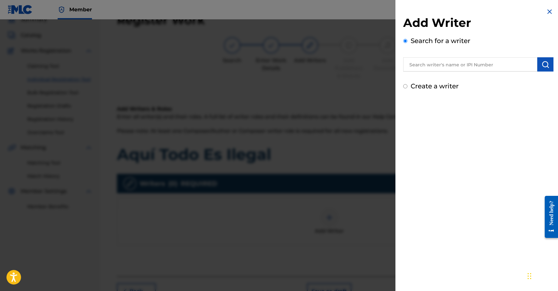
click at [459, 66] on input "text" at bounding box center [470, 64] width 134 height 14
paste input "[PERSON_NAME] [PERSON_NAME]"
type input "[PERSON_NAME] [PERSON_NAME]"
click at [547, 62] on button "submit" at bounding box center [545, 64] width 16 height 14
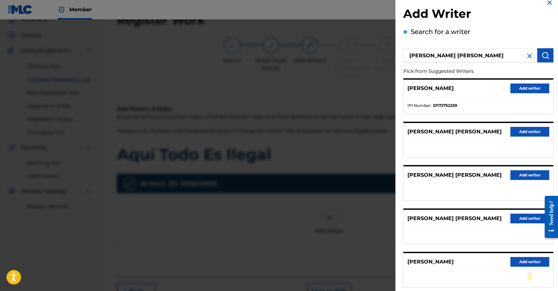
scroll to position [17, 0]
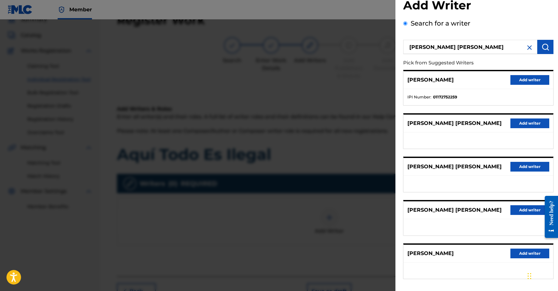
click at [536, 168] on button "Add writer" at bounding box center [530, 167] width 39 height 10
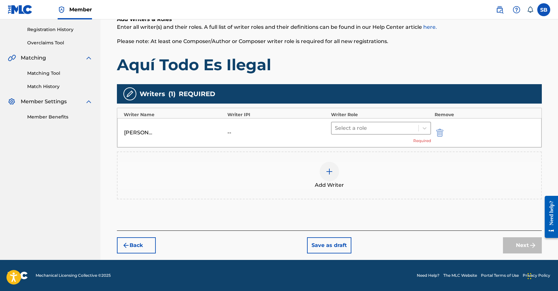
drag, startPoint x: 355, startPoint y: 131, endPoint x: 357, endPoint y: 135, distance: 4.8
click at [355, 130] on div at bounding box center [375, 128] width 81 height 9
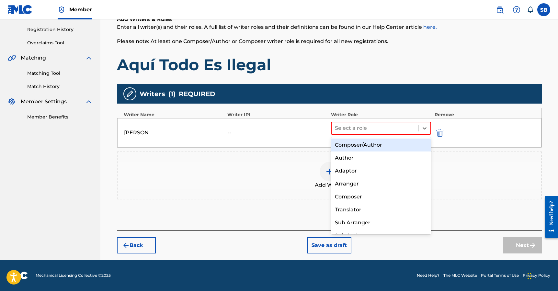
click at [359, 141] on div "Composer/Author" at bounding box center [381, 145] width 100 height 13
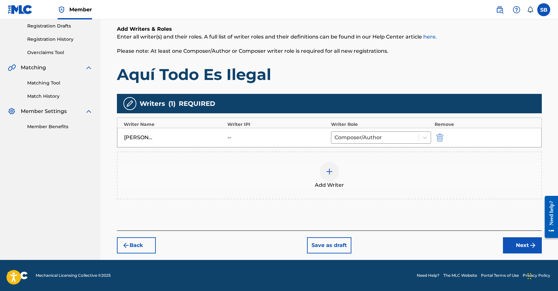
scroll to position [109, 0]
click at [516, 247] on button "Next" at bounding box center [522, 245] width 39 height 16
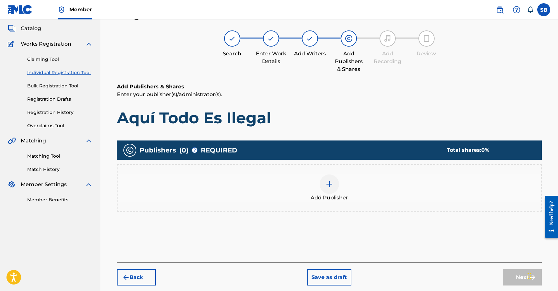
scroll to position [29, 0]
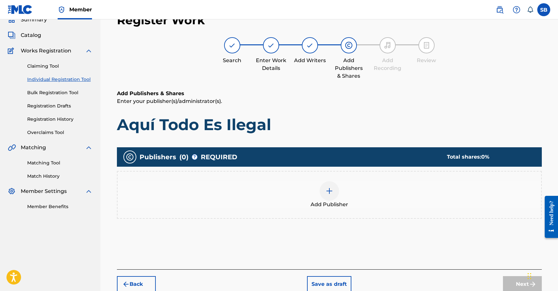
click at [321, 196] on div at bounding box center [329, 190] width 19 height 19
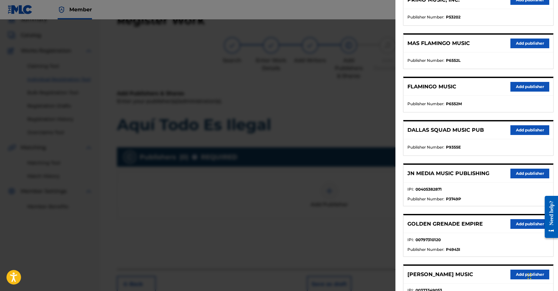
scroll to position [102, 0]
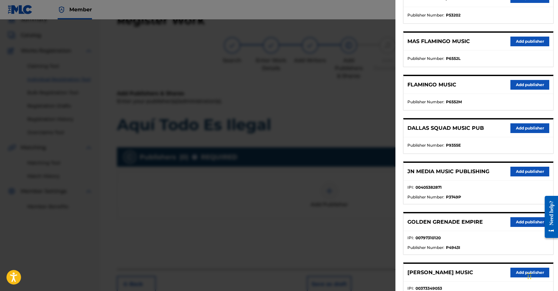
click at [524, 173] on button "Add publisher" at bounding box center [530, 172] width 39 height 10
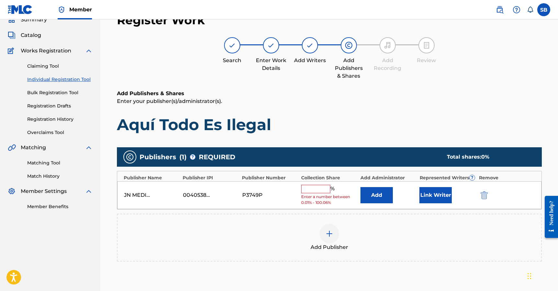
click at [318, 191] on input "text" at bounding box center [315, 189] width 29 height 8
type input "50"
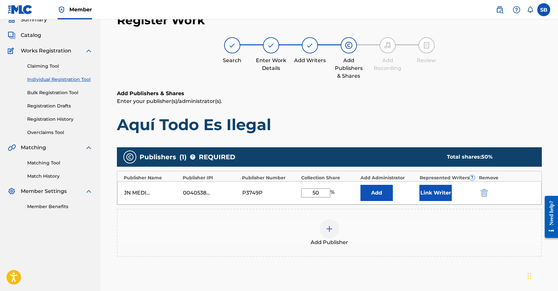
click at [434, 193] on button "Link Writer" at bounding box center [436, 193] width 32 height 16
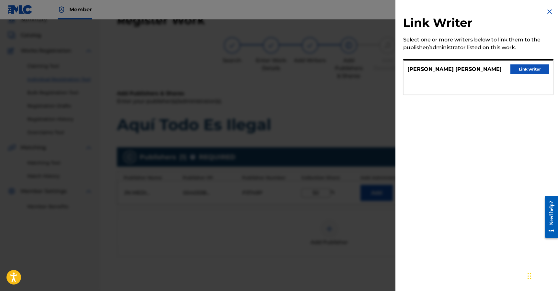
click at [543, 71] on button "Link writer" at bounding box center [530, 69] width 39 height 10
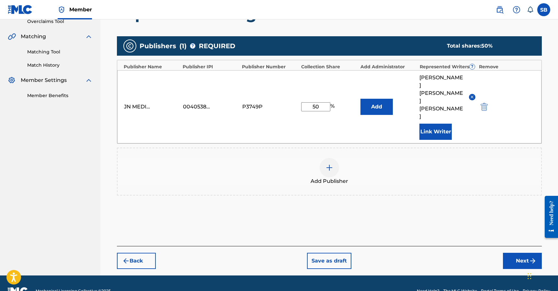
click at [527, 253] on button "Next" at bounding box center [522, 261] width 39 height 16
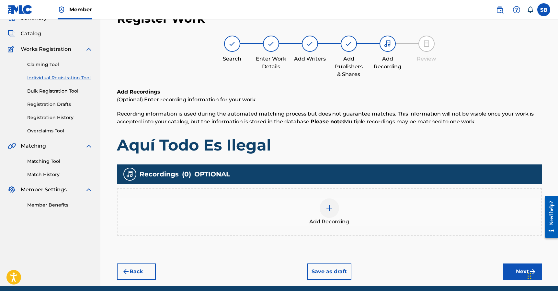
scroll to position [29, 0]
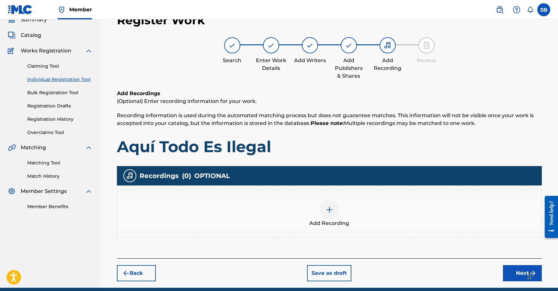
click at [317, 212] on div "Add Recording" at bounding box center [330, 213] width 424 height 27
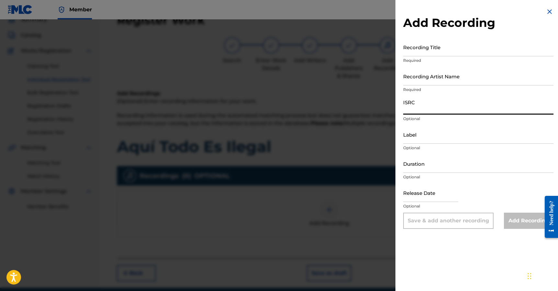
drag, startPoint x: 445, startPoint y: 111, endPoint x: 442, endPoint y: 109, distance: 4.0
click at [445, 111] on input "ISRC" at bounding box center [478, 105] width 150 height 18
paste input "QZNJY2513352"
type input "QZNJY2513352"
click at [435, 85] on input "Recording Artist Name" at bounding box center [478, 76] width 150 height 18
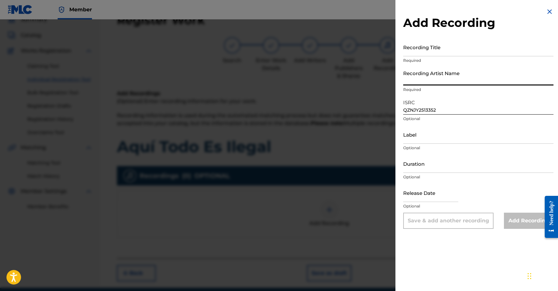
paste input "$AFAD0, ElReghosg"
type input "$AFAD0, ElReghosg"
click at [476, 56] on input "Recording Title" at bounding box center [478, 47] width 150 height 18
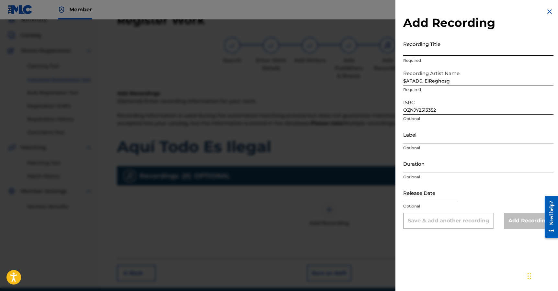
paste input "Aquí Todo Es Ilega"
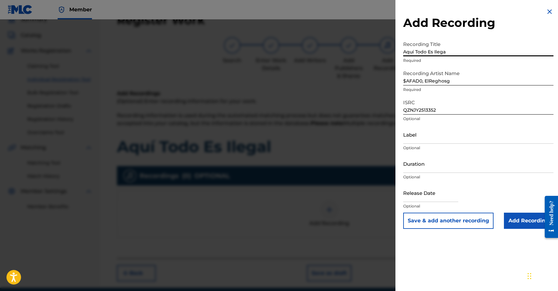
type input "Aquí Todo Es Ilega"
click at [515, 218] on input "Add Recording" at bounding box center [529, 221] width 50 height 16
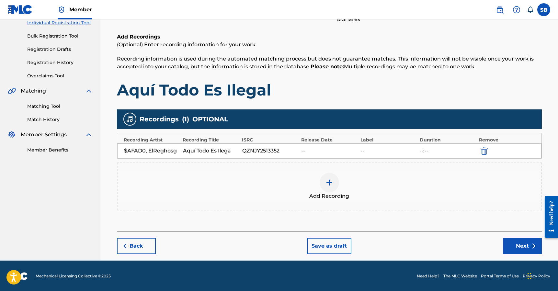
scroll to position [87, 0]
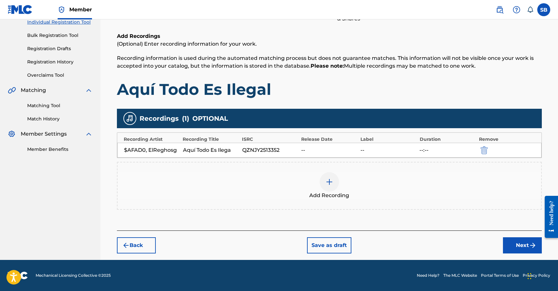
click at [527, 251] on button "Next" at bounding box center [522, 245] width 39 height 16
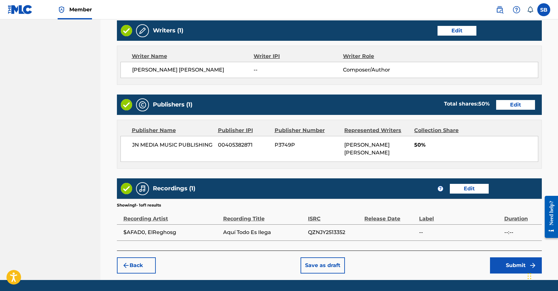
scroll to position [277, 0]
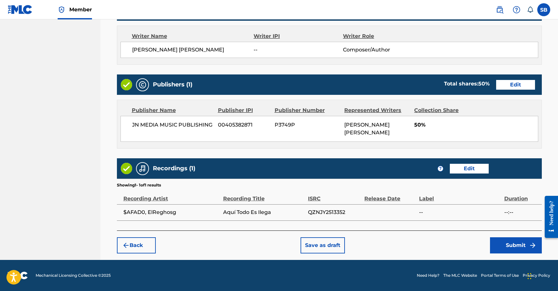
click at [510, 244] on button "Submit" at bounding box center [516, 245] width 52 height 16
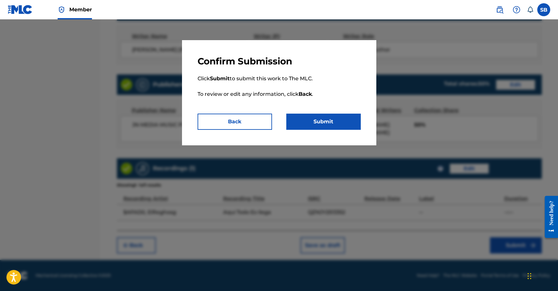
click at [334, 117] on button "Submit" at bounding box center [323, 122] width 75 height 16
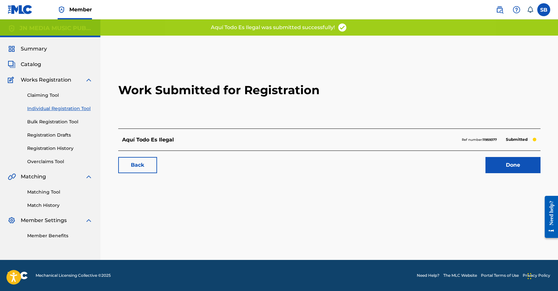
click at [492, 162] on link "Done" at bounding box center [513, 165] width 55 height 16
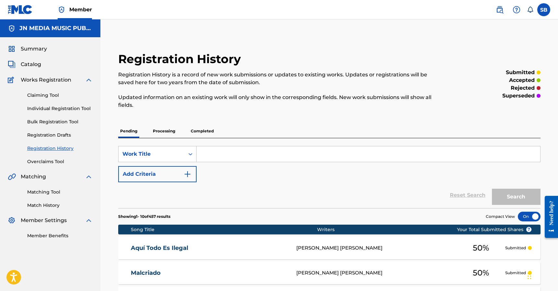
click at [81, 111] on link "Individual Registration Tool" at bounding box center [59, 108] width 65 height 7
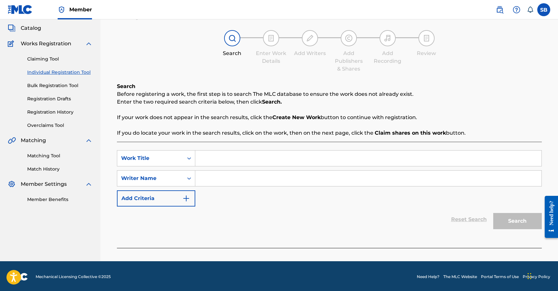
scroll to position [38, 0]
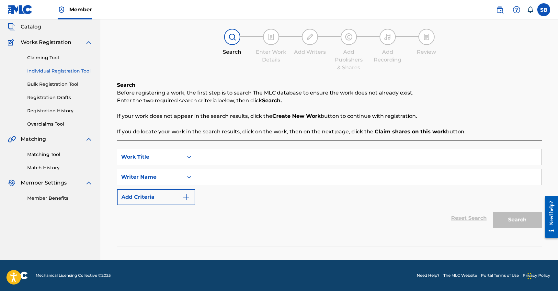
click at [235, 158] on input "Search Form" at bounding box center [368, 157] width 346 height 16
paste input "Boom"
type input "Boom"
click at [233, 173] on input "Search Form" at bounding box center [368, 177] width 346 height 16
click at [305, 177] on input "Search Form" at bounding box center [368, 177] width 346 height 16
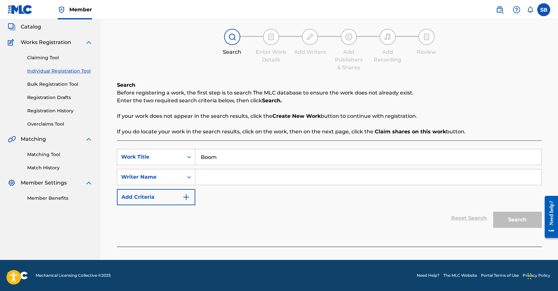
paste input "Tacheem [PERSON_NAME]"
type input "Tacheem [PERSON_NAME]"
click at [518, 220] on button "Search" at bounding box center [517, 220] width 49 height 16
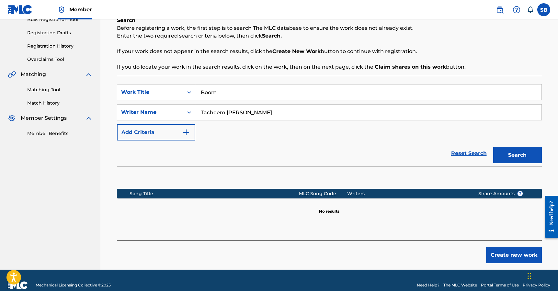
scroll to position [112, 0]
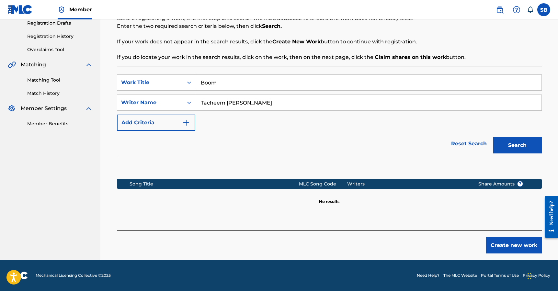
click at [525, 253] on button "Create new work" at bounding box center [514, 245] width 56 height 16
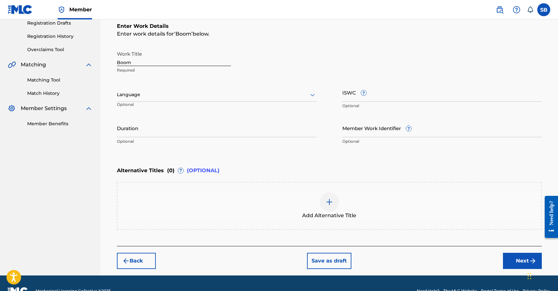
click at [515, 248] on div "Back Save as draft Next" at bounding box center [329, 257] width 425 height 23
click at [188, 85] on div "Language Optional" at bounding box center [217, 97] width 200 height 29
click at [177, 98] on div at bounding box center [217, 95] width 200 height 8
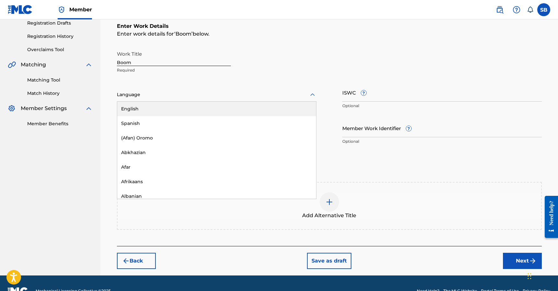
click at [177, 105] on div "English" at bounding box center [216, 109] width 199 height 15
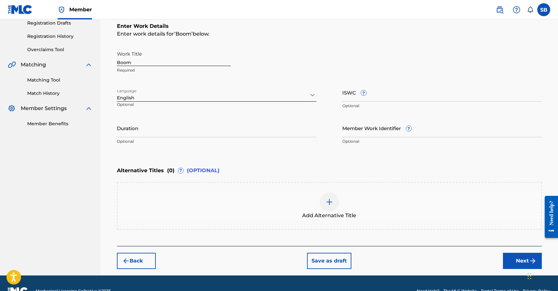
click at [518, 263] on button "Next" at bounding box center [522, 261] width 39 height 16
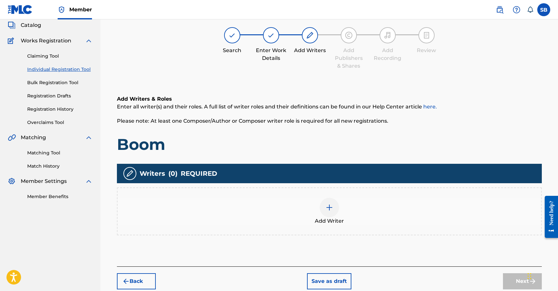
scroll to position [29, 0]
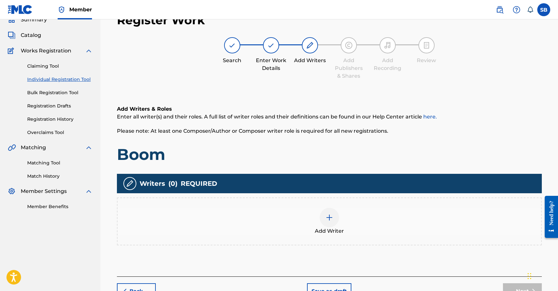
click at [338, 214] on div at bounding box center [329, 217] width 19 height 19
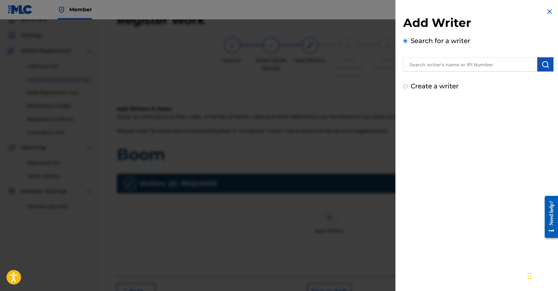
click at [459, 68] on input "text" at bounding box center [470, 64] width 134 height 14
paste input "Tacheem [PERSON_NAME]"
type input "Tacheem [PERSON_NAME]"
click at [544, 69] on button "submit" at bounding box center [545, 64] width 16 height 14
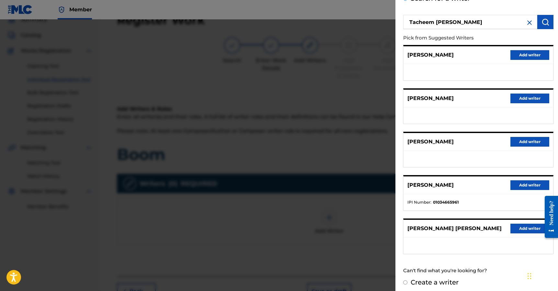
scroll to position [46, 0]
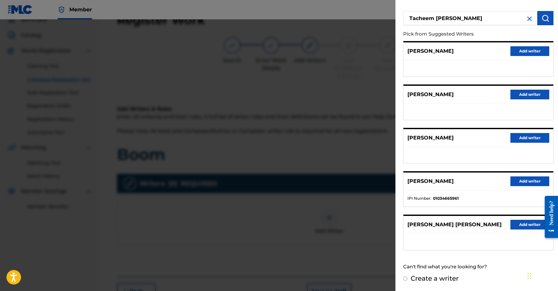
click at [523, 136] on button "Add writer" at bounding box center [530, 138] width 39 height 10
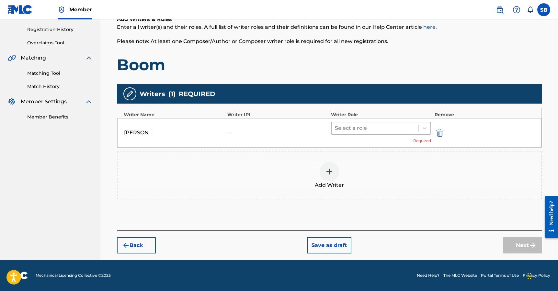
click at [371, 128] on div at bounding box center [375, 128] width 81 height 9
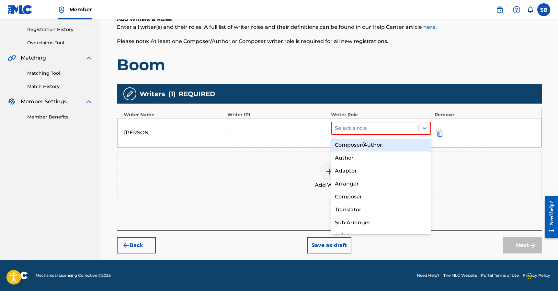
click at [384, 147] on div "Composer/Author" at bounding box center [381, 145] width 100 height 13
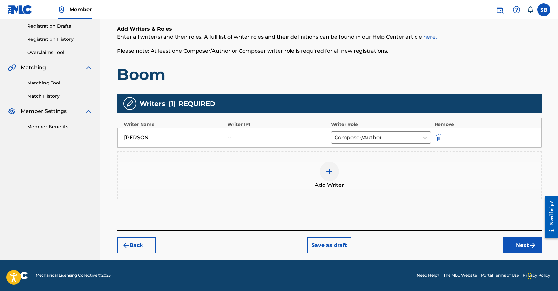
click at [511, 247] on button "Next" at bounding box center [522, 245] width 39 height 16
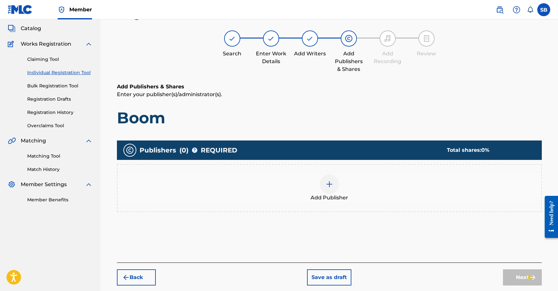
scroll to position [29, 0]
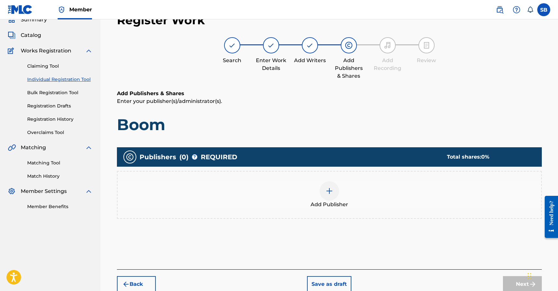
click at [327, 193] on img at bounding box center [330, 191] width 8 height 8
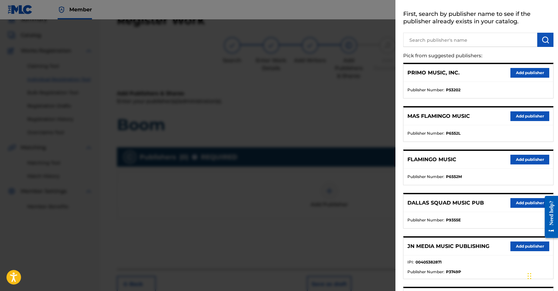
scroll to position [60, 0]
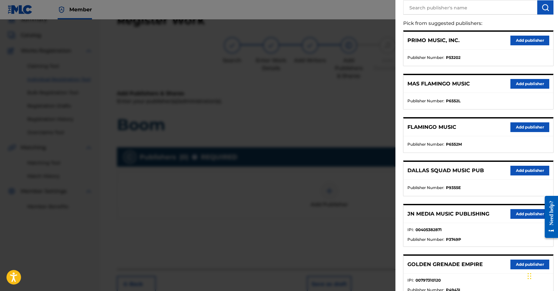
click at [522, 216] on button "Add publisher" at bounding box center [530, 214] width 39 height 10
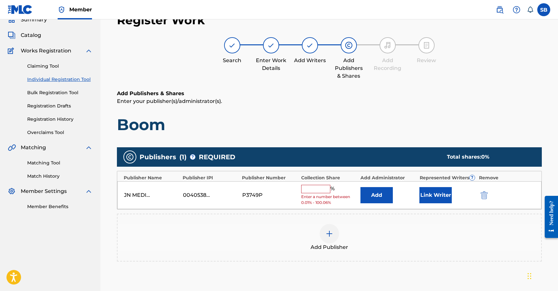
click at [307, 187] on input "text" at bounding box center [315, 189] width 29 height 8
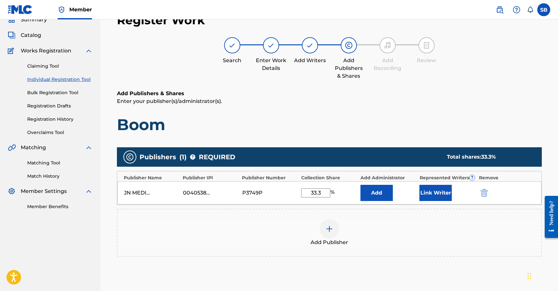
type input "33.3"
click at [445, 196] on button "Link Writer" at bounding box center [436, 193] width 32 height 16
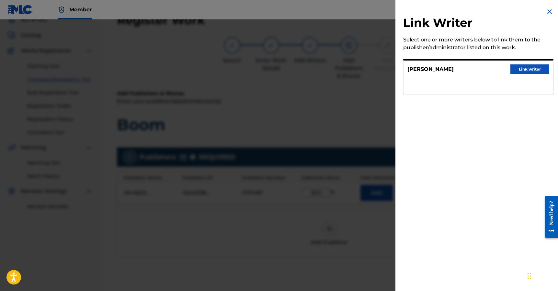
click at [513, 69] on button "Link writer" at bounding box center [530, 69] width 39 height 10
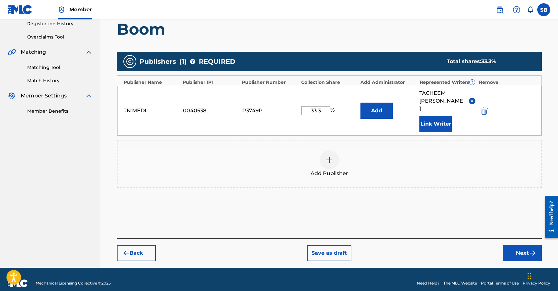
click at [527, 249] on button "Next" at bounding box center [522, 253] width 39 height 16
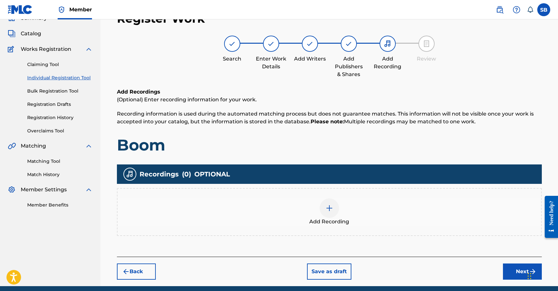
scroll to position [29, 0]
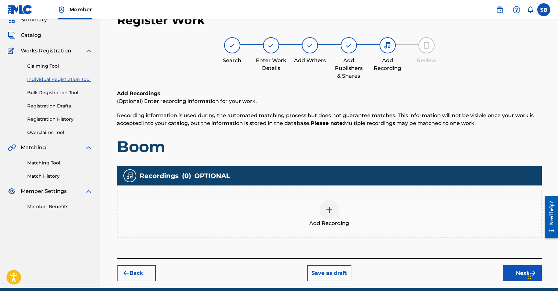
click at [330, 218] on div at bounding box center [329, 209] width 19 height 19
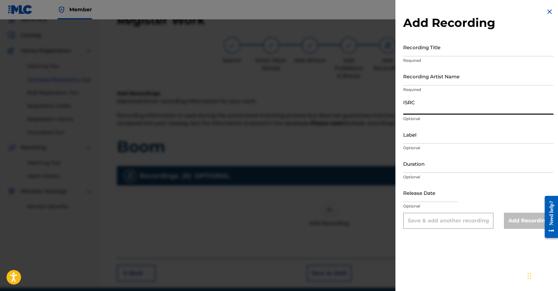
click at [425, 102] on input "ISRC" at bounding box center [478, 105] width 150 height 18
paste input "QZWFP2569515"
type input "QZWFP2569515"
click at [452, 81] on input "Recording Artist Name" at bounding box center [478, 76] width 150 height 18
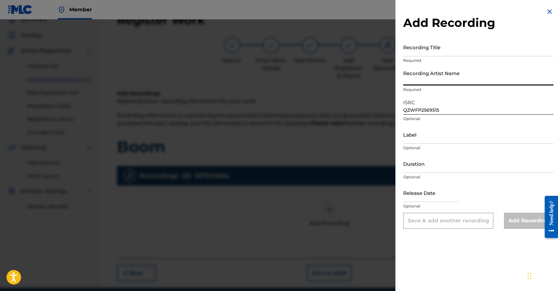
paste input "[PERSON_NAME]"
type input "[PERSON_NAME]"
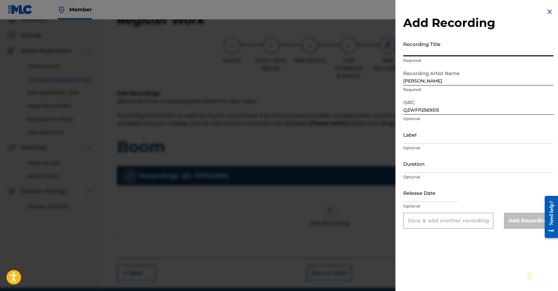
click at [478, 44] on input "Recording Title" at bounding box center [478, 47] width 150 height 18
paste input "BOOM"
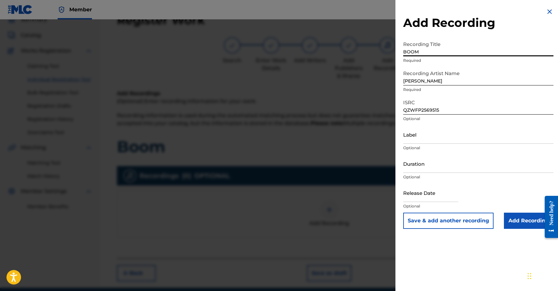
type input "BOOM"
click at [519, 221] on input "Add Recording" at bounding box center [529, 221] width 50 height 16
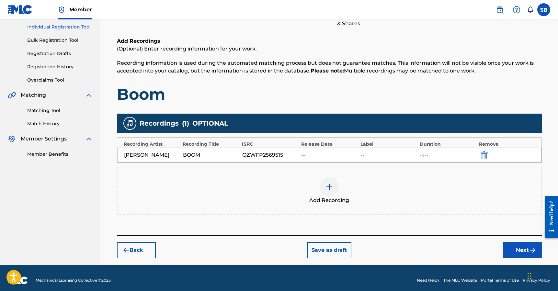
scroll to position [87, 0]
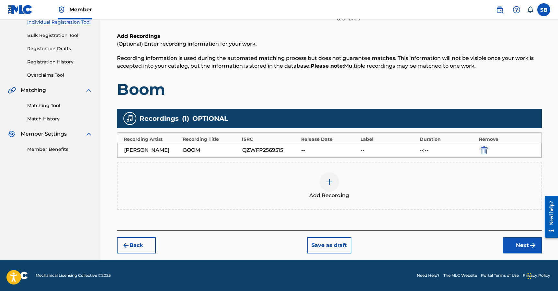
click at [453, 197] on div "Add Recording" at bounding box center [330, 185] width 424 height 27
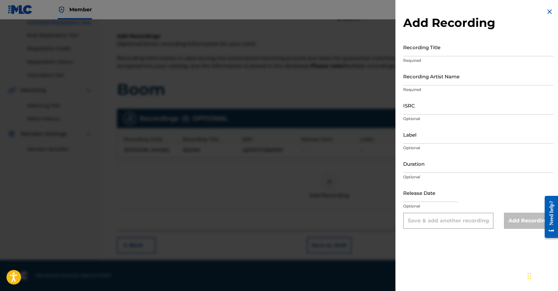
click at [546, 11] on img at bounding box center [550, 12] width 8 height 8
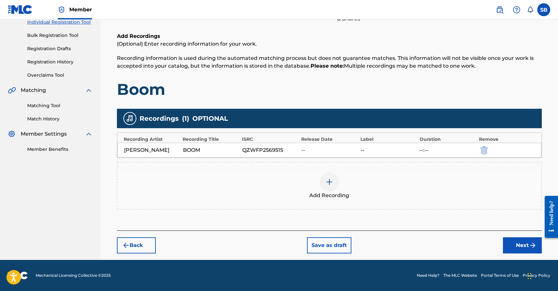
click at [513, 241] on button "Next" at bounding box center [522, 245] width 39 height 16
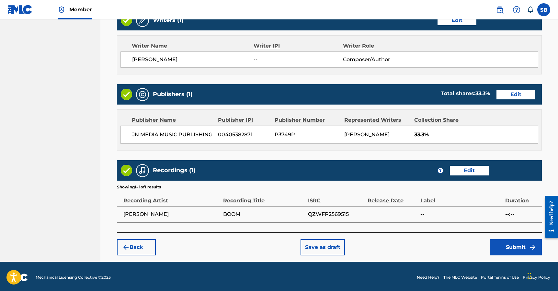
scroll to position [270, 0]
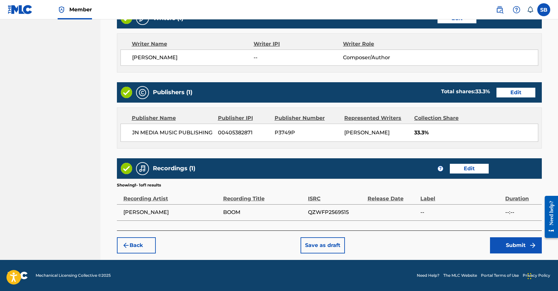
click at [502, 242] on button "Submit" at bounding box center [516, 245] width 52 height 16
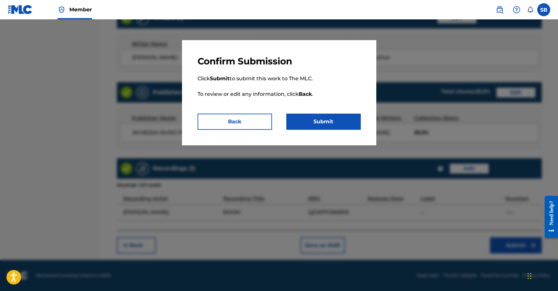
click at [315, 123] on button "Submit" at bounding box center [323, 122] width 75 height 16
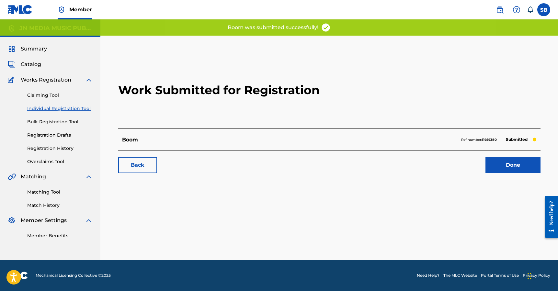
click at [512, 161] on link "Done" at bounding box center [513, 165] width 55 height 16
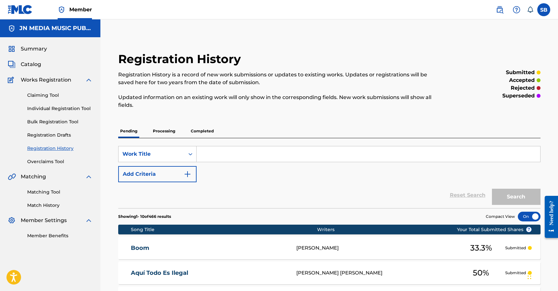
click at [73, 106] on link "Individual Registration Tool" at bounding box center [59, 108] width 65 height 7
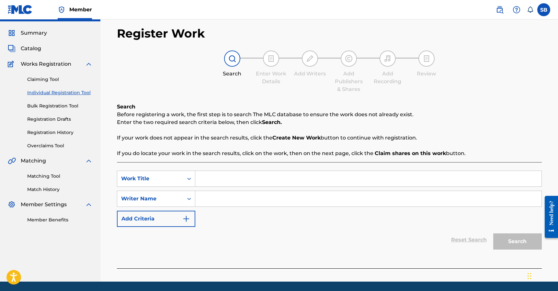
scroll to position [38, 0]
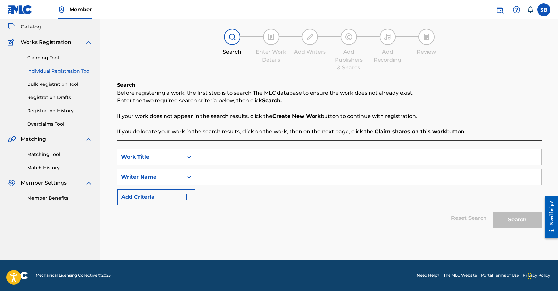
click at [226, 154] on input "Search Form" at bounding box center [368, 157] width 346 height 16
paste input "[PERSON_NAME] (En Vivo)"
type input "[PERSON_NAME] (En Vivo)"
click at [221, 169] on input "Search Form" at bounding box center [368, 177] width 346 height 16
click at [330, 158] on input "[PERSON_NAME] (En Vivo)" at bounding box center [368, 157] width 346 height 16
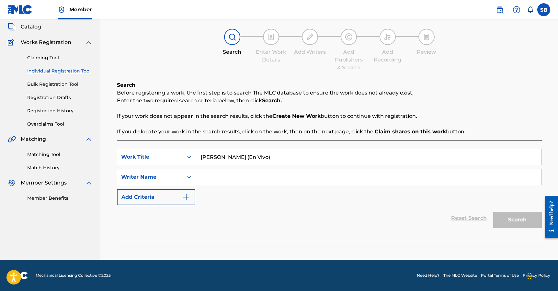
click at [297, 182] on input "Search Form" at bounding box center [368, 177] width 346 height 16
paste input "[PERSON_NAME] [PERSON_NAME]"
type input "[PERSON_NAME] [PERSON_NAME]"
click at [499, 221] on button "Search" at bounding box center [517, 220] width 49 height 16
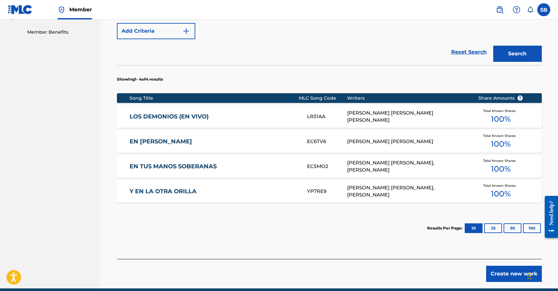
scroll to position [232, 0]
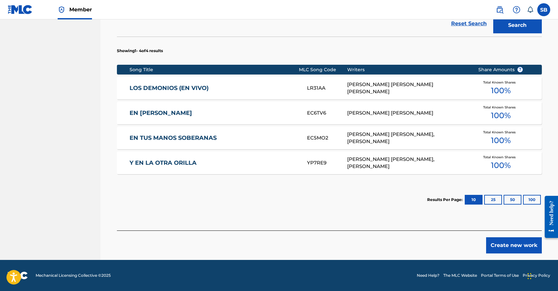
click at [509, 248] on button "Create new work" at bounding box center [514, 245] width 56 height 16
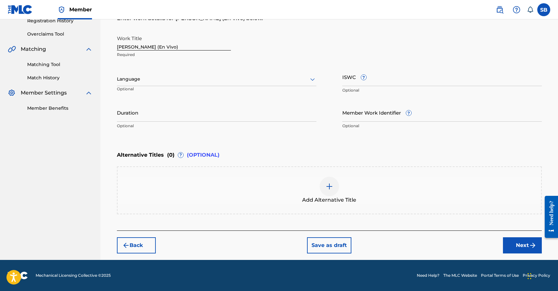
scroll to position [128, 0]
click at [195, 83] on div at bounding box center [217, 79] width 200 height 8
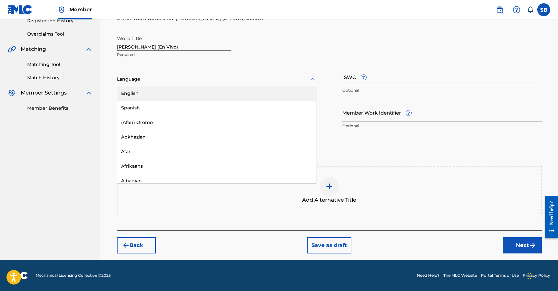
click at [193, 94] on div "English" at bounding box center [216, 93] width 199 height 15
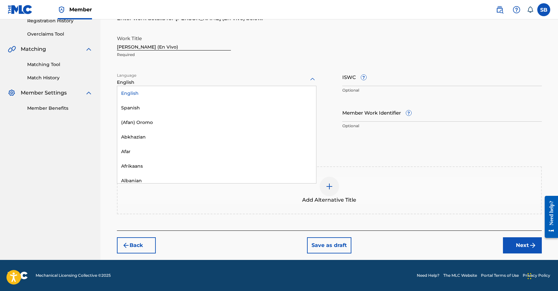
click at [202, 85] on div "English" at bounding box center [217, 82] width 200 height 7
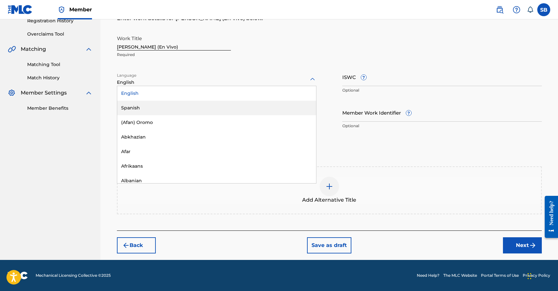
click at [189, 101] on div "Spanish" at bounding box center [216, 108] width 199 height 15
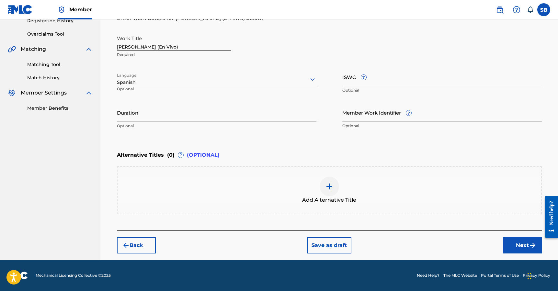
click at [516, 251] on button "Next" at bounding box center [522, 245] width 39 height 16
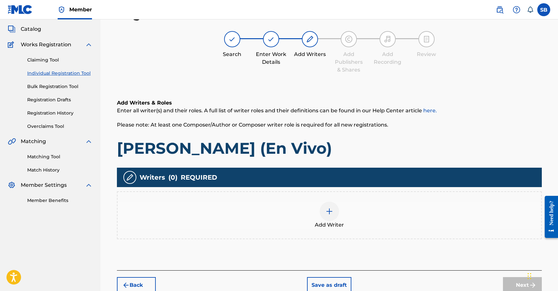
scroll to position [29, 0]
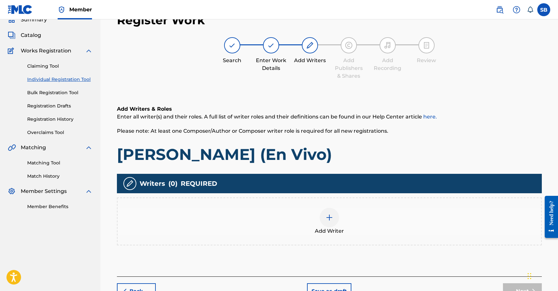
click at [392, 220] on div "Add Writer" at bounding box center [330, 221] width 424 height 27
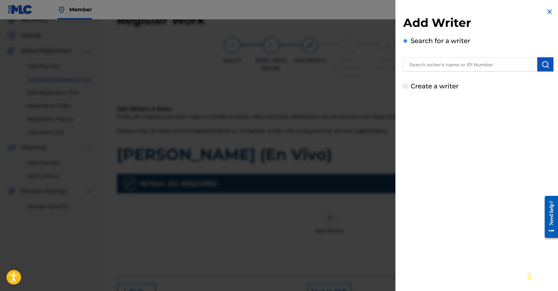
click at [484, 62] on input "text" at bounding box center [470, 64] width 134 height 14
paste input "[PERSON_NAME] [PERSON_NAME]"
type input "[PERSON_NAME] [PERSON_NAME]"
click at [542, 68] on img "submit" at bounding box center [546, 65] width 8 height 8
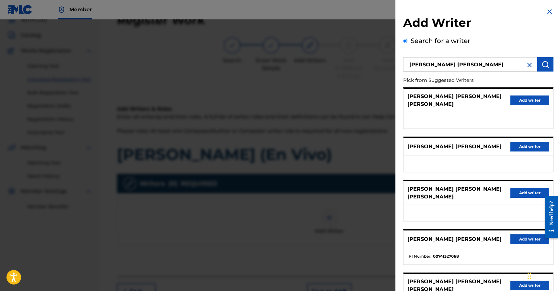
click at [526, 142] on button "Add writer" at bounding box center [530, 147] width 39 height 10
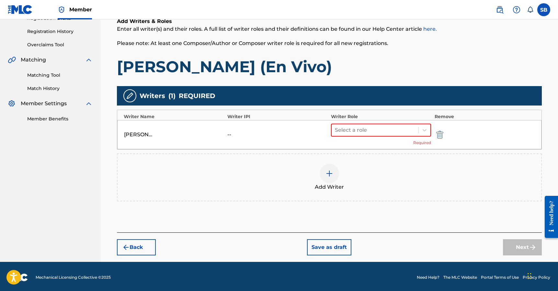
scroll to position [119, 0]
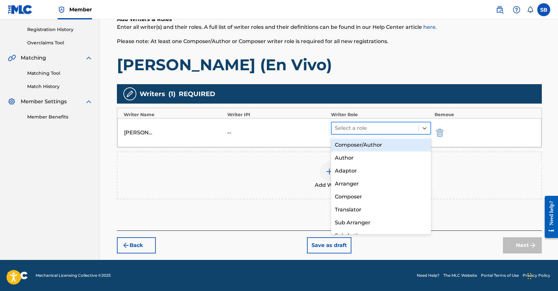
click at [365, 126] on div at bounding box center [375, 128] width 81 height 9
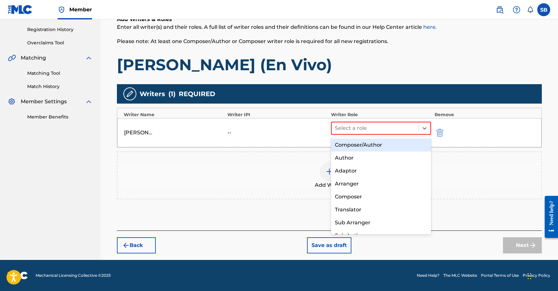
click at [368, 148] on div "Composer/Author" at bounding box center [381, 145] width 100 height 13
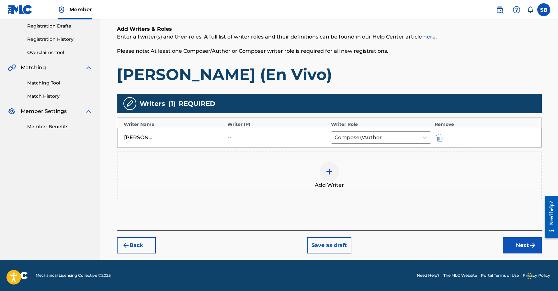
click at [516, 239] on button "Next" at bounding box center [522, 245] width 39 height 16
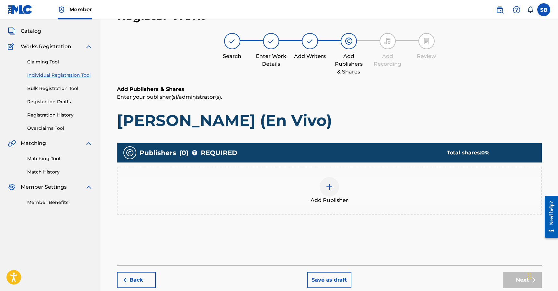
scroll to position [29, 0]
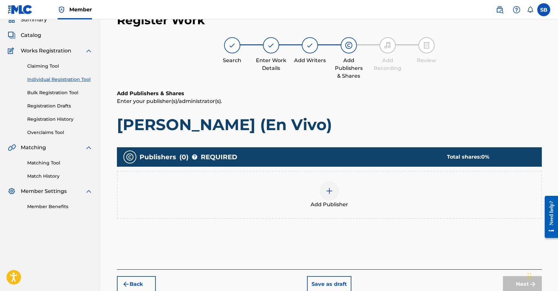
click at [333, 201] on span "Add Publisher" at bounding box center [330, 205] width 38 height 8
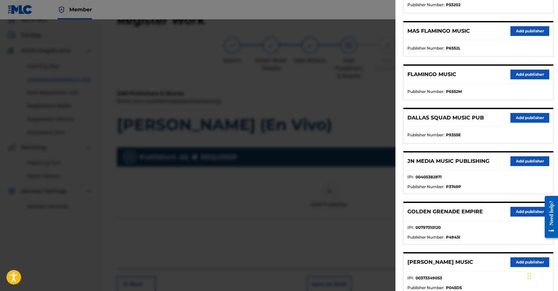
scroll to position [113, 0]
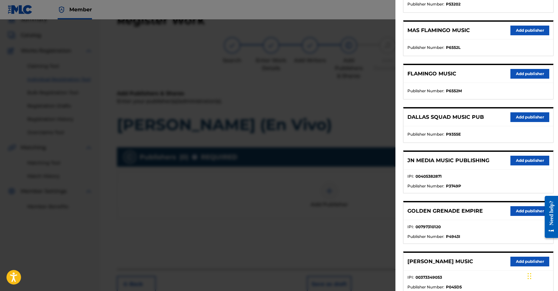
click at [513, 159] on button "Add publisher" at bounding box center [530, 161] width 39 height 10
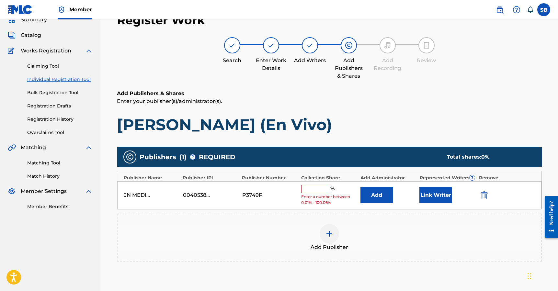
click at [316, 189] on input "text" at bounding box center [315, 189] width 29 height 8
type input "100"
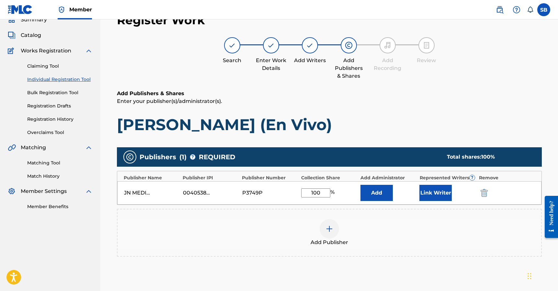
click at [420, 188] on button "Link Writer" at bounding box center [436, 193] width 32 height 16
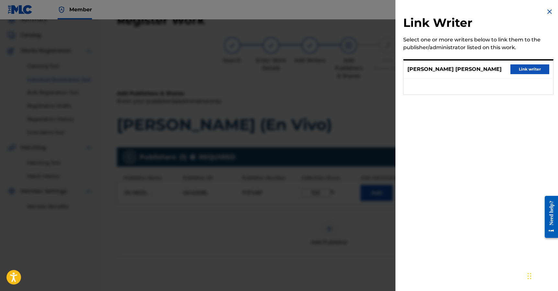
click at [537, 71] on button "Link writer" at bounding box center [530, 69] width 39 height 10
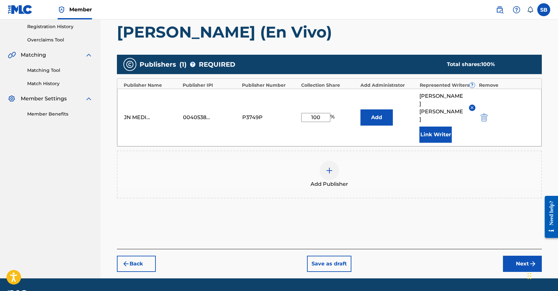
scroll to position [125, 0]
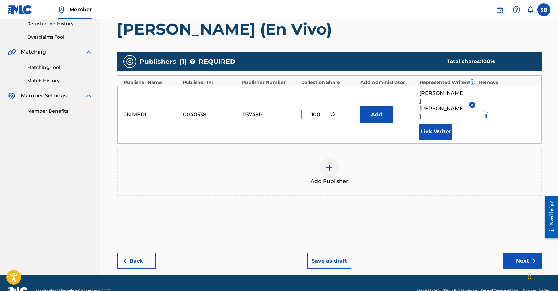
click at [516, 253] on button "Next" at bounding box center [522, 261] width 39 height 16
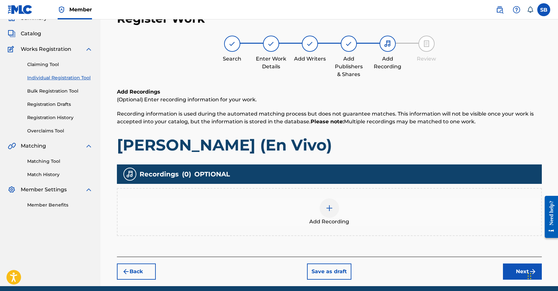
scroll to position [29, 0]
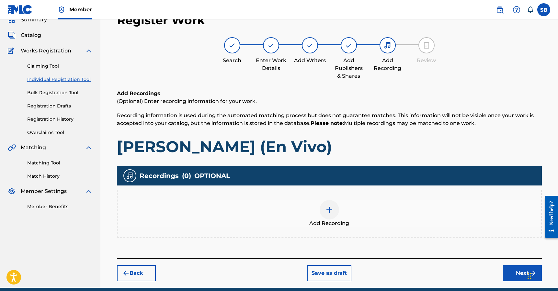
click at [330, 196] on div "Add Recording" at bounding box center [329, 214] width 425 height 48
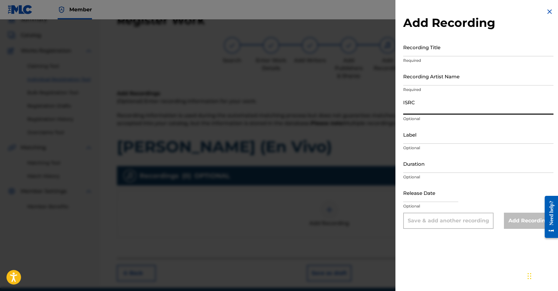
paste input "USANG2503030"
type input "USANG2503030"
click at [418, 78] on input "Recording Artist Name" at bounding box center [478, 76] width 150 height 18
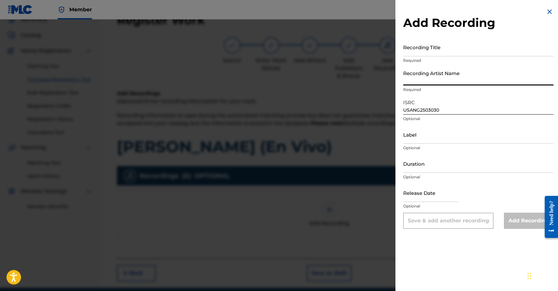
paste input "Los Alegres Del [PERSON_NAME]"
type input "Los Alegres Del [PERSON_NAME]"
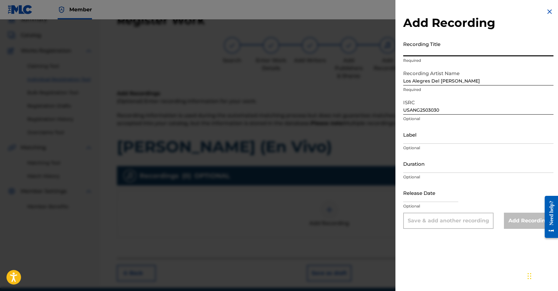
click at [429, 49] on input "Recording Title" at bounding box center [478, 47] width 150 height 18
paste input "[PERSON_NAME] (En Vivo)"
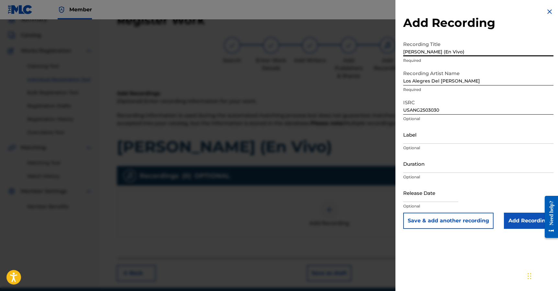
type input "[PERSON_NAME] (En Vivo)"
click at [520, 227] on input "Add Recording" at bounding box center [529, 221] width 50 height 16
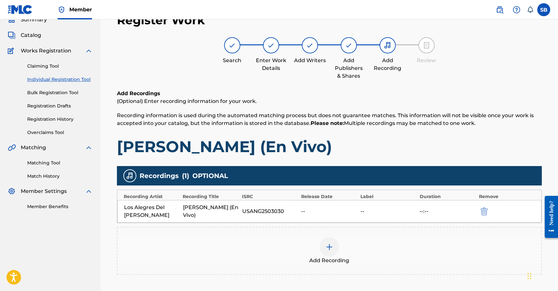
click at [379, 127] on div "Add Recordings (Optional) Enter recording information for your work. Recording …" at bounding box center [329, 123] width 425 height 67
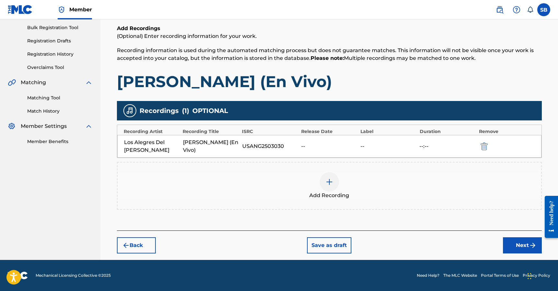
click at [509, 253] on button "Next" at bounding box center [522, 245] width 39 height 16
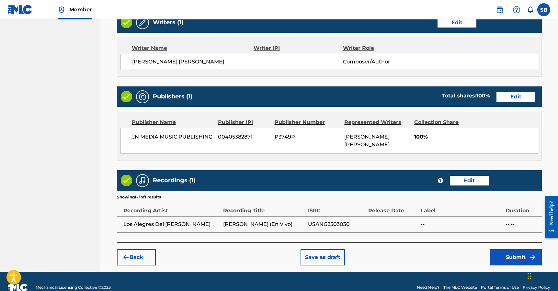
scroll to position [270, 0]
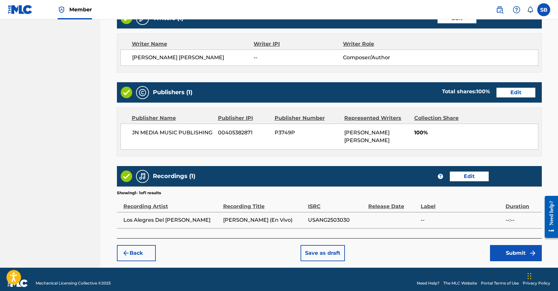
click at [507, 246] on button "Submit" at bounding box center [516, 253] width 52 height 16
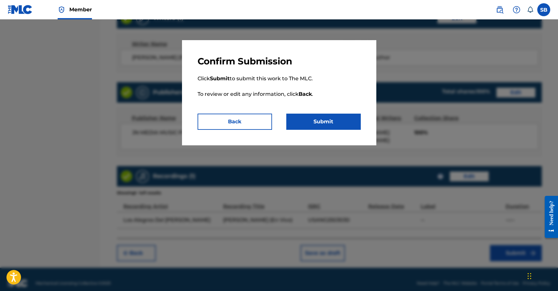
click at [326, 122] on button "Submit" at bounding box center [323, 122] width 75 height 16
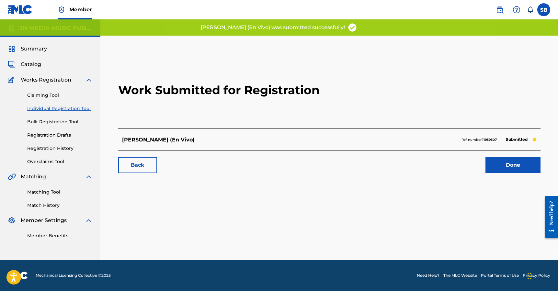
click at [492, 168] on link "Done" at bounding box center [513, 165] width 55 height 16
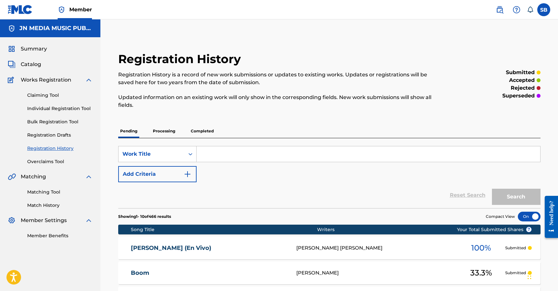
click at [77, 110] on link "Individual Registration Tool" at bounding box center [59, 108] width 65 height 7
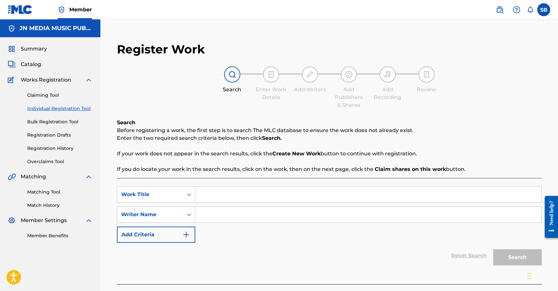
scroll to position [38, 0]
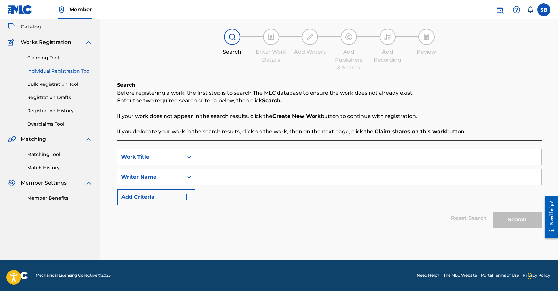
click at [232, 153] on input "Search Form" at bounding box center [368, 157] width 346 height 16
paste input "Gogen Riddim (Instrumental)"
paste input "[PERSON_NAME]"
drag, startPoint x: 281, startPoint y: 157, endPoint x: 361, endPoint y: 161, distance: 80.1
click at [361, 161] on input "Gogen Riddim (Instrumental)[PERSON_NAME]" at bounding box center [368, 157] width 346 height 16
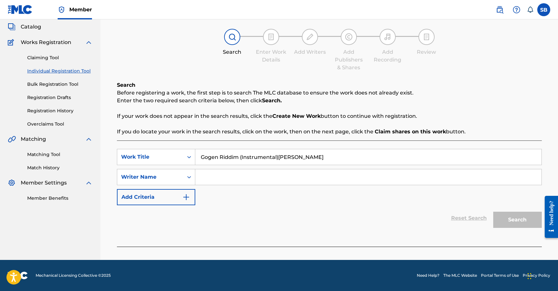
type input "Gogen Riddim (Instrumental)"
click at [343, 177] on input "Search Form" at bounding box center [368, 177] width 346 height 16
paste input "[PERSON_NAME]"
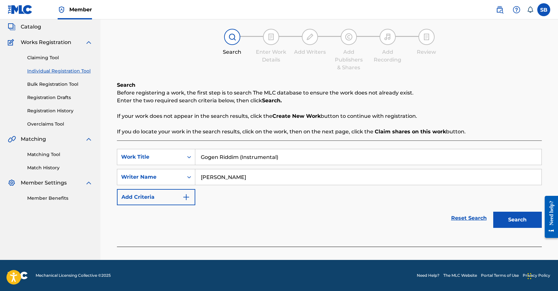
type input "[PERSON_NAME]"
click at [508, 213] on button "Search" at bounding box center [517, 220] width 49 height 16
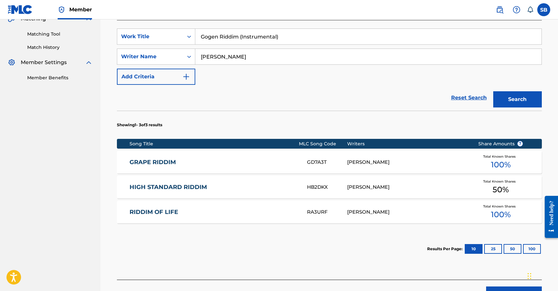
scroll to position [161, 0]
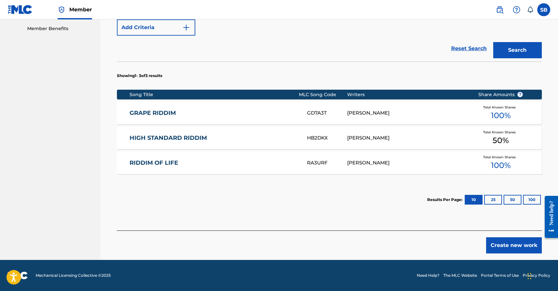
click at [513, 243] on button "Create new work" at bounding box center [514, 245] width 56 height 16
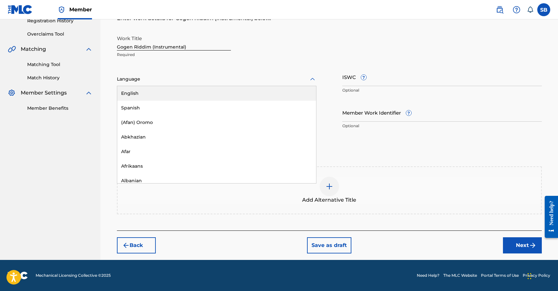
click at [187, 80] on div at bounding box center [217, 79] width 200 height 8
click at [184, 89] on div "English" at bounding box center [216, 93] width 199 height 15
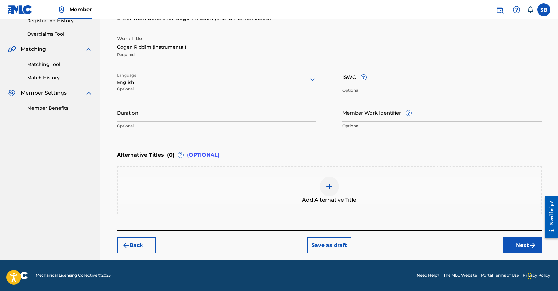
click at [509, 246] on button "Next" at bounding box center [522, 245] width 39 height 16
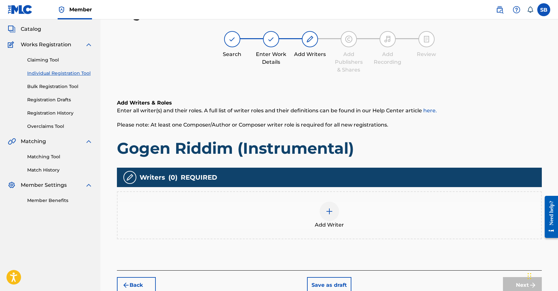
scroll to position [29, 0]
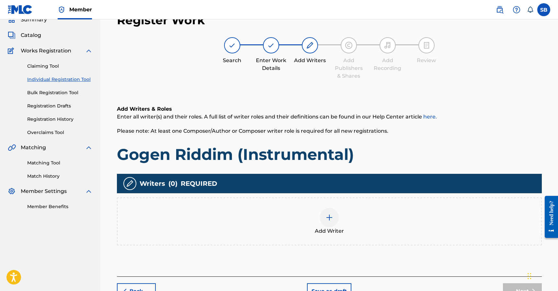
click at [349, 210] on div "Add Writer" at bounding box center [330, 221] width 424 height 27
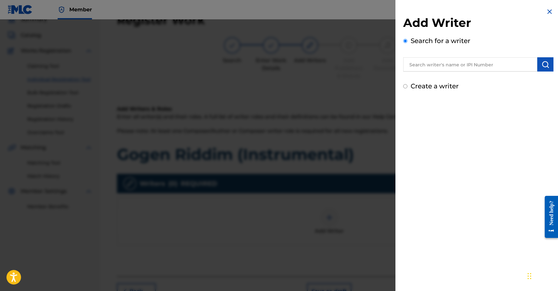
click at [442, 63] on input "text" at bounding box center [470, 64] width 134 height 14
paste input "[PERSON_NAME]"
type input "[PERSON_NAME]"
click at [546, 63] on img "submit" at bounding box center [546, 65] width 8 height 8
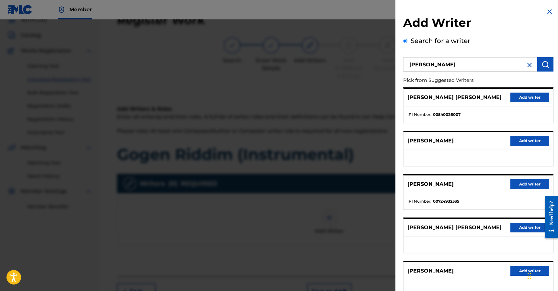
scroll to position [1, 0]
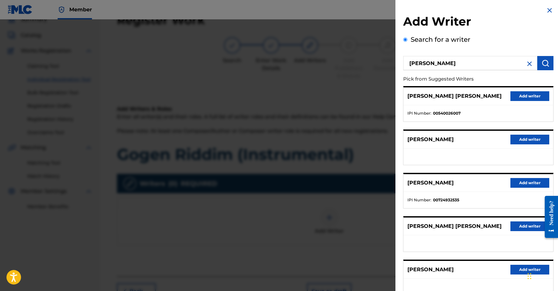
click at [525, 142] on button "Add writer" at bounding box center [530, 140] width 39 height 10
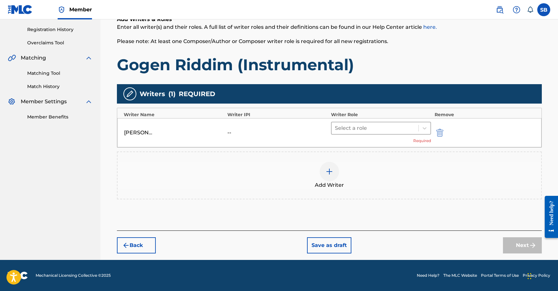
click at [373, 132] on div at bounding box center [375, 128] width 81 height 9
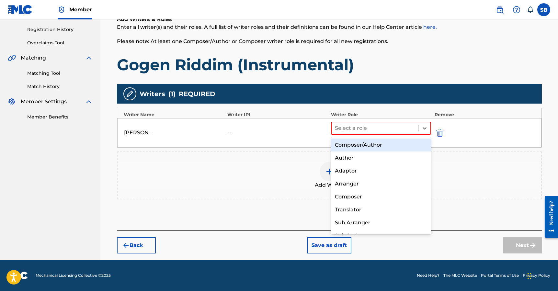
click at [375, 141] on div "Composer/Author" at bounding box center [381, 145] width 100 height 13
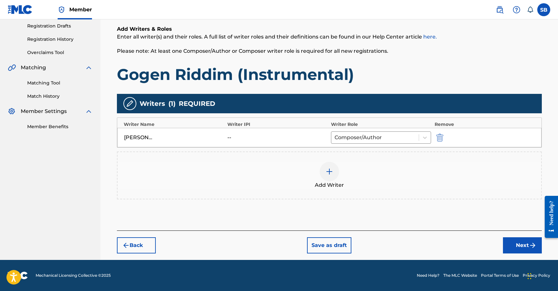
click at [513, 239] on button "Next" at bounding box center [522, 245] width 39 height 16
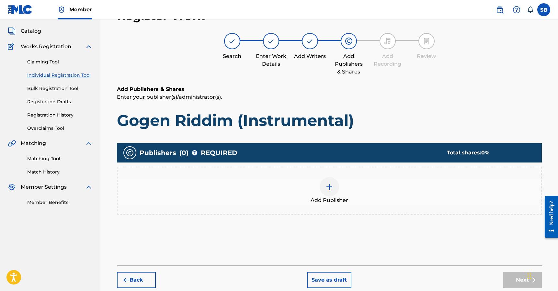
scroll to position [29, 0]
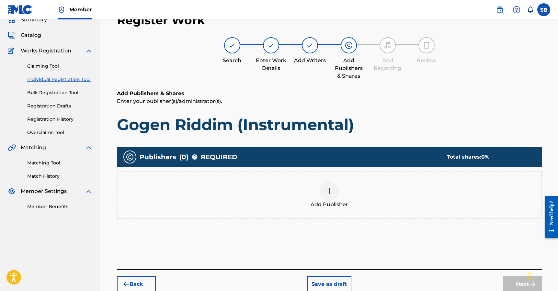
click at [332, 207] on span "Add Publisher" at bounding box center [330, 205] width 38 height 8
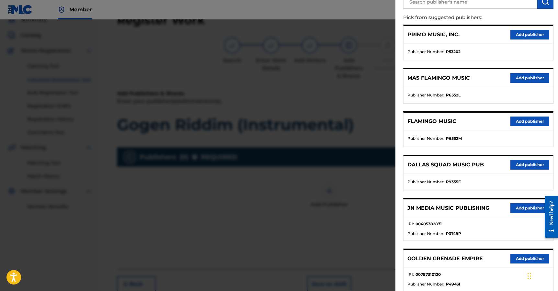
scroll to position [86, 0]
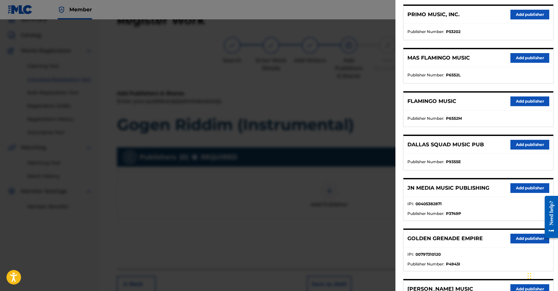
click at [522, 192] on button "Add publisher" at bounding box center [530, 188] width 39 height 10
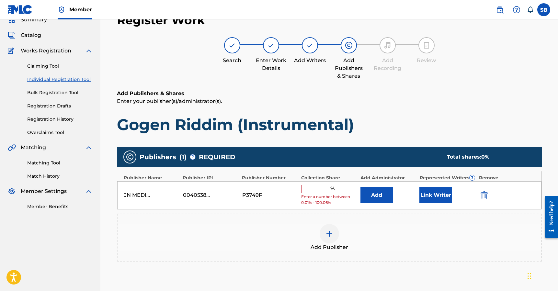
click at [320, 188] on input "text" at bounding box center [315, 189] width 29 height 8
type input "100"
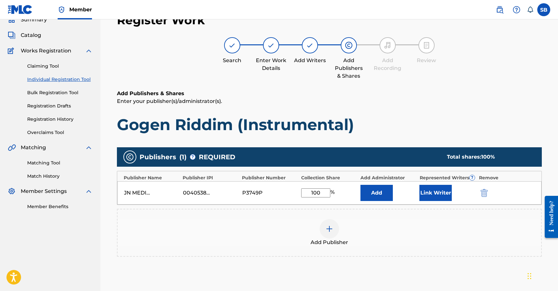
click at [440, 193] on button "Link Writer" at bounding box center [436, 193] width 32 height 16
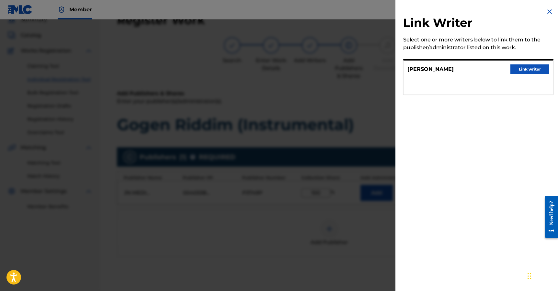
click at [524, 72] on button "Link writer" at bounding box center [530, 69] width 39 height 10
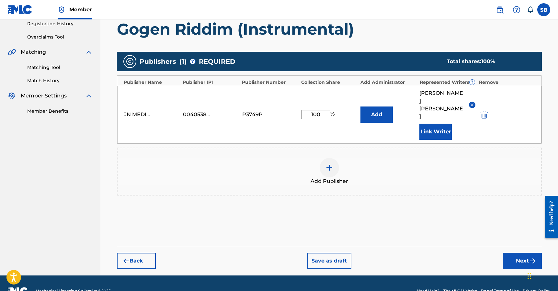
click at [516, 253] on button "Next" at bounding box center [522, 261] width 39 height 16
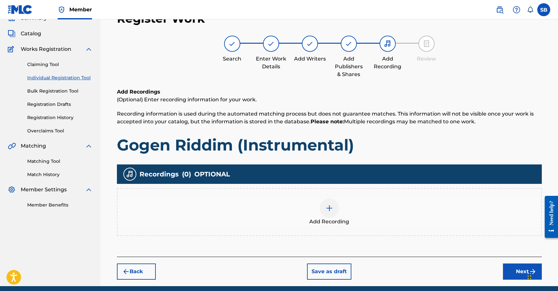
scroll to position [29, 0]
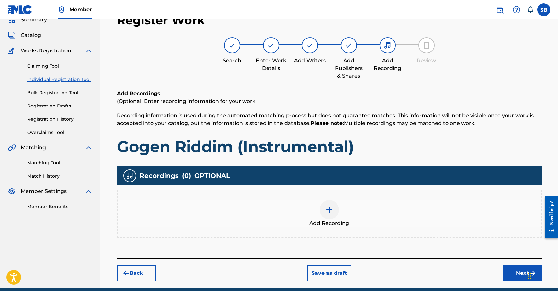
click at [318, 202] on div "Add Recording" at bounding box center [330, 213] width 424 height 27
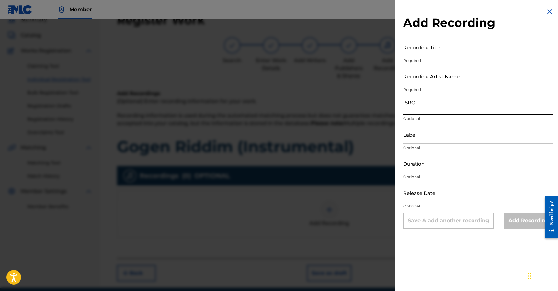
click at [447, 111] on input "ISRC" at bounding box center [478, 105] width 150 height 18
paste input "QZWV32579148"
type input "QZWV32579148"
click at [472, 51] on input "Recording Title" at bounding box center [478, 47] width 150 height 18
paste input "Gogen Riddim - Instrumental by Dwala"
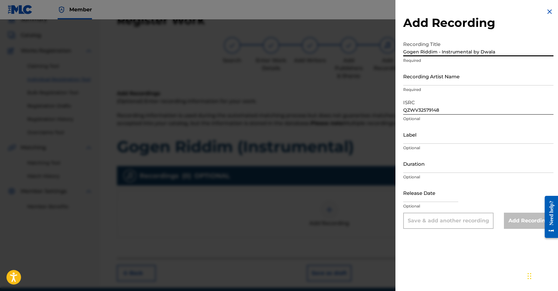
drag, startPoint x: 472, startPoint y: 52, endPoint x: 503, endPoint y: 55, distance: 31.3
click at [503, 55] on input "Gogen Riddim - Instrumental by Dwala" at bounding box center [478, 47] width 150 height 18
type input "Gogen Riddim - Instrumental"
click at [486, 74] on input "Recording Artist Name" at bounding box center [478, 76] width 150 height 18
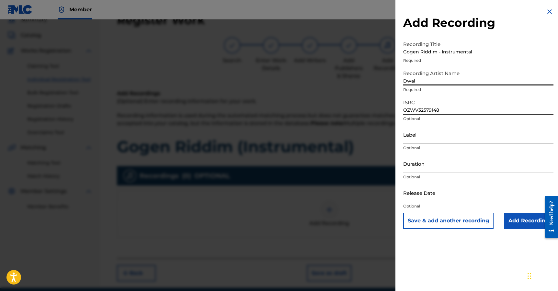
type input "Dwala"
click at [519, 228] on input "Add Recording" at bounding box center [529, 221] width 50 height 16
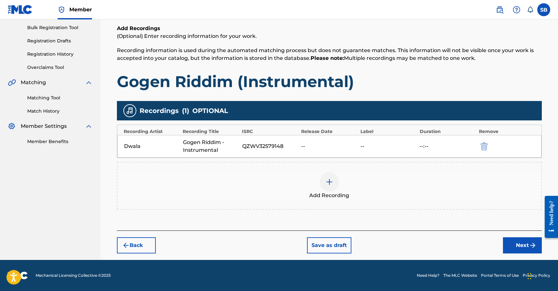
click at [516, 245] on button "Next" at bounding box center [522, 245] width 39 height 16
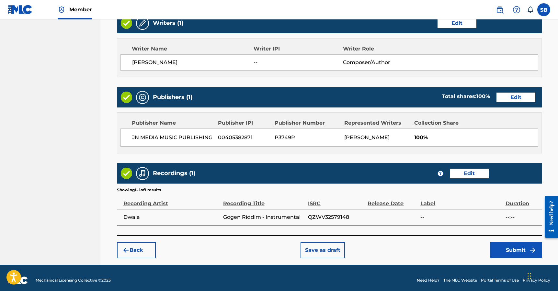
scroll to position [270, 0]
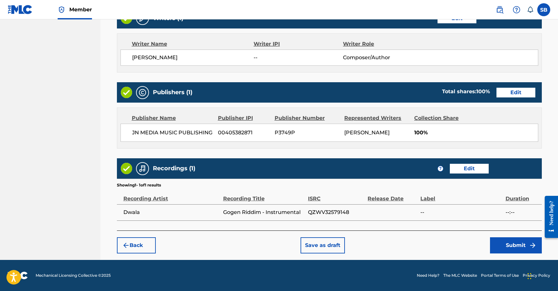
click at [514, 245] on button "Submit" at bounding box center [516, 245] width 52 height 16
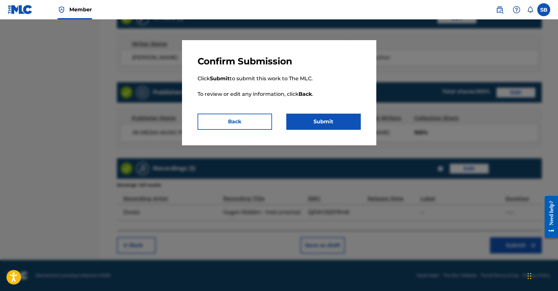
click at [326, 125] on button "Submit" at bounding box center [323, 122] width 75 height 16
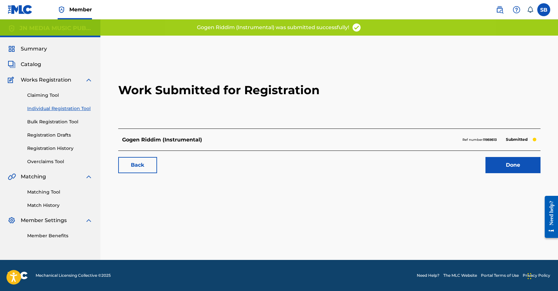
click at [519, 168] on link "Done" at bounding box center [513, 165] width 55 height 16
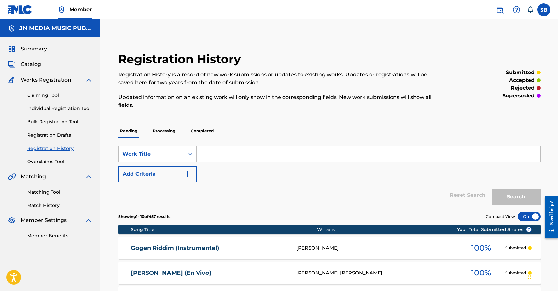
click at [78, 106] on link "Individual Registration Tool" at bounding box center [59, 108] width 65 height 7
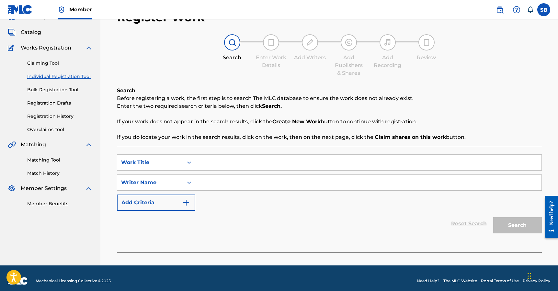
scroll to position [38, 0]
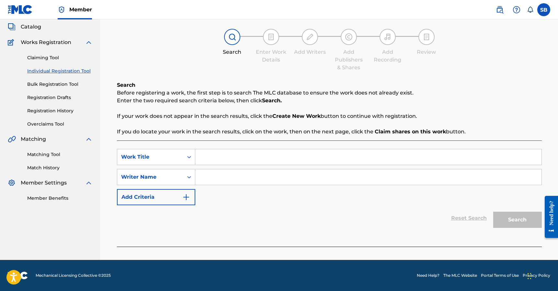
click at [220, 159] on input "Search Form" at bounding box center [368, 157] width 346 height 16
paste input "One Jalifa"
type input "One Jalifa"
click at [217, 177] on input "Search Form" at bounding box center [368, 177] width 346 height 16
click at [322, 175] on input "Search Form" at bounding box center [368, 177] width 346 height 16
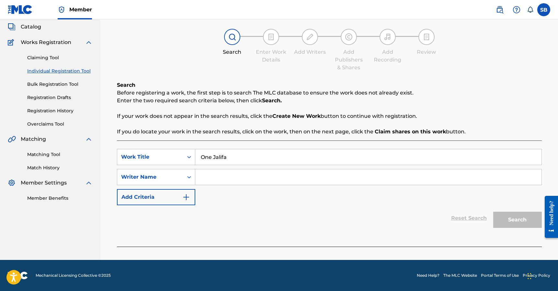
paste input "[PERSON_NAME]"
type input "[PERSON_NAME]"
click at [515, 221] on button "Search" at bounding box center [517, 220] width 49 height 16
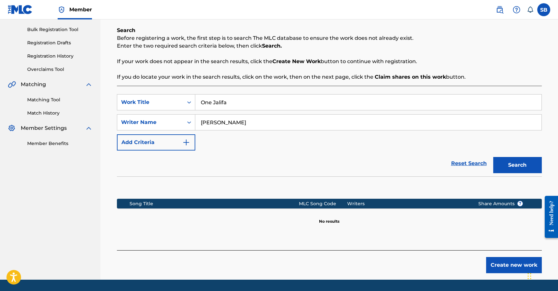
scroll to position [112, 0]
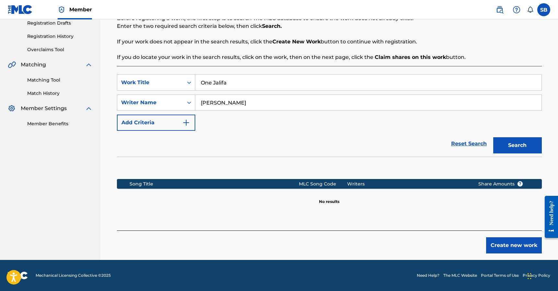
click at [504, 243] on button "Create new work" at bounding box center [514, 245] width 56 height 16
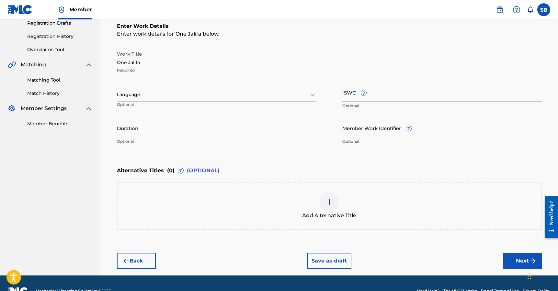
click at [206, 97] on div at bounding box center [217, 95] width 200 height 8
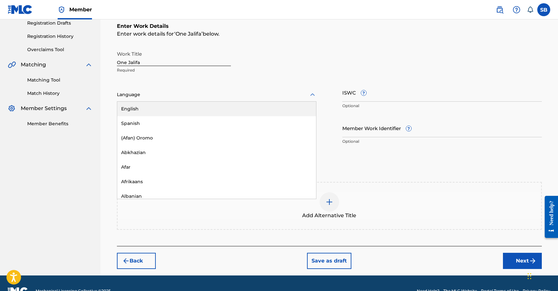
click at [199, 106] on div "English" at bounding box center [216, 109] width 199 height 15
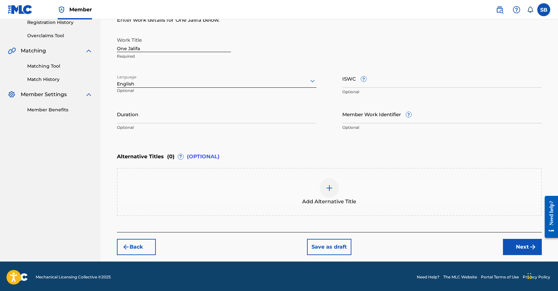
scroll to position [128, 0]
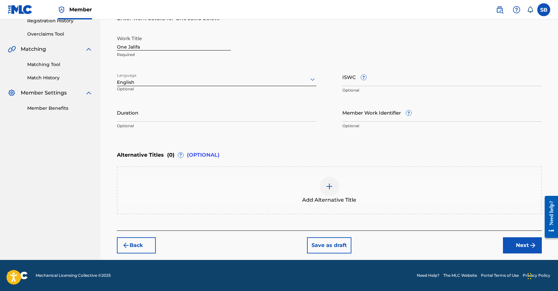
click at [512, 241] on button "Next" at bounding box center [522, 245] width 39 height 16
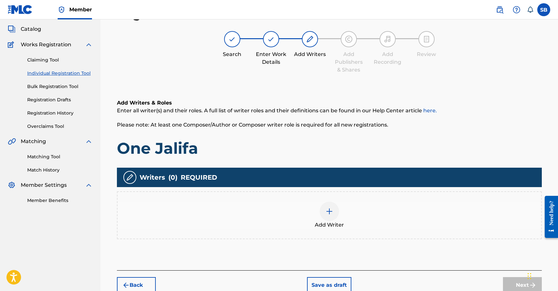
scroll to position [29, 0]
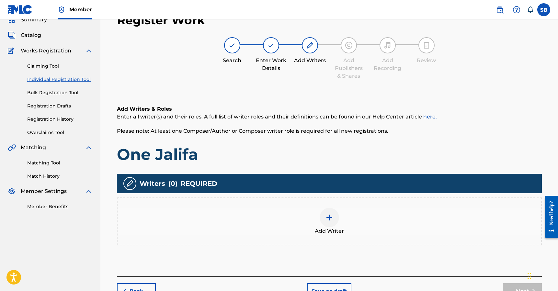
click at [350, 219] on div "Add Writer" at bounding box center [330, 221] width 424 height 27
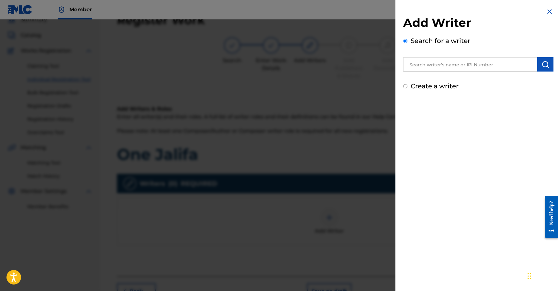
click at [469, 64] on input "text" at bounding box center [470, 64] width 134 height 14
paste input "[PERSON_NAME]"
type input "[PERSON_NAME]"
click at [542, 63] on img "submit" at bounding box center [546, 65] width 8 height 8
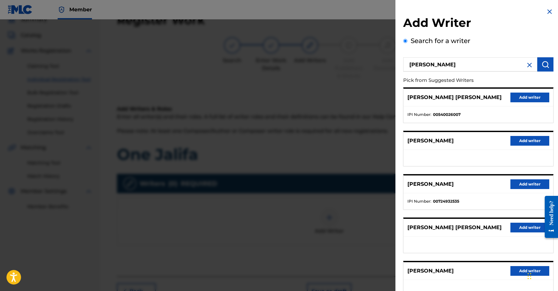
click at [519, 143] on button "Add writer" at bounding box center [530, 141] width 39 height 10
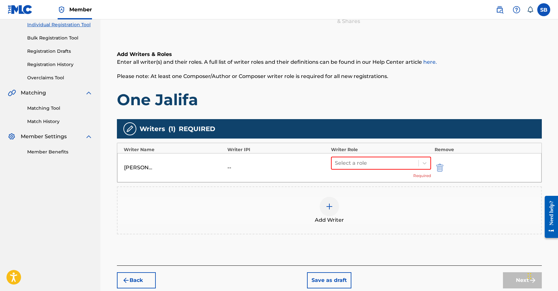
scroll to position [119, 0]
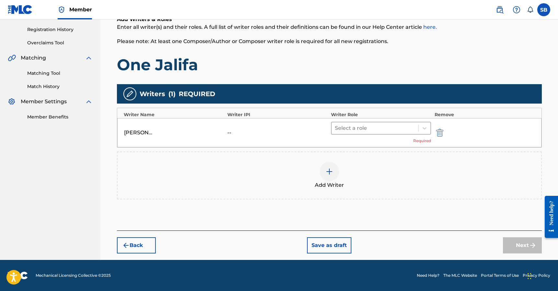
click at [365, 130] on div at bounding box center [375, 128] width 81 height 9
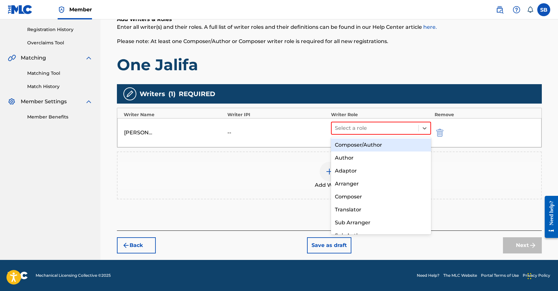
click at [379, 148] on div "Composer/Author" at bounding box center [381, 145] width 100 height 13
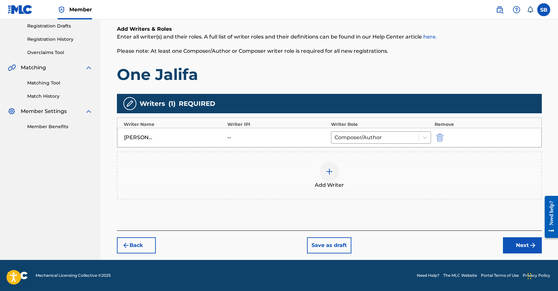
scroll to position [109, 0]
click at [511, 242] on button "Next" at bounding box center [522, 245] width 39 height 16
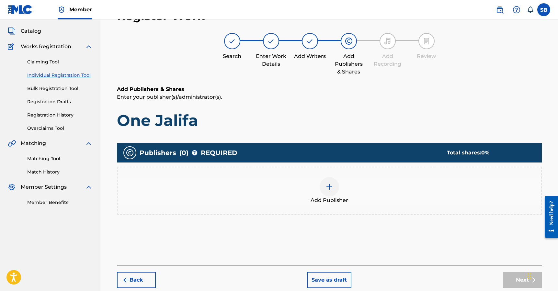
scroll to position [29, 0]
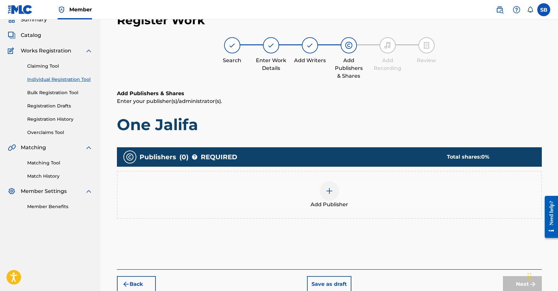
click at [336, 198] on div "Add Publisher" at bounding box center [330, 194] width 424 height 27
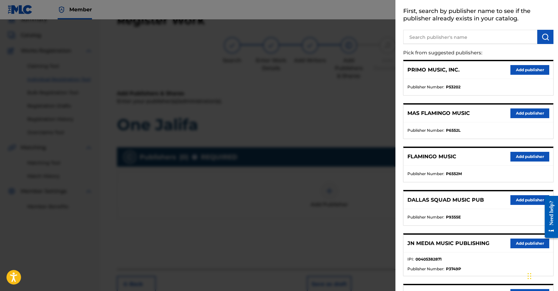
scroll to position [128, 0]
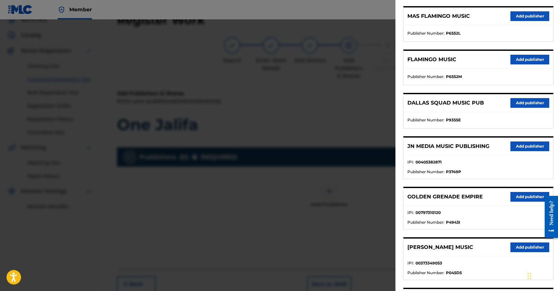
click at [532, 148] on button "Add publisher" at bounding box center [530, 147] width 39 height 10
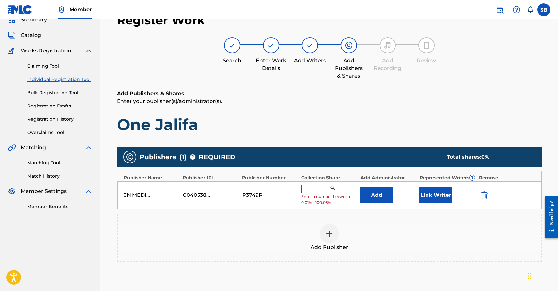
click at [316, 187] on input "text" at bounding box center [315, 189] width 29 height 8
type input "50"
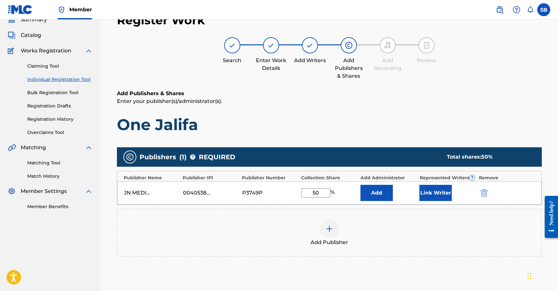
click at [438, 197] on button "Link Writer" at bounding box center [436, 193] width 32 height 16
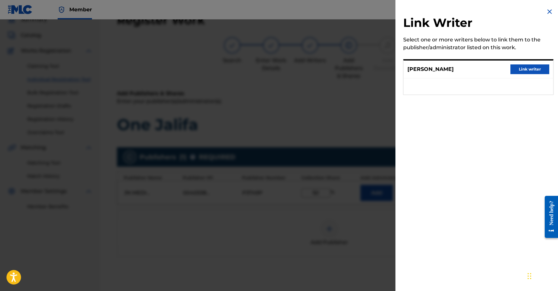
click at [532, 66] on button "Link writer" at bounding box center [530, 69] width 39 height 10
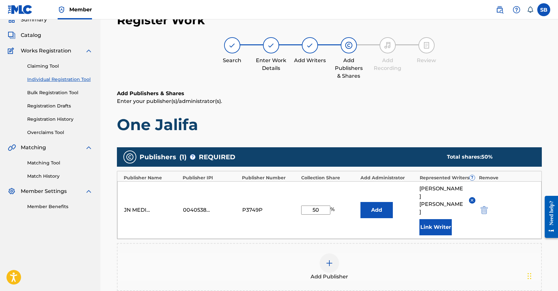
scroll to position [125, 0]
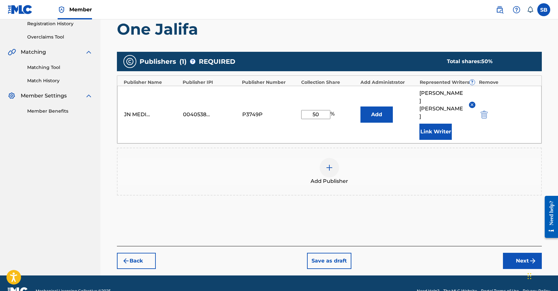
click at [513, 253] on button "Next" at bounding box center [522, 261] width 39 height 16
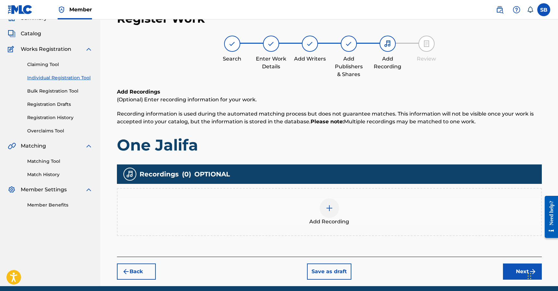
scroll to position [29, 0]
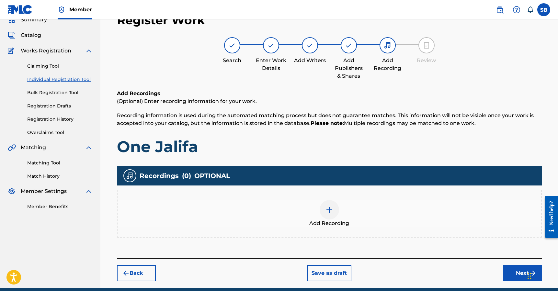
click at [315, 206] on div "Add Recording" at bounding box center [330, 213] width 424 height 27
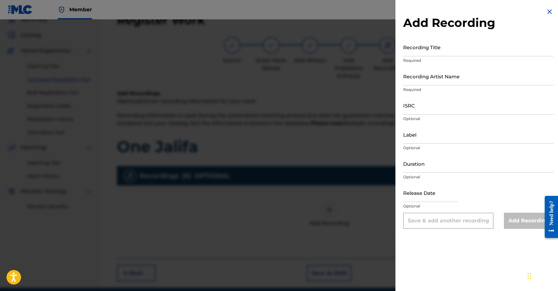
click at [461, 109] on input "ISRC" at bounding box center [478, 105] width 150 height 18
paste input "QZWV32568686"
type input "QZWV32568686"
click at [459, 83] on input "Recording Artist Name" at bounding box center [478, 76] width 150 height 18
paste input "Jalifa, Dwala"
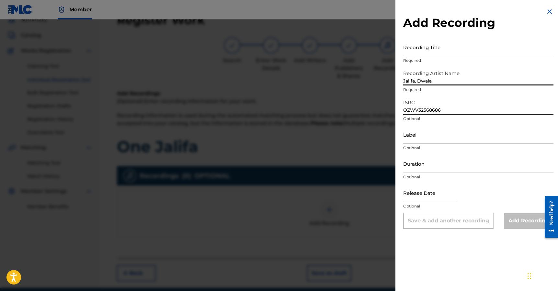
type input "Jalifa, Dwala"
click at [438, 51] on input "Recording Title" at bounding box center [478, 47] width 150 height 18
paste input "One Jalifa"
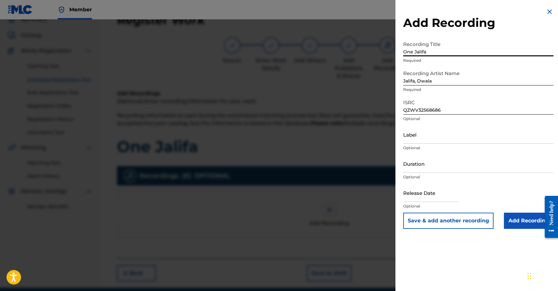
type input "One Jalifa"
click at [522, 222] on input "Add Recording" at bounding box center [529, 221] width 50 height 16
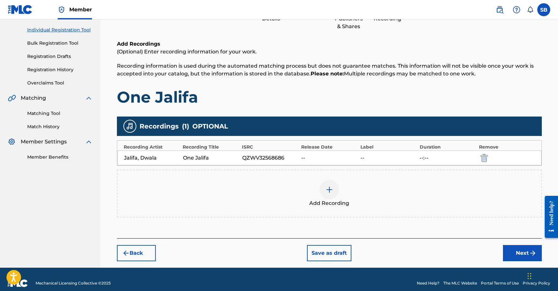
scroll to position [87, 0]
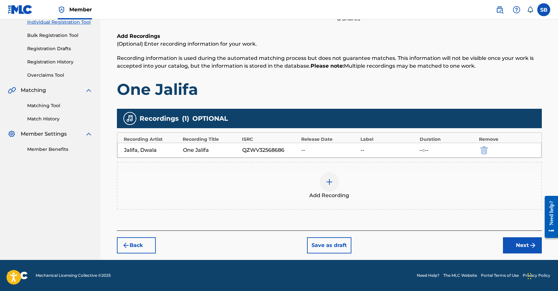
click at [513, 243] on button "Next" at bounding box center [522, 245] width 39 height 16
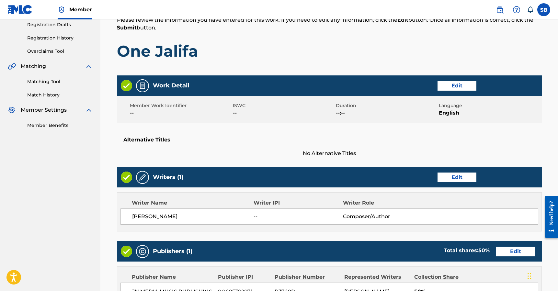
scroll to position [67, 0]
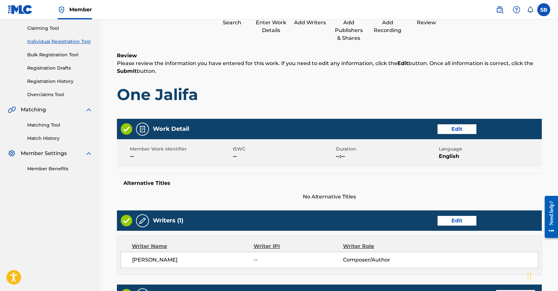
click at [320, 95] on h1 "One Jalifa" at bounding box center [329, 94] width 425 height 19
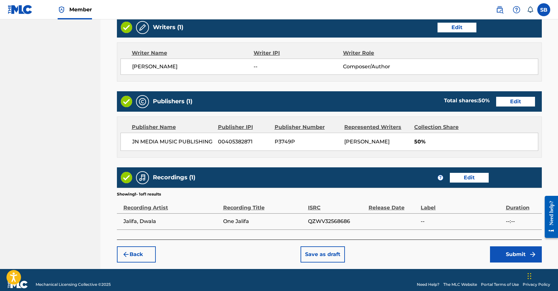
scroll to position [270, 0]
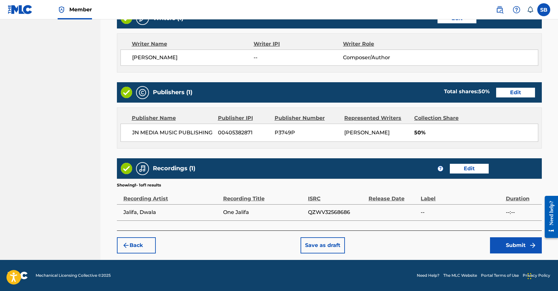
click at [509, 250] on button "Submit" at bounding box center [516, 245] width 52 height 16
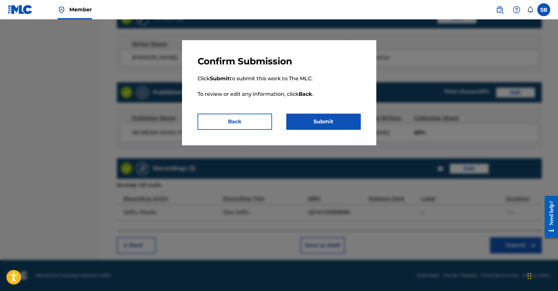
click at [348, 123] on button "Submit" at bounding box center [323, 122] width 75 height 16
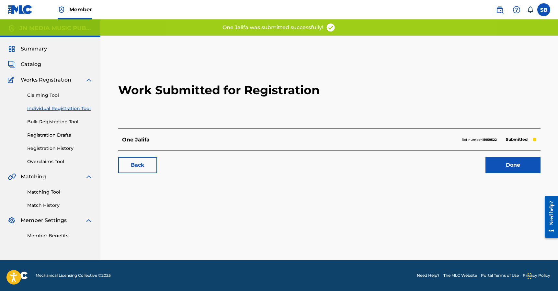
click at [519, 168] on link "Done" at bounding box center [513, 165] width 55 height 16
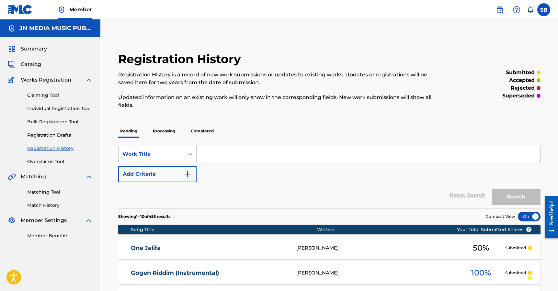
click at [78, 110] on link "Individual Registration Tool" at bounding box center [59, 108] width 65 height 7
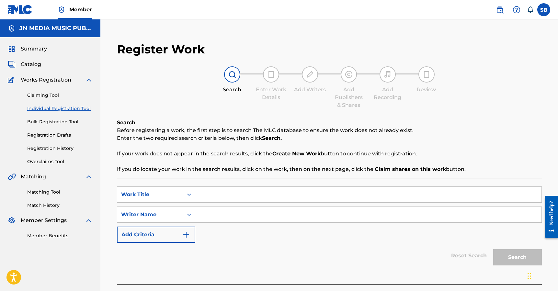
click at [223, 187] on input "Search Form" at bounding box center [368, 195] width 346 height 16
paste input "On The Side(Open Verse)"
type input "On The Side(Open Verse)"
click at [228, 208] on input "Search Form" at bounding box center [368, 215] width 346 height 16
click at [315, 212] on input "Search Form" at bounding box center [368, 215] width 346 height 16
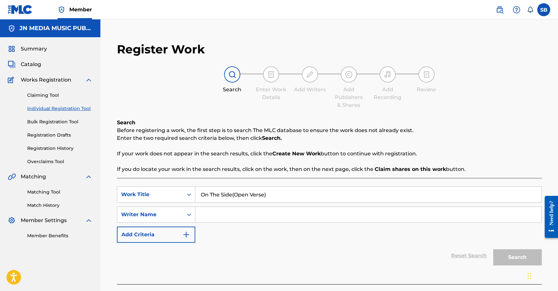
paste input "[PERSON_NAME]"
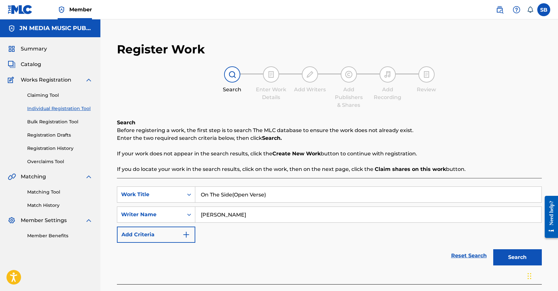
type input "[PERSON_NAME]"
click at [509, 259] on button "Search" at bounding box center [517, 257] width 49 height 16
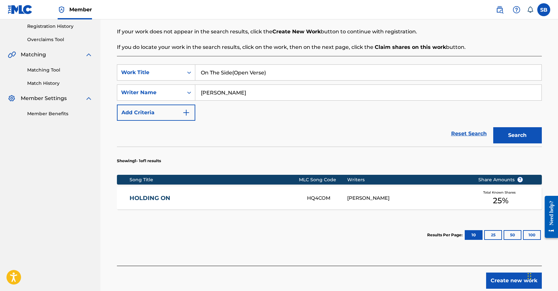
scroll to position [150, 0]
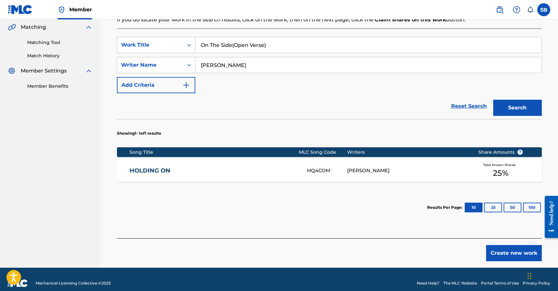
click at [510, 255] on button "Create new work" at bounding box center [514, 253] width 56 height 16
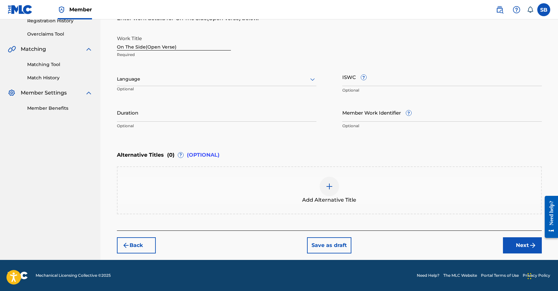
scroll to position [128, 0]
click at [191, 81] on div at bounding box center [217, 79] width 200 height 8
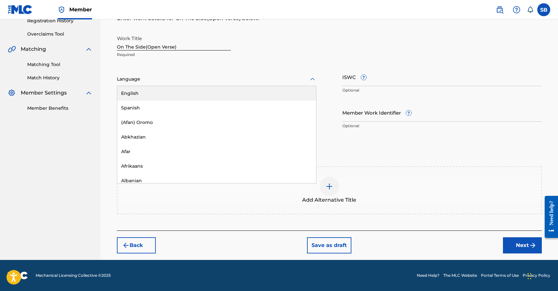
click at [190, 91] on div "English" at bounding box center [216, 93] width 199 height 15
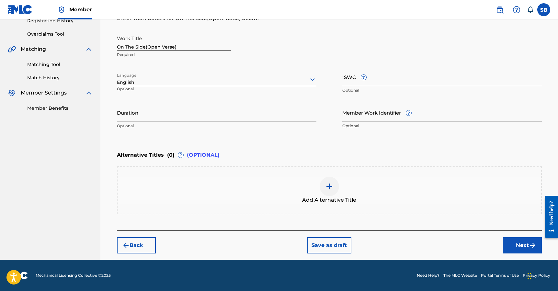
click at [516, 247] on button "Next" at bounding box center [522, 245] width 39 height 16
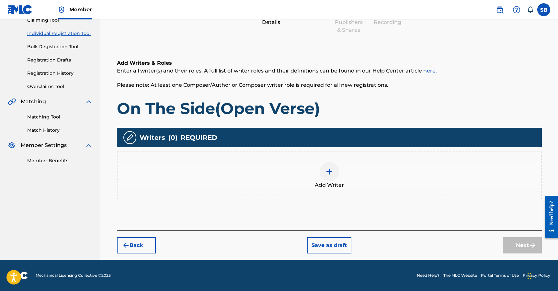
scroll to position [29, 0]
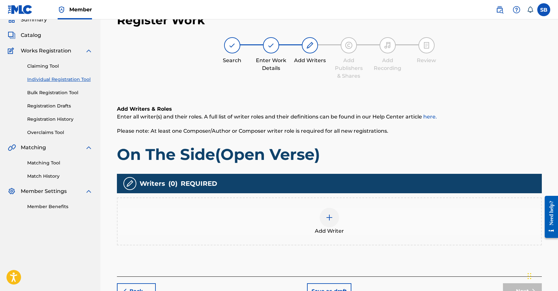
click at [349, 214] on div "Add Writer" at bounding box center [330, 221] width 424 height 27
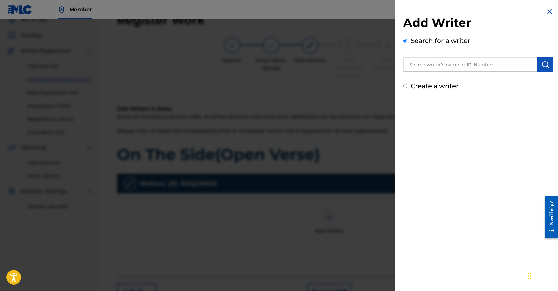
click at [500, 63] on input "text" at bounding box center [470, 64] width 134 height 14
paste input "[PERSON_NAME]"
type input "[PERSON_NAME]"
click at [543, 69] on button "submit" at bounding box center [545, 64] width 16 height 14
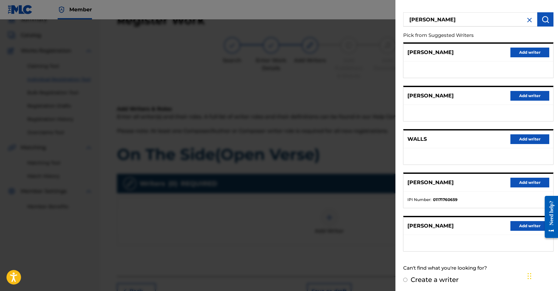
scroll to position [46, 0]
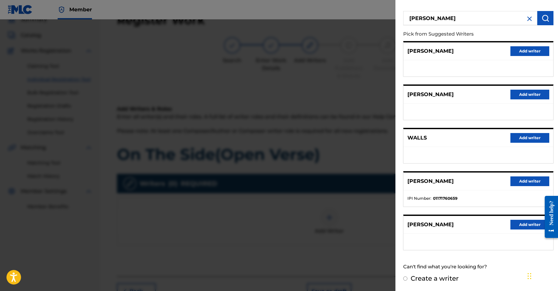
click at [517, 227] on button "Add writer" at bounding box center [530, 225] width 39 height 10
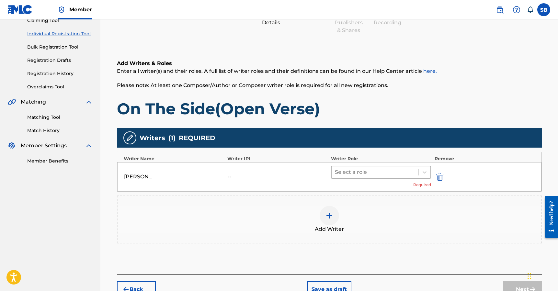
scroll to position [76, 0]
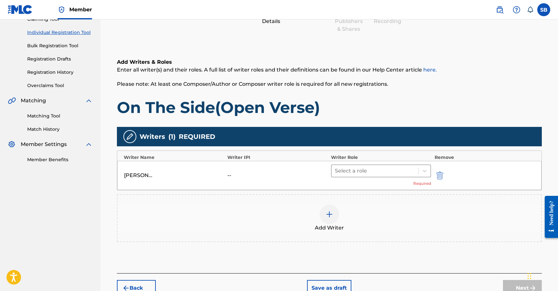
click at [382, 168] on div at bounding box center [375, 171] width 81 height 9
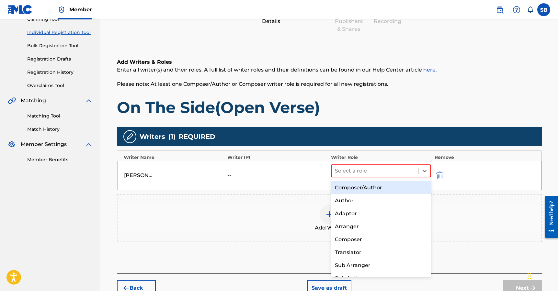
click at [379, 184] on div "Composer/Author" at bounding box center [381, 187] width 100 height 13
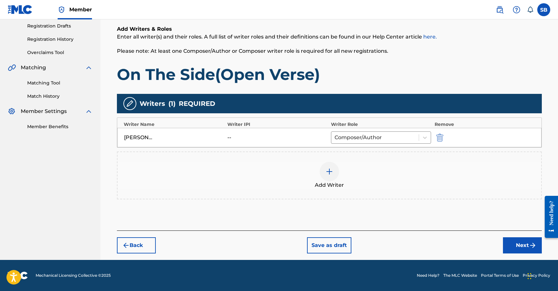
click at [511, 245] on button "Next" at bounding box center [522, 245] width 39 height 16
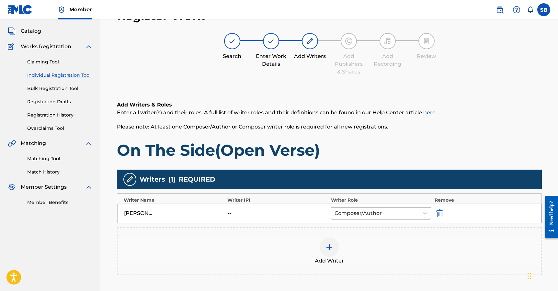
scroll to position [29, 0]
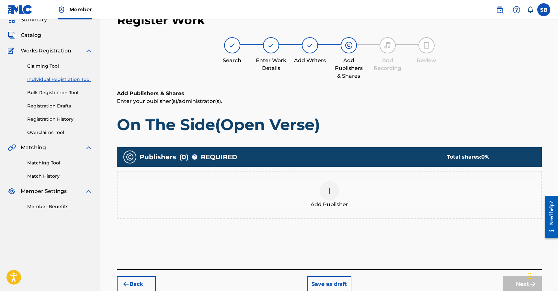
click at [336, 188] on div at bounding box center [329, 190] width 19 height 19
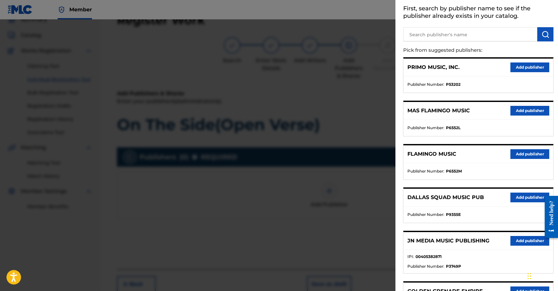
scroll to position [92, 0]
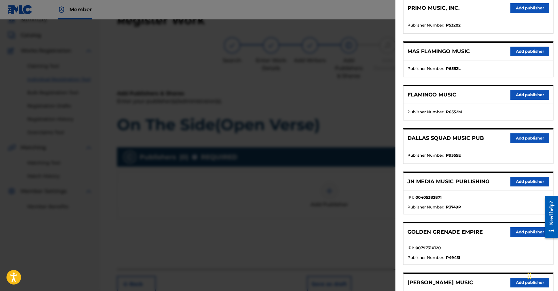
click at [516, 185] on button "Add publisher" at bounding box center [530, 182] width 39 height 10
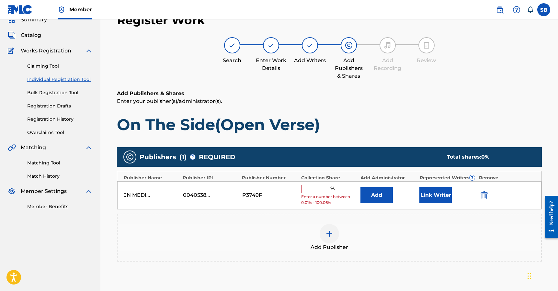
click at [315, 187] on input "text" at bounding box center [315, 189] width 29 height 8
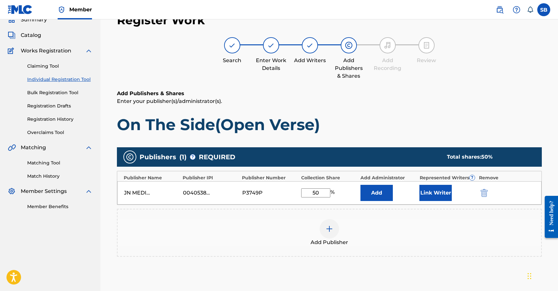
type input "50"
click at [426, 194] on button "Link Writer" at bounding box center [436, 193] width 32 height 16
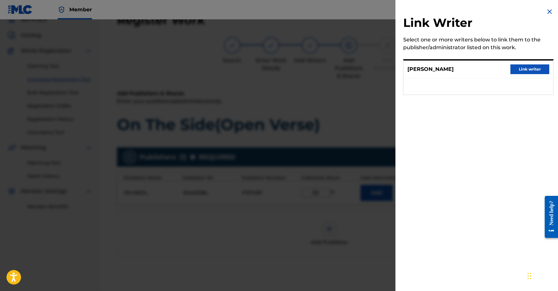
click at [517, 69] on button "Link writer" at bounding box center [530, 69] width 39 height 10
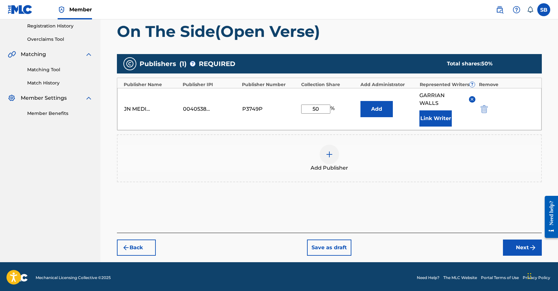
scroll to position [125, 0]
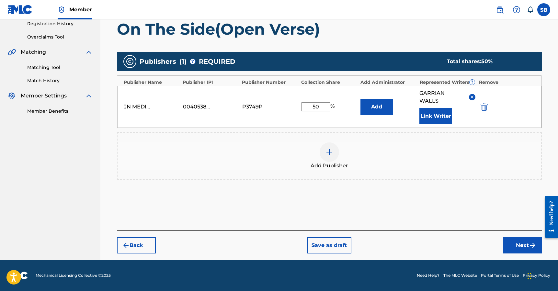
click at [518, 242] on button "Next" at bounding box center [522, 245] width 39 height 16
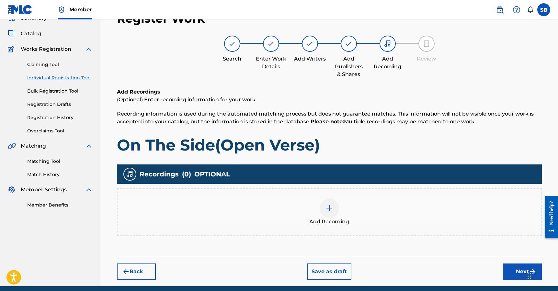
scroll to position [29, 0]
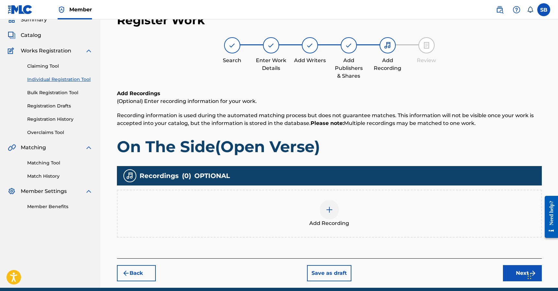
click at [339, 210] on div at bounding box center [329, 209] width 19 height 19
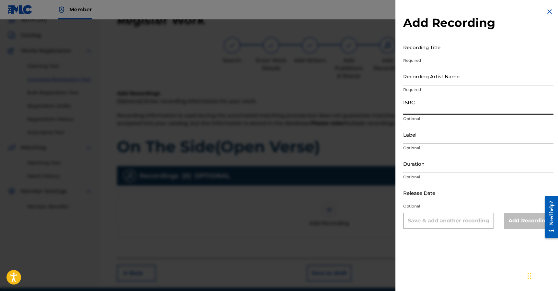
click at [424, 104] on input "ISRC" at bounding box center [478, 105] width 150 height 18
paste input "QZWFU2541747"
type input "QZWFU2541747"
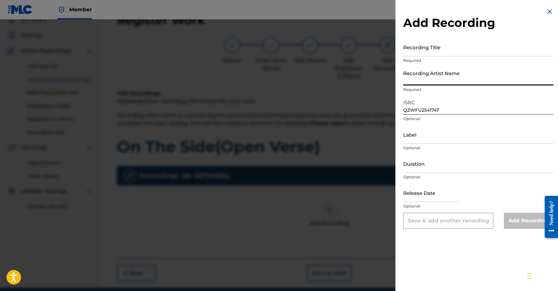
click at [486, 81] on input "Recording Artist Name" at bounding box center [478, 76] width 150 height 18
paste input "Action Pack"
type input "Action Pack"
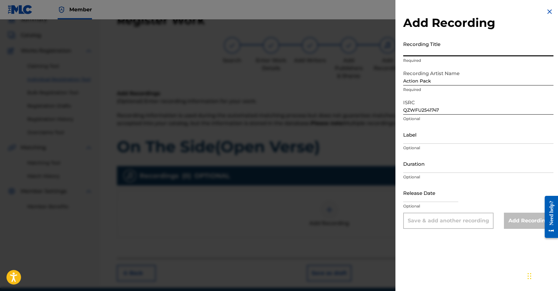
click at [461, 48] on input "Recording Title" at bounding box center [478, 47] width 150 height 18
paste input "On The Side(Open Verse)"
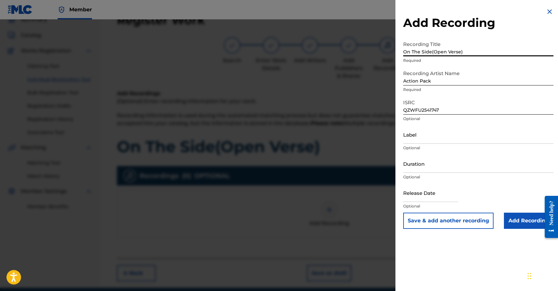
type input "On The Side(Open Verse)"
click at [515, 221] on input "Add Recording" at bounding box center [529, 221] width 50 height 16
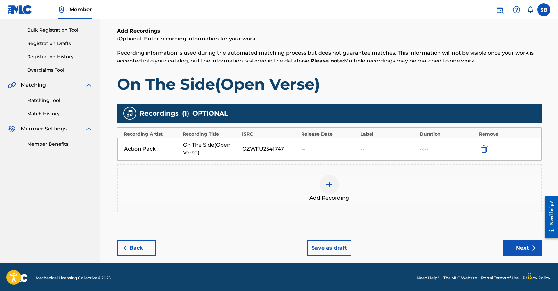
scroll to position [94, 0]
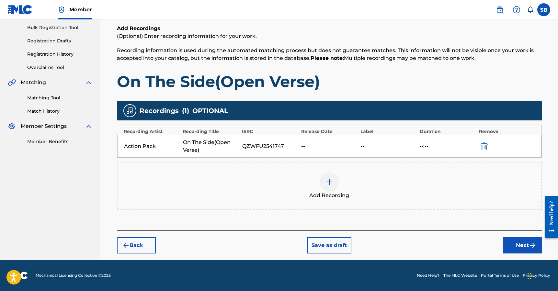
click at [511, 244] on button "Next" at bounding box center [522, 245] width 39 height 16
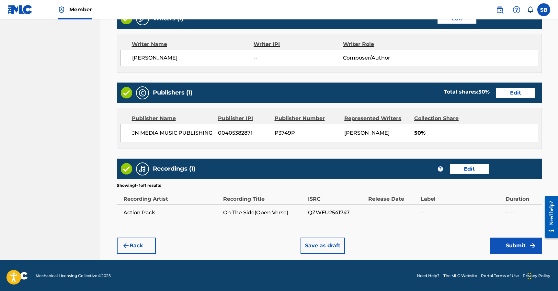
scroll to position [270, 0]
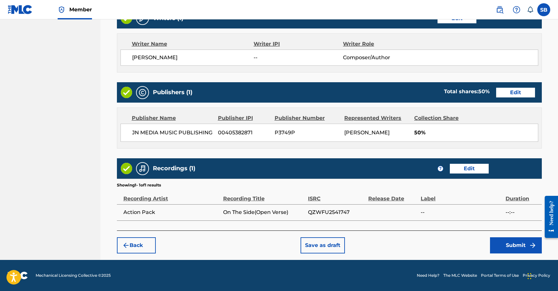
click at [409, 244] on div "Back Save as draft Submit" at bounding box center [329, 242] width 425 height 23
click at [506, 248] on button "Submit" at bounding box center [516, 245] width 52 height 16
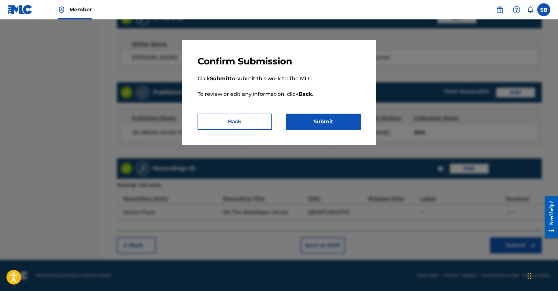
click at [324, 111] on p "Click Submit to submit this work to The MLC. To review or edit any information,…" at bounding box center [279, 90] width 163 height 47
click at [328, 120] on button "Submit" at bounding box center [323, 122] width 75 height 16
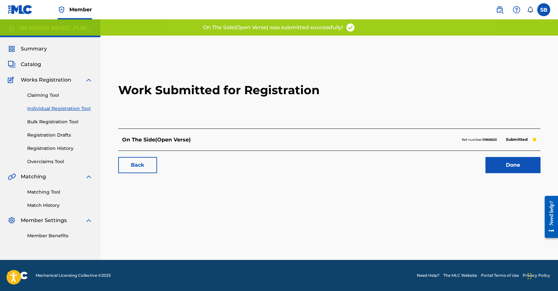
click at [514, 164] on link "Done" at bounding box center [513, 165] width 55 height 16
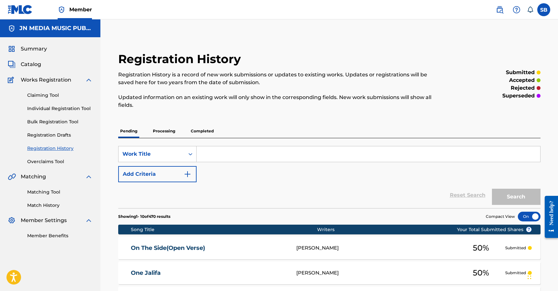
click at [52, 111] on link "Individual Registration Tool" at bounding box center [59, 108] width 65 height 7
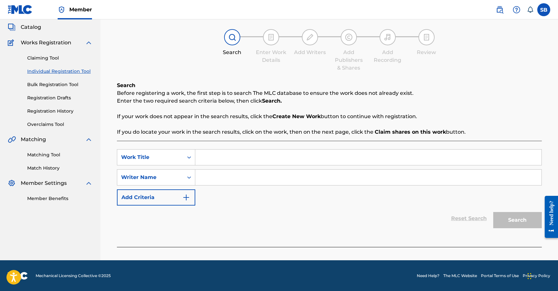
scroll to position [38, 0]
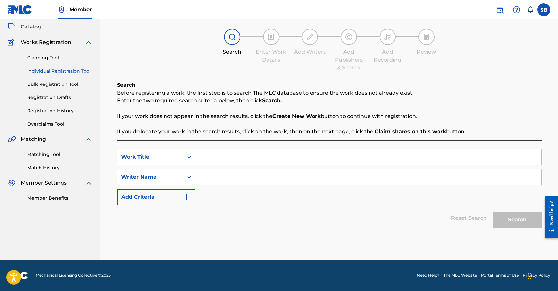
click at [216, 156] on input "Search Form" at bounding box center [368, 157] width 346 height 16
paste input "2:35"
type input "2:35"
click at [218, 181] on input "Search Form" at bounding box center [368, 177] width 346 height 16
type input "Tercien"
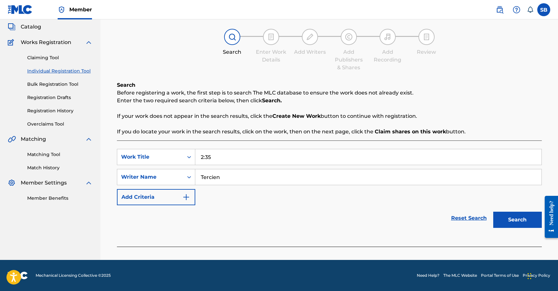
click at [493, 212] on button "Search" at bounding box center [517, 220] width 49 height 16
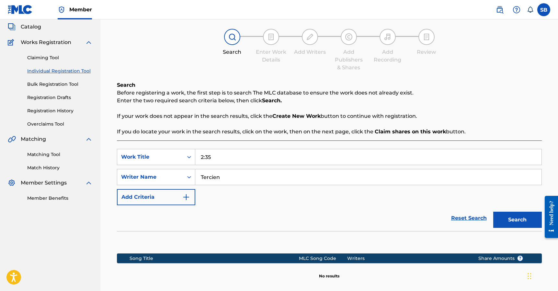
scroll to position [112, 0]
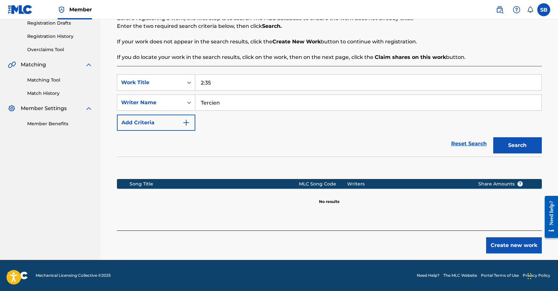
click at [506, 251] on button "Create new work" at bounding box center [514, 245] width 56 height 16
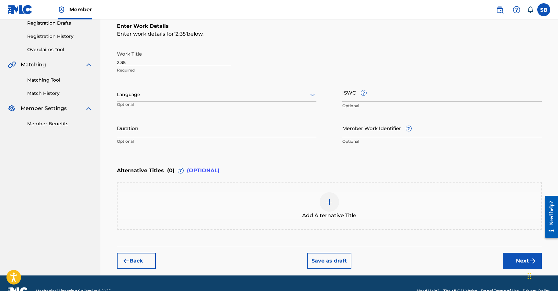
click at [198, 98] on div at bounding box center [217, 95] width 200 height 8
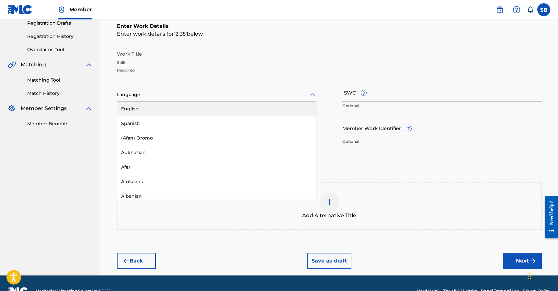
click at [194, 108] on div "English" at bounding box center [216, 109] width 199 height 15
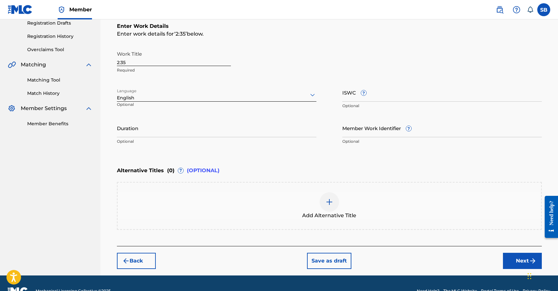
click at [509, 261] on button "Next" at bounding box center [522, 261] width 39 height 16
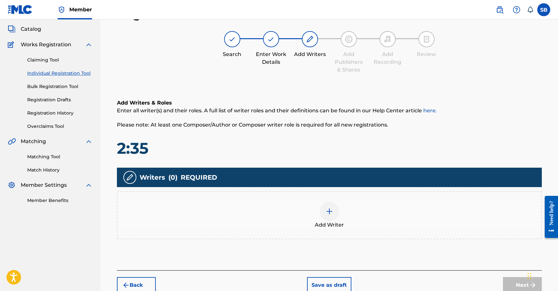
scroll to position [29, 0]
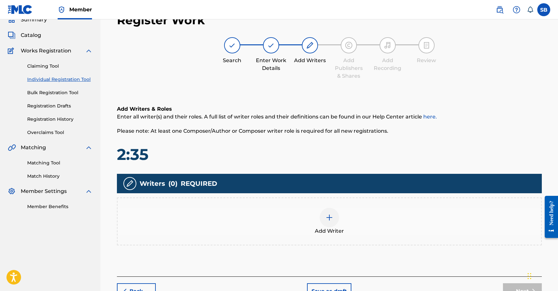
click at [347, 220] on div "Add Writer" at bounding box center [330, 221] width 424 height 27
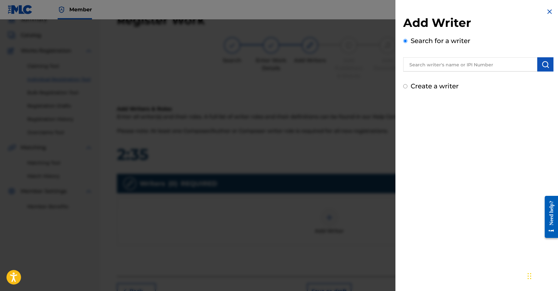
click at [499, 66] on input "text" at bounding box center [470, 64] width 134 height 14
paste input "[PERSON_NAME] Legend Tercien"
type input "[PERSON_NAME] Legend Tercien"
click at [541, 69] on button "submit" at bounding box center [545, 64] width 16 height 14
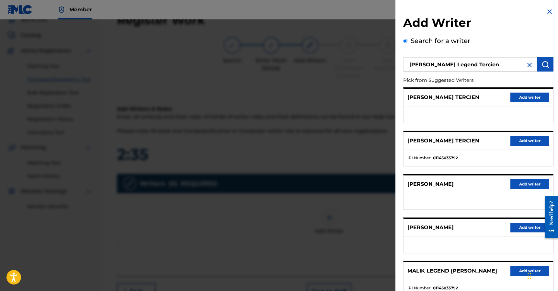
click at [533, 98] on button "Add writer" at bounding box center [530, 98] width 39 height 10
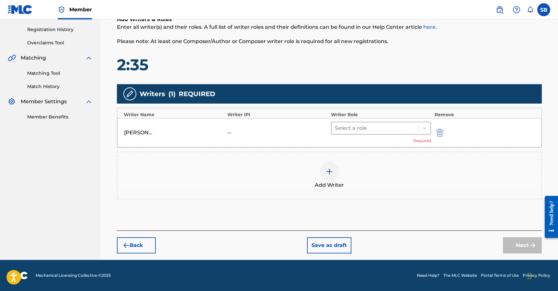
click at [387, 125] on div at bounding box center [375, 128] width 81 height 9
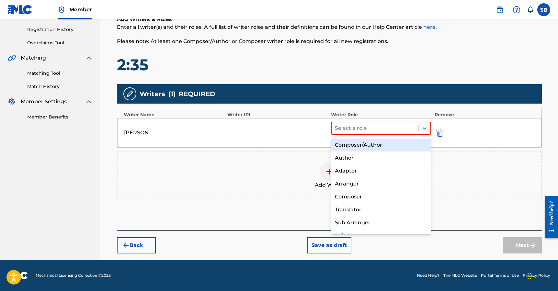
drag, startPoint x: 375, startPoint y: 141, endPoint x: 380, endPoint y: 144, distance: 5.8
click at [375, 141] on div "Composer/Author" at bounding box center [381, 145] width 100 height 13
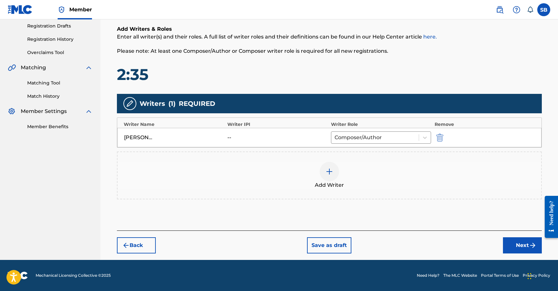
click at [513, 241] on button "Next" at bounding box center [522, 245] width 39 height 16
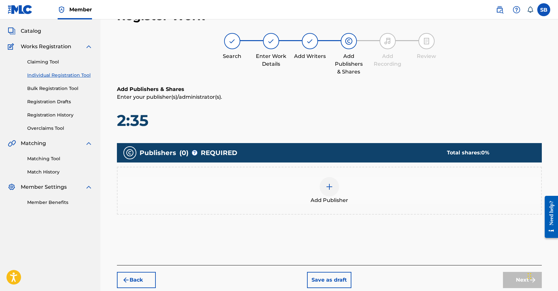
scroll to position [29, 0]
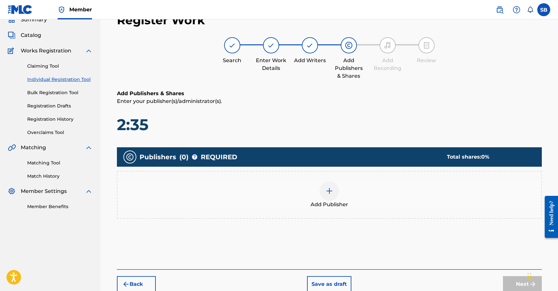
click at [330, 194] on img at bounding box center [330, 191] width 8 height 8
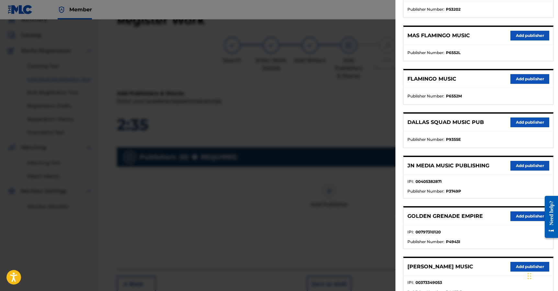
scroll to position [110, 0]
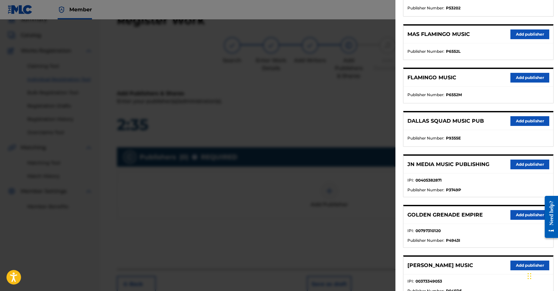
click at [533, 164] on button "Add publisher" at bounding box center [530, 165] width 39 height 10
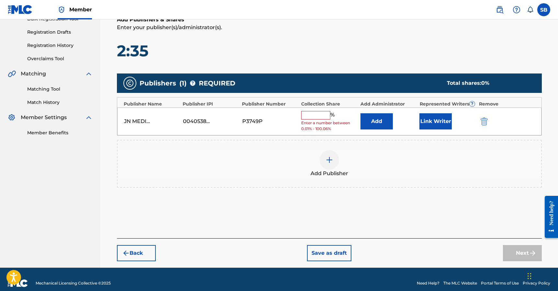
scroll to position [111, 0]
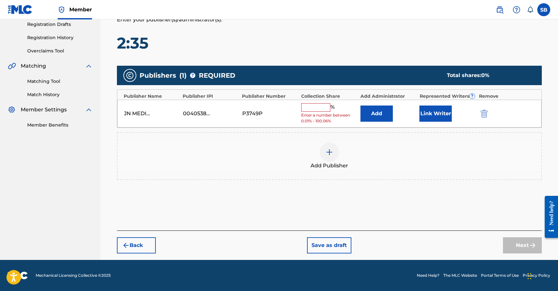
click at [322, 110] on input "text" at bounding box center [315, 107] width 29 height 8
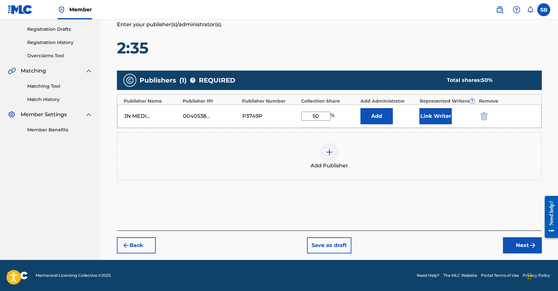
type input "50"
click at [424, 119] on button "Link Writer" at bounding box center [436, 116] width 32 height 16
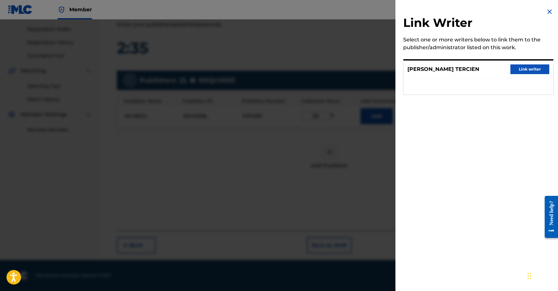
click at [527, 68] on button "Link writer" at bounding box center [530, 69] width 39 height 10
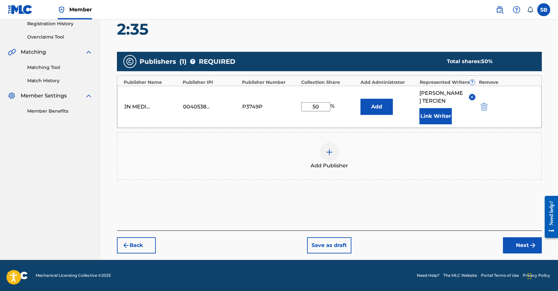
click at [515, 244] on button "Next" at bounding box center [522, 245] width 39 height 16
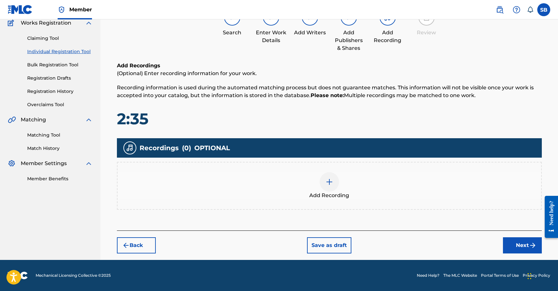
scroll to position [29, 0]
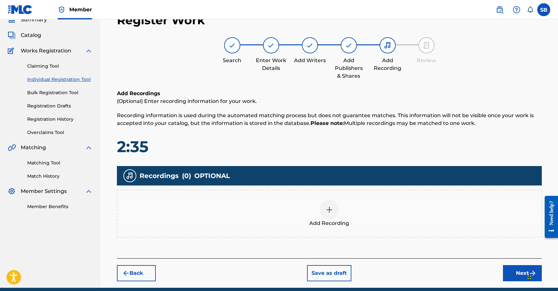
click at [324, 208] on div at bounding box center [329, 209] width 19 height 19
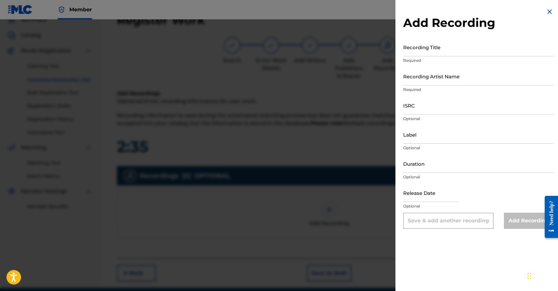
click at [441, 107] on input "ISRC" at bounding box center [478, 105] width 150 height 18
paste input "QZNJX2590217"
type input "QZNJX2590217"
click at [473, 77] on input "Recording Artist Name" at bounding box center [478, 76] width 150 height 18
paste input "Ayetian, Cash Code"
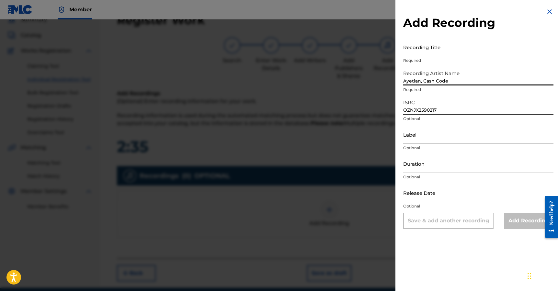
type input "Ayetian, Cash Code"
click at [466, 49] on input "Recording Title" at bounding box center [478, 47] width 150 height 18
paste input "2:35"
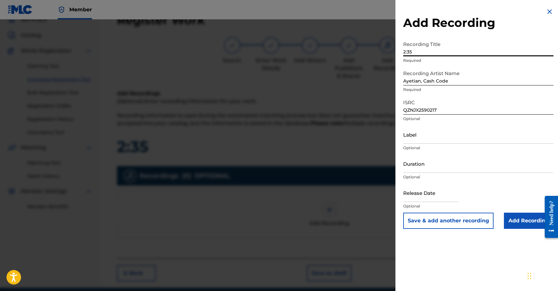
type input "2:35"
click at [522, 222] on input "Add Recording" at bounding box center [529, 221] width 50 height 16
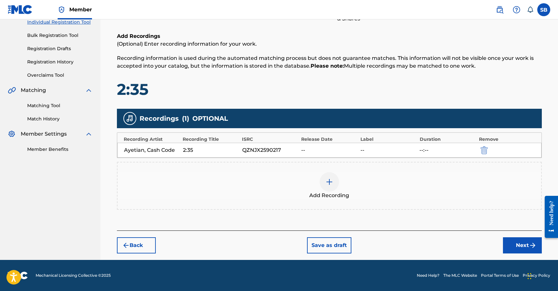
click at [527, 252] on button "Next" at bounding box center [522, 245] width 39 height 16
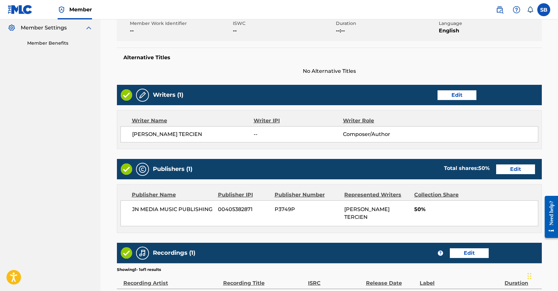
scroll to position [199, 0]
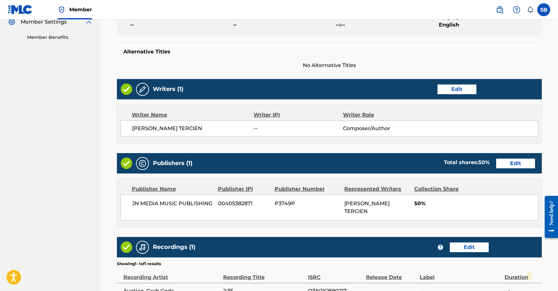
click at [460, 92] on button "Edit" at bounding box center [457, 90] width 39 height 10
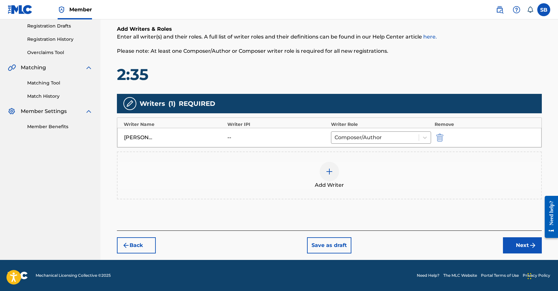
click at [517, 245] on button "Next" at bounding box center [522, 245] width 39 height 16
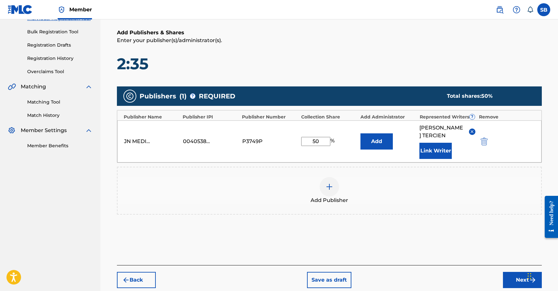
scroll to position [115, 0]
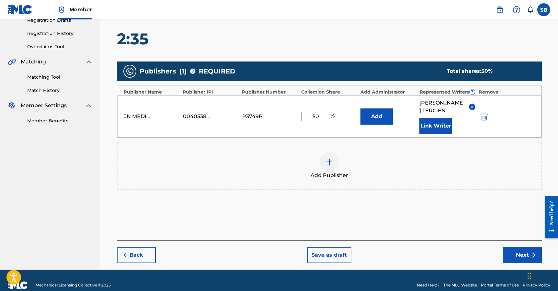
click at [509, 257] on button "Next" at bounding box center [522, 255] width 39 height 16
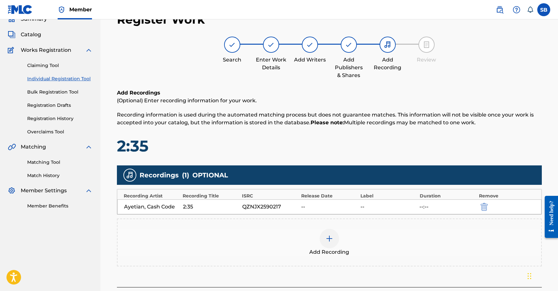
scroll to position [29, 0]
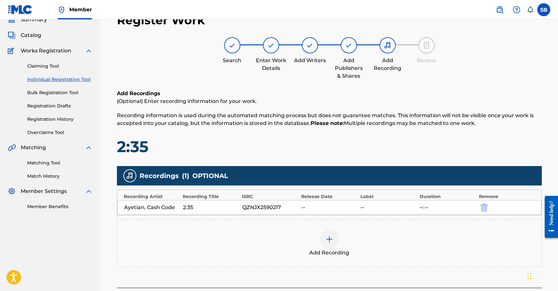
click at [357, 235] on div "Add Recording" at bounding box center [330, 243] width 424 height 27
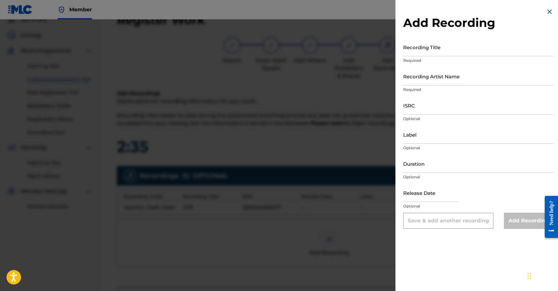
click at [543, 10] on div "Add Recording Recording Title Required Recording Artist Name Required ISRC Opti…" at bounding box center [479, 118] width 166 height 237
click at [546, 12] on img at bounding box center [550, 12] width 8 height 8
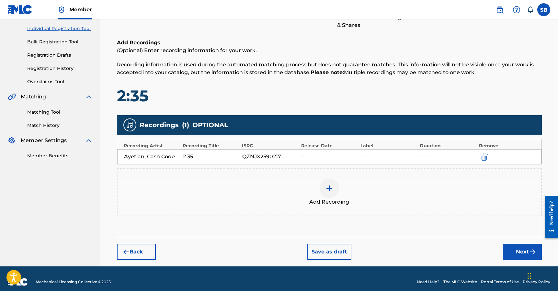
scroll to position [87, 0]
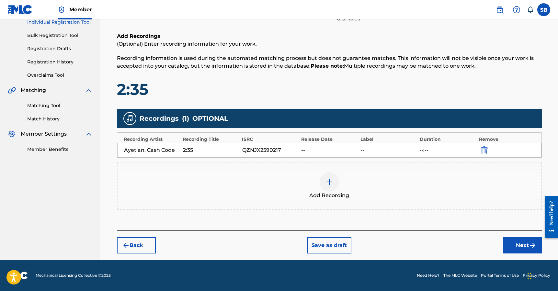
click at [515, 242] on button "Next" at bounding box center [522, 245] width 39 height 16
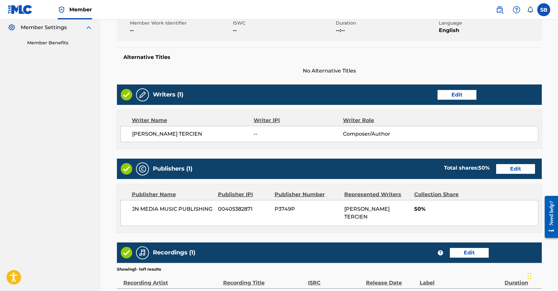
scroll to position [209, 0]
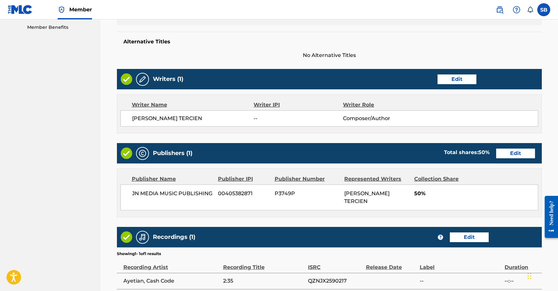
click at [454, 79] on button "Edit" at bounding box center [457, 80] width 39 height 10
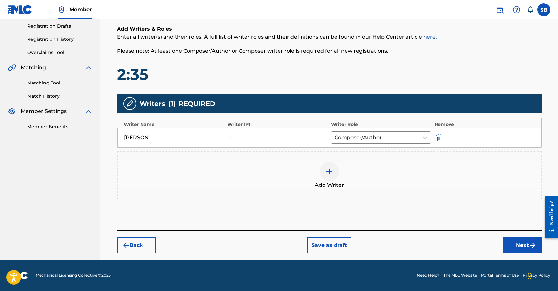
scroll to position [109, 0]
click at [329, 171] on img at bounding box center [330, 172] width 8 height 8
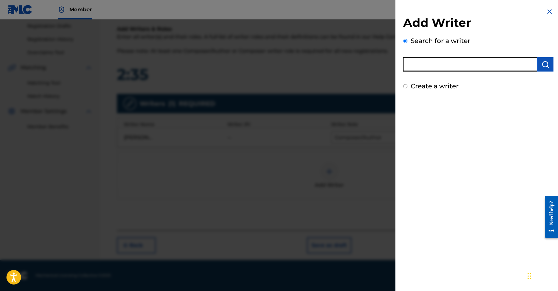
click at [476, 63] on input "text" at bounding box center [470, 64] width 134 height 14
paste input "[PERSON_NAME]"
type input "[PERSON_NAME]"
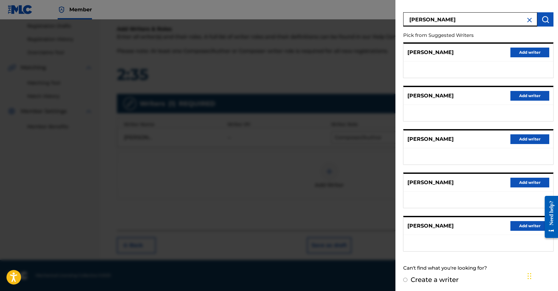
scroll to position [46, 0]
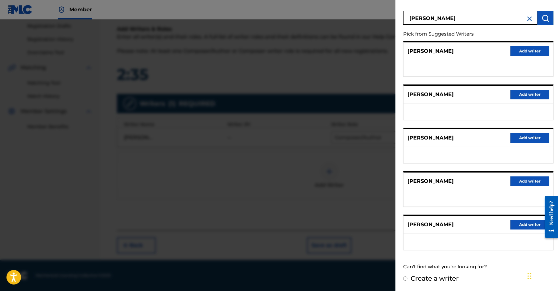
click at [519, 227] on button "Add writer" at bounding box center [530, 225] width 39 height 10
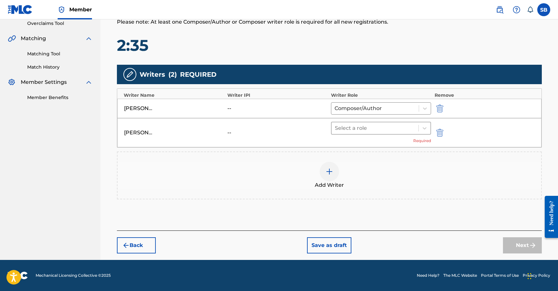
click at [365, 130] on div at bounding box center [375, 128] width 81 height 9
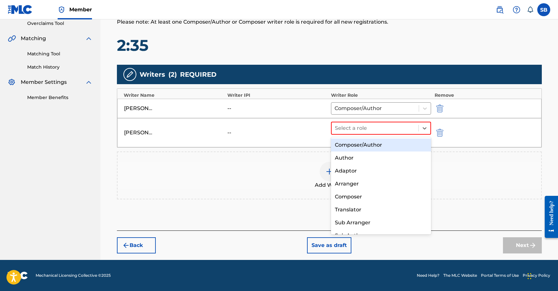
click at [365, 146] on div "Composer/Author" at bounding box center [381, 145] width 100 height 13
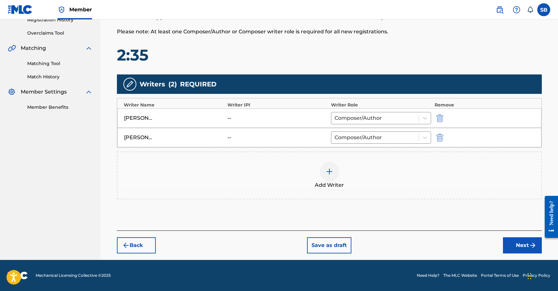
scroll to position [129, 0]
click at [528, 242] on button "Next" at bounding box center [522, 245] width 39 height 16
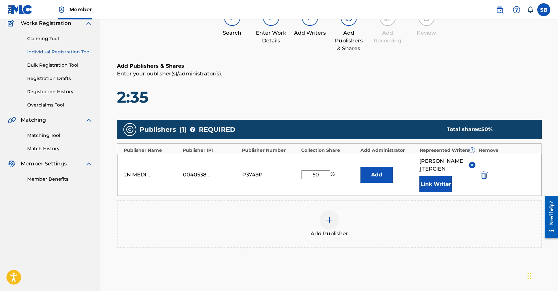
scroll to position [58, 0]
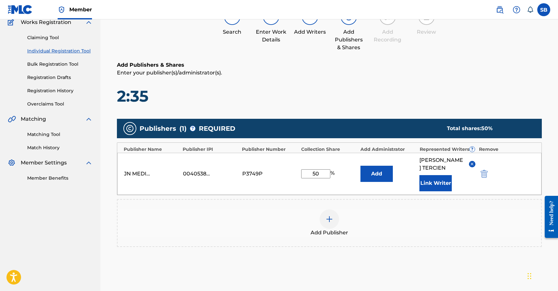
click at [433, 188] on button "Link Writer" at bounding box center [436, 183] width 32 height 16
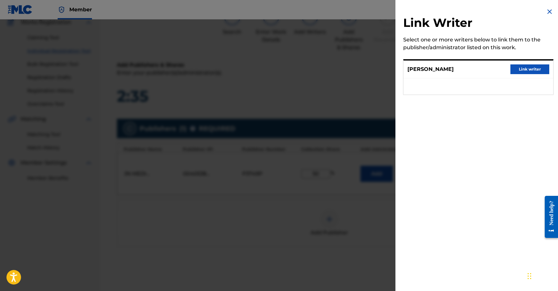
click at [520, 69] on button "Link writer" at bounding box center [530, 69] width 39 height 10
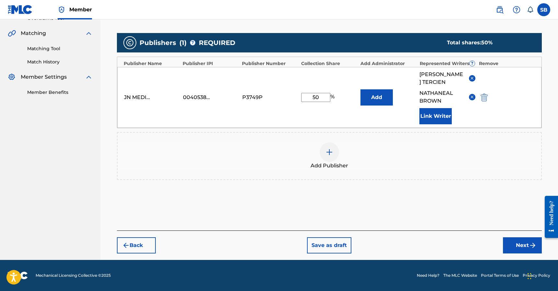
click at [516, 248] on button "Next" at bounding box center [522, 245] width 39 height 16
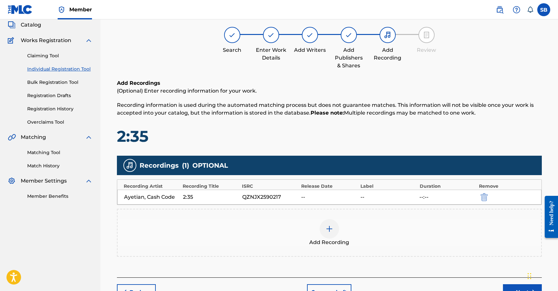
scroll to position [29, 0]
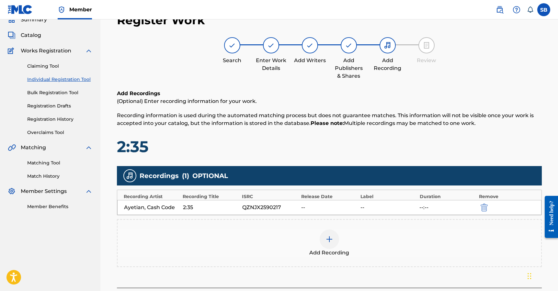
click at [316, 230] on div "Add Recording" at bounding box center [330, 243] width 424 height 27
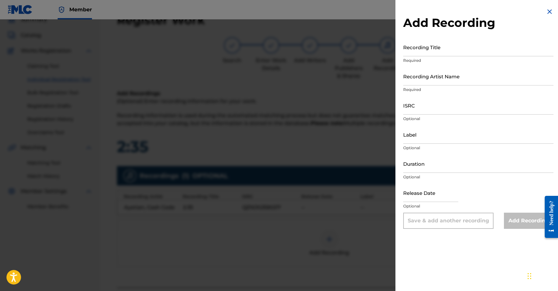
click at [550, 11] on img at bounding box center [550, 12] width 8 height 8
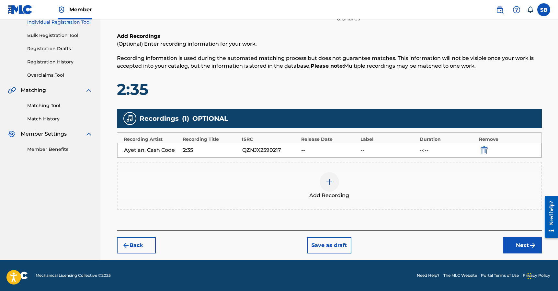
click at [512, 245] on button "Next" at bounding box center [522, 245] width 39 height 16
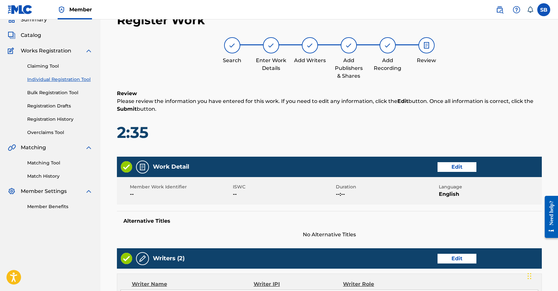
scroll to position [36, 0]
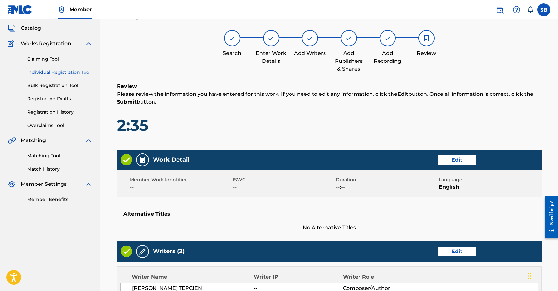
click at [315, 119] on h1 "2:35" at bounding box center [329, 125] width 425 height 19
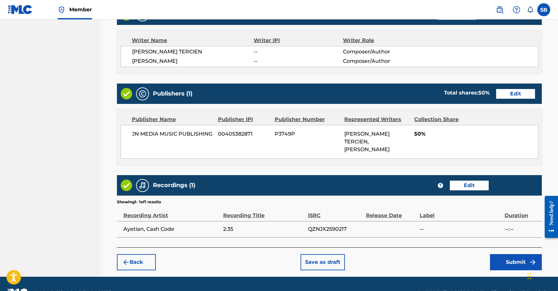
scroll to position [290, 0]
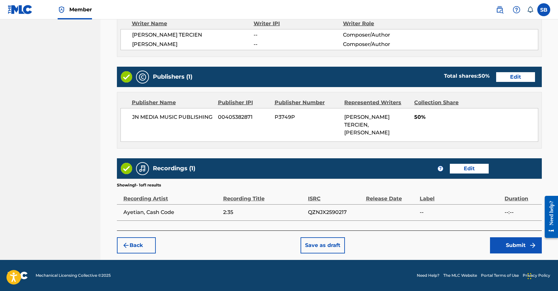
drag, startPoint x: 408, startPoint y: 244, endPoint x: 459, endPoint y: 248, distance: 51.7
click at [409, 244] on div "Back Save as draft Submit" at bounding box center [329, 242] width 425 height 23
click at [505, 248] on button "Submit" at bounding box center [516, 245] width 52 height 16
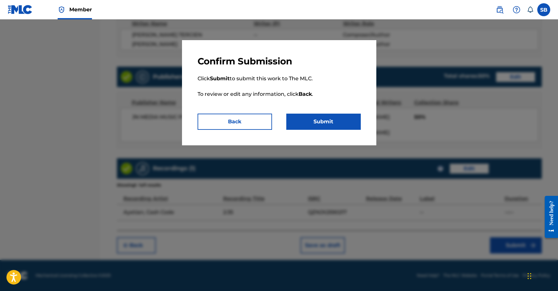
click at [335, 123] on button "Submit" at bounding box center [323, 122] width 75 height 16
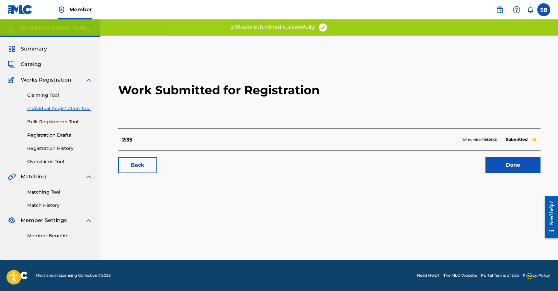
click at [506, 166] on link "Done" at bounding box center [513, 165] width 55 height 16
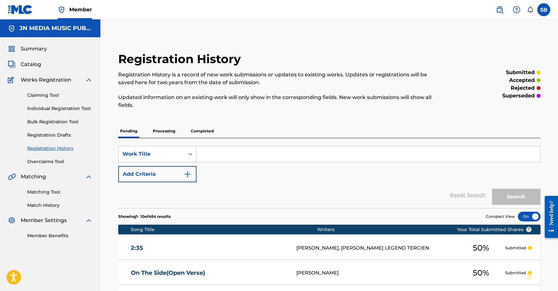
click at [86, 109] on link "Individual Registration Tool" at bounding box center [59, 108] width 65 height 7
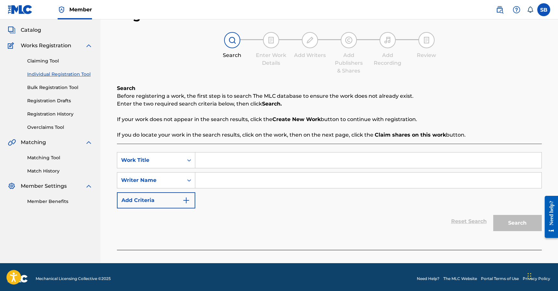
scroll to position [38, 0]
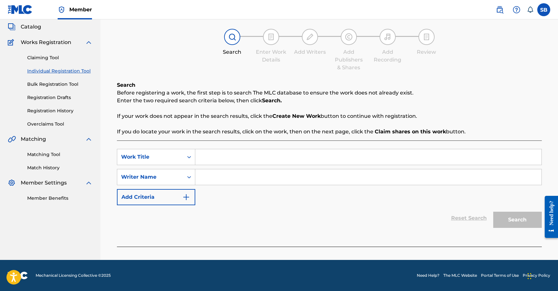
click at [242, 155] on input "Search Form" at bounding box center [368, 157] width 346 height 16
paste input "Wah Yo Deh Pan"
type input "Wah Yo Deh Pan"
click at [238, 179] on input "Search Form" at bounding box center [368, 177] width 346 height 16
paste input "[PERSON_NAME] Legend Tercien"
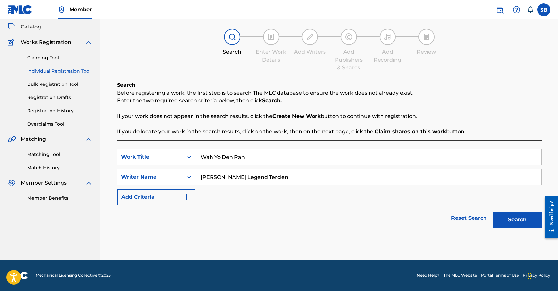
type input "[PERSON_NAME] Legend Tercien"
click at [493, 212] on button "Search" at bounding box center [517, 220] width 49 height 16
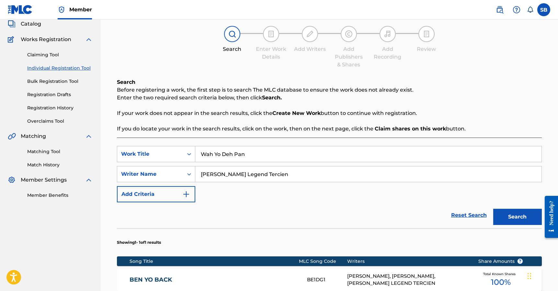
scroll to position [157, 0]
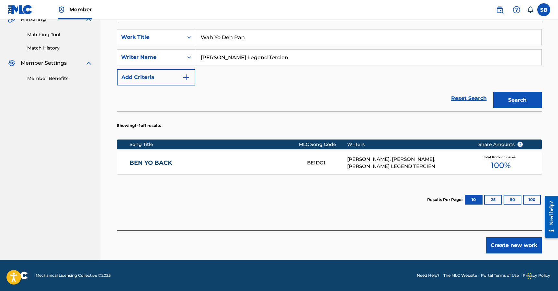
click at [505, 250] on button "Create new work" at bounding box center [514, 245] width 56 height 16
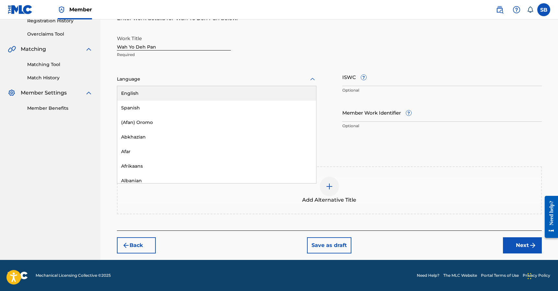
click at [187, 77] on div at bounding box center [217, 79] width 200 height 8
click at [180, 87] on div "English" at bounding box center [216, 93] width 199 height 15
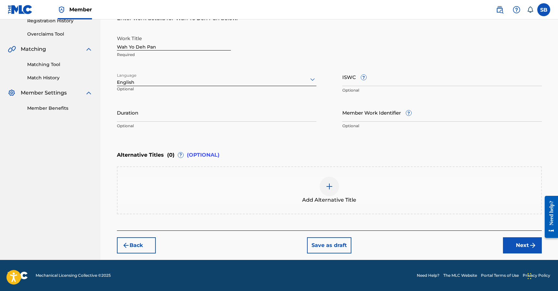
click at [517, 240] on button "Next" at bounding box center [522, 245] width 39 height 16
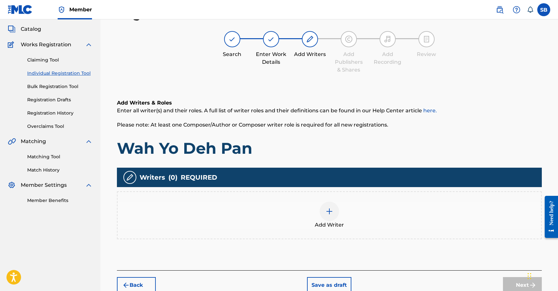
scroll to position [29, 0]
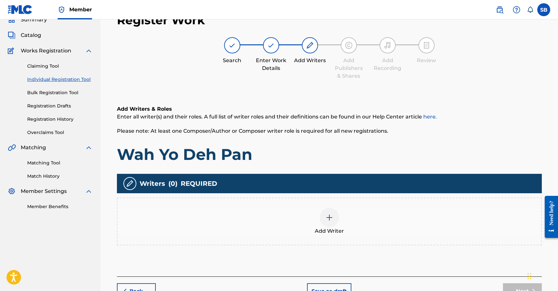
click at [366, 216] on div "Add Writer" at bounding box center [330, 221] width 424 height 27
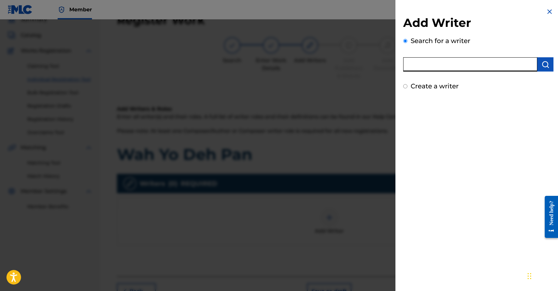
click at [453, 57] on input "text" at bounding box center [470, 64] width 134 height 14
click at [450, 67] on input "text" at bounding box center [470, 64] width 134 height 14
paste input "[PERSON_NAME] Legend Tercien"
type input "[PERSON_NAME] Legend Tercien"
click at [547, 67] on img "submit" at bounding box center [546, 65] width 8 height 8
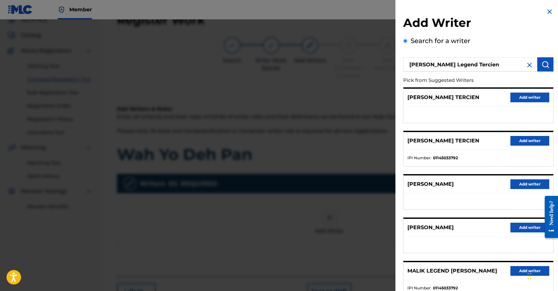
click at [525, 139] on button "Add writer" at bounding box center [530, 141] width 39 height 10
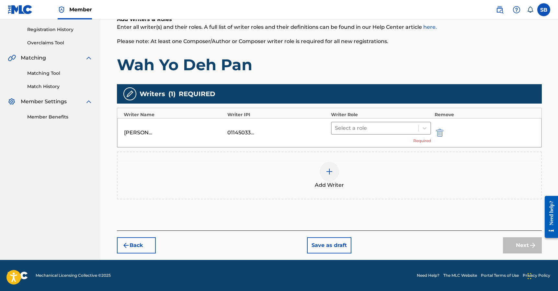
click at [368, 132] on div at bounding box center [375, 128] width 81 height 9
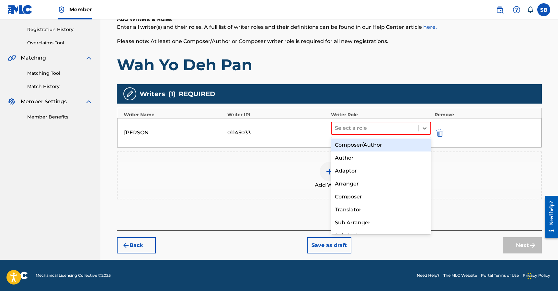
click at [372, 146] on div "Composer/Author" at bounding box center [381, 145] width 100 height 13
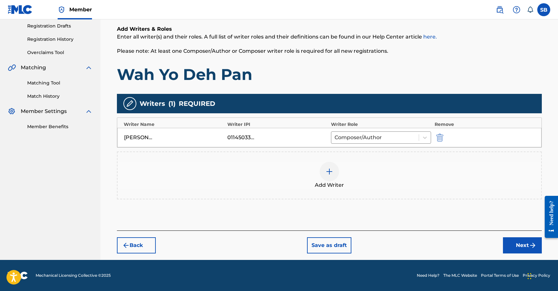
click at [333, 164] on div at bounding box center [329, 171] width 19 height 19
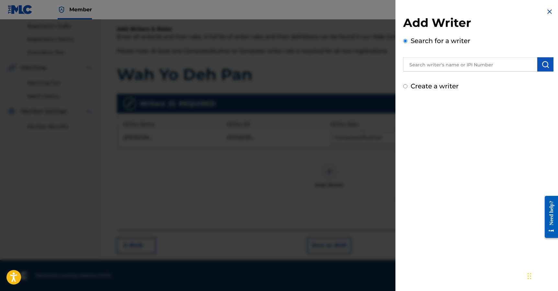
click at [476, 61] on input "text" at bounding box center [470, 64] width 134 height 14
paste input "[PERSON_NAME]"
type input "[PERSON_NAME]"
click at [545, 66] on img "submit" at bounding box center [546, 65] width 8 height 8
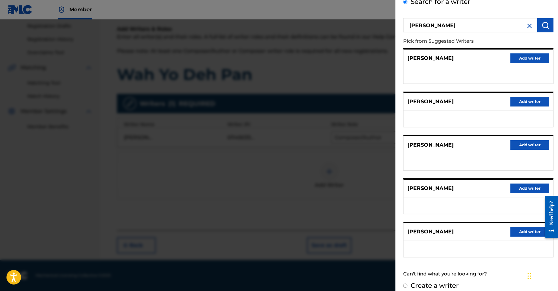
scroll to position [46, 0]
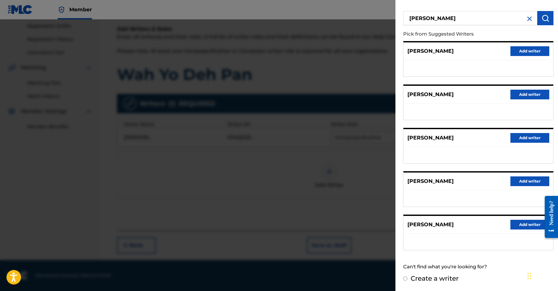
click at [515, 230] on div "[PERSON_NAME] Add writer" at bounding box center [479, 225] width 150 height 18
click at [522, 224] on button "Add writer" at bounding box center [530, 225] width 39 height 10
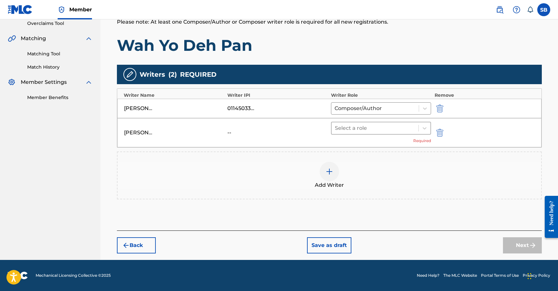
click at [367, 128] on div at bounding box center [375, 128] width 81 height 9
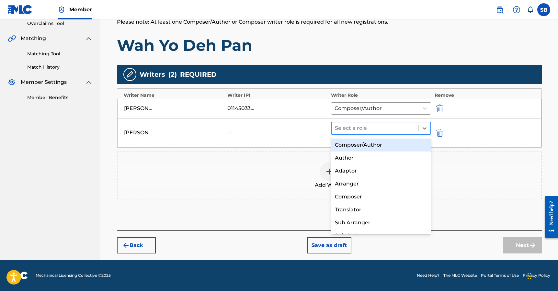
click at [362, 141] on div "Composer/Author" at bounding box center [381, 145] width 100 height 13
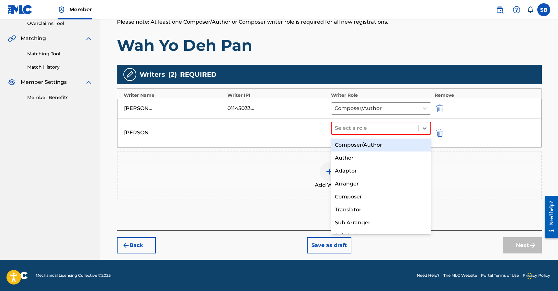
scroll to position [129, 0]
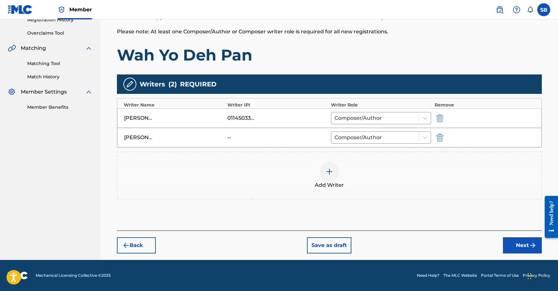
click at [321, 169] on div at bounding box center [329, 171] width 19 height 19
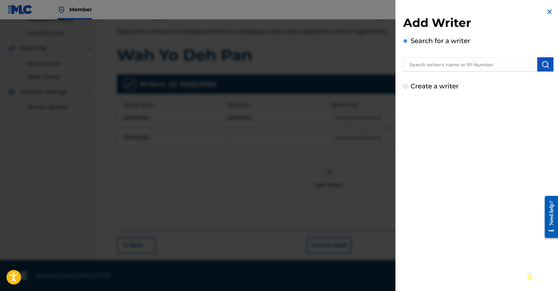
click at [478, 62] on input "text" at bounding box center [470, 64] width 134 height 14
paste input "[PERSON_NAME]"
type input "[PERSON_NAME]"
click at [545, 64] on img "submit" at bounding box center [546, 65] width 8 height 8
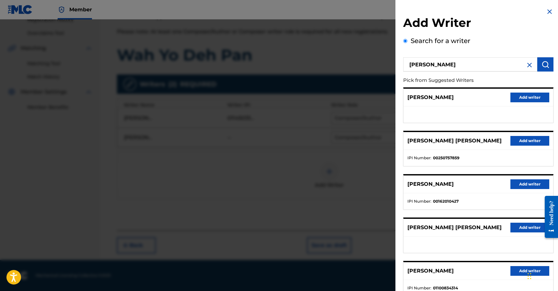
click at [526, 96] on button "Add writer" at bounding box center [530, 98] width 39 height 10
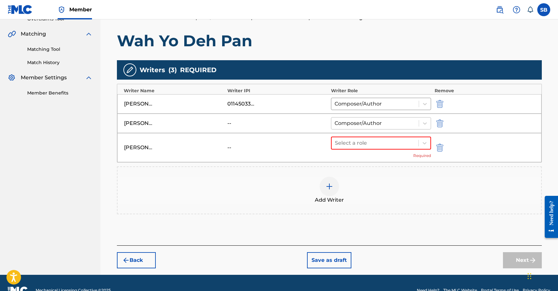
scroll to position [158, 0]
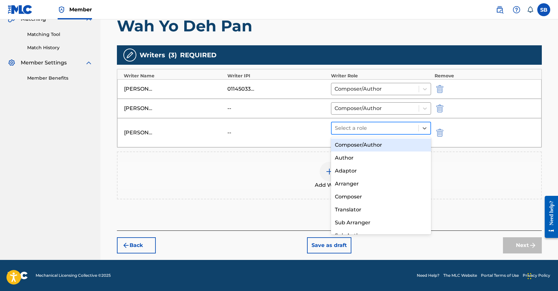
click at [368, 132] on div at bounding box center [375, 128] width 81 height 9
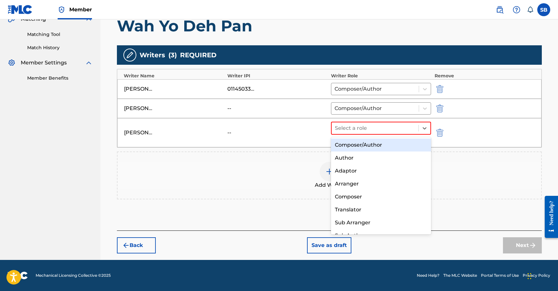
click at [369, 143] on div "Composer/Author" at bounding box center [381, 145] width 100 height 13
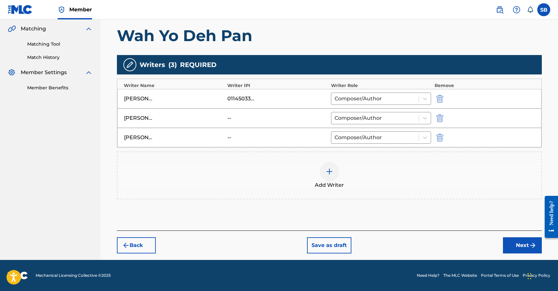
click at [330, 168] on img at bounding box center [330, 172] width 8 height 8
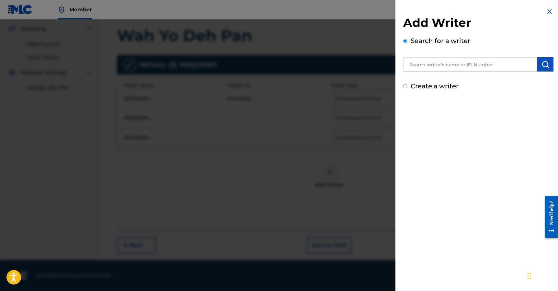
click at [481, 66] on input "text" at bounding box center [470, 64] width 134 height 14
paste input "[PERSON_NAME],"
type input "[PERSON_NAME]"
click at [548, 66] on button "submit" at bounding box center [545, 64] width 16 height 14
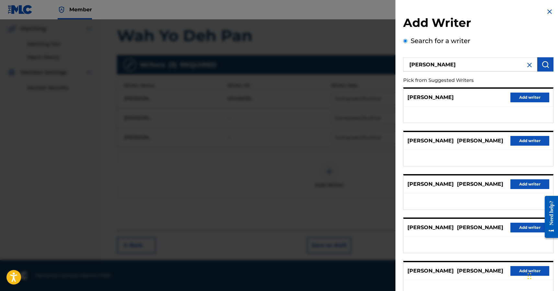
click at [524, 95] on button "Add writer" at bounding box center [530, 98] width 39 height 10
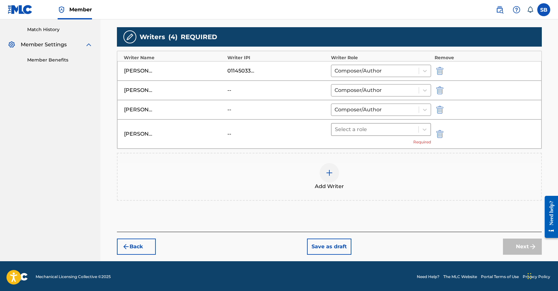
scroll to position [177, 0]
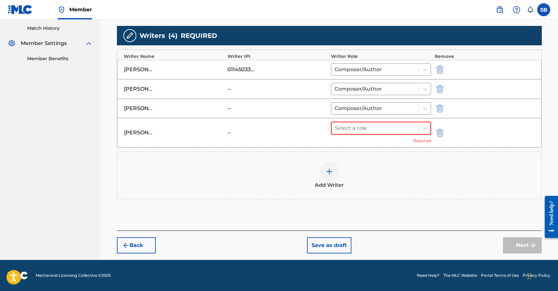
click at [362, 135] on div "Select a role Required" at bounding box center [381, 133] width 100 height 22
click at [373, 128] on div at bounding box center [375, 128] width 81 height 9
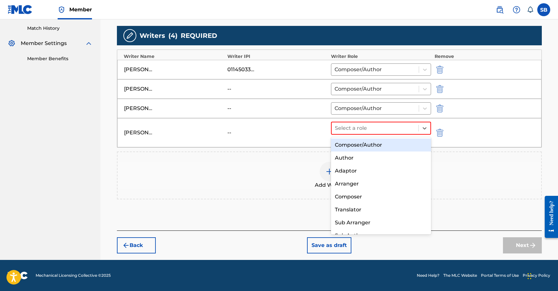
click at [377, 144] on div "Composer/Author" at bounding box center [381, 145] width 100 height 13
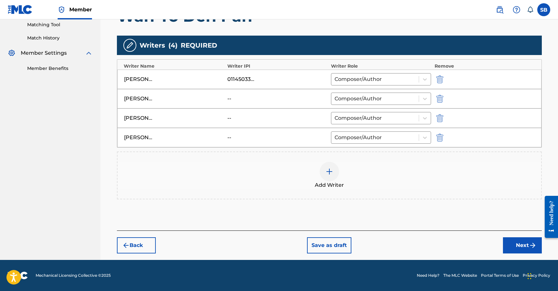
click at [525, 247] on button "Next" at bounding box center [522, 245] width 39 height 16
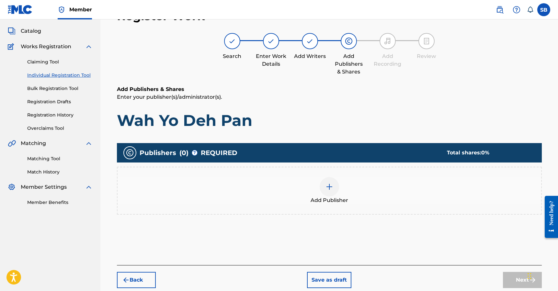
scroll to position [29, 0]
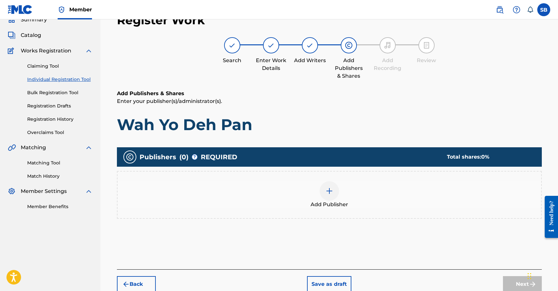
click at [328, 200] on div "Add Publisher" at bounding box center [330, 194] width 424 height 27
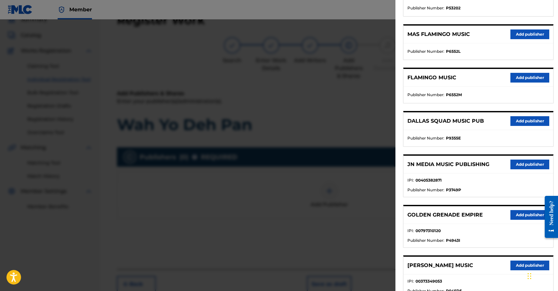
scroll to position [112, 0]
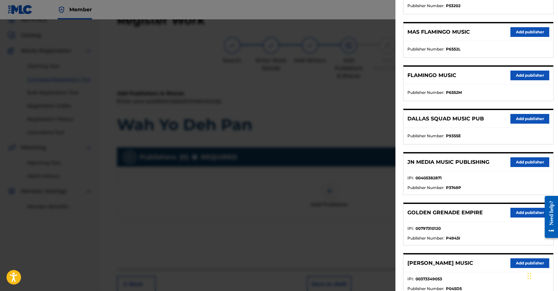
click at [519, 160] on button "Add publisher" at bounding box center [530, 162] width 39 height 10
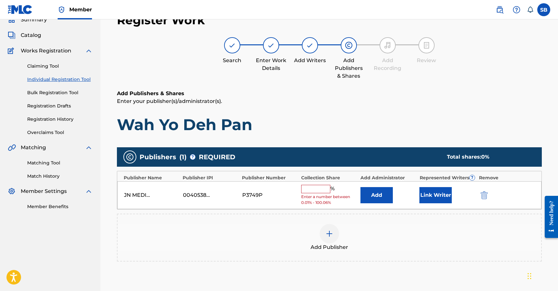
scroll to position [111, 0]
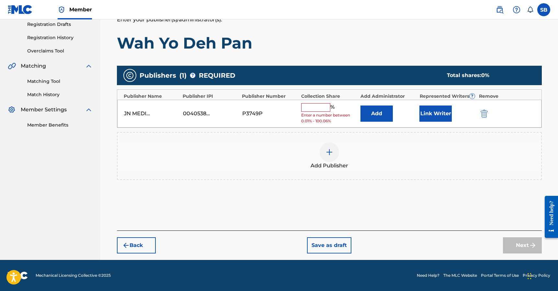
click at [323, 109] on input "text" at bounding box center [315, 107] width 29 height 8
click at [199, 179] on div "Add Publisher" at bounding box center [329, 156] width 425 height 48
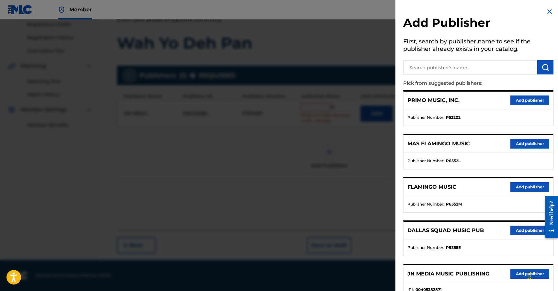
click at [550, 6] on div "Add Publisher First, search by publisher name to see if the publisher already e…" at bounding box center [479, 251] width 166 height 502
click at [548, 10] on img at bounding box center [550, 12] width 8 height 8
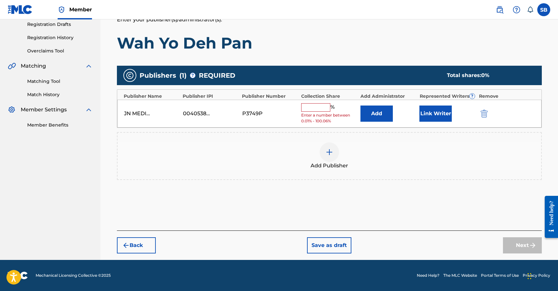
click at [137, 244] on button "Back" at bounding box center [136, 245] width 39 height 16
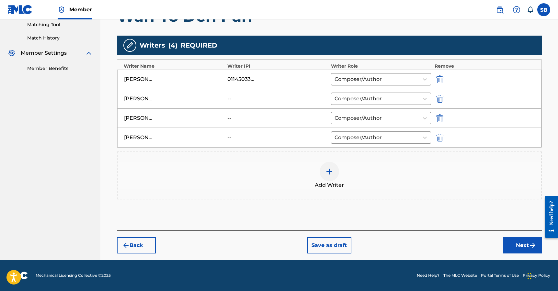
click at [511, 243] on button "Next" at bounding box center [522, 245] width 39 height 16
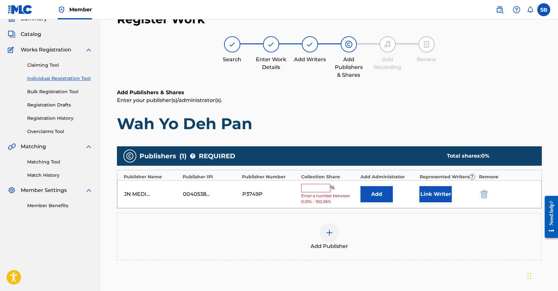
scroll to position [29, 0]
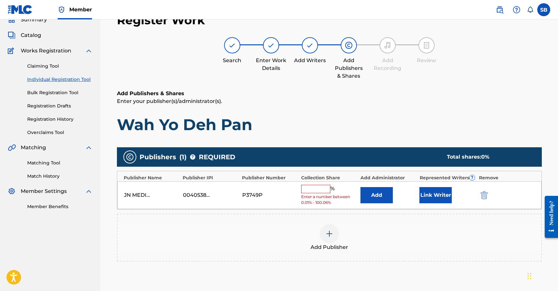
click at [321, 191] on input "text" at bounding box center [315, 189] width 29 height 8
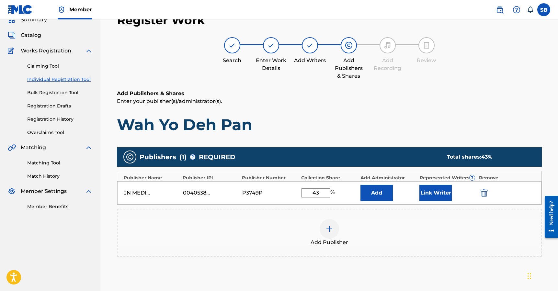
type input "43"
click at [433, 191] on button "Link Writer" at bounding box center [436, 193] width 32 height 16
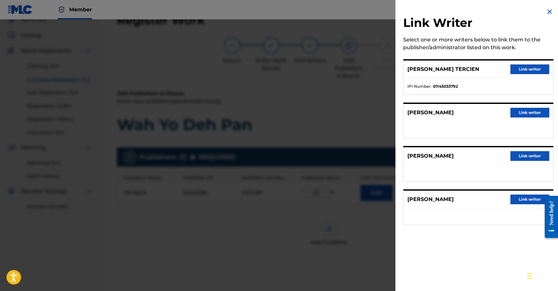
click at [534, 67] on button "Link writer" at bounding box center [530, 69] width 39 height 10
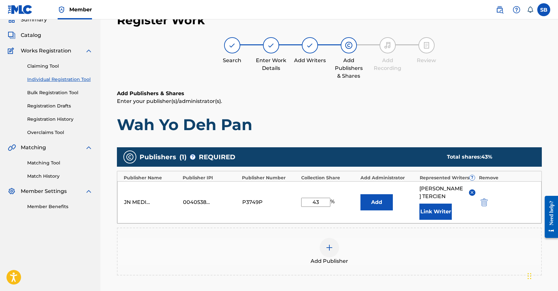
click at [432, 215] on button "Link Writer" at bounding box center [436, 212] width 32 height 16
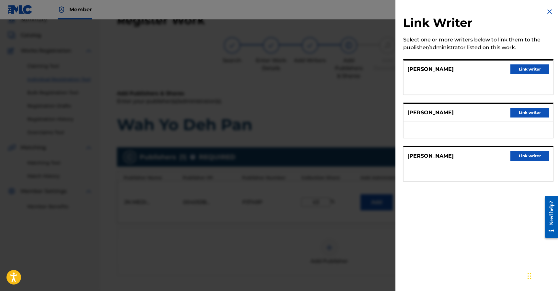
click at [528, 70] on button "Link writer" at bounding box center [530, 69] width 39 height 10
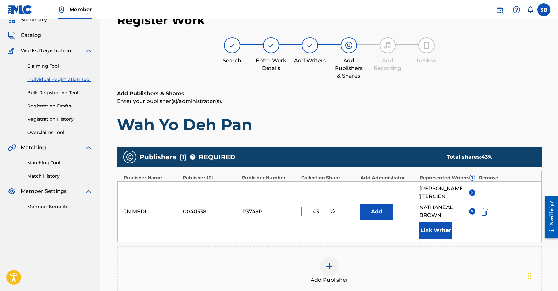
click at [432, 239] on button "Link Writer" at bounding box center [436, 231] width 32 height 16
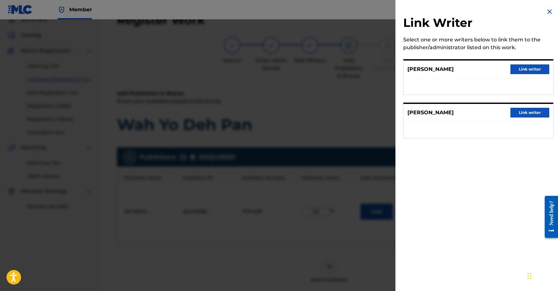
click at [524, 69] on button "Link writer" at bounding box center [530, 69] width 39 height 10
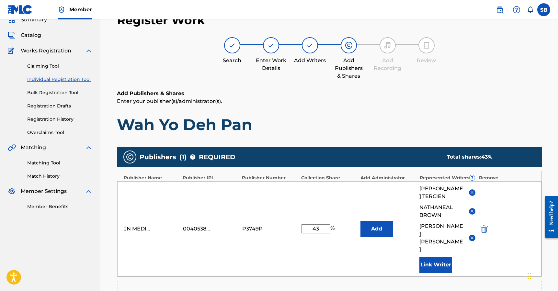
click at [435, 259] on button "Link Writer" at bounding box center [436, 265] width 32 height 16
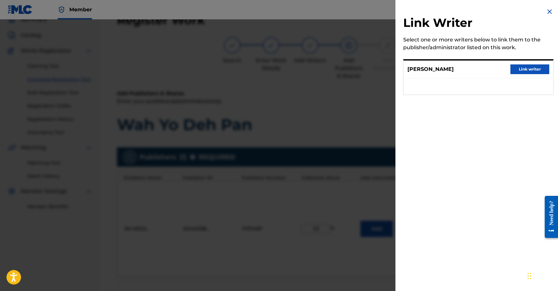
click at [530, 68] on button "Link writer" at bounding box center [530, 69] width 39 height 10
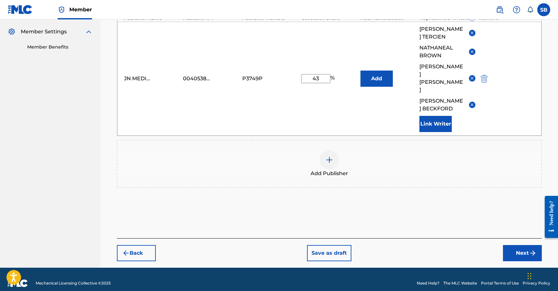
click at [512, 245] on button "Next" at bounding box center [522, 253] width 39 height 16
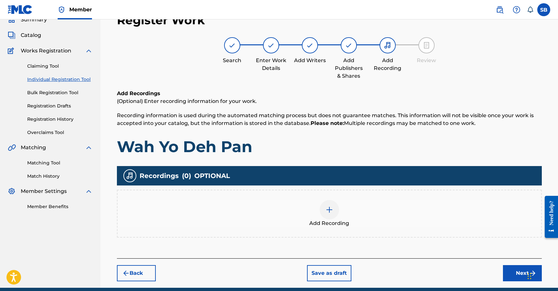
click at [354, 203] on div "Add Recording" at bounding box center [330, 213] width 424 height 27
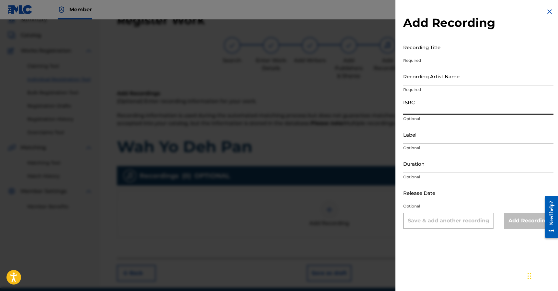
click at [442, 107] on input "ISRC" at bounding box center [478, 105] width 150 height 18
paste input "QZNJY2552192"
type input "QZNJY2552192"
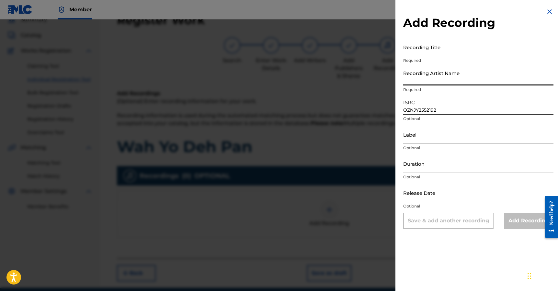
click at [453, 80] on input "Recording Artist Name" at bounding box center [478, 76] width 150 height 18
paste input "Ayetian, Govana, Nvtzz"
type input "Ayetian, Govana, Nvtzz"
click at [484, 49] on input "Recording Title" at bounding box center [478, 47] width 150 height 18
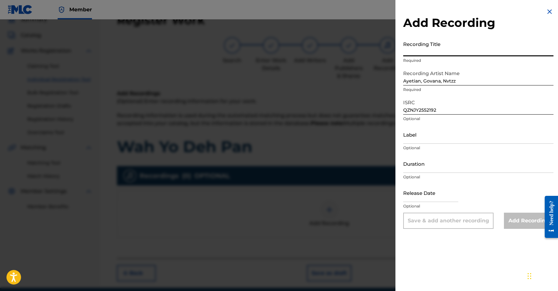
paste input "Wah Yo Deh Pan"
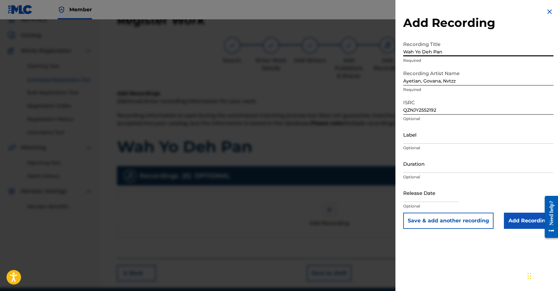
type input "Wah Yo Deh Pan"
click at [518, 225] on input "Add Recording" at bounding box center [529, 221] width 50 height 16
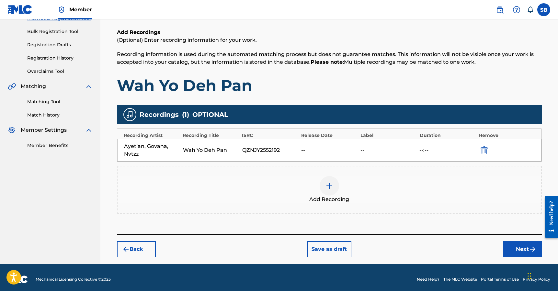
scroll to position [94, 0]
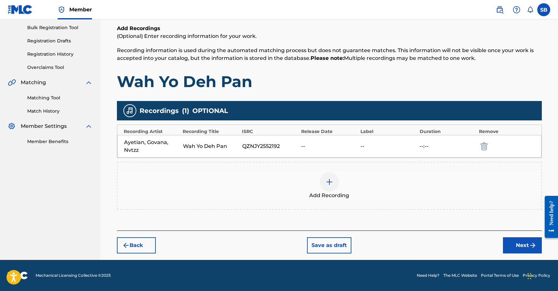
click at [522, 250] on button "Next" at bounding box center [522, 245] width 39 height 16
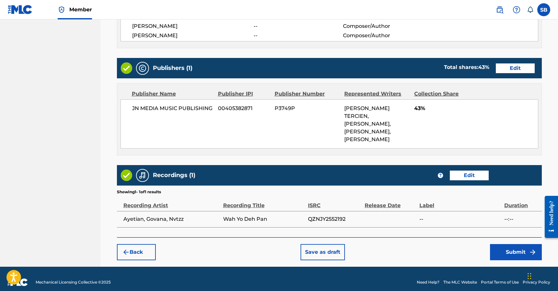
scroll to position [324, 0]
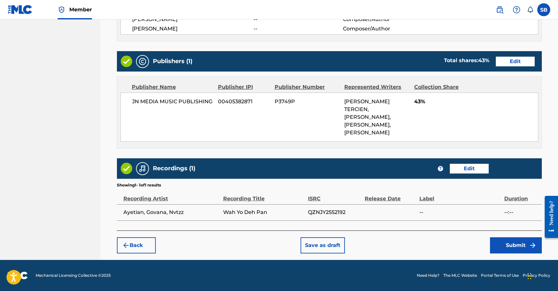
click at [502, 247] on button "Submit" at bounding box center [516, 245] width 52 height 16
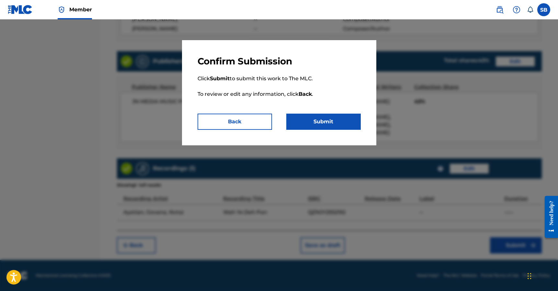
click at [331, 127] on button "Submit" at bounding box center [323, 122] width 75 height 16
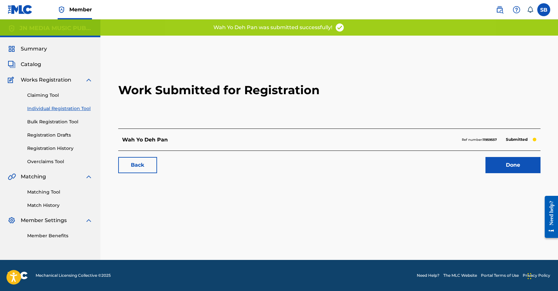
click at [516, 166] on link "Done" at bounding box center [513, 165] width 55 height 16
